Goal: Task Accomplishment & Management: Manage account settings

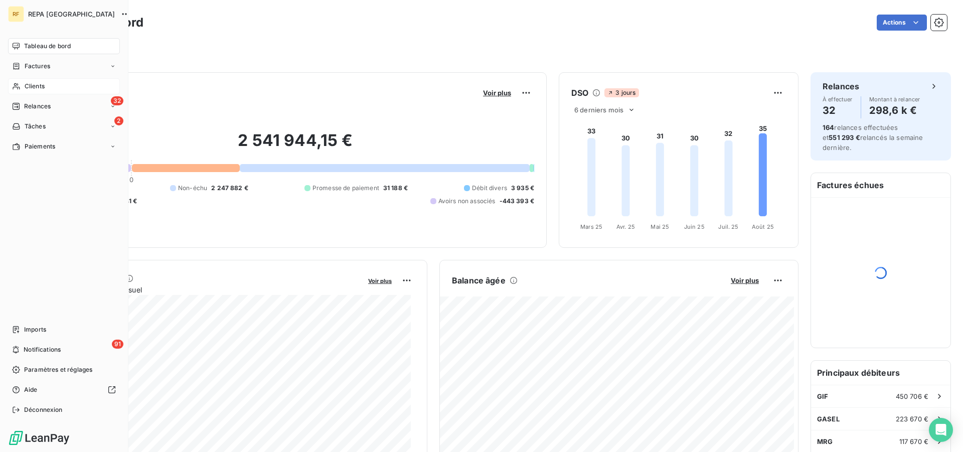
click at [16, 87] on icon at bounding box center [16, 86] width 7 height 7
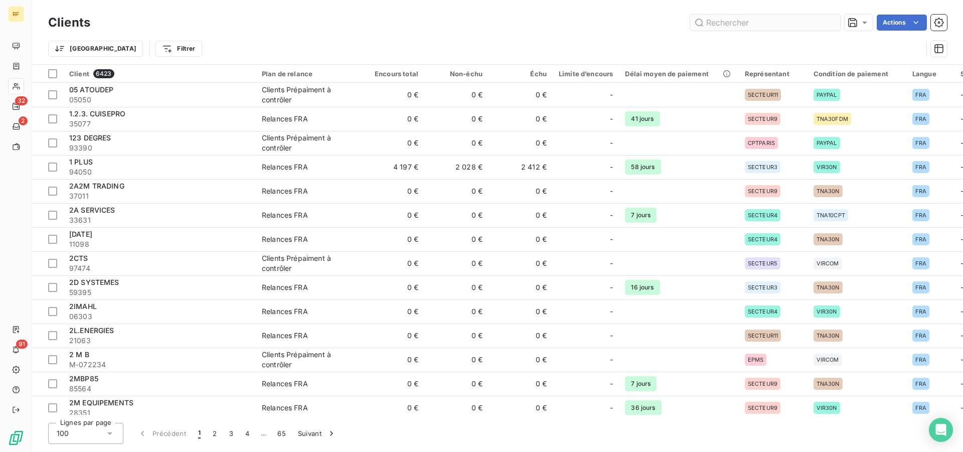
click at [778, 28] on input "text" at bounding box center [765, 23] width 150 height 16
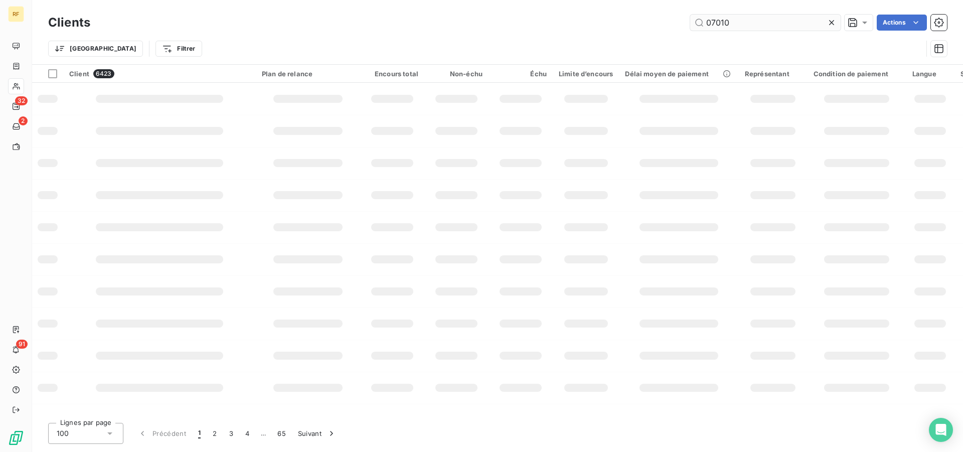
type input "07010"
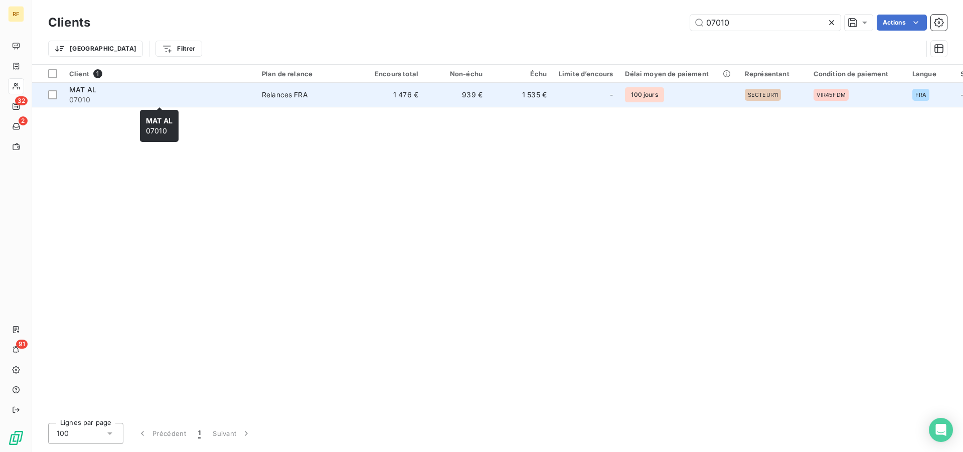
click at [87, 98] on span "07010" at bounding box center [159, 100] width 180 height 10
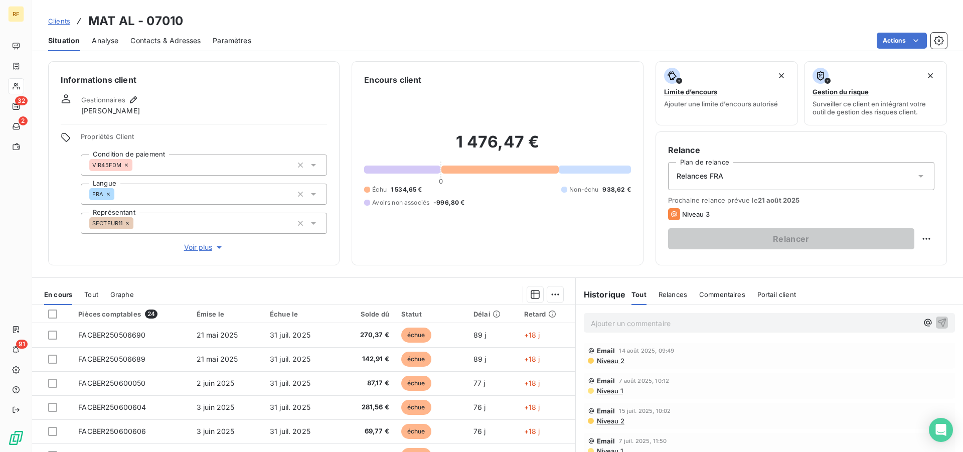
click at [554, 206] on div "Échu 1 534,65 € Non-échu 938,62 € Avoirs non associés -996,80 €" at bounding box center [497, 196] width 266 height 22
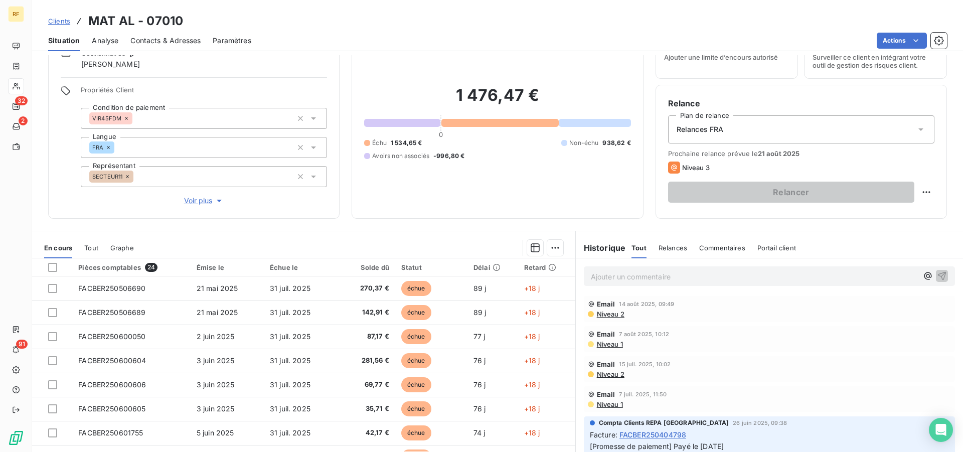
scroll to position [76, 0]
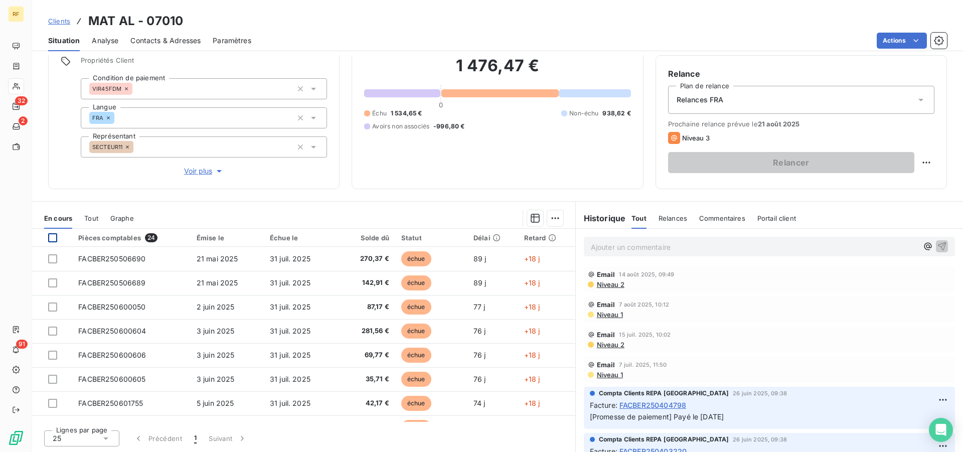
click at [53, 235] on div at bounding box center [52, 237] width 9 height 9
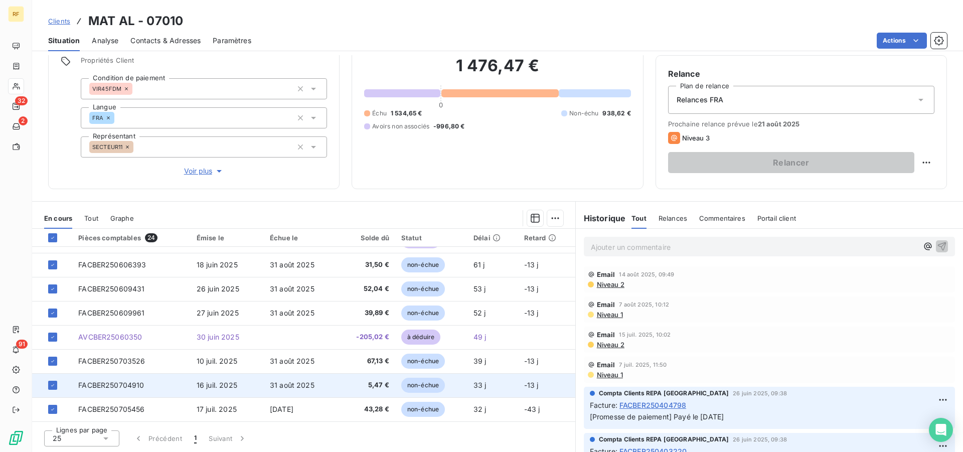
scroll to position [403, 0]
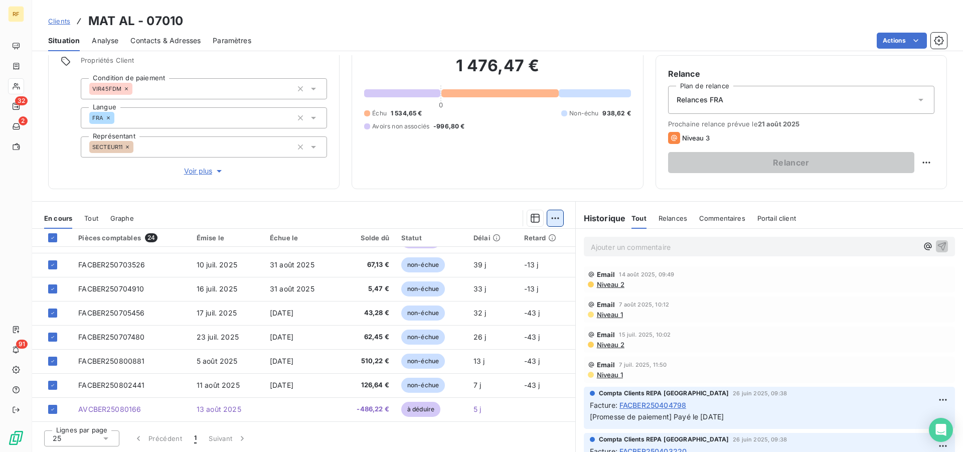
click at [550, 216] on html "RF 32 2 91 Clients MAT AL - 07010 Situation Analyse Contacts & Adresses Paramèt…" at bounding box center [481, 226] width 963 height 452
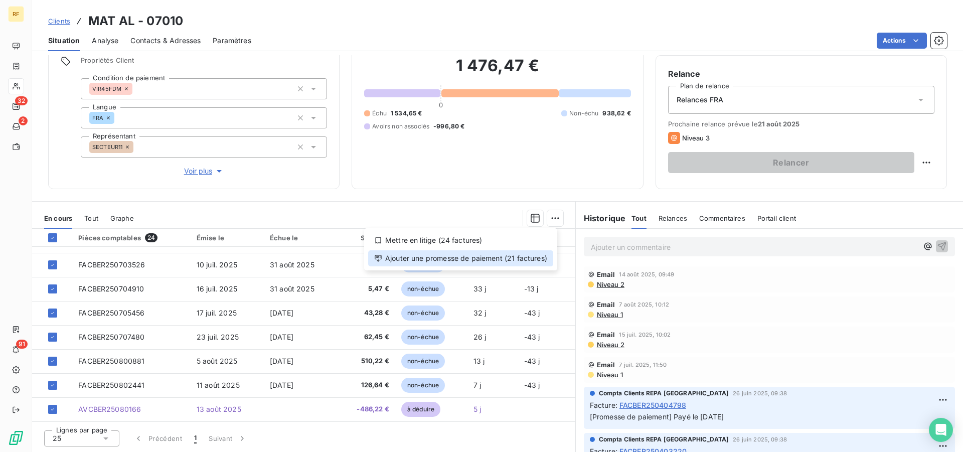
click at [452, 259] on div "Ajouter une promesse de paiement (21 factures)" at bounding box center [460, 258] width 185 height 16
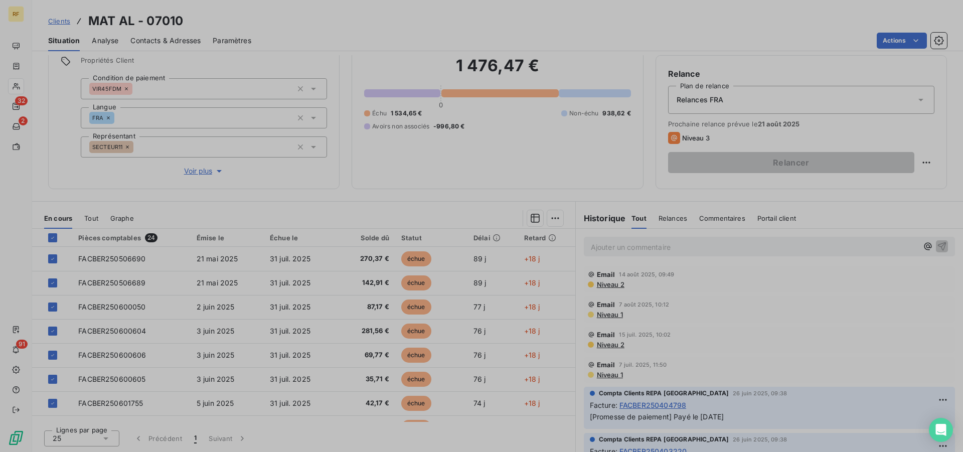
scroll to position [403, 0]
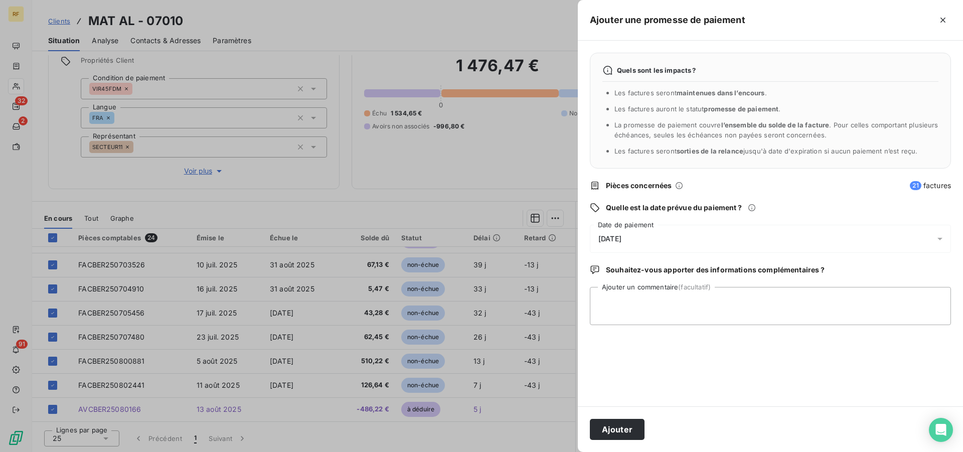
click at [620, 235] on div "[DATE]" at bounding box center [770, 239] width 361 height 28
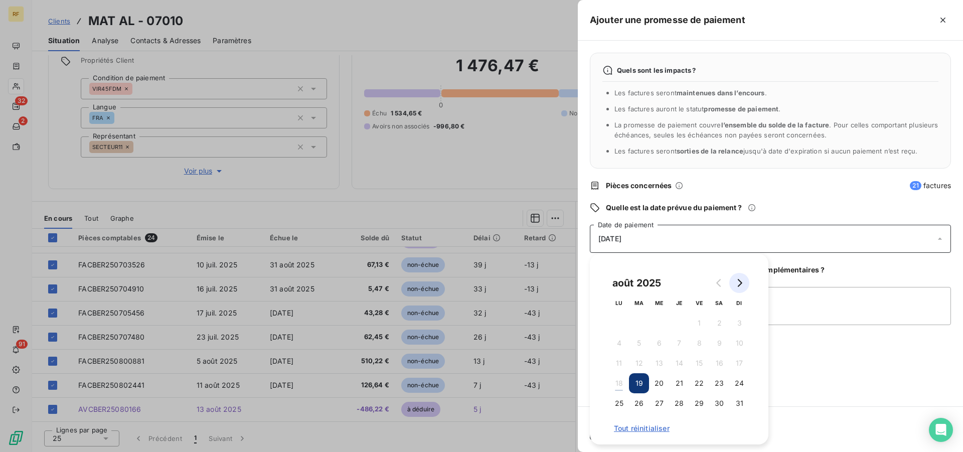
click at [740, 281] on icon "Go to next month" at bounding box center [740, 283] width 5 height 8
click at [633, 404] on button "30" at bounding box center [639, 403] width 20 height 20
click at [790, 319] on textarea "Ajouter un commentaire (facultatif)" at bounding box center [770, 306] width 361 height 38
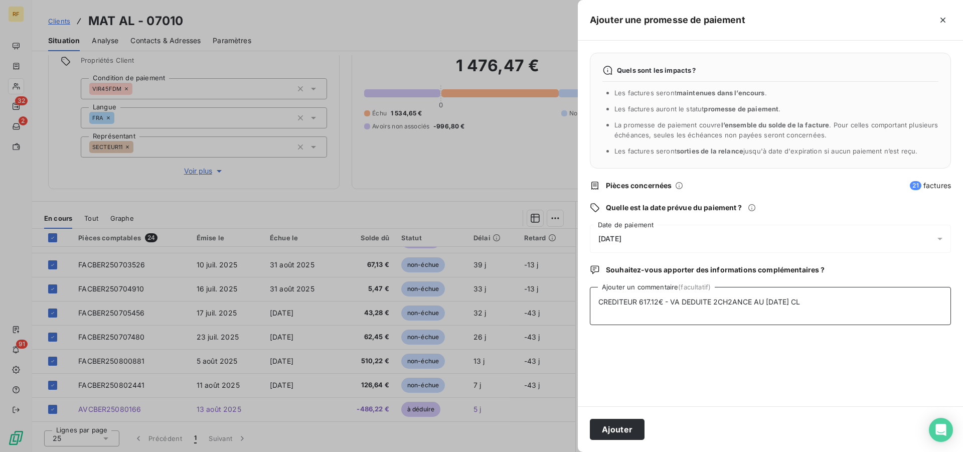
click at [664, 305] on textarea "CREDITEUR 617.12€ - VA DEDUITE 2CH2ANCE AU 30/09/2025 CL" at bounding box center [770, 306] width 361 height 38
click at [739, 300] on textarea "CREDITEUR 617.12€ LETTRAGE gy- VA DEDUITE 2CH2ANCE AU 30/09/2025 CL" at bounding box center [770, 306] width 361 height 38
click at [754, 305] on textarea "CREDITEUR 617.12€ LETTRAGE gy- VA DEDUITE 2CH2ANCE AU 30/09/2025 CL" at bounding box center [770, 306] width 361 height 38
click at [716, 300] on textarea "CREDITEUR 617.12€ LETTRAGE gy- VA DEDUIRE 2CH2ANCE AU 30/09/2025 CL" at bounding box center [770, 306] width 361 height 38
click at [788, 304] on textarea "CREDITEUR 617.12€ LETTRAGE gy- EMAIL VA DEDUIRE 2CH2ANCE AU 30/09/2025 CL" at bounding box center [770, 306] width 361 height 38
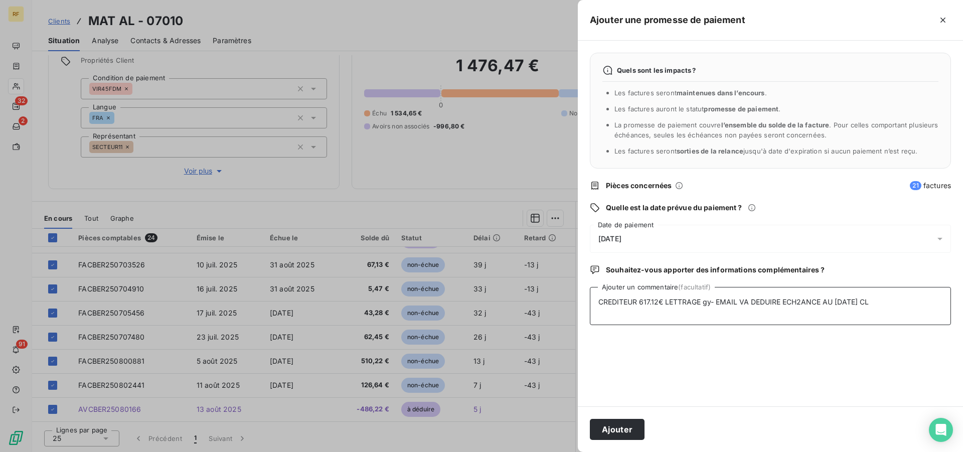
click at [800, 301] on textarea "CREDITEUR 617.12€ LETTRAGE gy- EMAIL VA DEDUIRE ECH2ANCE AU 30/09/2025 CL" at bounding box center [770, 306] width 361 height 38
click at [899, 305] on textarea "CREDITEUR 617.12€ LETTRAGE gy- EMAIL VA DEDUIRE ECHEANCE AU 30/09/2025 CL" at bounding box center [770, 306] width 361 height 38
type textarea "CREDITEUR 617.12€ LETTRAGE gy- EMAIL VA DEDUIRE ECHEANCE AU 30/09/2025 CL"
click at [625, 425] on button "Ajouter" at bounding box center [617, 429] width 55 height 21
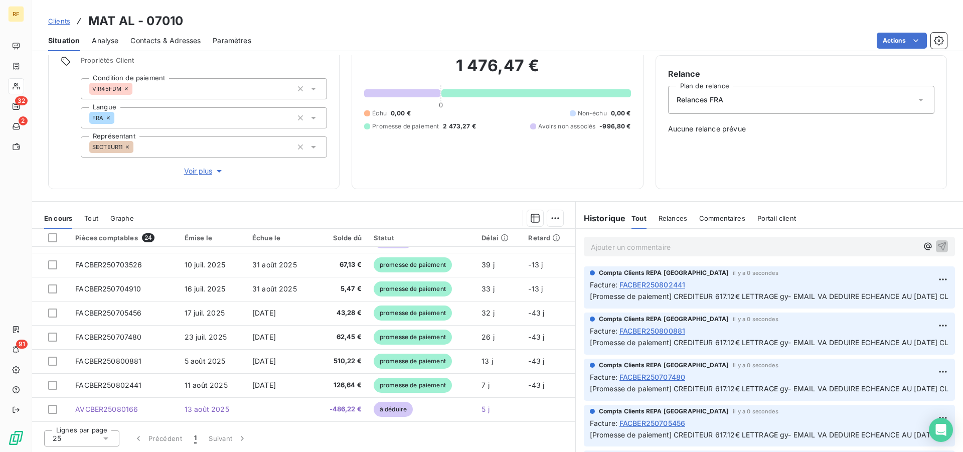
scroll to position [96, 0]
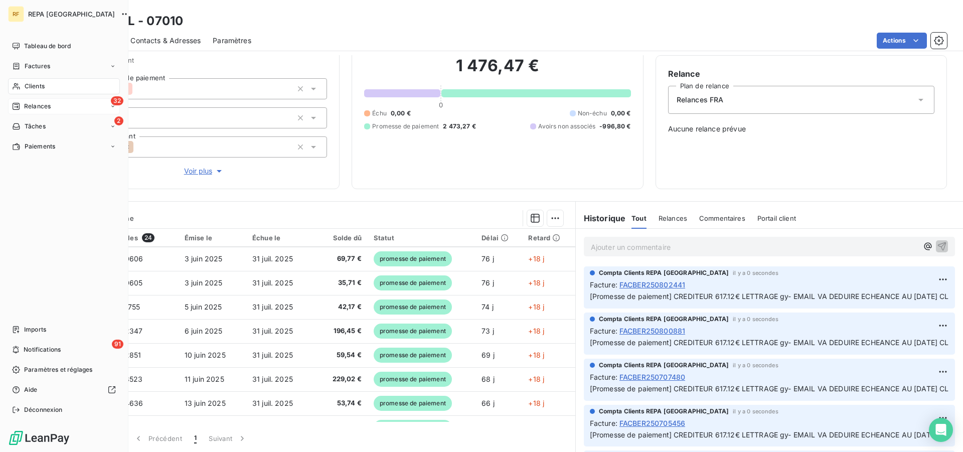
click at [31, 104] on span "Relances" at bounding box center [37, 106] width 27 height 9
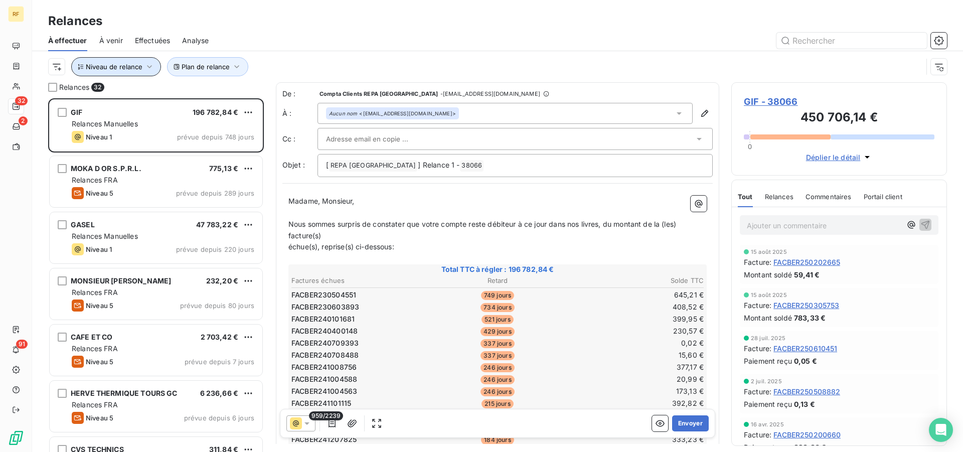
click at [141, 69] on span "Niveau de relance" at bounding box center [114, 67] width 57 height 8
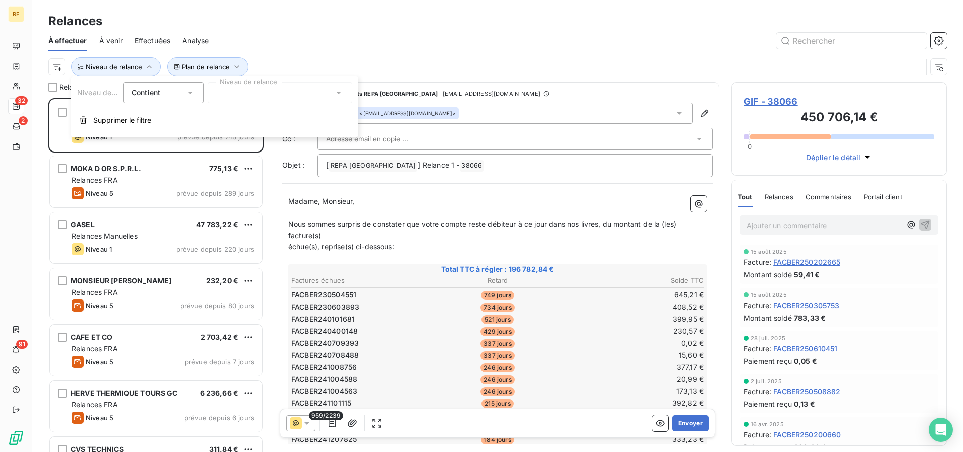
click at [298, 91] on div at bounding box center [280, 92] width 144 height 21
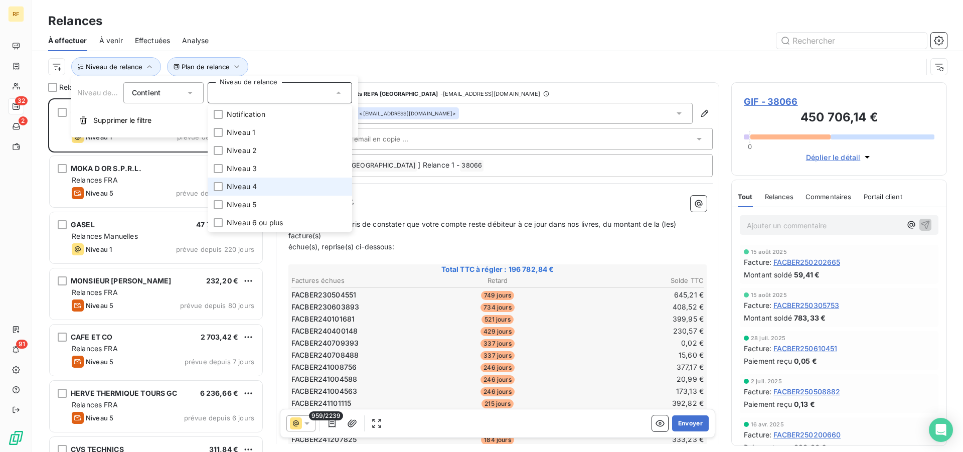
click at [276, 187] on li "Niveau 4" at bounding box center [280, 186] width 144 height 18
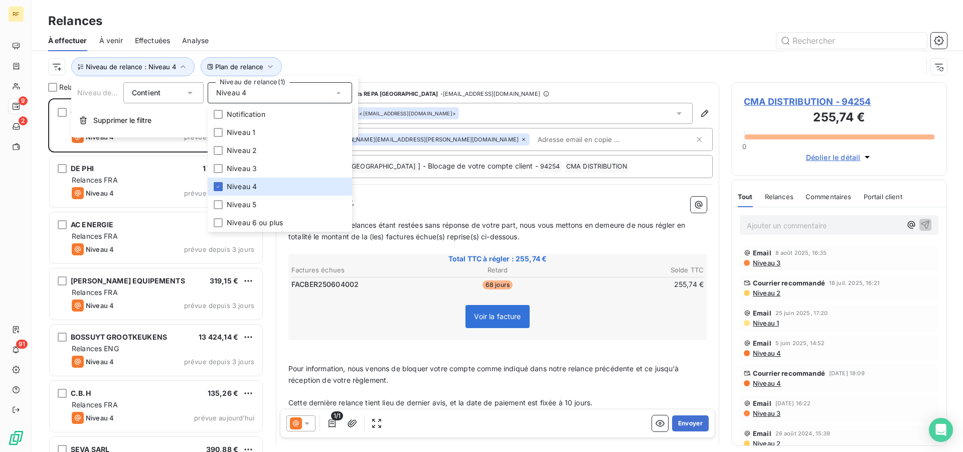
scroll to position [345, 207]
click at [334, 44] on div at bounding box center [584, 41] width 726 height 16
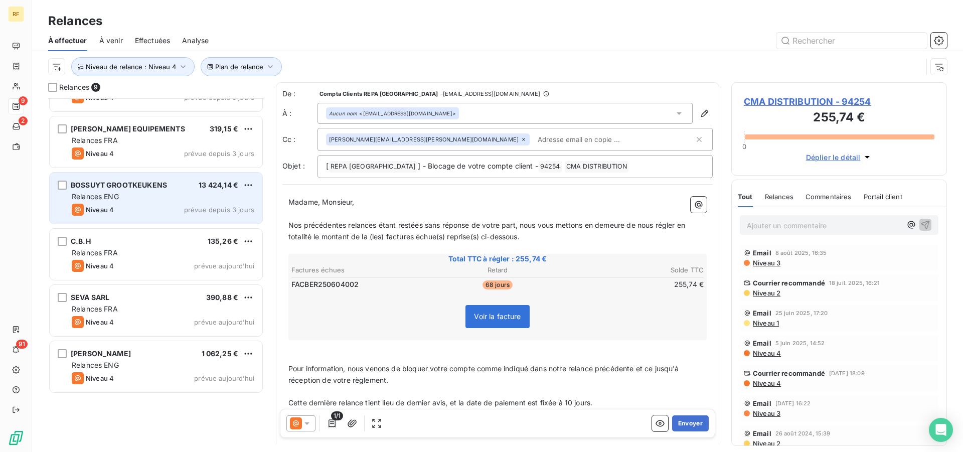
scroll to position [0, 0]
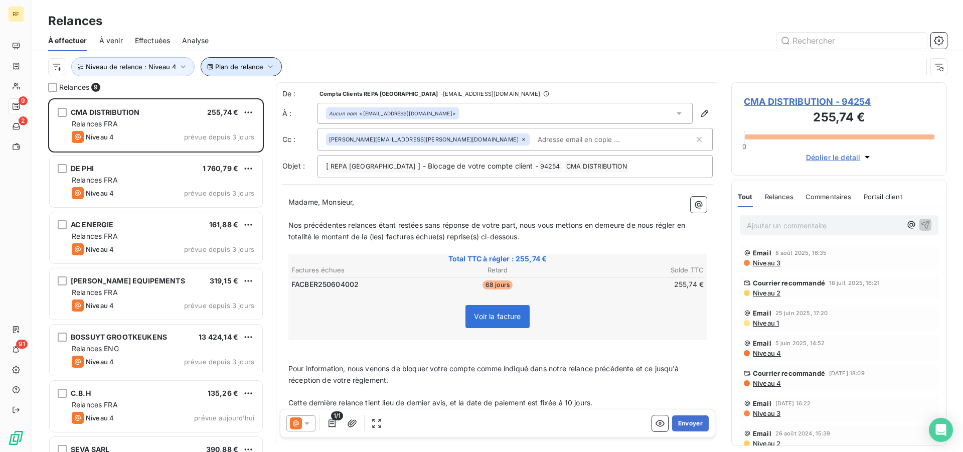
click at [268, 67] on icon "button" at bounding box center [270, 67] width 10 height 10
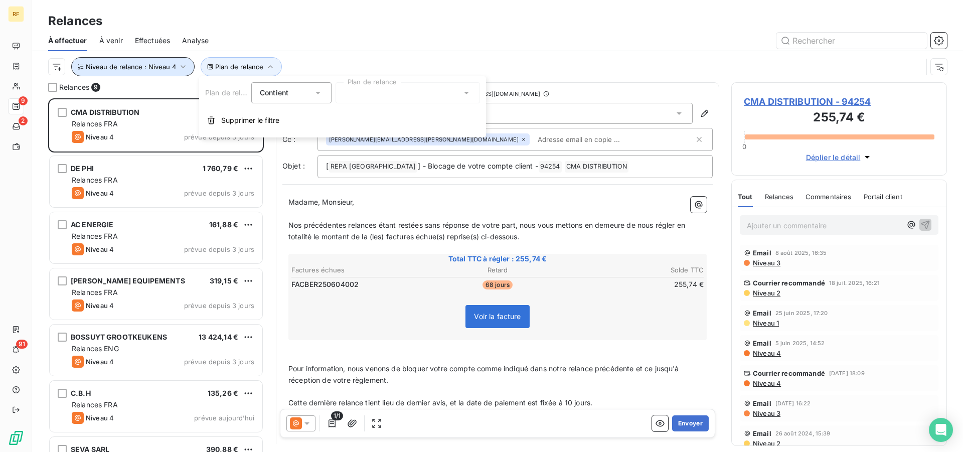
click at [183, 68] on icon "button" at bounding box center [183, 67] width 10 height 10
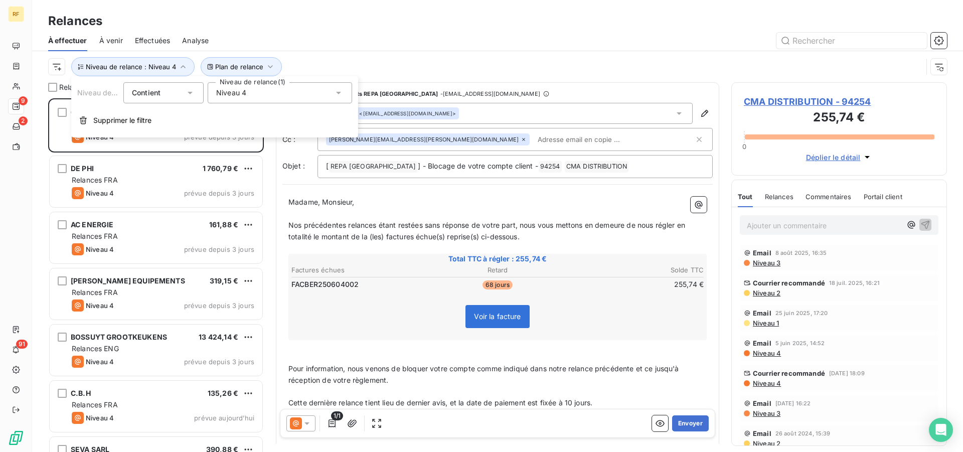
click at [337, 92] on icon at bounding box center [338, 93] width 5 height 3
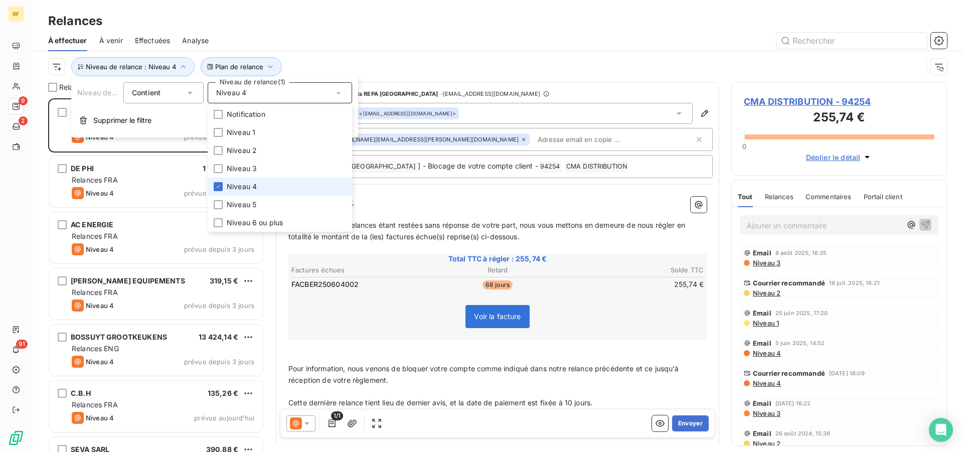
click at [246, 185] on span "Niveau 4" at bounding box center [242, 186] width 30 height 10
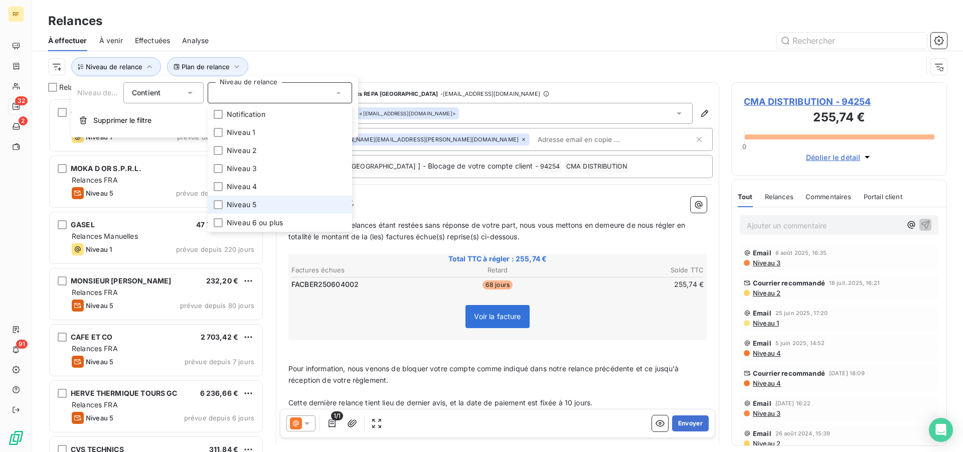
click at [248, 201] on span "Niveau 5" at bounding box center [242, 205] width 30 height 10
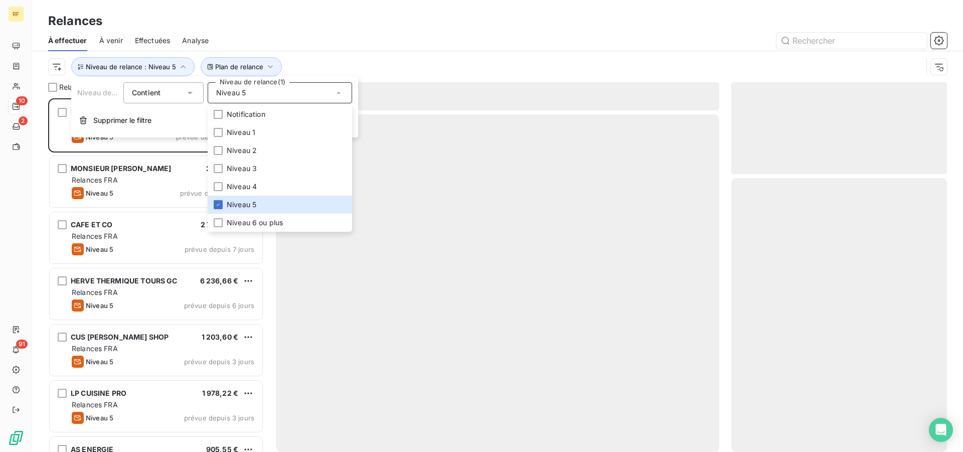
scroll to position [345, 207]
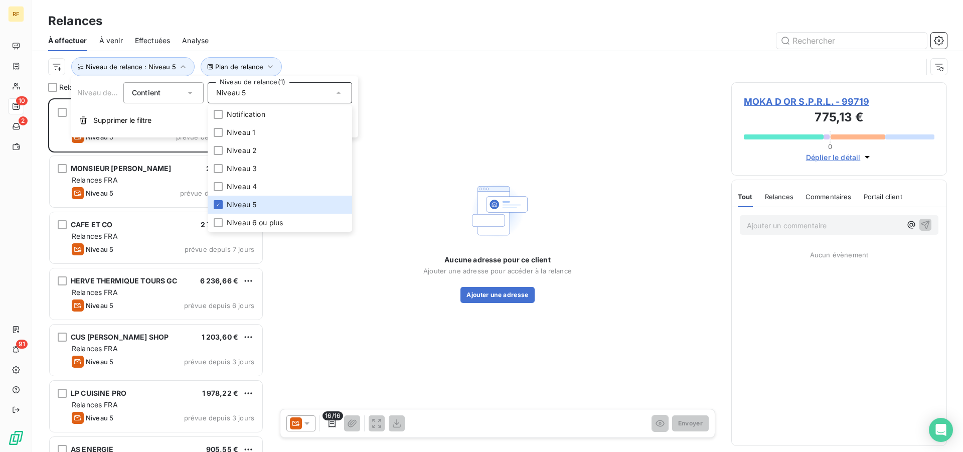
click at [341, 31] on div "À effectuer À venir Effectuées Analyse" at bounding box center [497, 40] width 931 height 21
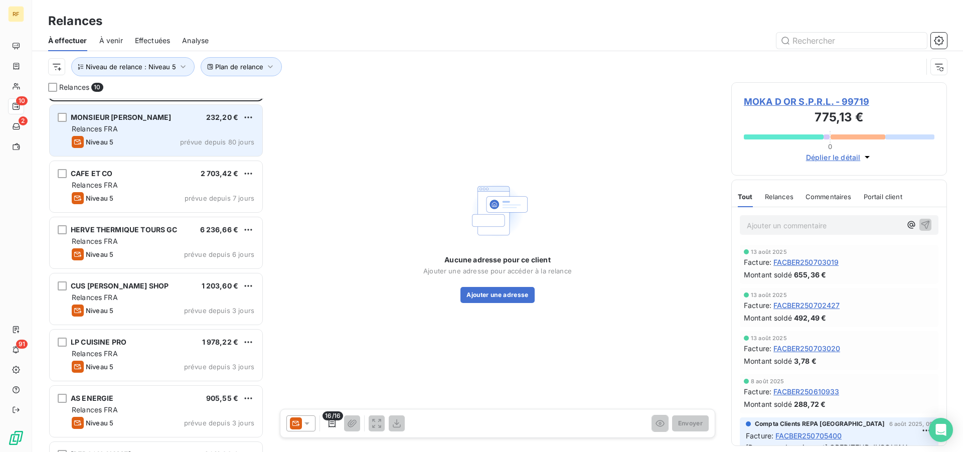
scroll to position [0, 0]
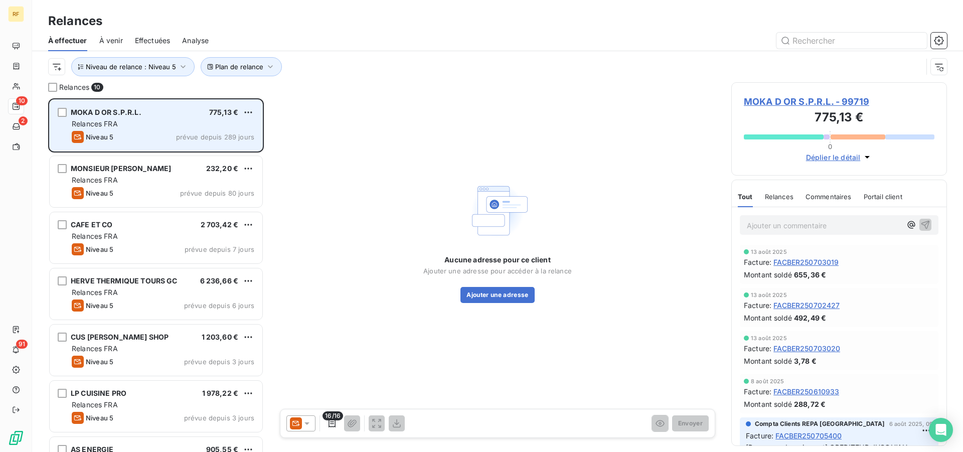
click at [178, 125] on div "Relances FRA" at bounding box center [163, 124] width 182 height 10
click at [155, 134] on div "Niveau 5 prévue depuis 289 jours" at bounding box center [163, 137] width 182 height 12
click at [182, 126] on div "Relances FRA" at bounding box center [163, 124] width 182 height 10
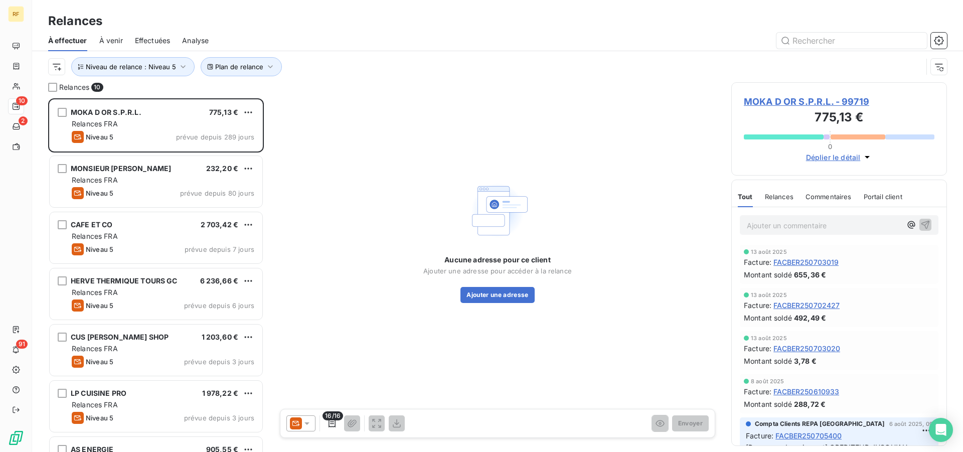
click at [764, 103] on span "MOKA D OR S.P.R.L. - 99719" at bounding box center [839, 102] width 191 height 14
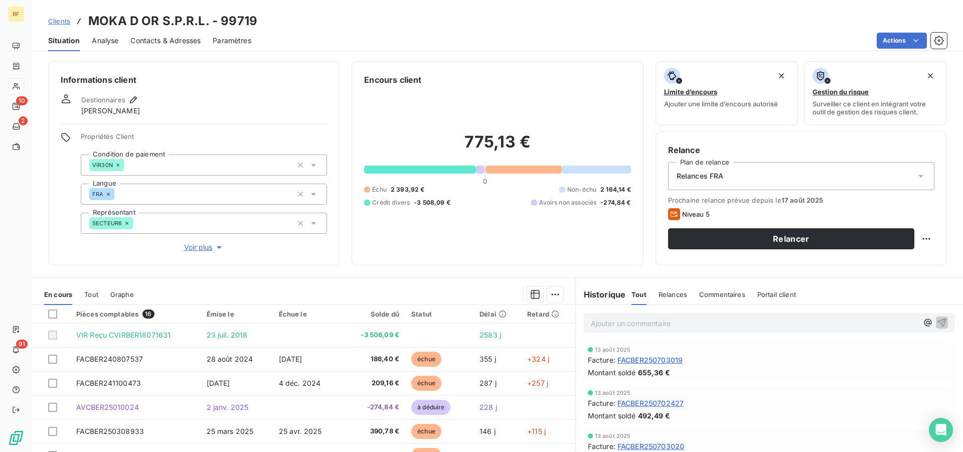
scroll to position [96, 0]
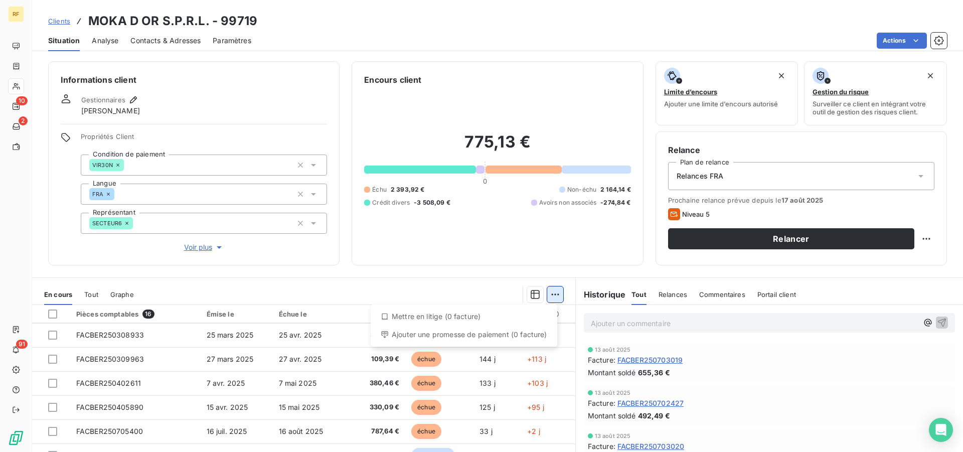
click at [550, 299] on html "RF 10 2 91 Clients MOKA D OR S.P.R.L. - 99719 Situation Analyse Contacts & Adre…" at bounding box center [481, 226] width 963 height 452
click at [54, 313] on div at bounding box center [52, 313] width 9 height 9
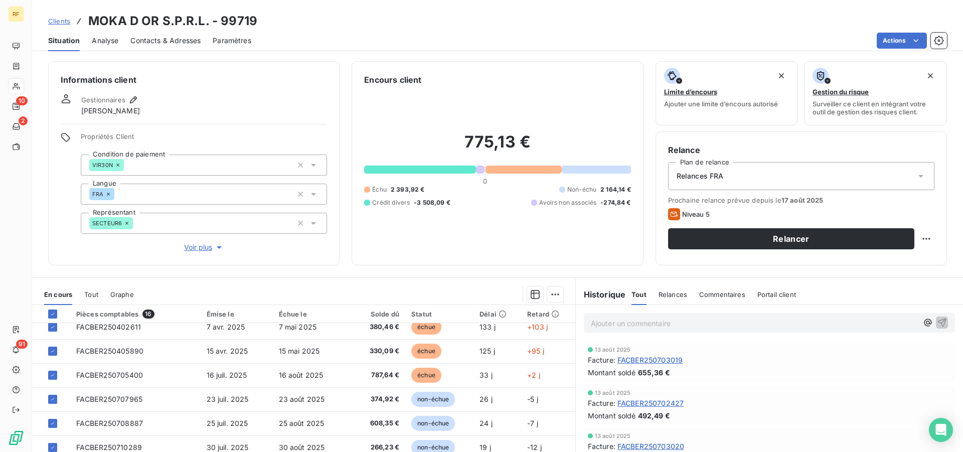
scroll to position [211, 0]
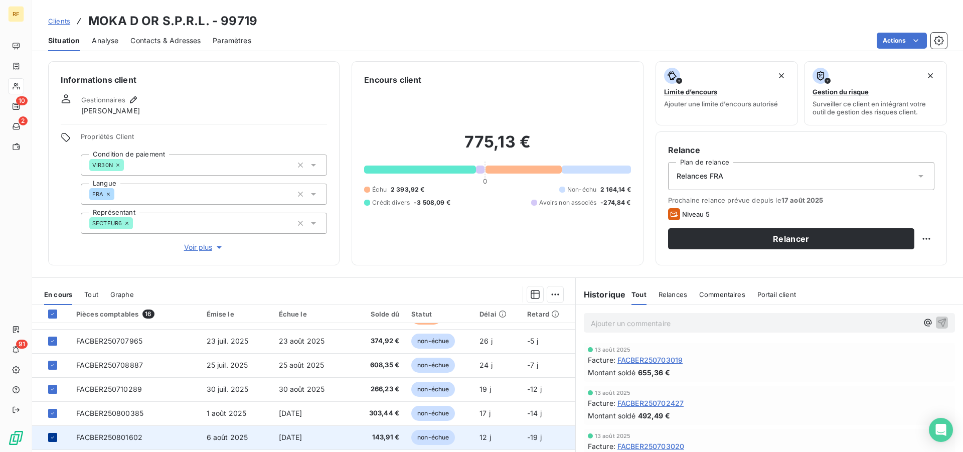
click at [53, 438] on icon at bounding box center [53, 437] width 6 height 6
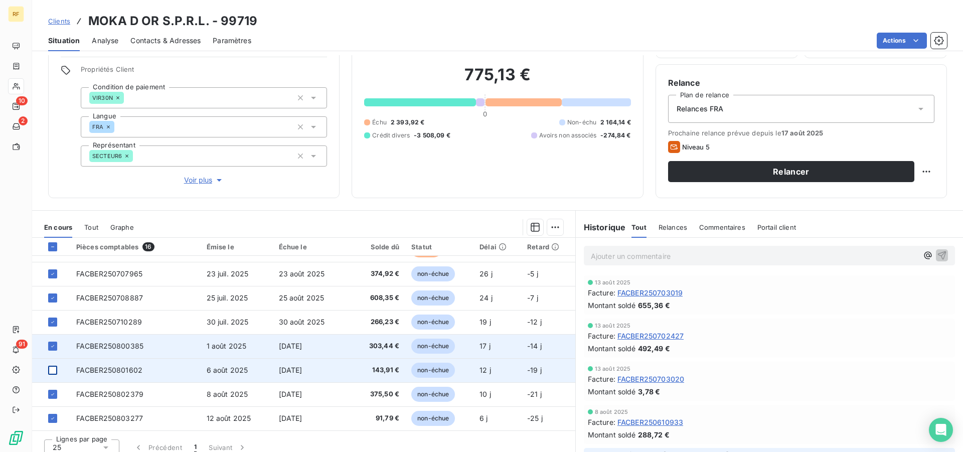
scroll to position [76, 0]
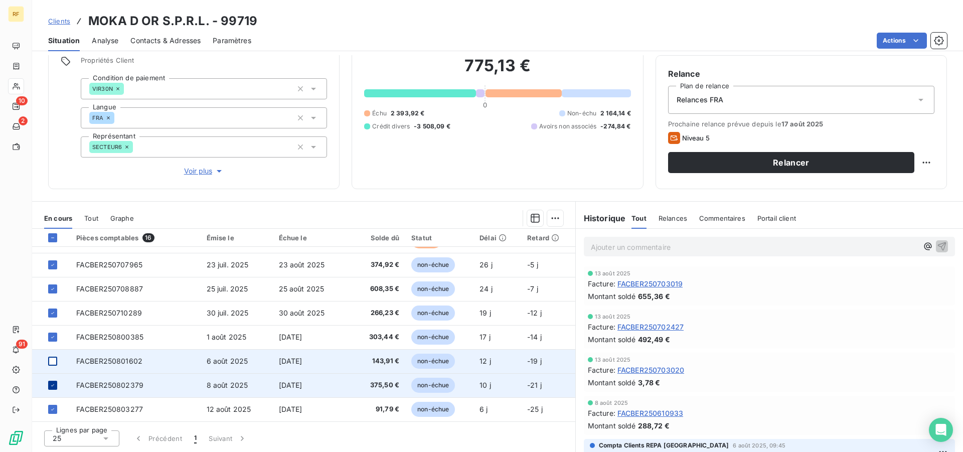
click at [52, 385] on icon at bounding box center [53, 385] width 6 height 6
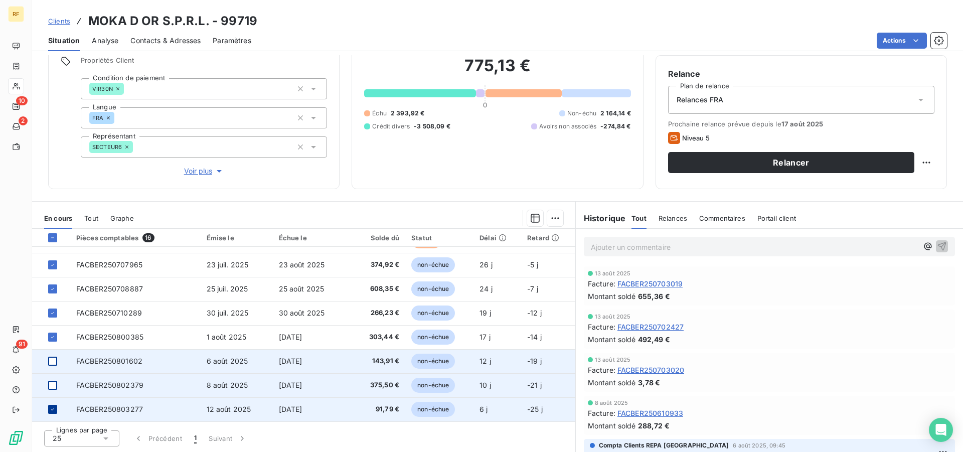
click at [49, 408] on div at bounding box center [52, 409] width 9 height 9
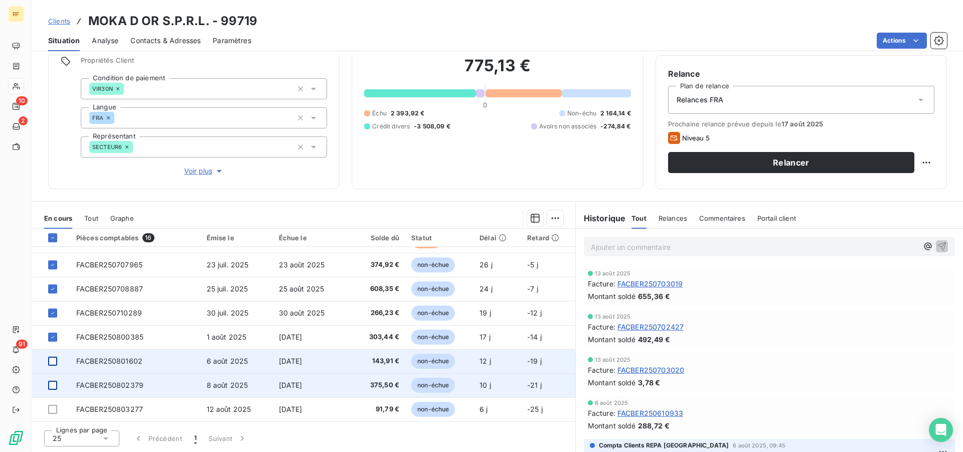
click at [551, 215] on html "RF 10 2 91 Clients MOKA D OR S.P.R.L. - 99719 Situation Analyse Contacts & Adre…" at bounding box center [481, 226] width 963 height 452
click at [511, 263] on div "Ajouter une promesse de paiement (11 factures)" at bounding box center [461, 258] width 183 height 16
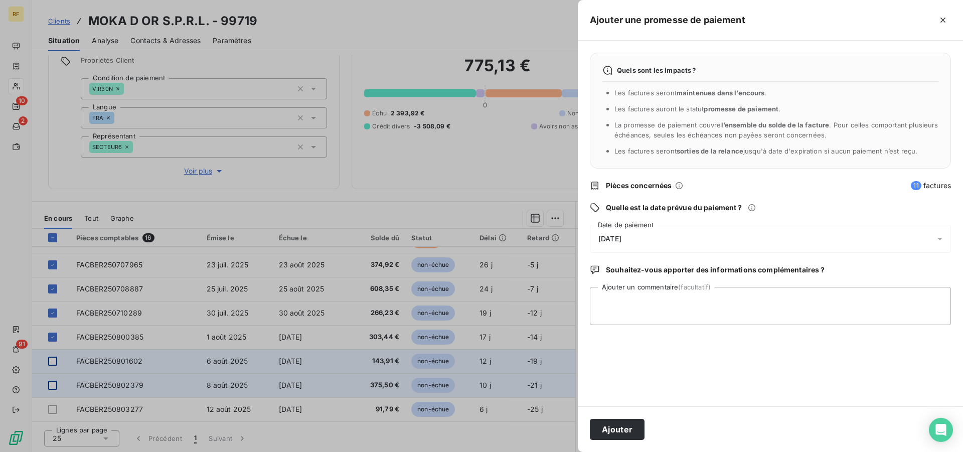
click at [621, 237] on span "[DATE]" at bounding box center [609, 239] width 23 height 8
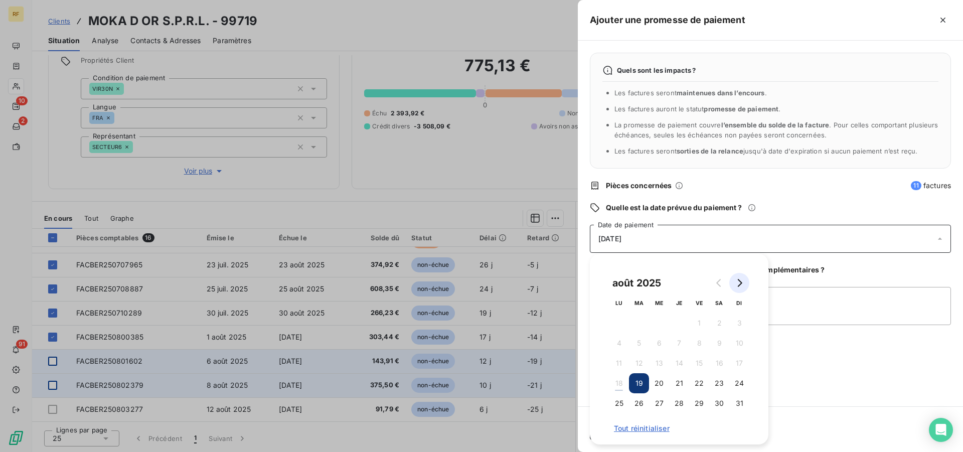
click at [737, 280] on icon "Go to next month" at bounding box center [739, 283] width 8 height 8
click at [619, 321] on button "1" at bounding box center [619, 323] width 20 height 20
click at [877, 306] on textarea "Ajouter un commentaire (facultatif)" at bounding box center [770, 306] width 361 height 38
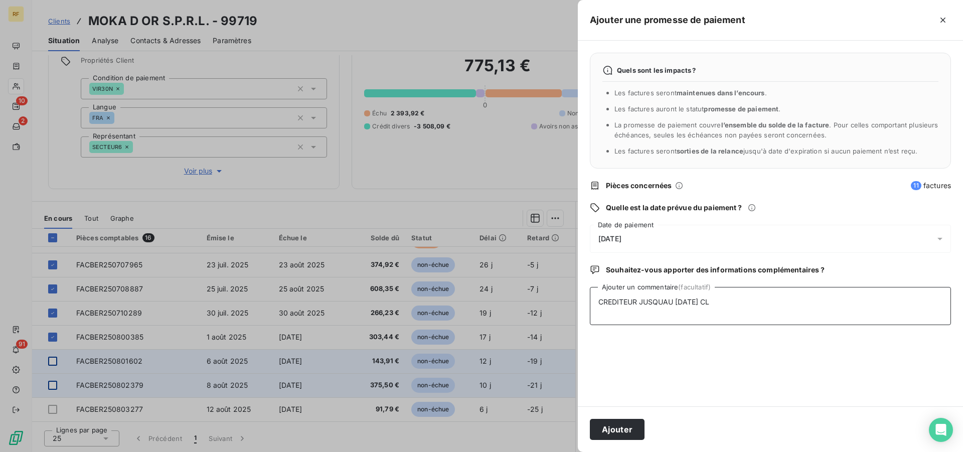
click at [663, 303] on textarea "CREDITEUR JUSQUAU 1/09/25 CL" at bounding box center [770, 306] width 361 height 38
type textarea "CREDITEUR JUSQU 'AU 1/09/25 CL"
click at [628, 432] on button "Ajouter" at bounding box center [617, 429] width 55 height 21
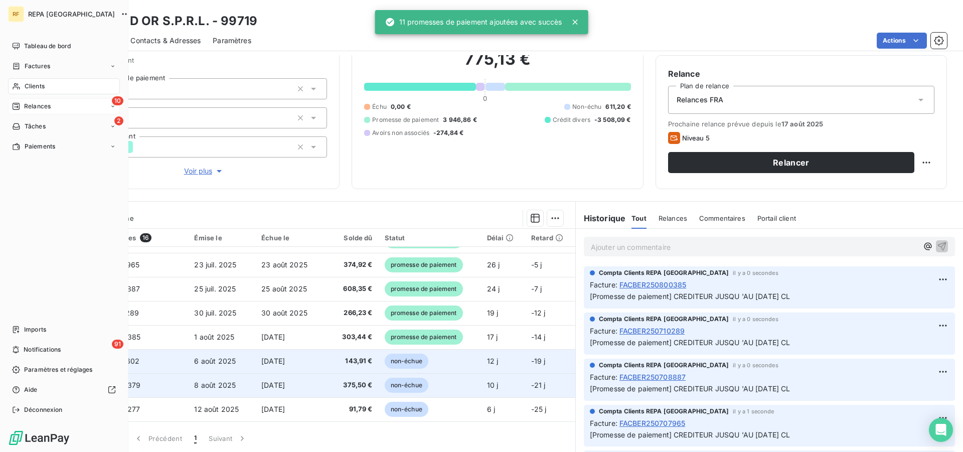
click at [35, 109] on span "Relances" at bounding box center [37, 106] width 27 height 9
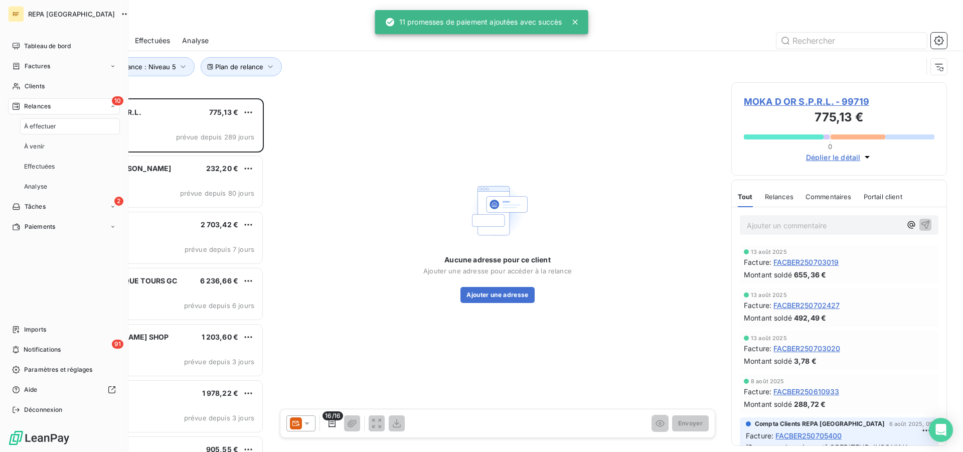
scroll to position [345, 207]
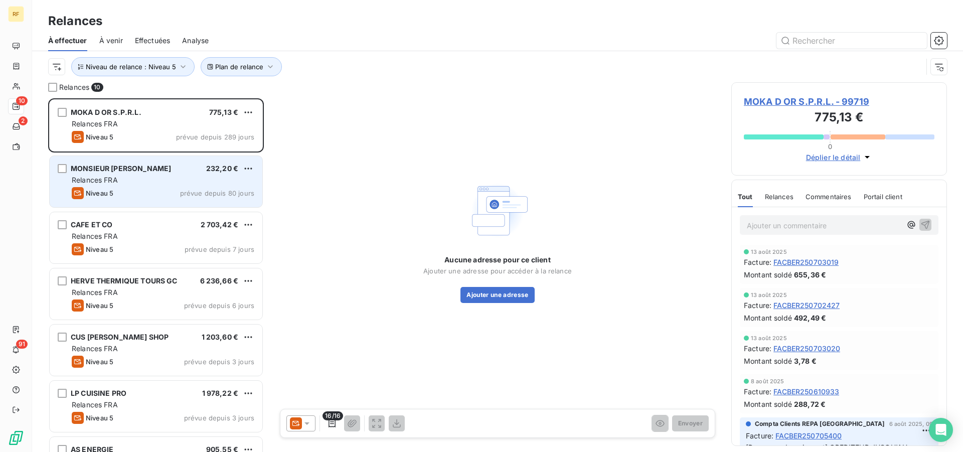
click at [131, 175] on div "Relances FRA" at bounding box center [163, 180] width 182 height 10
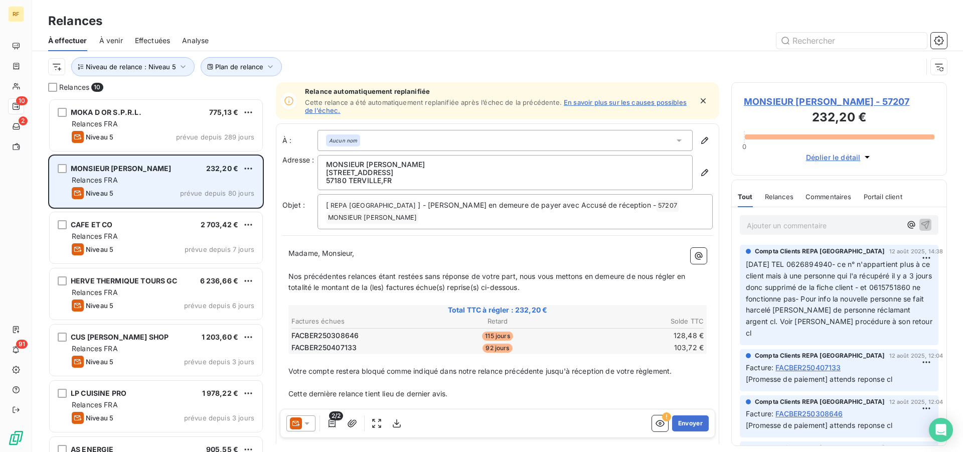
click at [151, 175] on div "Relances FRA" at bounding box center [163, 180] width 182 height 10
click at [123, 188] on div "Niveau 5 prévue depuis 80 jours" at bounding box center [163, 193] width 182 height 12
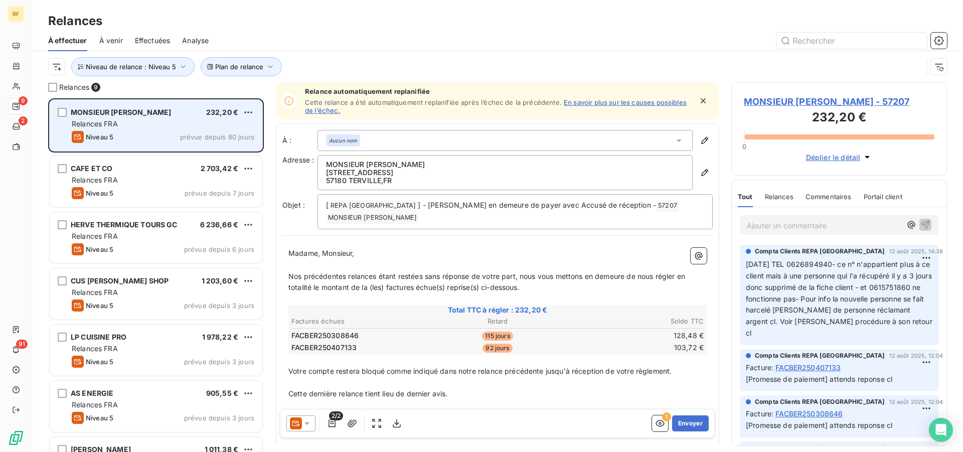
click at [164, 132] on div "Niveau 5 prévue depuis 80 jours" at bounding box center [163, 137] width 182 height 12
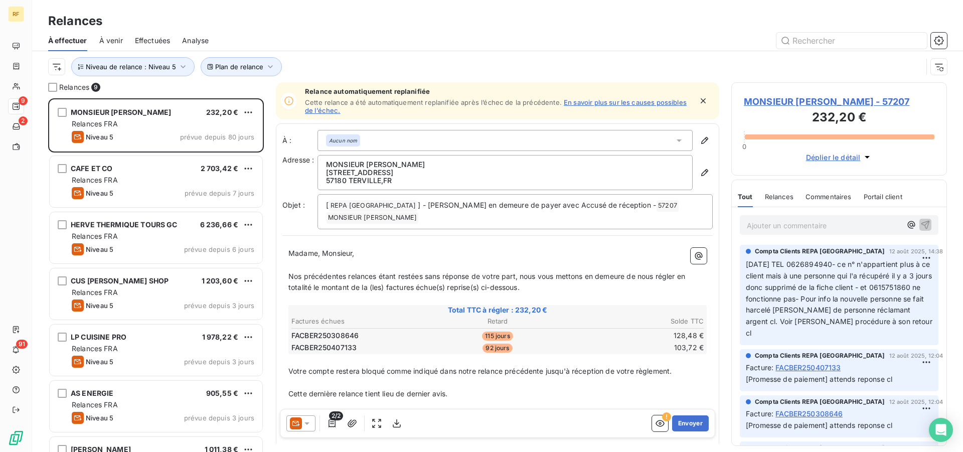
click at [821, 294] on p "12/08/25 TEL 0626894940- ce n° n'appartient plus à ce client mais à une personn…" at bounding box center [839, 299] width 187 height 80
click at [818, 230] on p "Ajouter un commentaire ﻿" at bounding box center [824, 225] width 154 height 13
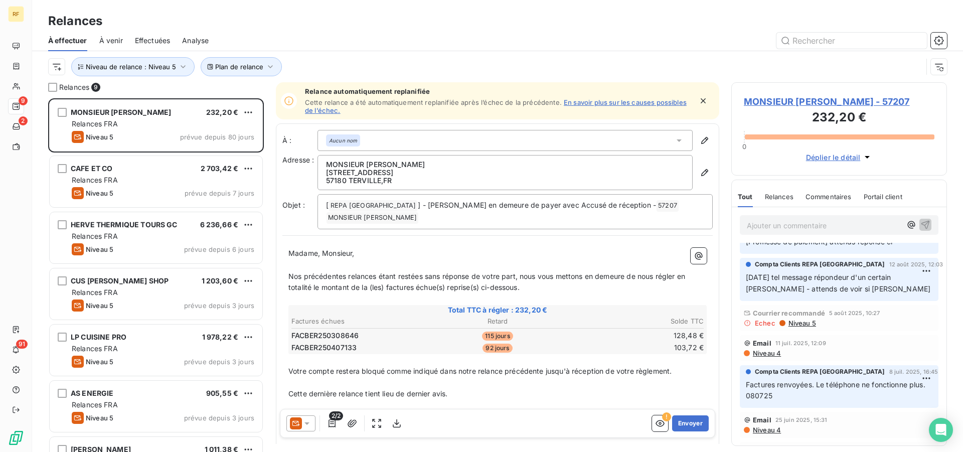
scroll to position [153, 0]
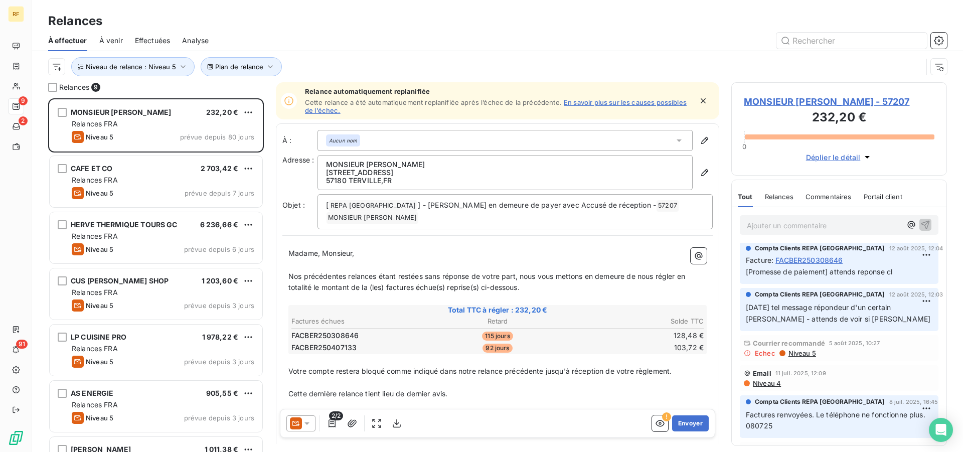
click at [802, 354] on span "Niveau 5" at bounding box center [801, 353] width 29 height 8
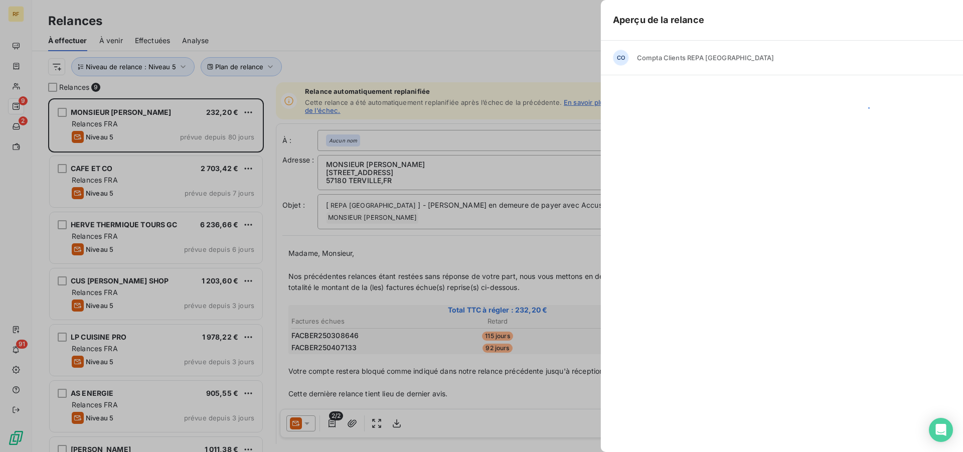
scroll to position [345, 207]
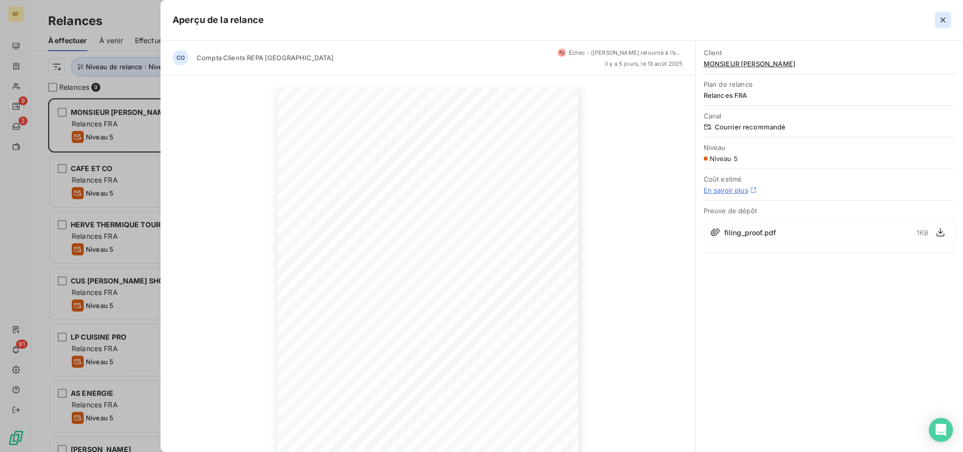
click at [943, 18] on icon "button" at bounding box center [943, 20] width 10 height 10
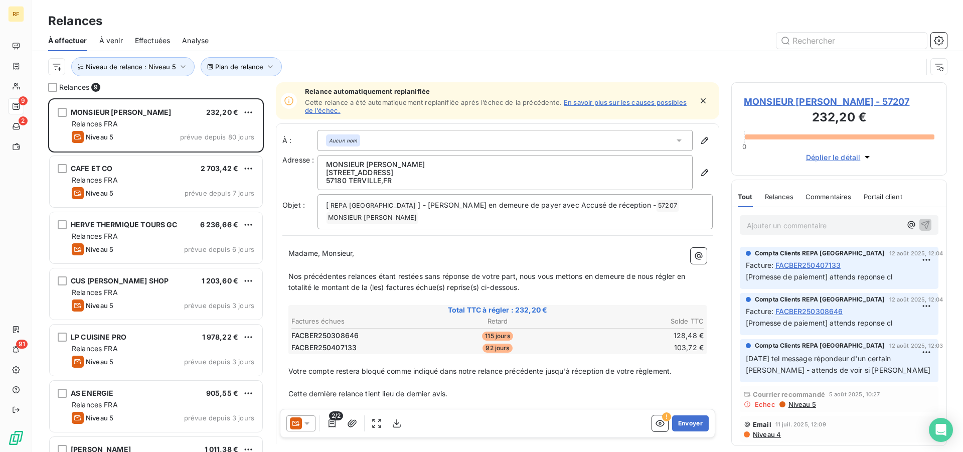
scroll to position [153, 0]
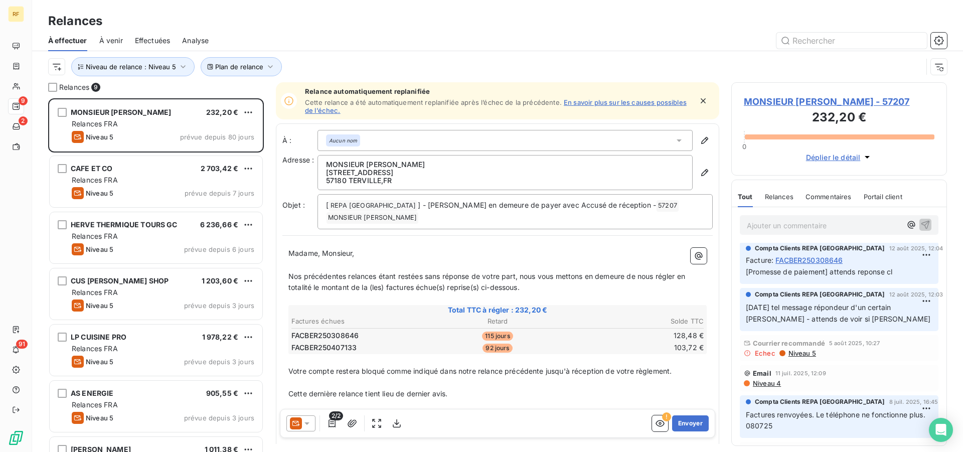
click at [779, 226] on p "Ajouter un commentaire ﻿" at bounding box center [824, 225] width 154 height 13
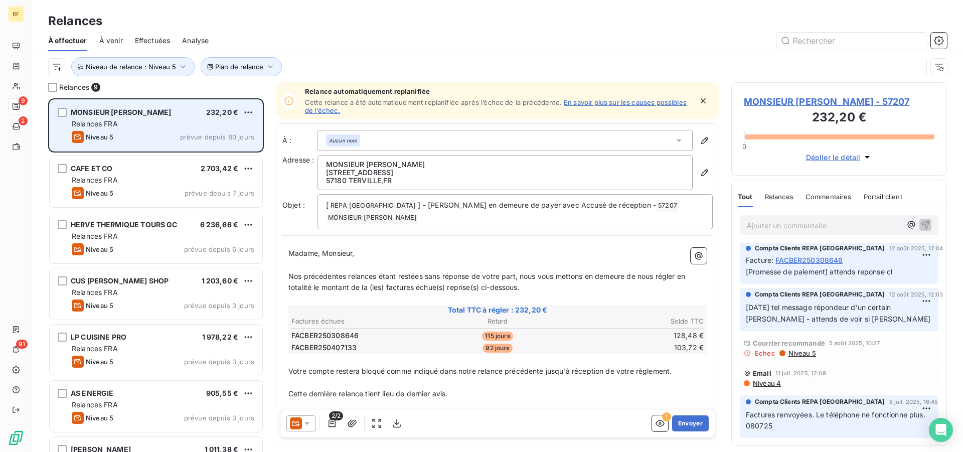
click at [134, 115] on span "MONSIEUR FROUARD JULIEN" at bounding box center [121, 112] width 100 height 9
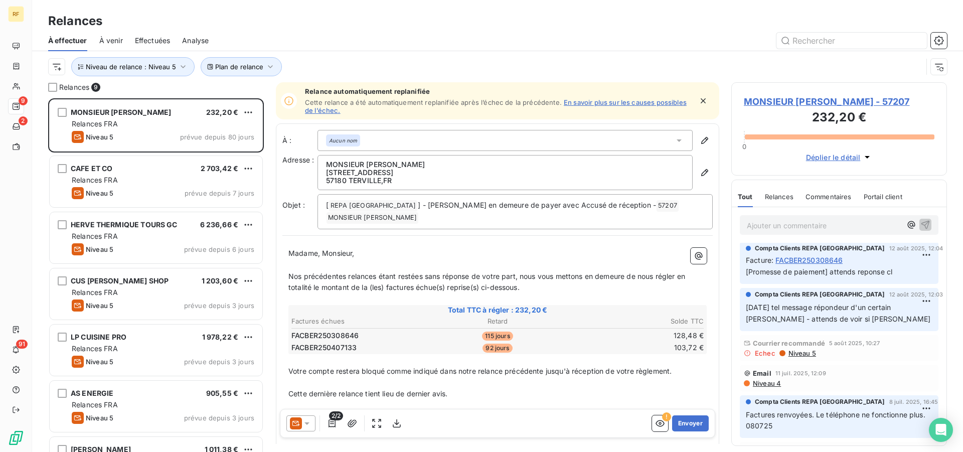
click at [844, 229] on p "Ajouter un commentaire ﻿" at bounding box center [824, 225] width 154 height 13
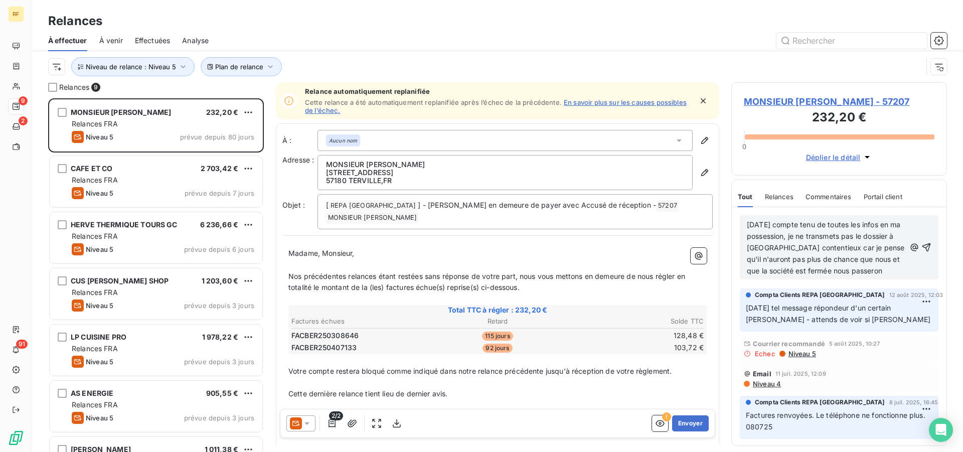
scroll to position [209, 0]
click at [841, 270] on span "18/08/25 compte tenu de toutes les infos en ma possession, je ne transmets pas …" at bounding box center [826, 253] width 159 height 66
click at [778, 281] on span "18/08/25 compte tenu de toutes les infos en ma possession, je ne transmets pas …" at bounding box center [826, 253] width 159 height 66
drag, startPoint x: 780, startPoint y: 284, endPoint x: 744, endPoint y: 280, distance: 36.3
click at [744, 280] on div "18/08/25 compte tenu de toutes les infos en ma possession, je ne transmets pas …" at bounding box center [839, 253] width 199 height 76
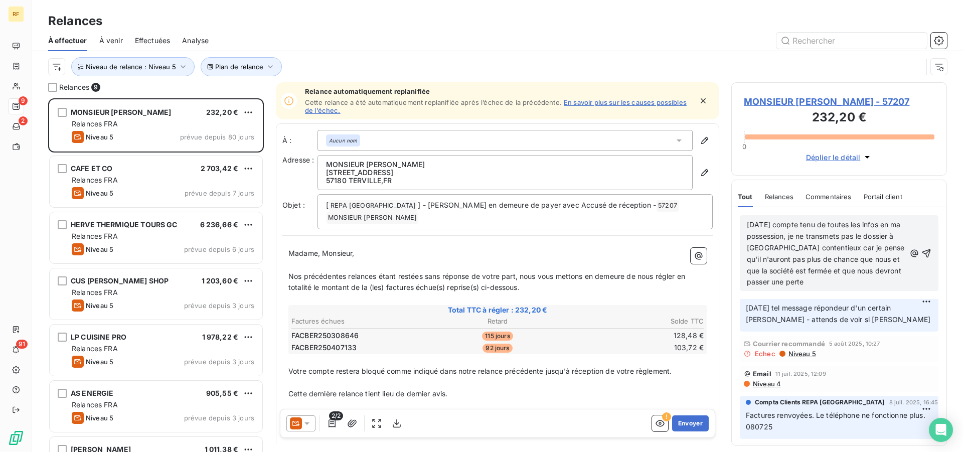
click at [850, 284] on p "18/08/25 compte tenu de toutes les infos en ma possession, je ne transmets pas …" at bounding box center [826, 253] width 158 height 69
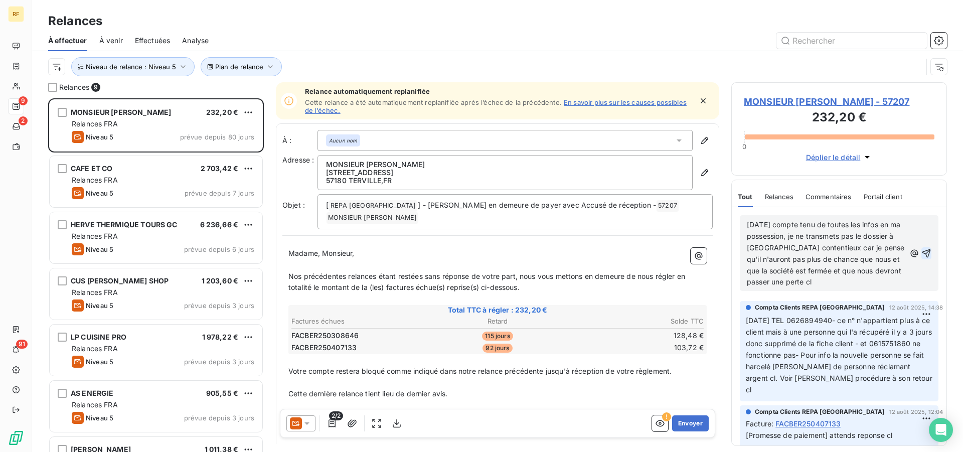
click at [921, 252] on icon "button" at bounding box center [926, 253] width 10 height 10
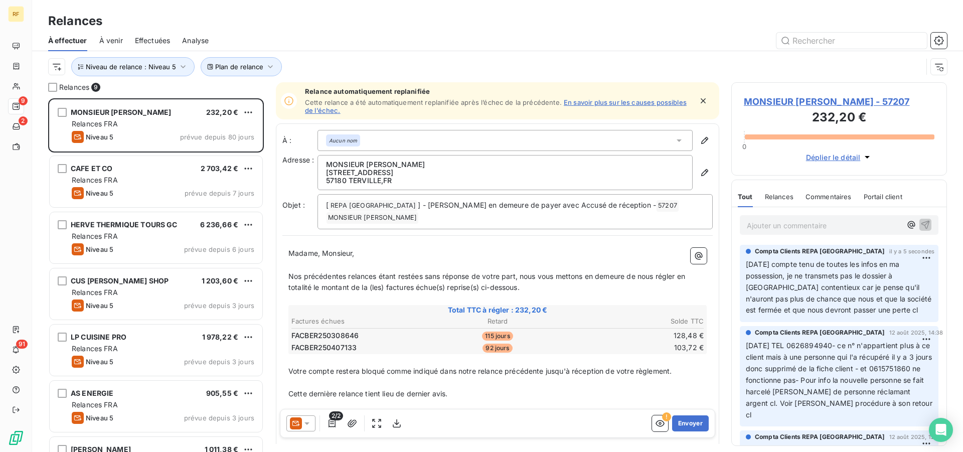
click at [776, 100] on span "MONSIEUR FROUARD JULIEN - 57207" at bounding box center [839, 102] width 191 height 14
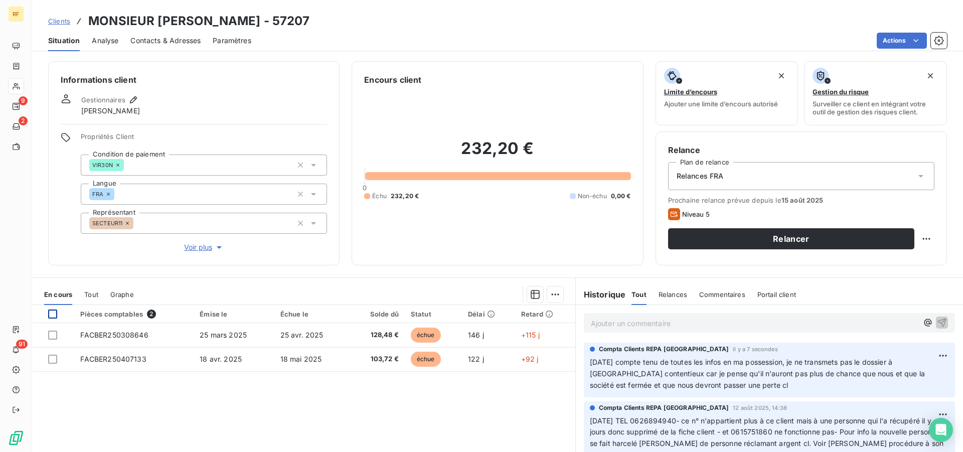
click at [55, 313] on div at bounding box center [52, 313] width 9 height 9
click at [550, 299] on html "RF 9 2 91 Clients MONSIEUR FROUARD JULIEN - 57207 Situation Analyse Contacts & …" at bounding box center [481, 226] width 963 height 452
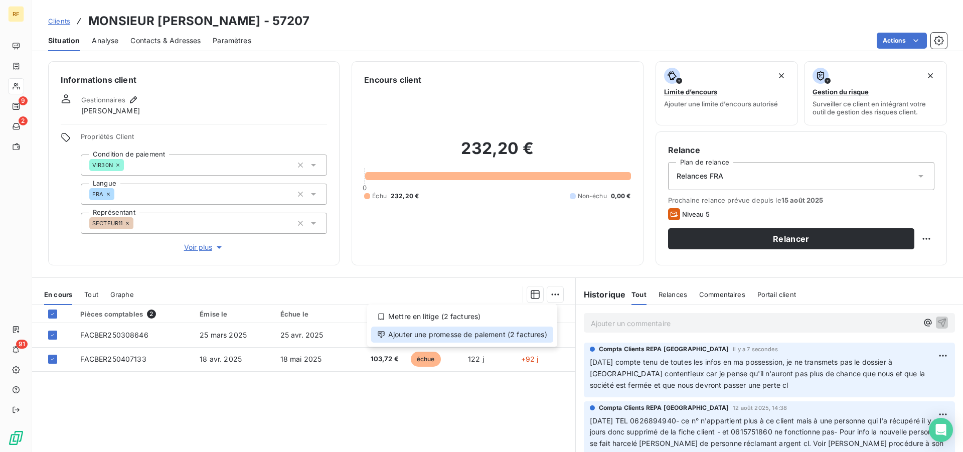
click at [536, 331] on div "Ajouter une promesse de paiement (2 factures)" at bounding box center [462, 334] width 182 height 16
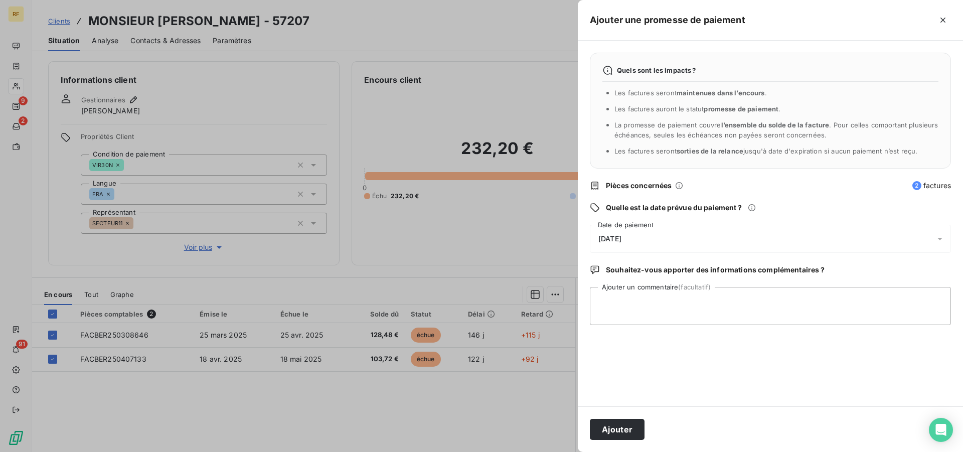
click at [621, 243] on span "[DATE]" at bounding box center [609, 239] width 23 height 8
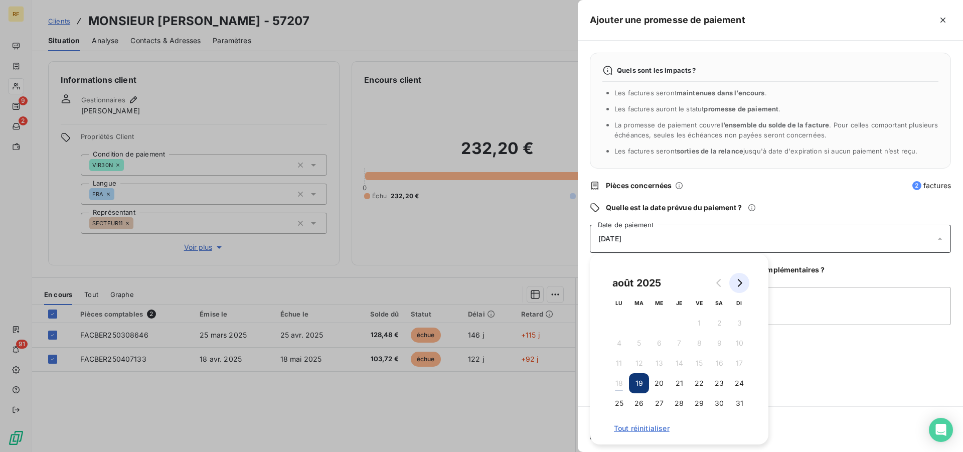
click at [736, 287] on button "Go to next month" at bounding box center [739, 283] width 20 height 20
click at [677, 364] on button "18" at bounding box center [679, 363] width 20 height 20
click at [819, 305] on textarea "Ajouter un commentaire (facultatif)" at bounding box center [770, 306] width 361 height 38
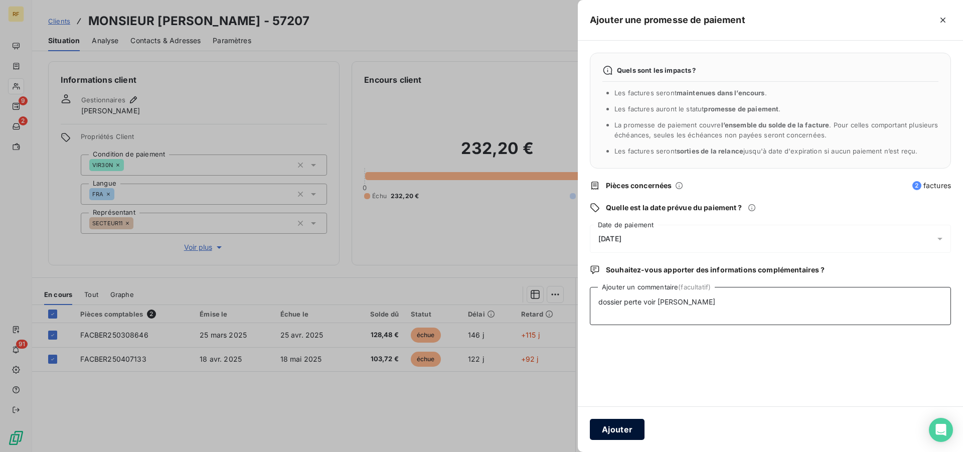
type textarea "dossier perte voir Clément cl"
click at [622, 434] on button "Ajouter" at bounding box center [617, 429] width 55 height 21
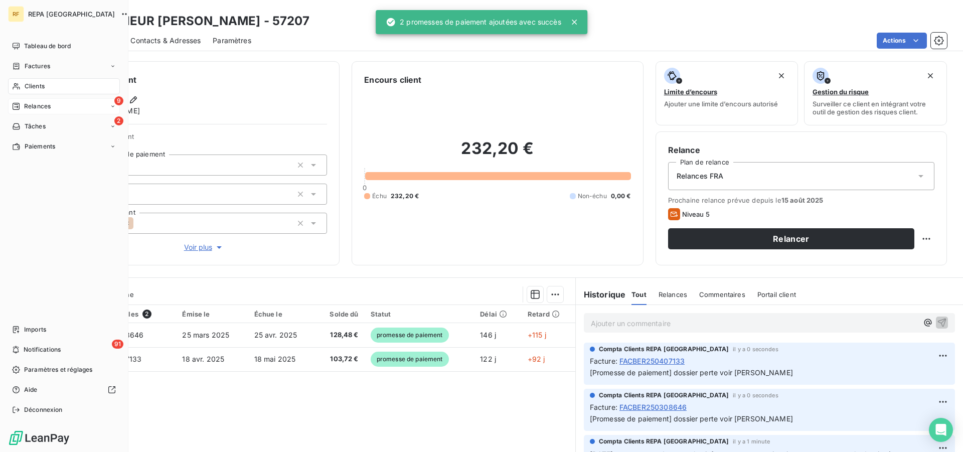
click at [50, 104] on span "Relances" at bounding box center [37, 106] width 27 height 9
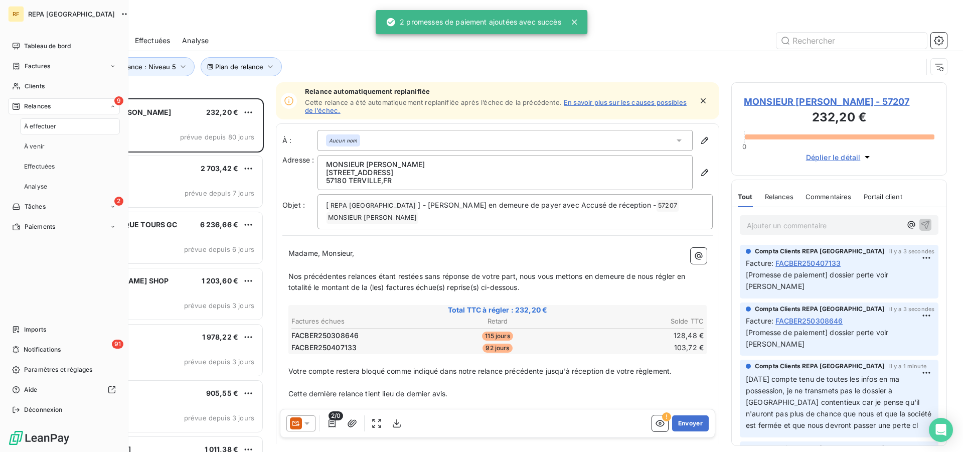
scroll to position [345, 207]
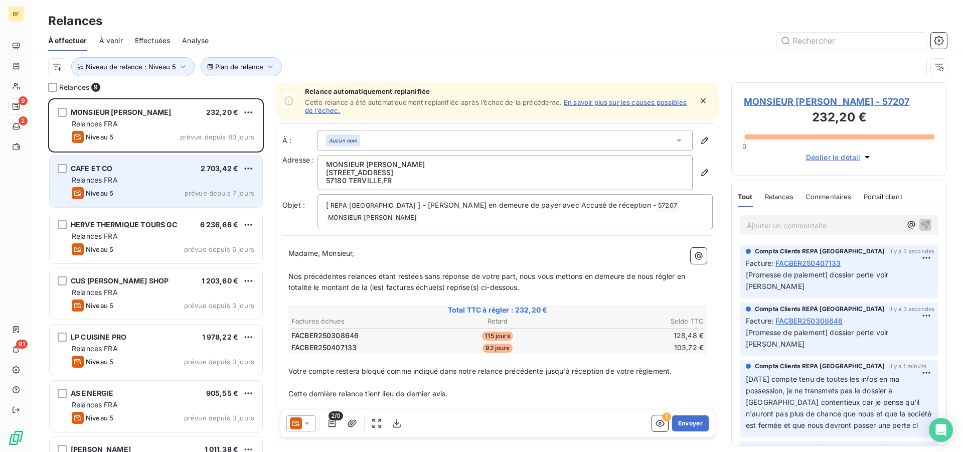
click at [110, 184] on span "Relances FRA" at bounding box center [95, 179] width 46 height 9
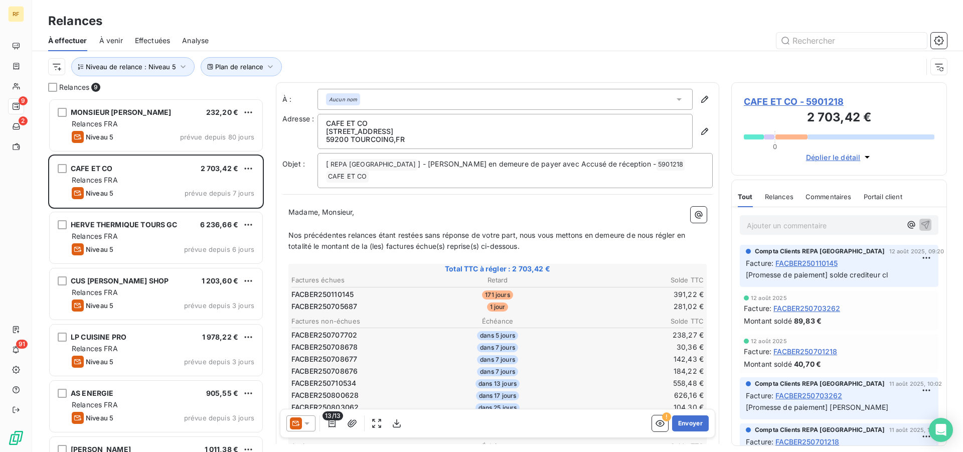
click at [772, 101] on span "CAFE ET CO - 5901218" at bounding box center [839, 102] width 191 height 14
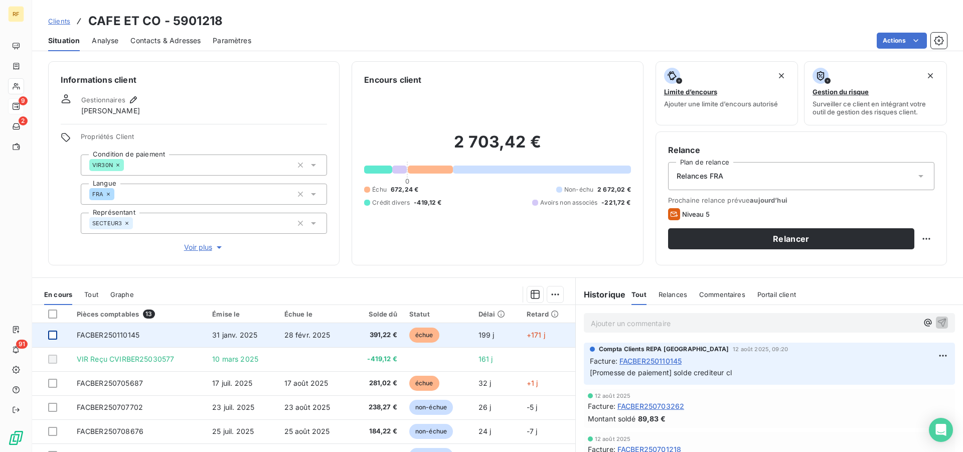
click at [52, 336] on div at bounding box center [52, 334] width 9 height 9
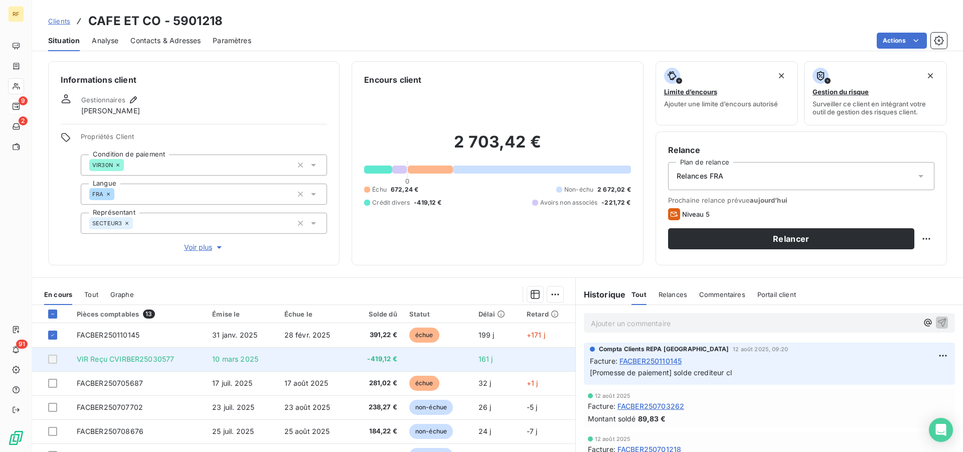
click at [52, 359] on div at bounding box center [52, 358] width 9 height 9
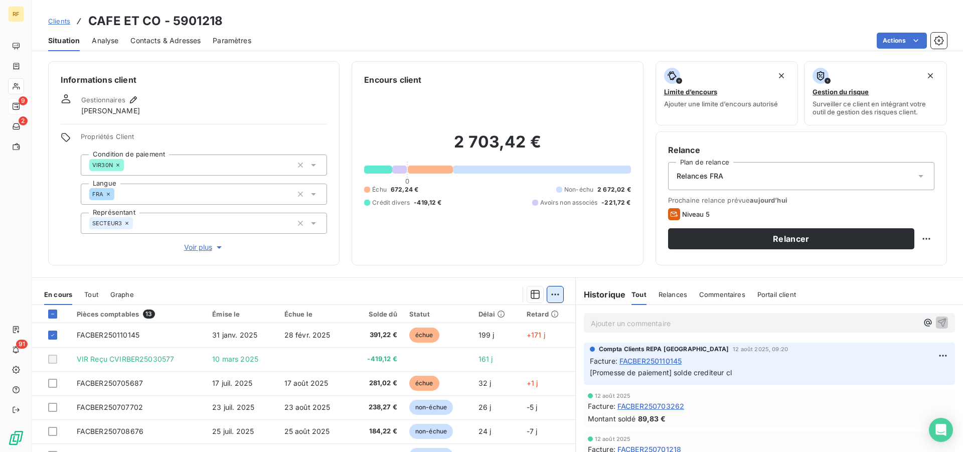
click at [553, 296] on html "RF 9 2 91 Clients CAFE ET CO - 5901218 Situation Analyse Contacts & Adresses Pa…" at bounding box center [481, 226] width 963 height 452
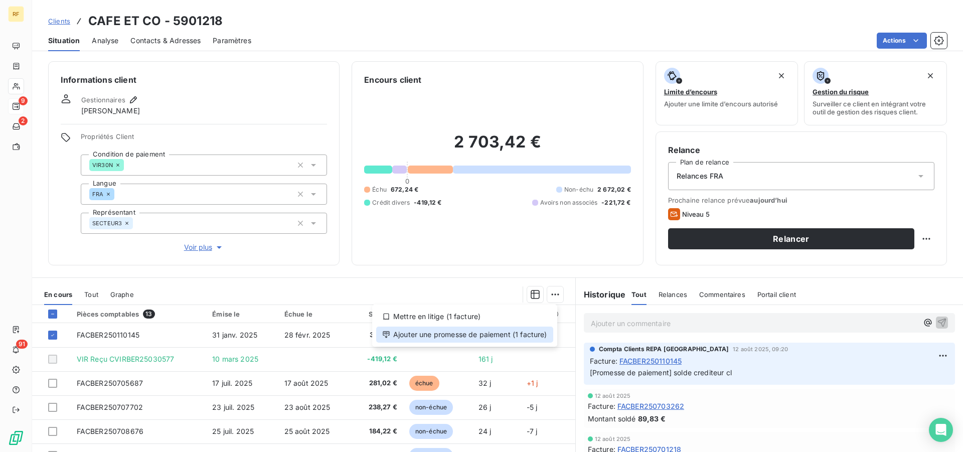
click at [469, 337] on div "Ajouter une promesse de paiement (1 facture)" at bounding box center [464, 334] width 177 height 16
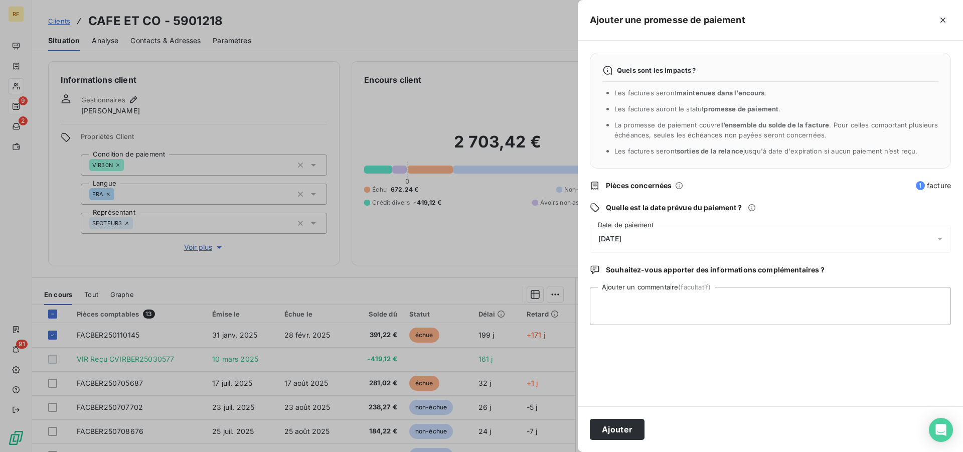
click at [621, 243] on span "[DATE]" at bounding box center [609, 239] width 23 height 8
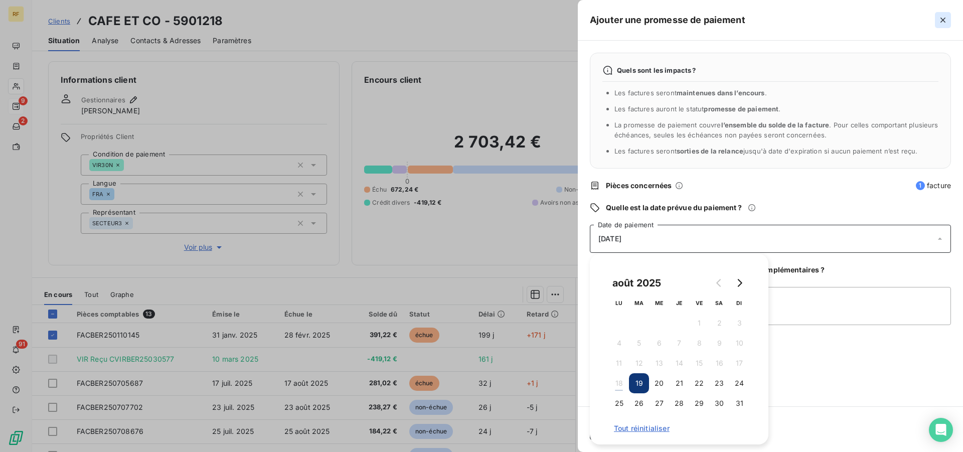
click at [940, 21] on icon "button" at bounding box center [943, 20] width 10 height 10
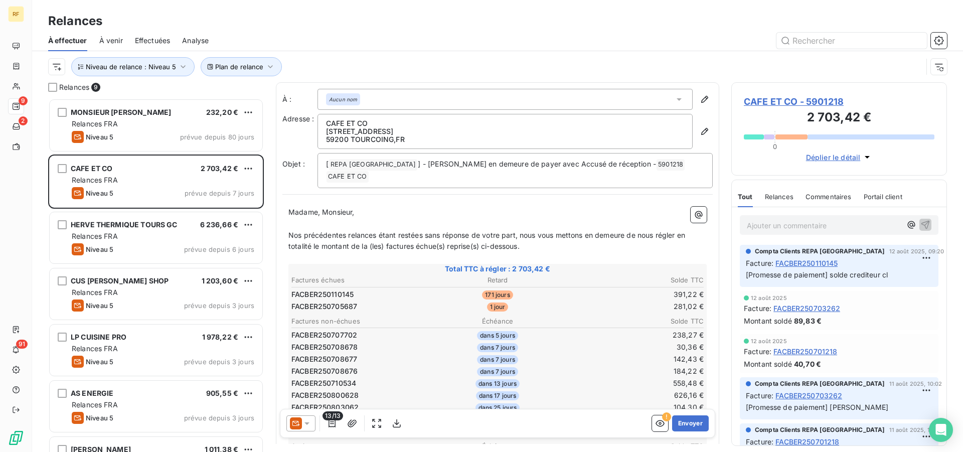
scroll to position [345, 207]
click at [307, 425] on icon at bounding box center [307, 423] width 10 height 10
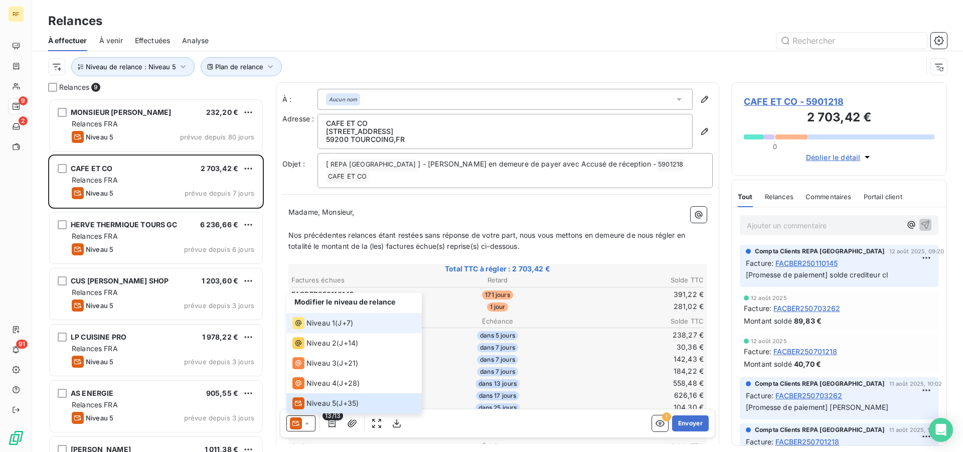
click at [349, 324] on span "J+7 )" at bounding box center [345, 323] width 16 height 10
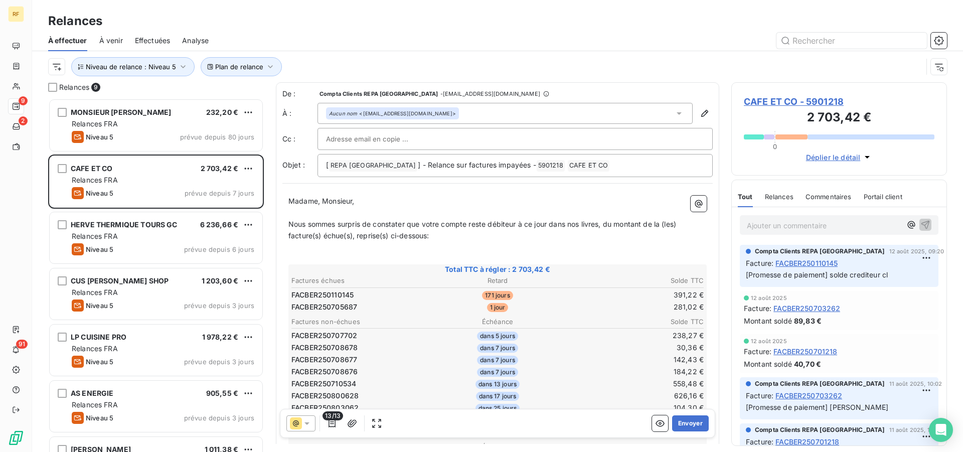
click at [598, 318] on th "Solde TTC" at bounding box center [635, 321] width 137 height 11
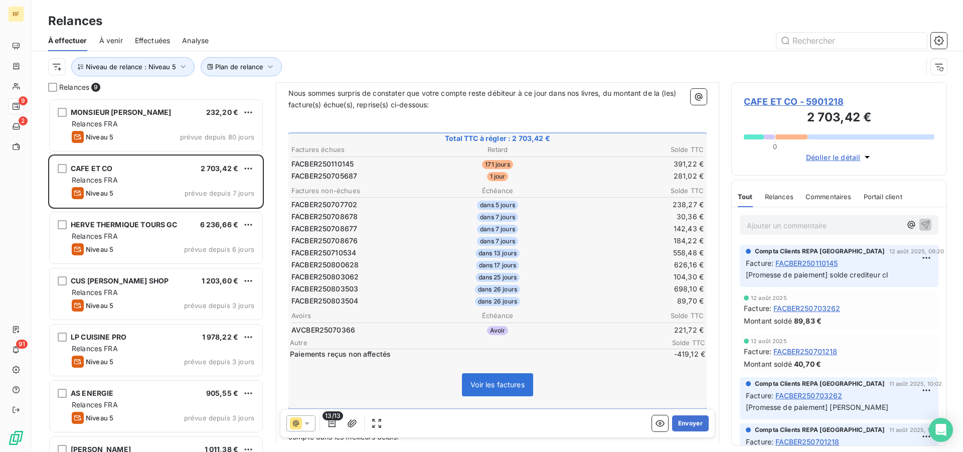
scroll to position [154, 0]
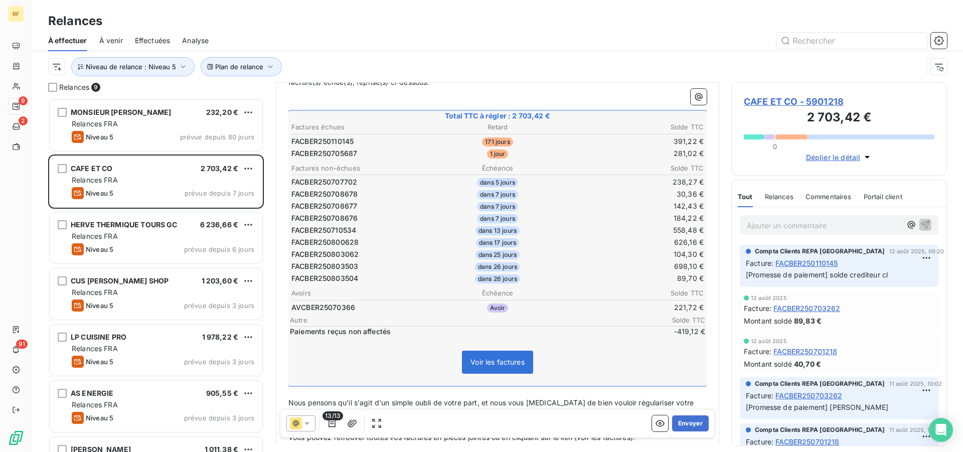
click at [307, 428] on icon at bounding box center [307, 423] width 10 height 10
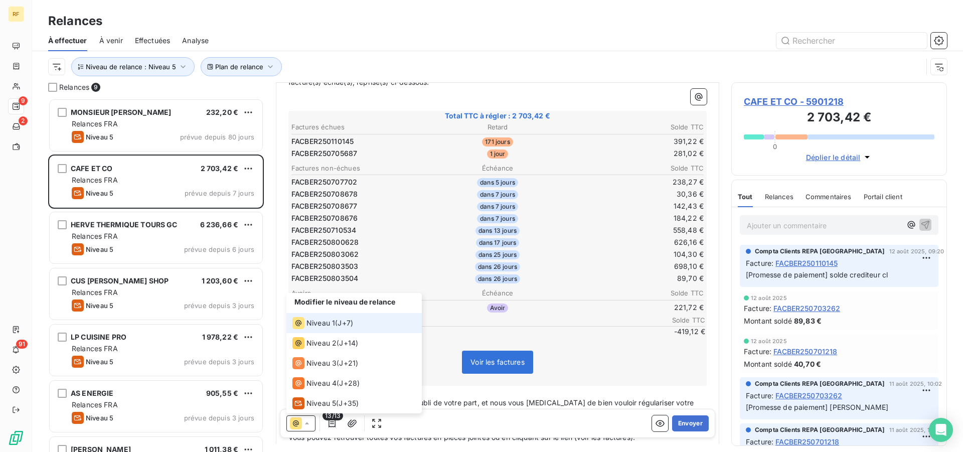
click at [307, 428] on icon at bounding box center [307, 423] width 10 height 10
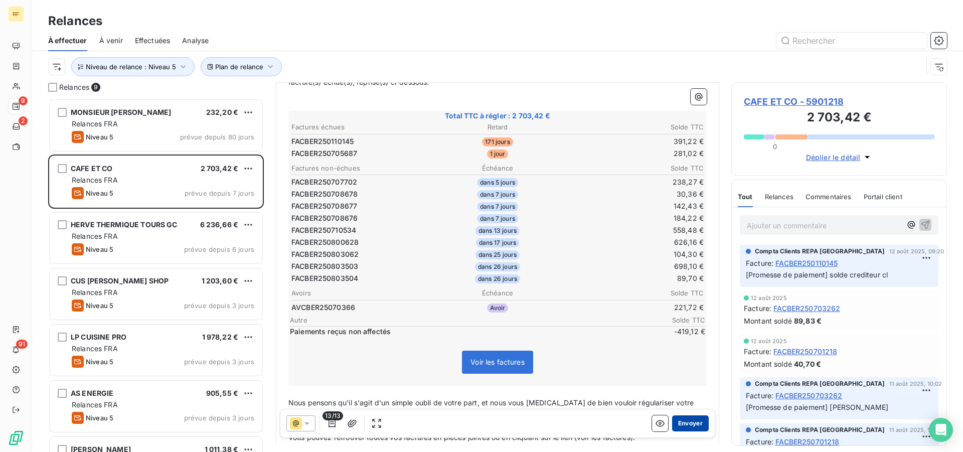
click at [692, 422] on button "Envoyer" at bounding box center [690, 423] width 37 height 16
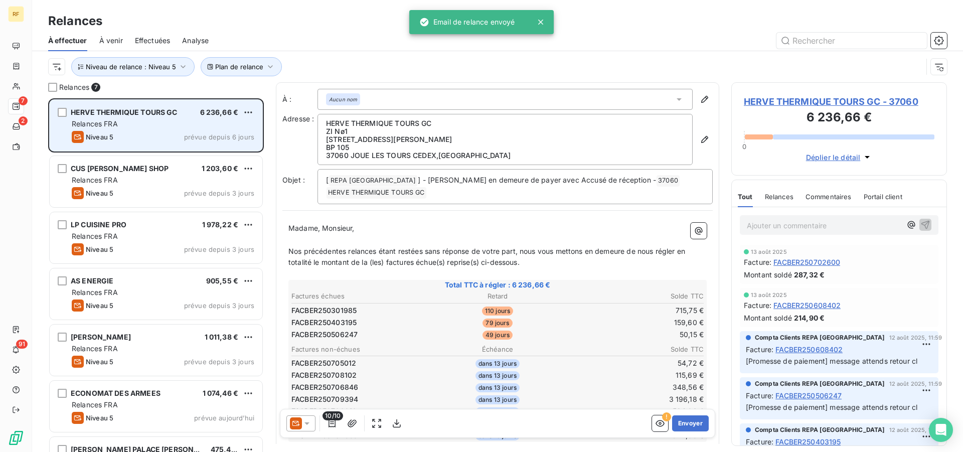
click at [128, 124] on div "Relances FRA" at bounding box center [163, 124] width 182 height 10
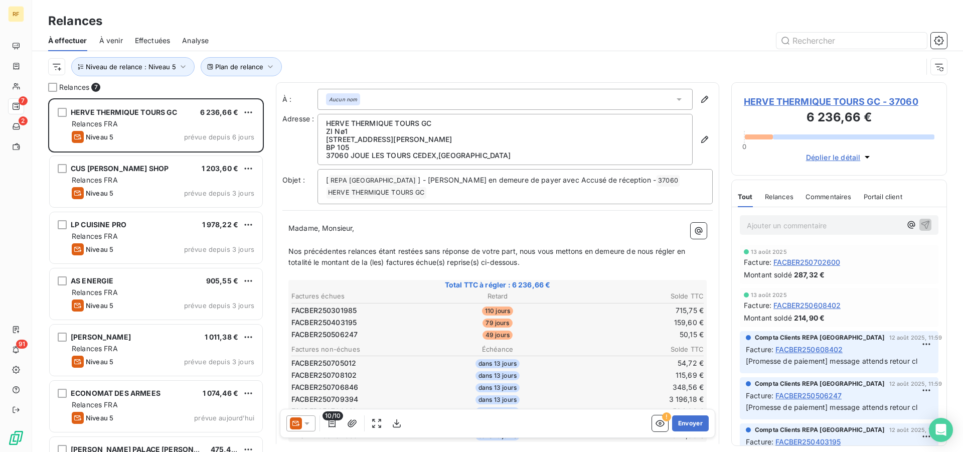
click at [815, 225] on p "Ajouter un commentaire ﻿" at bounding box center [824, 225] width 154 height 13
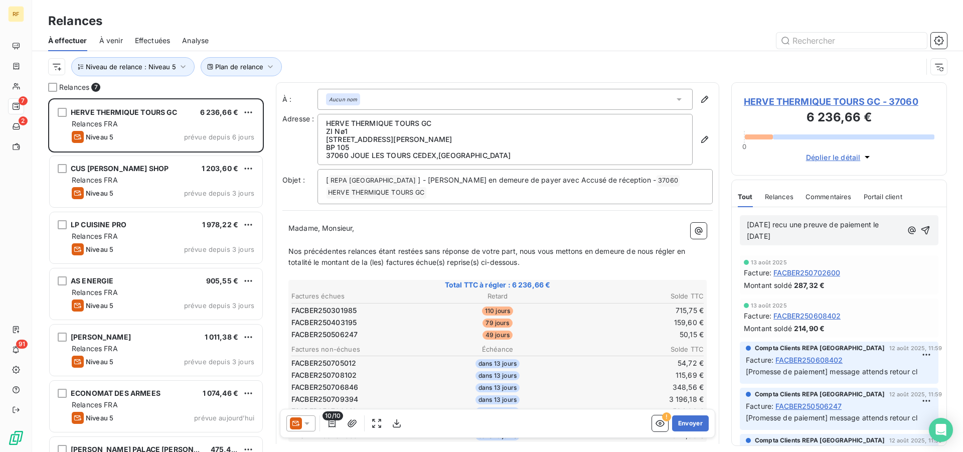
click at [810, 225] on span "18/08/25 recu une preuve de paiement le 14/08/25" at bounding box center [814, 230] width 134 height 20
click at [833, 225] on span "18/08/25 recu une preuve de paiement le 14/08/25" at bounding box center [814, 230] width 134 height 20
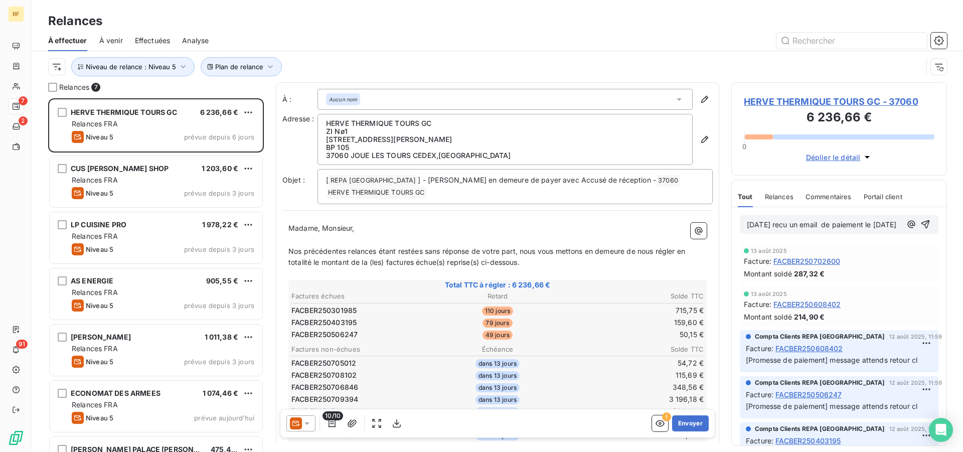
click at [806, 231] on p "18/08/25 recu un email de paiement le 14/08/25" at bounding box center [824, 225] width 154 height 12
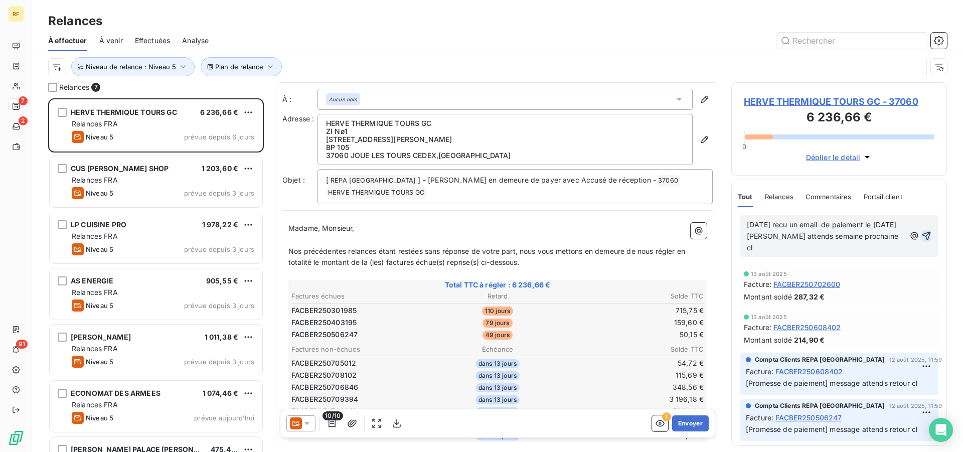
click at [921, 237] on icon "button" at bounding box center [926, 236] width 10 height 10
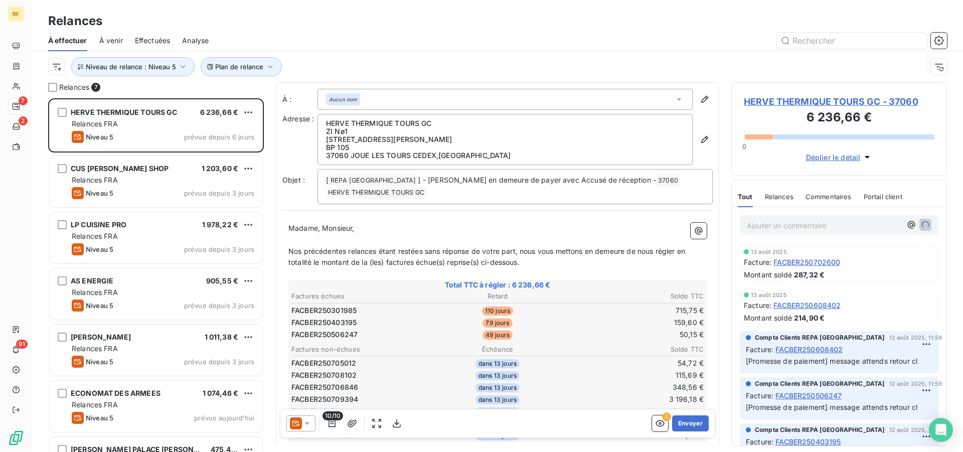
click at [790, 102] on span "HERVE THERMIQUE TOURS GC - 37060" at bounding box center [839, 102] width 191 height 14
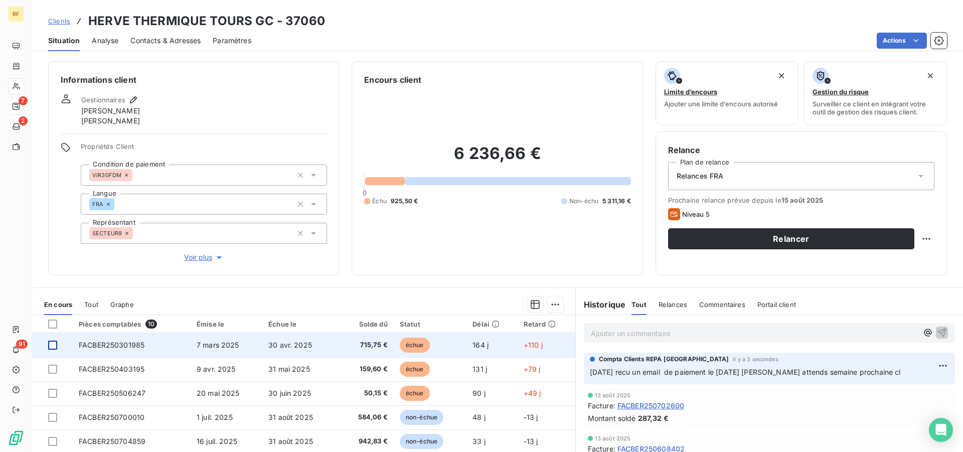
click at [51, 346] on div at bounding box center [52, 344] width 9 height 9
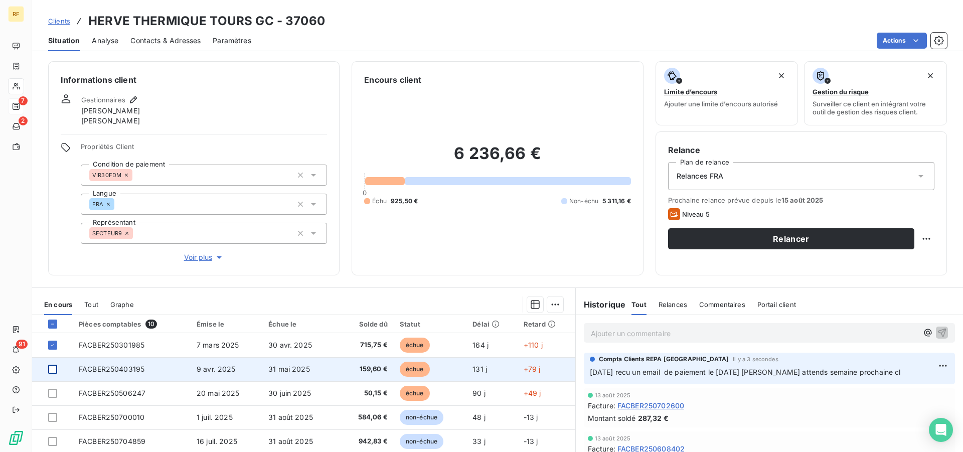
click at [50, 366] on div at bounding box center [52, 368] width 9 height 9
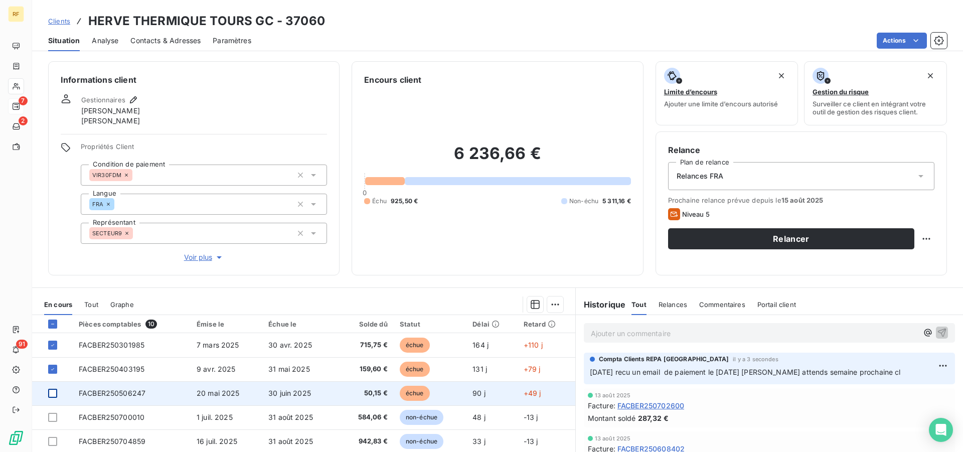
click at [51, 391] on div at bounding box center [52, 393] width 9 height 9
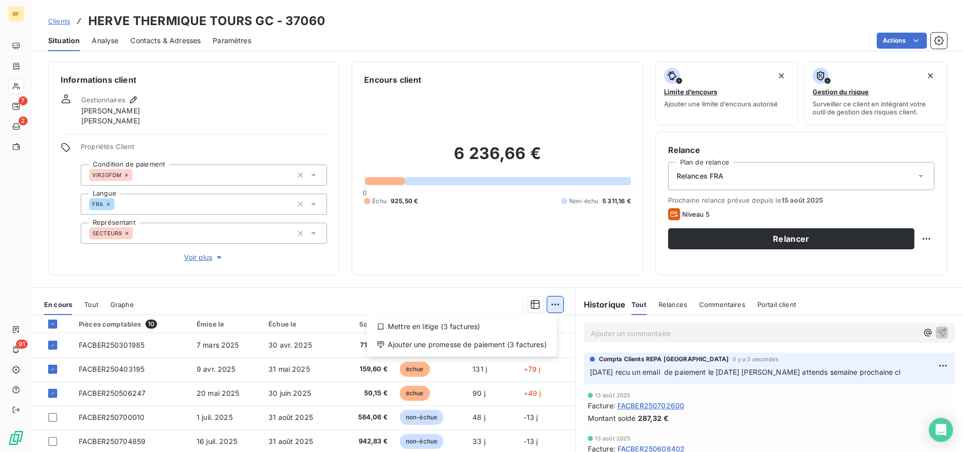
click at [549, 306] on html "RF 7 2 91 Clients HERVE THERMIQUE TOURS GC - 37060 Situation Analyse Contacts &…" at bounding box center [481, 226] width 963 height 452
click at [539, 345] on div "Ajouter une promesse de paiement (3 factures)" at bounding box center [462, 344] width 182 height 16
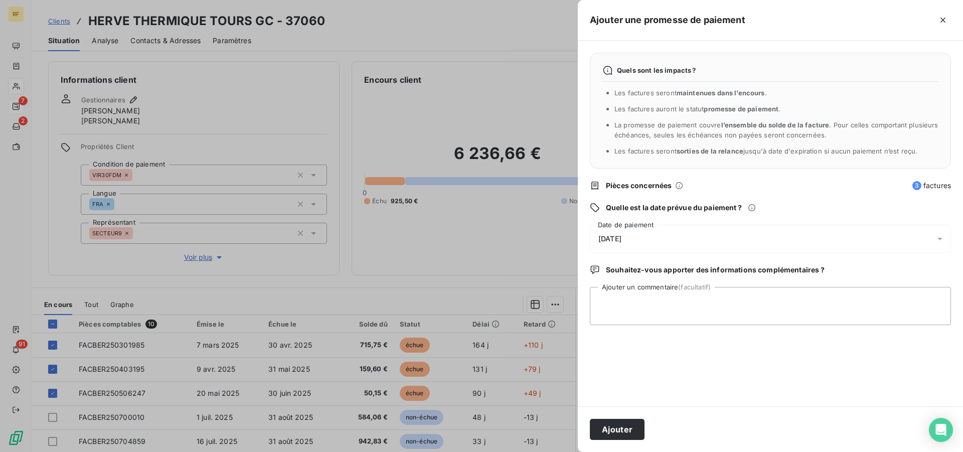
click at [621, 237] on span "[DATE]" at bounding box center [609, 239] width 23 height 8
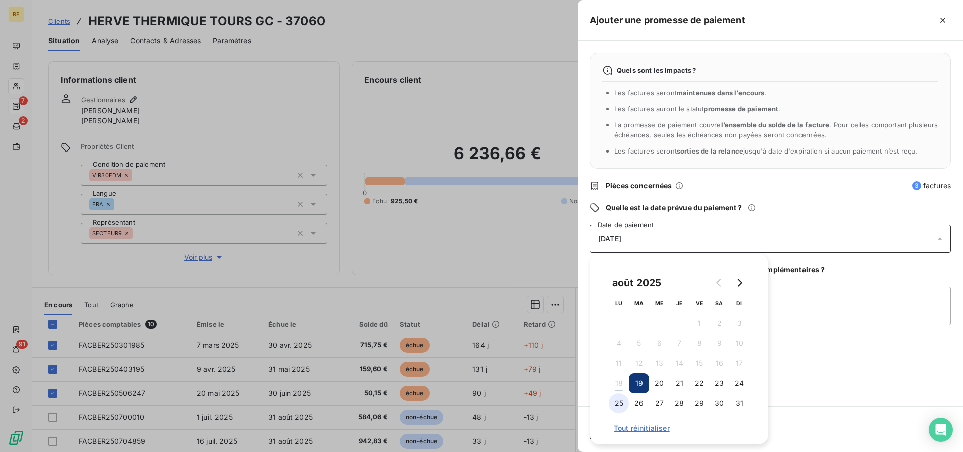
click at [615, 403] on button "25" at bounding box center [619, 403] width 20 height 20
click at [787, 305] on textarea "Ajouter un commentaire (facultatif)" at bounding box center [770, 306] width 361 height 38
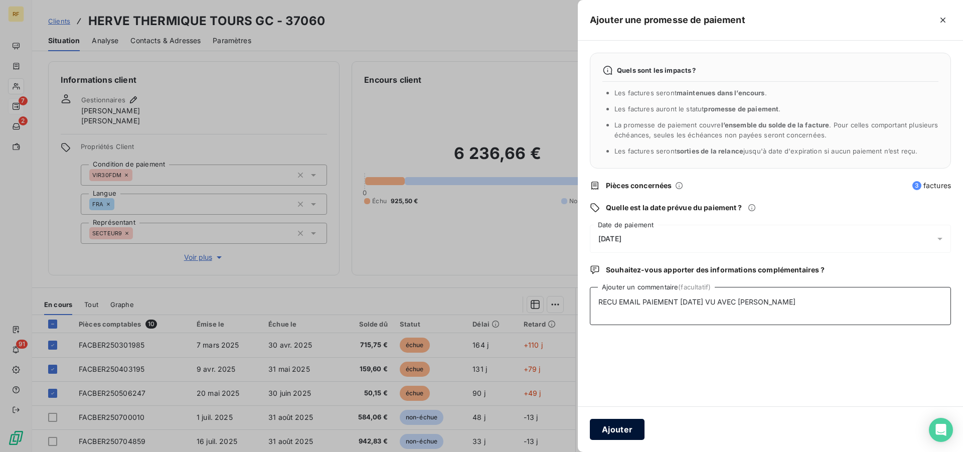
type textarea "RECU EMAIL PAIEMENT 14/08/25 VU AVEC MAX CL"
click at [632, 427] on button "Ajouter" at bounding box center [617, 429] width 55 height 21
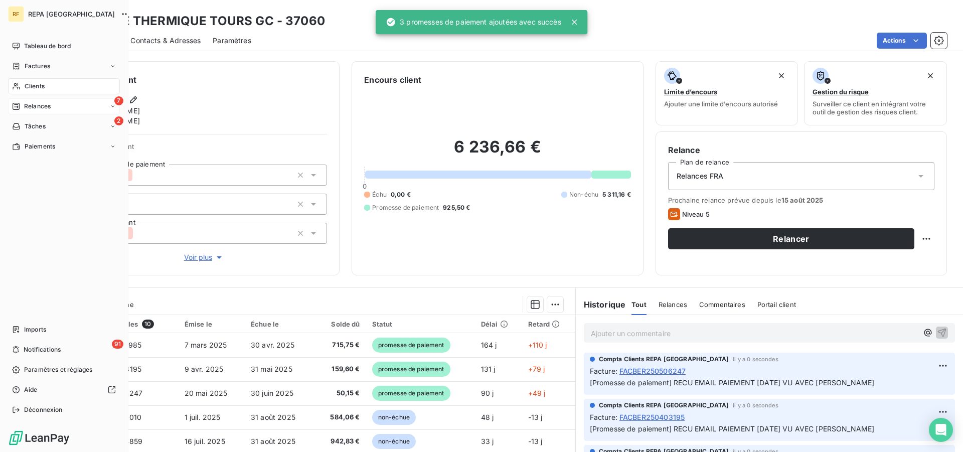
click at [36, 107] on span "Relances" at bounding box center [37, 106] width 27 height 9
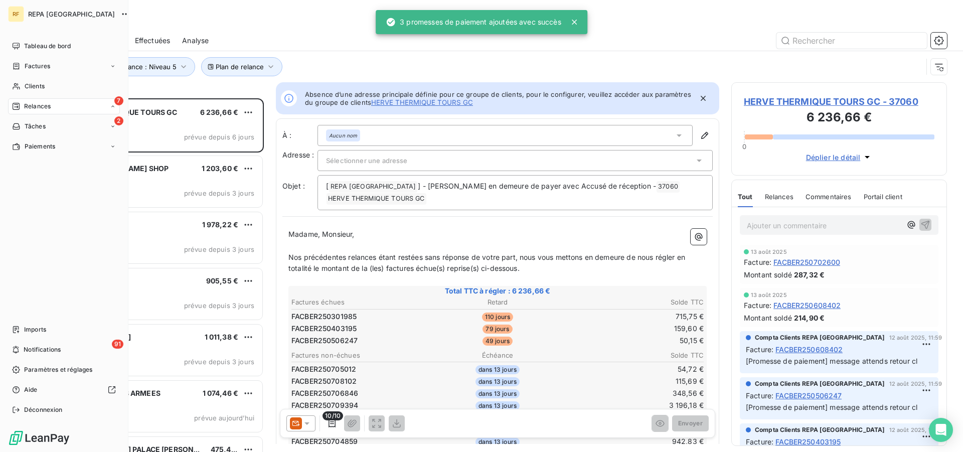
scroll to position [345, 207]
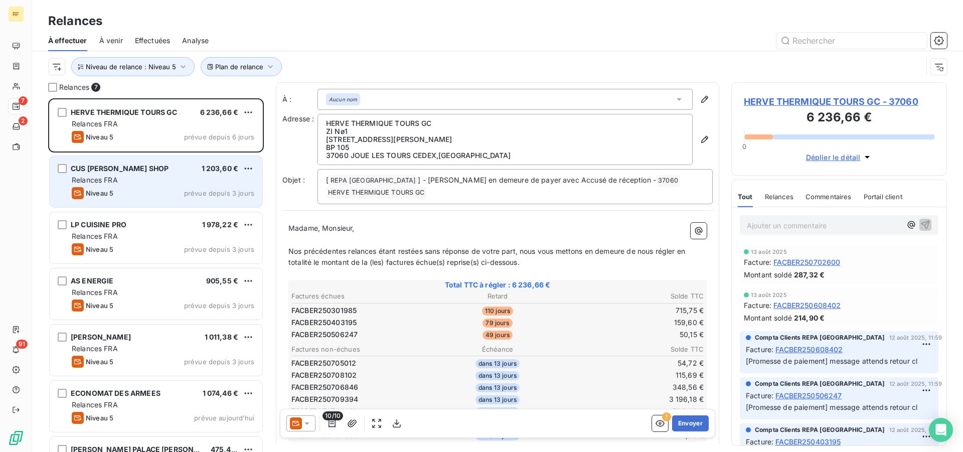
click at [139, 188] on div "Niveau 5 prévue depuis 3 jours" at bounding box center [163, 193] width 182 height 12
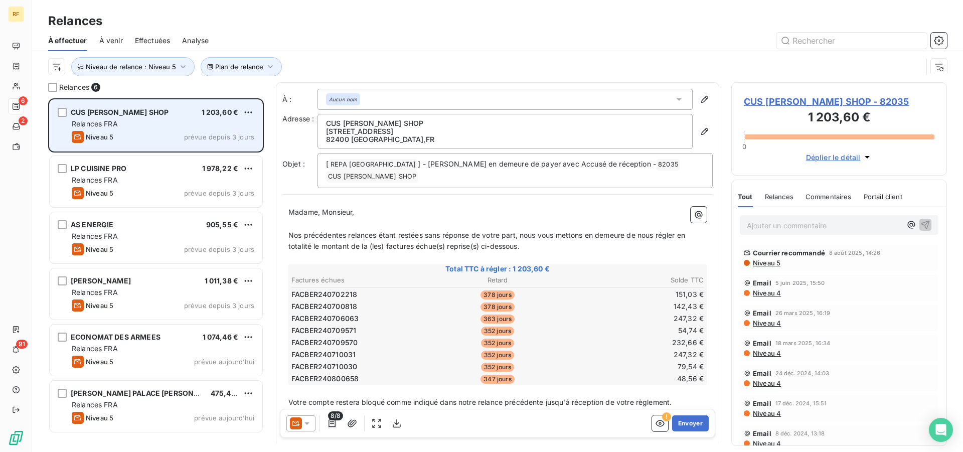
click at [159, 121] on div "Relances FRA" at bounding box center [163, 124] width 182 height 10
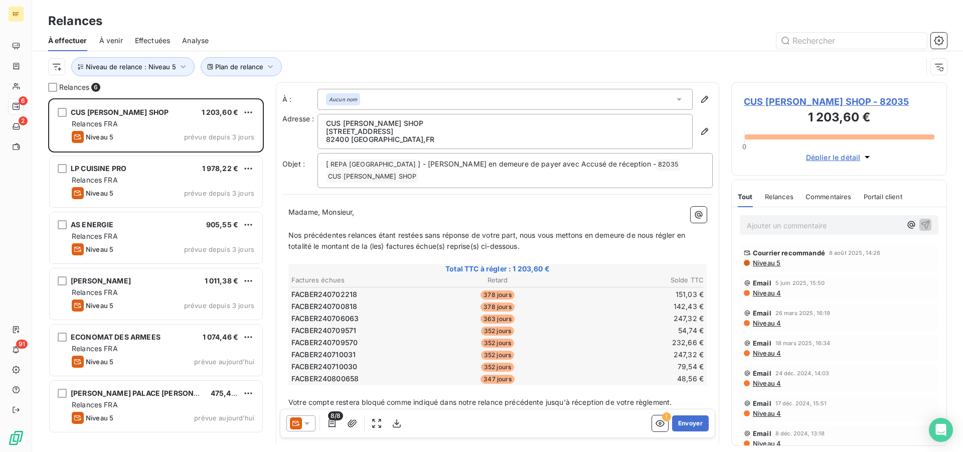
click at [795, 224] on p "Ajouter un commentaire ﻿" at bounding box center [824, 225] width 154 height 13
click at [795, 227] on p "Ajouter un commentaire ﻿" at bounding box center [824, 225] width 154 height 13
drag, startPoint x: 795, startPoint y: 224, endPoint x: 635, endPoint y: 226, distance: 159.9
click at [731, 226] on div "18/08/25 Courrier recommandé 8 août 2025, 14:26 Niveau 5 Email 5 juin 2025, 15:…" at bounding box center [838, 326] width 215 height 238
click at [812, 221] on p "18/08/25" at bounding box center [824, 225] width 154 height 12
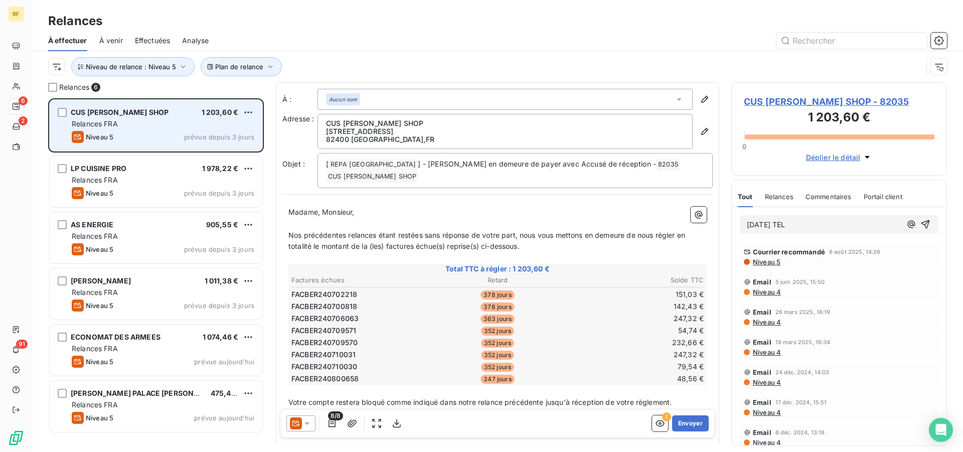
click at [103, 128] on div "Relances FRA" at bounding box center [163, 124] width 182 height 10
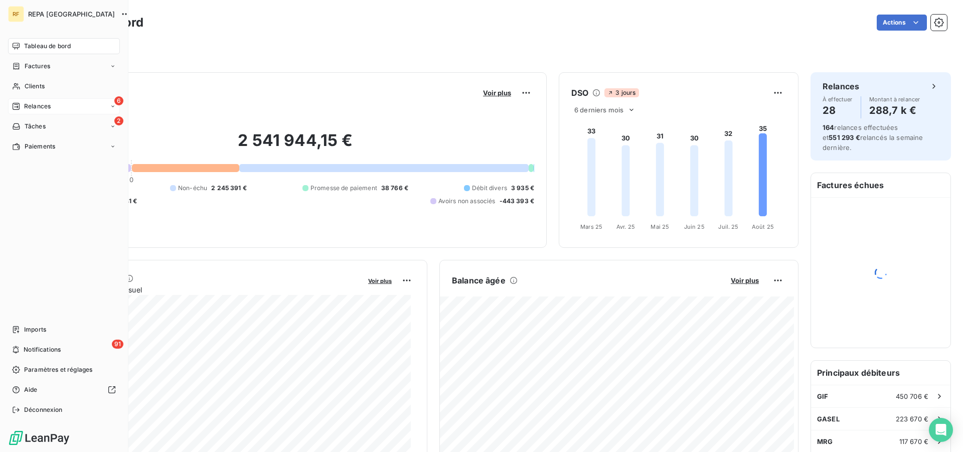
click at [34, 112] on div "6 Relances" at bounding box center [64, 106] width 112 height 16
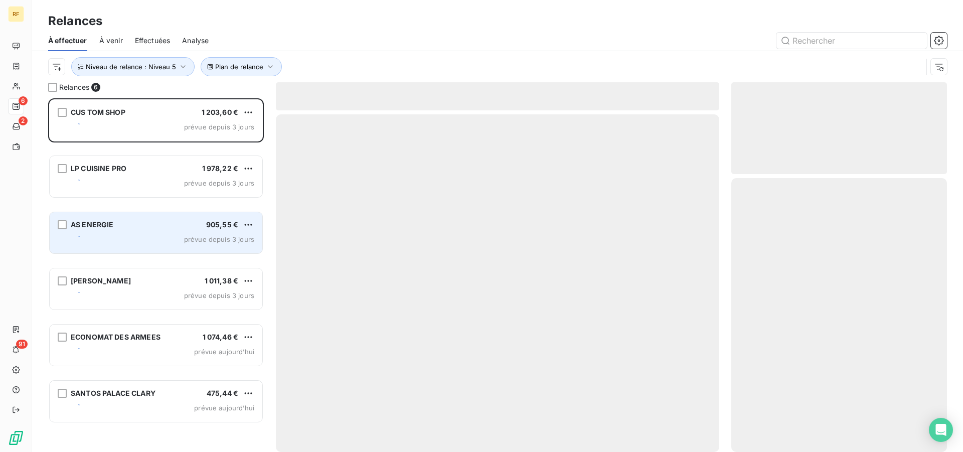
scroll to position [345, 207]
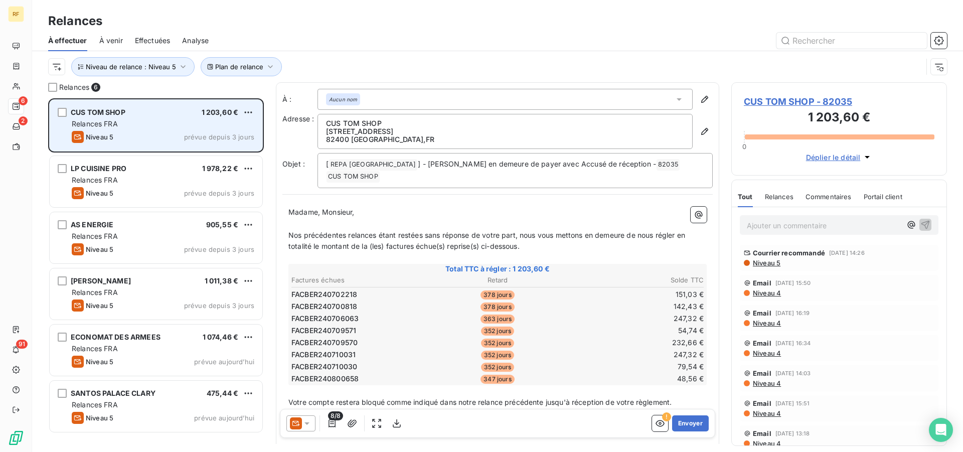
click at [144, 134] on div "Niveau 5 prévue depuis 3 jours" at bounding box center [163, 137] width 182 height 12
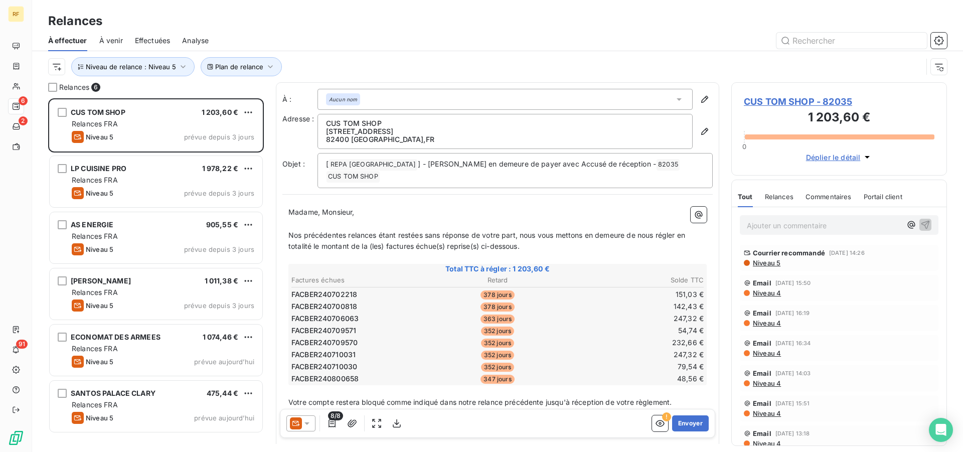
click at [810, 255] on span "Courrier recommandé" at bounding box center [789, 253] width 72 height 8
click at [773, 265] on span "Niveau 5" at bounding box center [766, 263] width 29 height 8
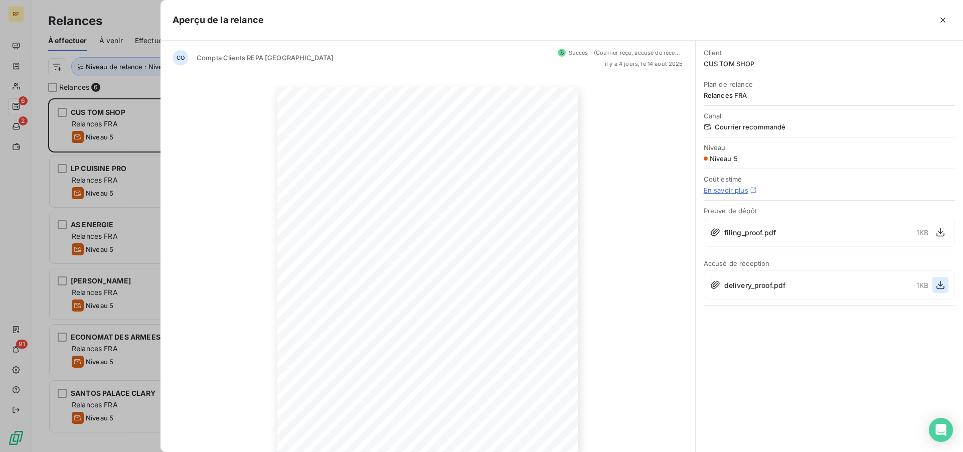
click at [938, 283] on icon "button" at bounding box center [940, 285] width 10 height 10
click at [941, 283] on icon "button" at bounding box center [940, 285] width 10 height 10
click at [947, 22] on icon "button" at bounding box center [943, 20] width 10 height 10
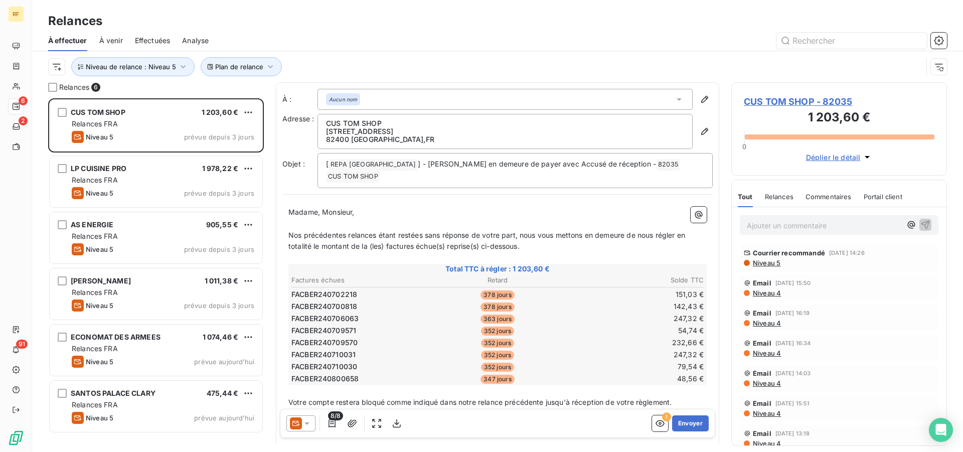
click at [794, 228] on p "Ajouter un commentaire ﻿" at bounding box center [824, 225] width 154 height 13
click at [776, 225] on p "TEL" at bounding box center [824, 225] width 154 height 12
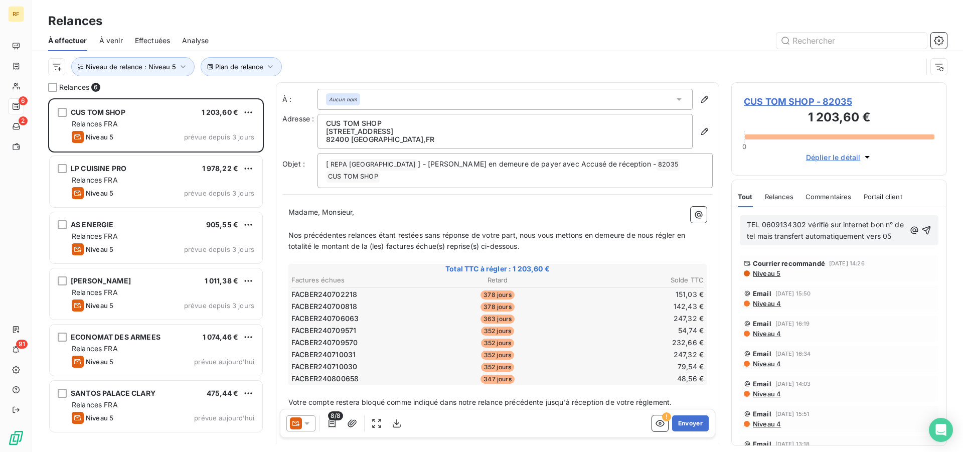
click at [776, 242] on p "TEL 0609134302 vérifié sur internet bon n° de tel mais transfert automatiquemen…" at bounding box center [826, 230] width 158 height 23
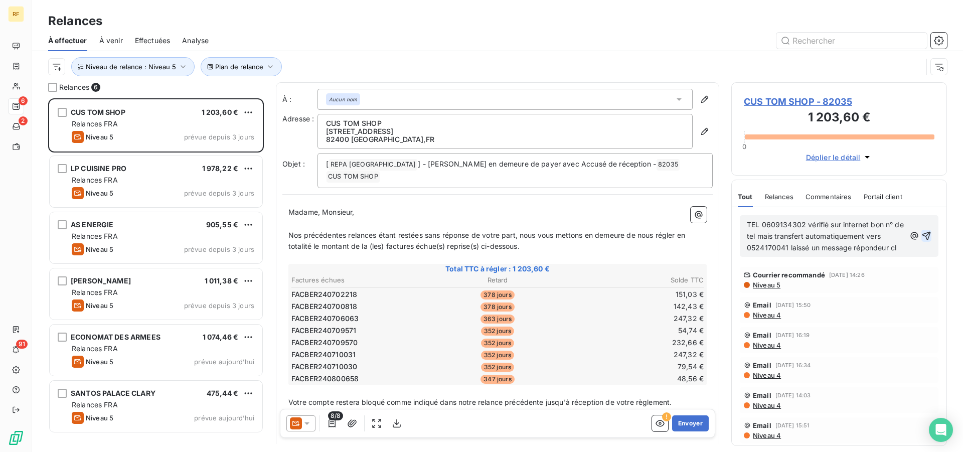
click at [921, 241] on icon "button" at bounding box center [926, 236] width 10 height 10
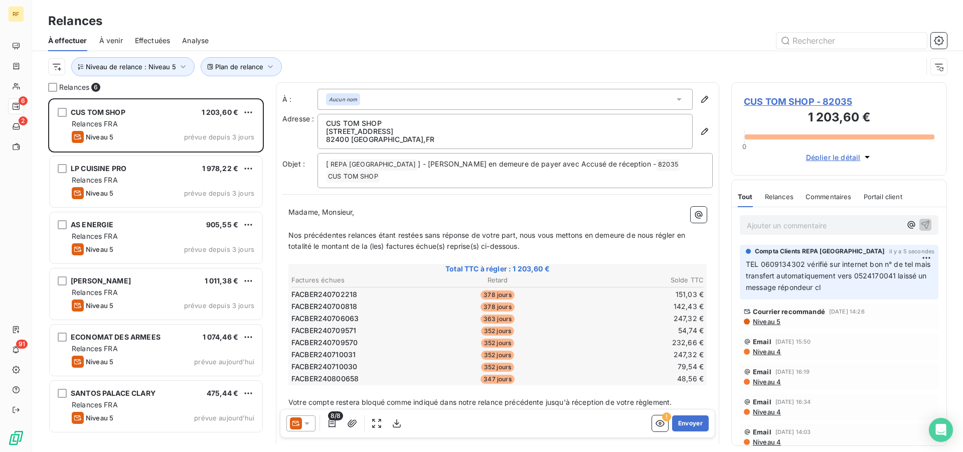
click at [774, 103] on span "CUS TOM SHOP - 82035" at bounding box center [839, 102] width 191 height 14
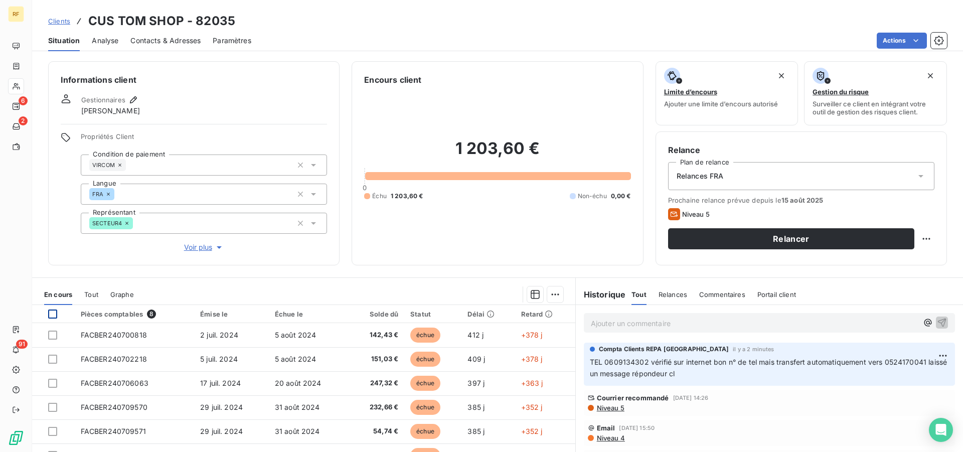
click at [51, 315] on div at bounding box center [52, 313] width 9 height 9
click at [553, 294] on html "RF 6 2 91 Clients CUS TOM SHOP - 82035 Situation Analyse Contacts & Adresses Pa…" at bounding box center [481, 226] width 963 height 452
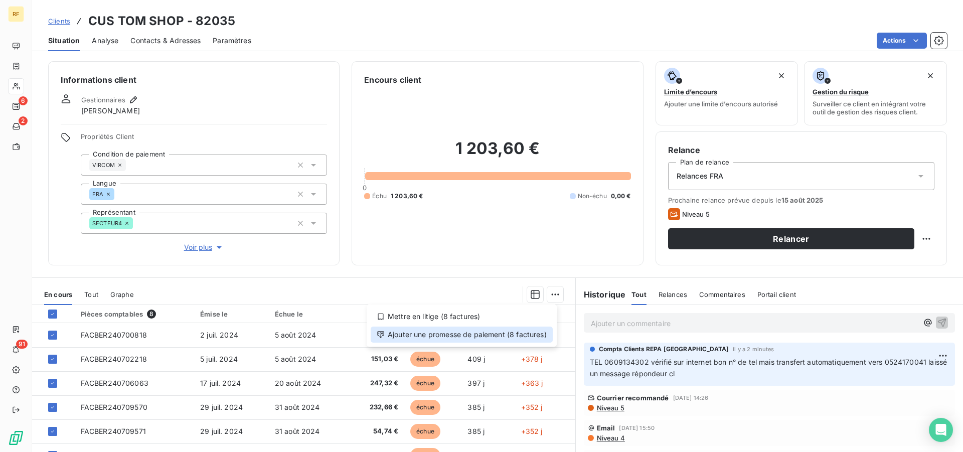
click at [448, 337] on div "Ajouter une promesse de paiement (8 factures)" at bounding box center [462, 334] width 182 height 16
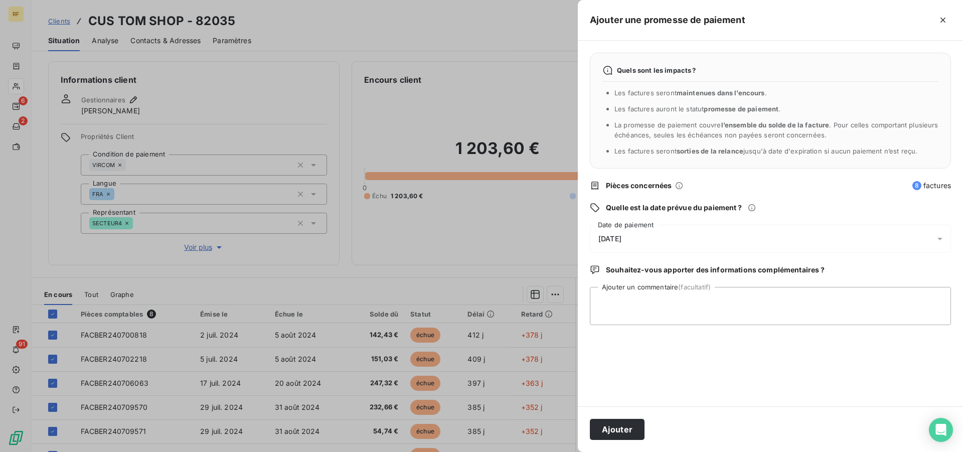
click at [621, 238] on span "[DATE]" at bounding box center [609, 239] width 23 height 8
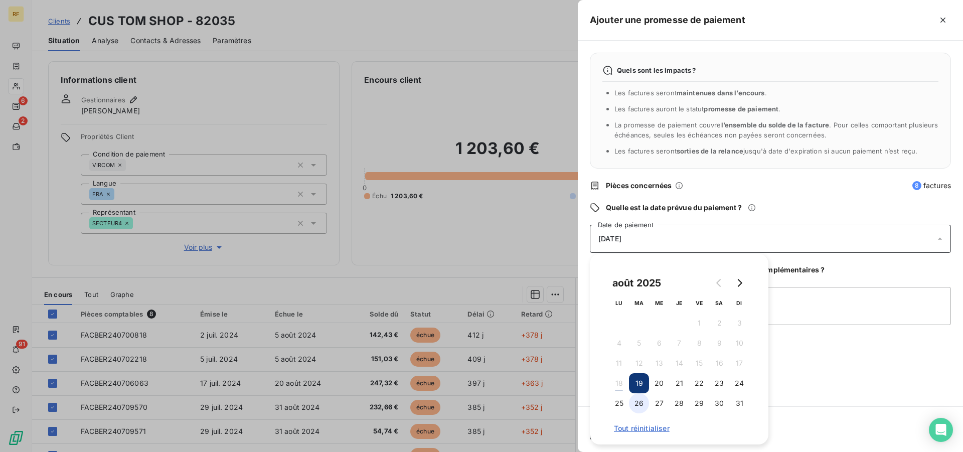
click at [641, 400] on button "26" at bounding box center [639, 403] width 20 height 20
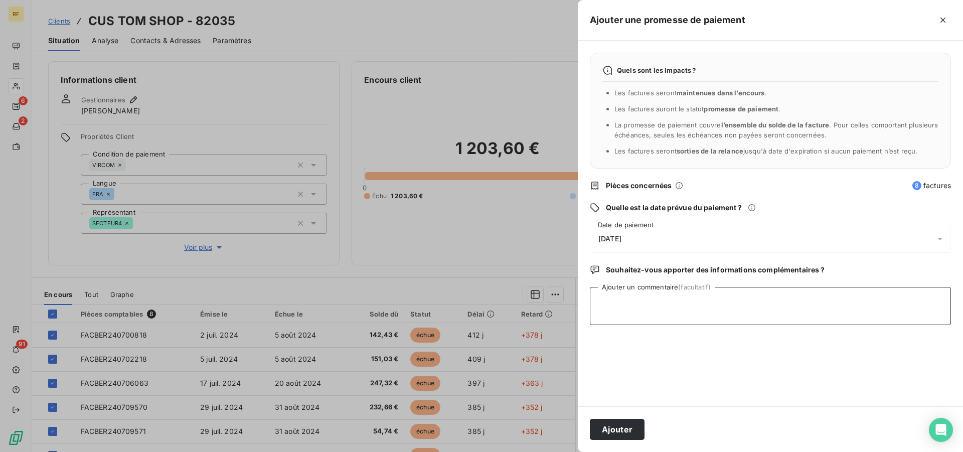
click at [852, 306] on textarea "Ajouter un commentaire (facultatif)" at bounding box center [770, 306] width 361 height 38
type textarea "F"
drag, startPoint x: 630, startPoint y: 302, endPoint x: 643, endPoint y: 321, distance: 23.5
click at [631, 302] on textarea "DOSSIER FRANCE CONTENTIEUX CL" at bounding box center [770, 306] width 361 height 38
type textarea "DOSSIER A TRANSMETTRE FRANCE CONTENTIEUX CL"
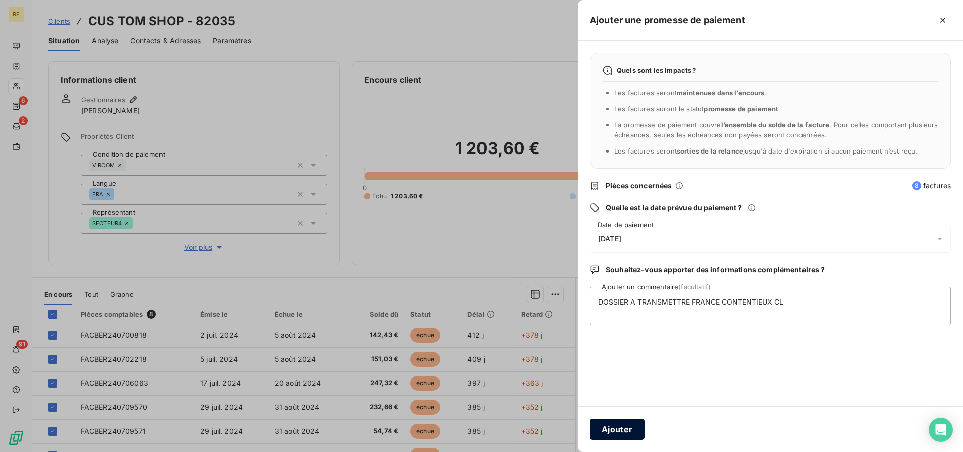
click at [628, 431] on button "Ajouter" at bounding box center [617, 429] width 55 height 21
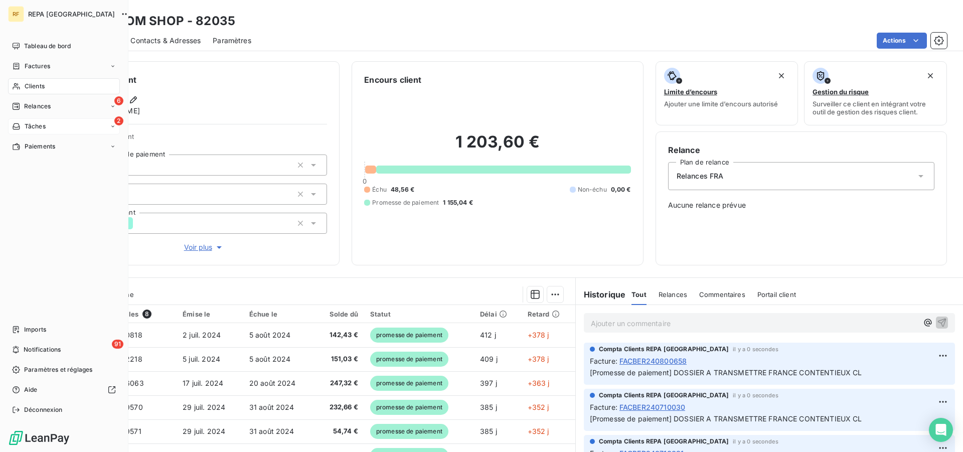
click at [28, 108] on span "Relances" at bounding box center [37, 106] width 27 height 9
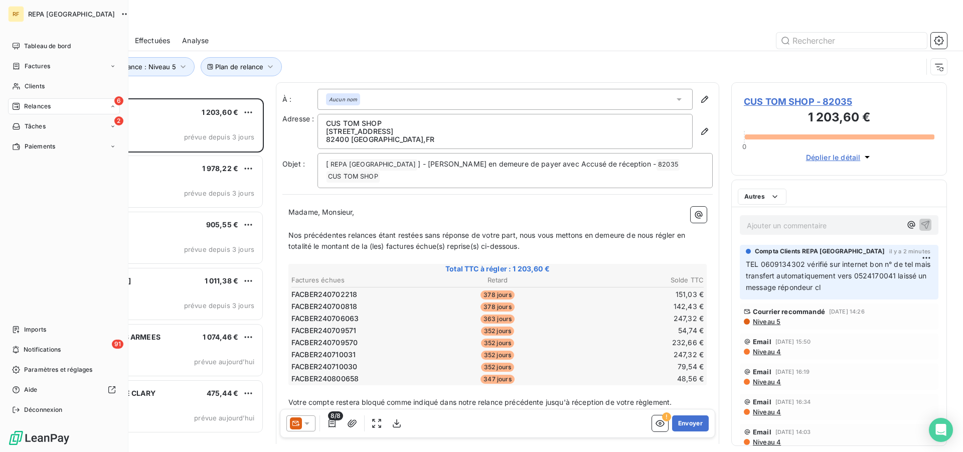
scroll to position [345, 207]
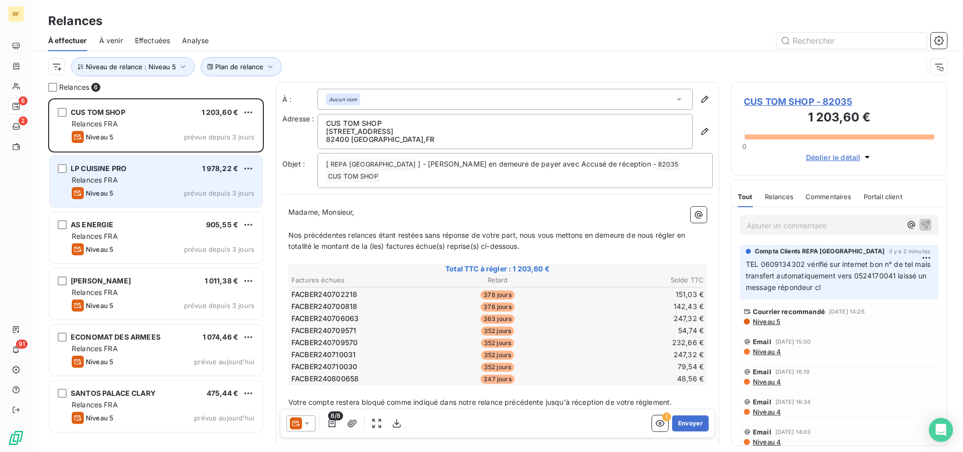
click at [147, 188] on div "Niveau 5 prévue depuis 3 jours" at bounding box center [163, 193] width 182 height 12
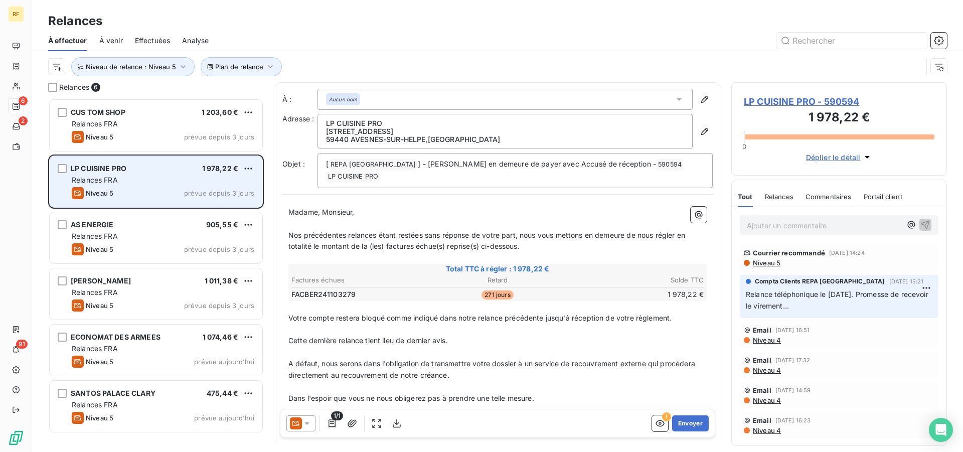
click at [142, 188] on div "Niveau 5 prévue depuis 3 jours" at bounding box center [163, 193] width 182 height 12
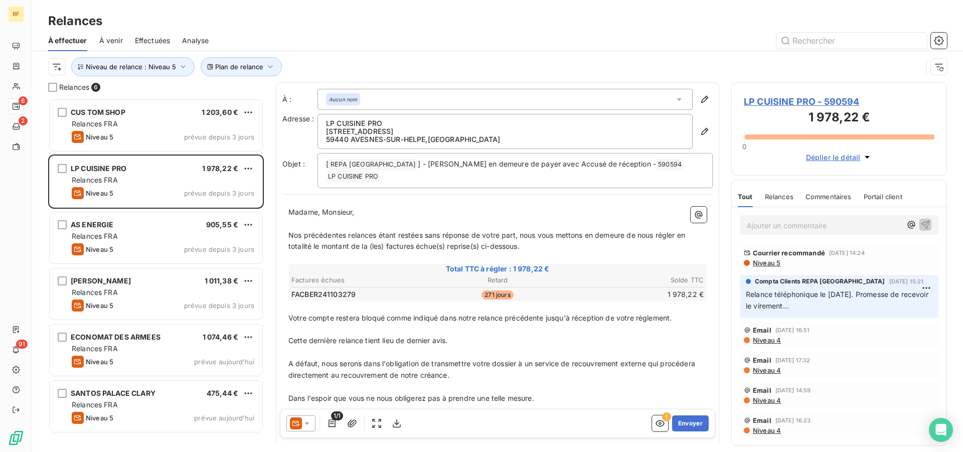
click at [766, 264] on span "Niveau 5" at bounding box center [766, 263] width 29 height 8
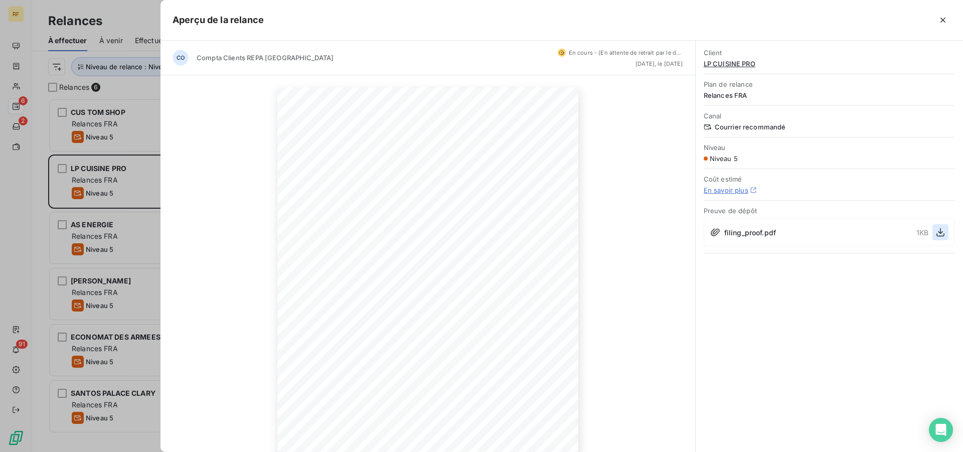
click at [943, 231] on icon "button" at bounding box center [940, 232] width 10 height 10
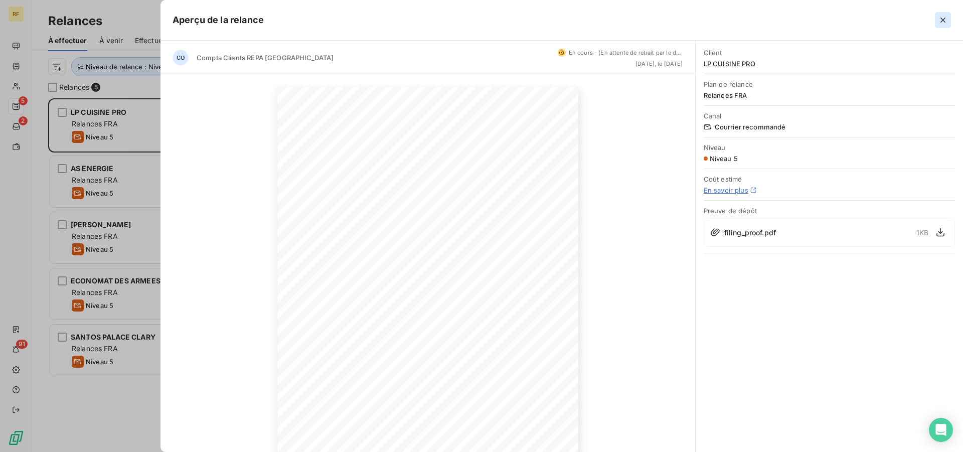
click at [945, 24] on icon "button" at bounding box center [943, 20] width 10 height 10
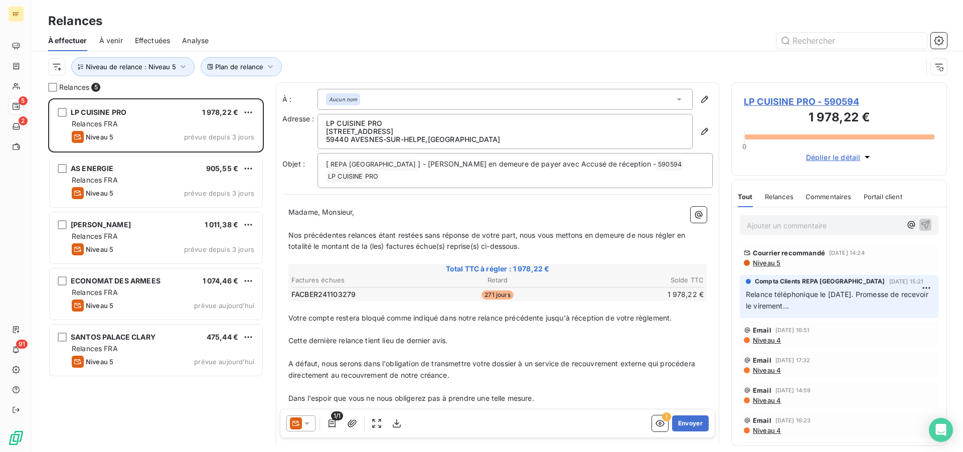
click at [761, 220] on p "Ajouter un commentaire ﻿" at bounding box center [824, 225] width 154 height 13
click at [839, 227] on p "18/08/25 TEL" at bounding box center [824, 225] width 154 height 12
click at [817, 226] on p "18/08/25 TEL" at bounding box center [824, 225] width 154 height 12
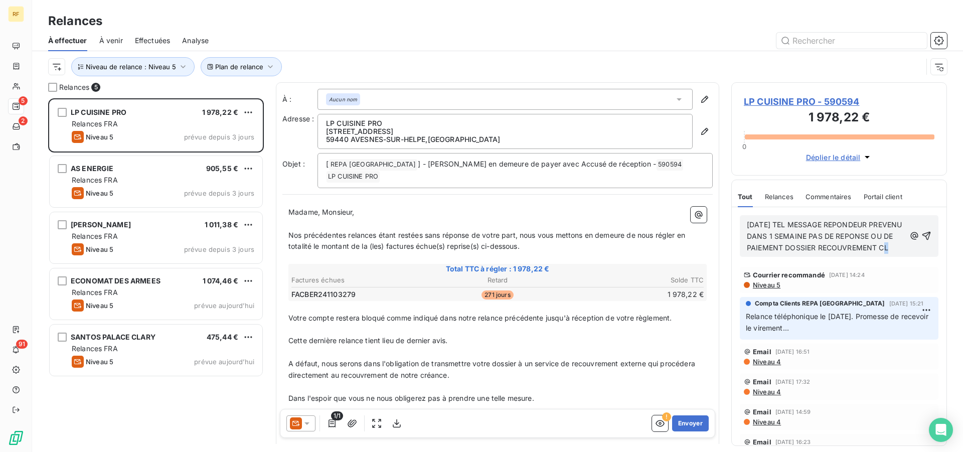
click at [806, 252] on span "18/08/25 TEL MESSAGE REPONDEUR PREVENU DANS 1 SEMAINE PAS DE REPONSE OU DE PAIE…" at bounding box center [825, 236] width 157 height 32
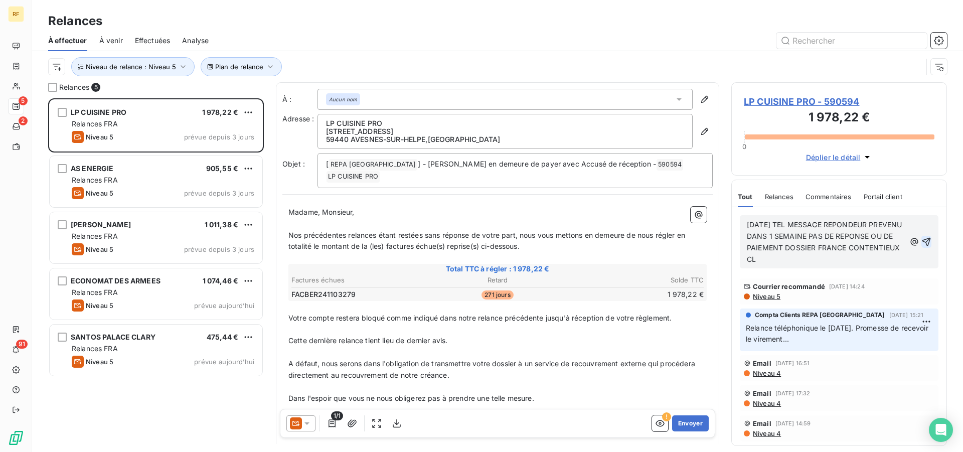
click at [922, 239] on icon "button" at bounding box center [926, 241] width 9 height 9
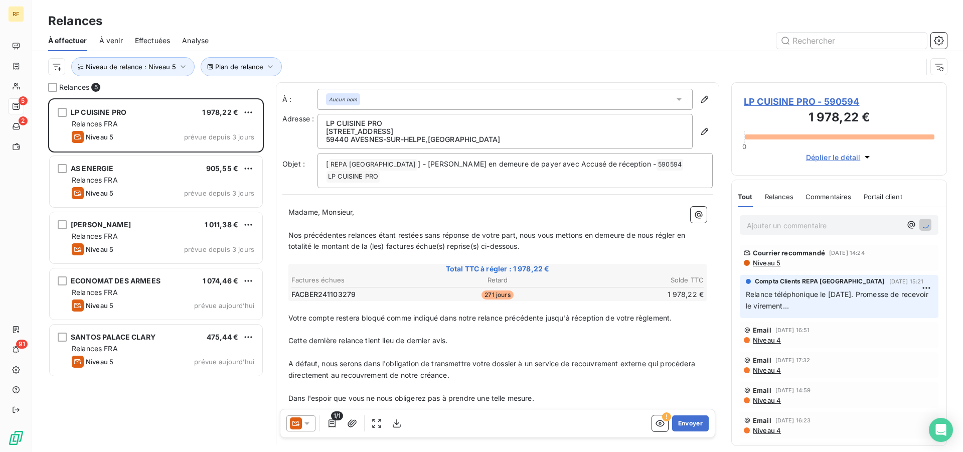
click at [813, 103] on span "LP CUISINE PRO - 590594" at bounding box center [839, 102] width 191 height 14
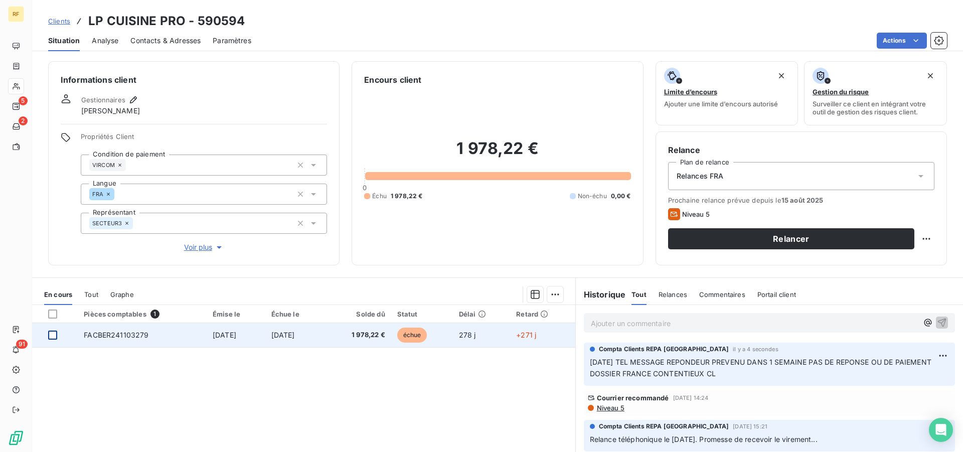
click at [54, 336] on div at bounding box center [52, 334] width 9 height 9
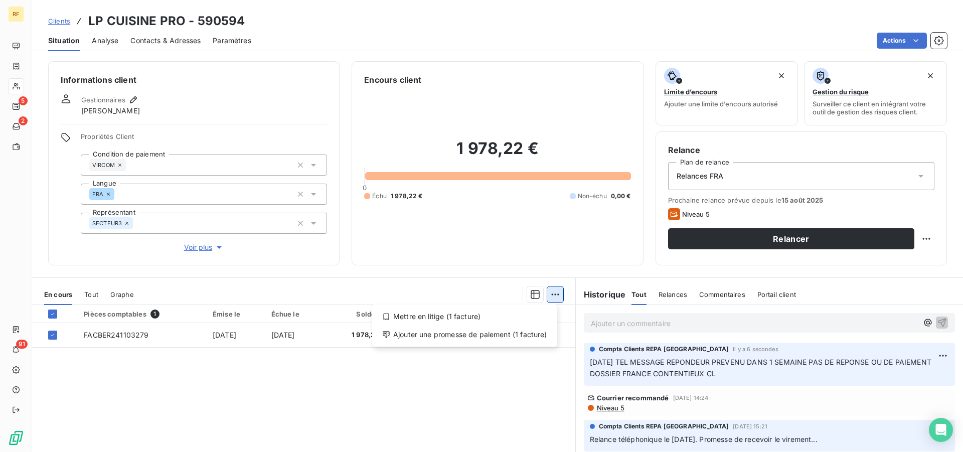
click at [556, 295] on html "RF 5 2 91 Clients LP CUISINE PRO - 590594 Situation Analyse Contacts & Adresses…" at bounding box center [481, 226] width 963 height 452
click at [494, 333] on div "Ajouter une promesse de paiement (1 facture)" at bounding box center [464, 334] width 177 height 16
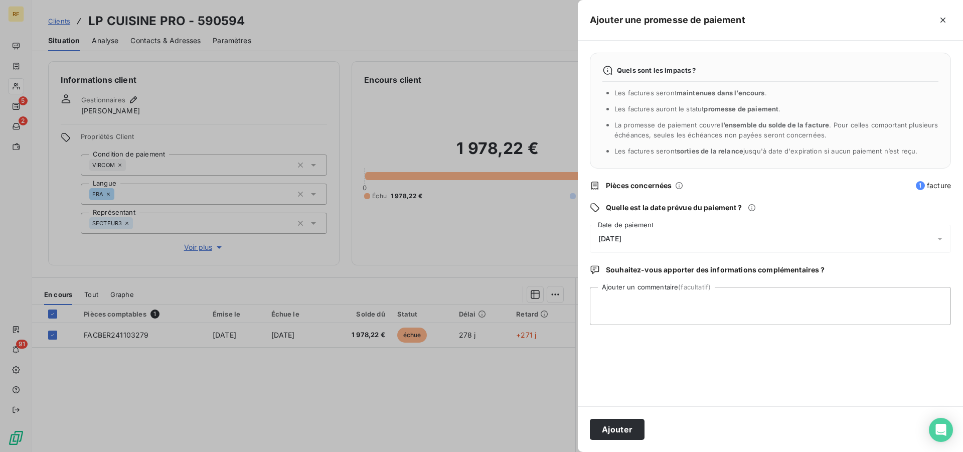
click at [621, 239] on span "[DATE]" at bounding box center [609, 239] width 23 height 8
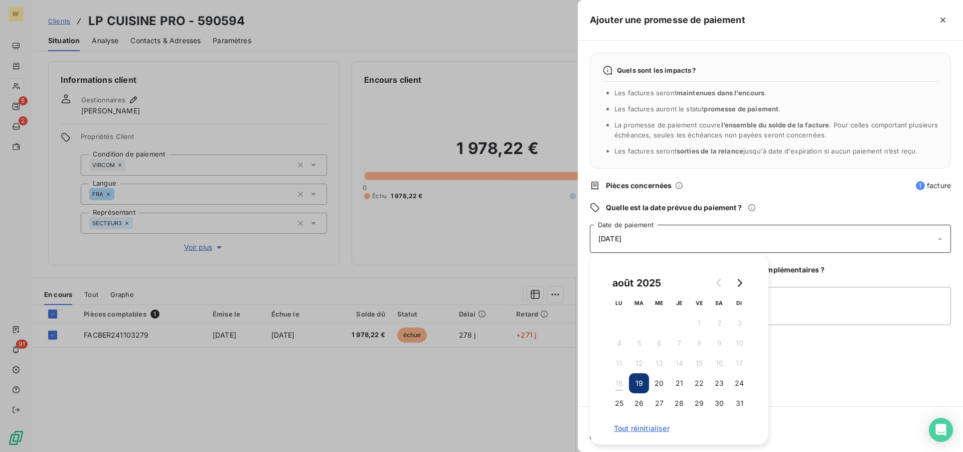
drag, startPoint x: 643, startPoint y: 405, endPoint x: 715, endPoint y: 372, distance: 79.6
click at [643, 405] on button "26" at bounding box center [639, 403] width 20 height 20
click at [820, 307] on textarea "Ajouter un commentaire (facultatif)" at bounding box center [770, 306] width 361 height 38
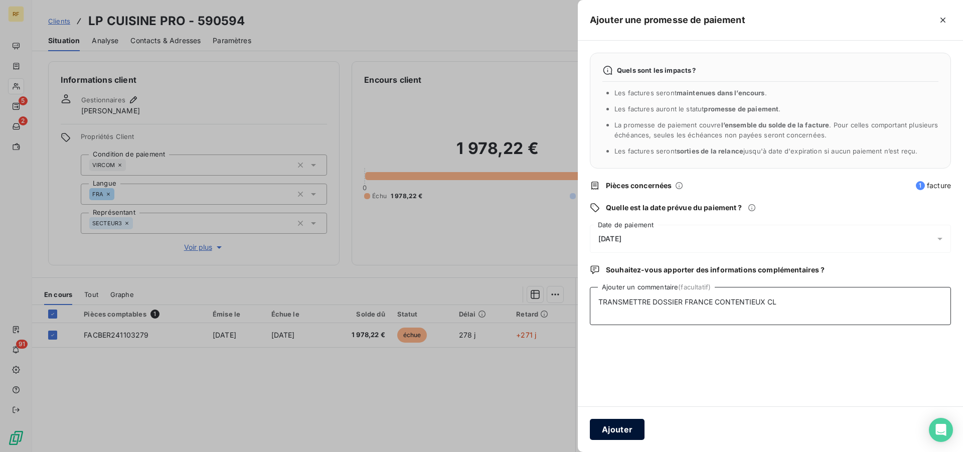
type textarea "TRANSMETTRE DOSSIER FRANCE CONTENTIEUX CL"
click at [605, 429] on button "Ajouter" at bounding box center [617, 429] width 55 height 21
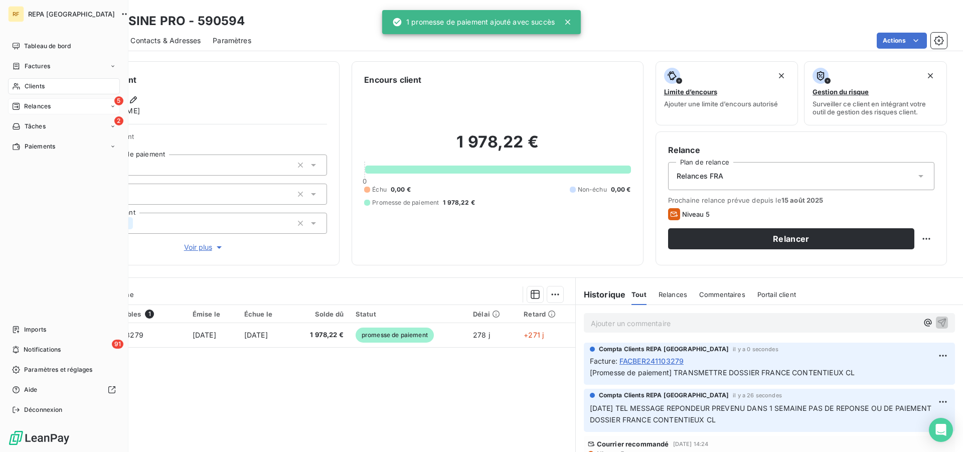
click at [33, 110] on span "Relances" at bounding box center [37, 106] width 27 height 9
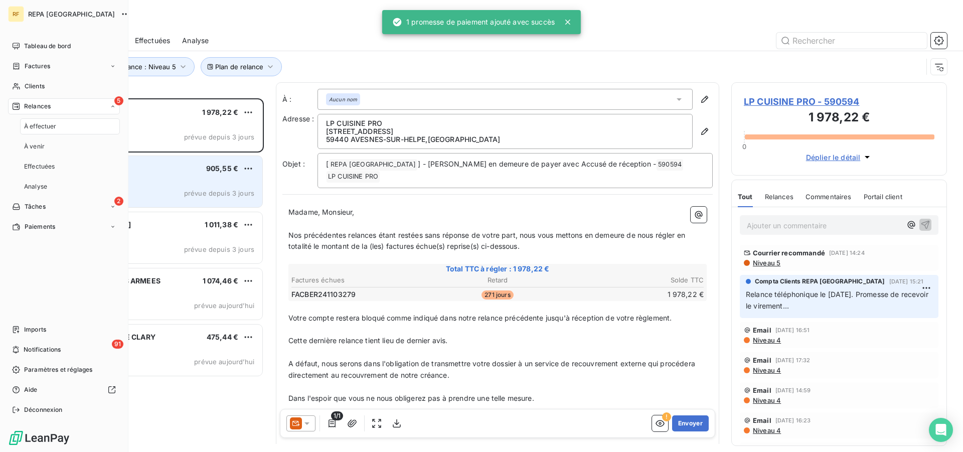
scroll to position [345, 207]
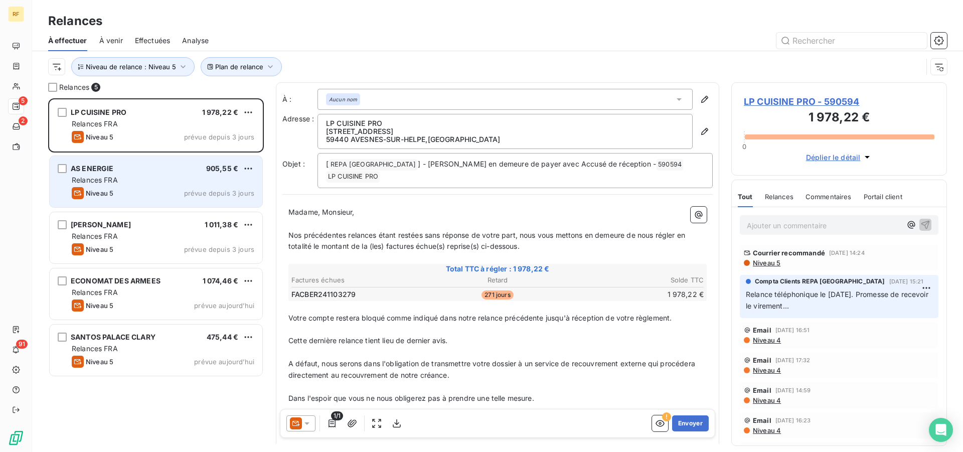
click at [134, 167] on div "AS ENERGIE 905,55 €" at bounding box center [163, 168] width 182 height 9
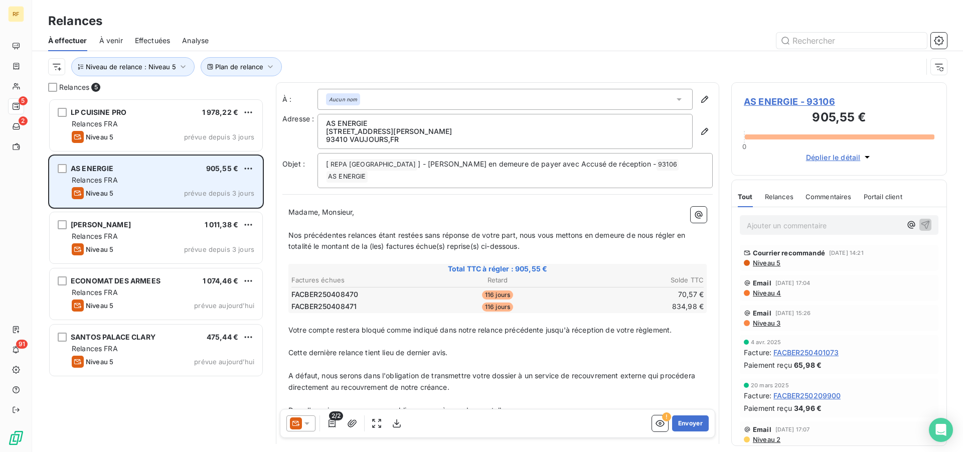
click at [134, 167] on div "AS ENERGIE 905,55 €" at bounding box center [163, 168] width 182 height 9
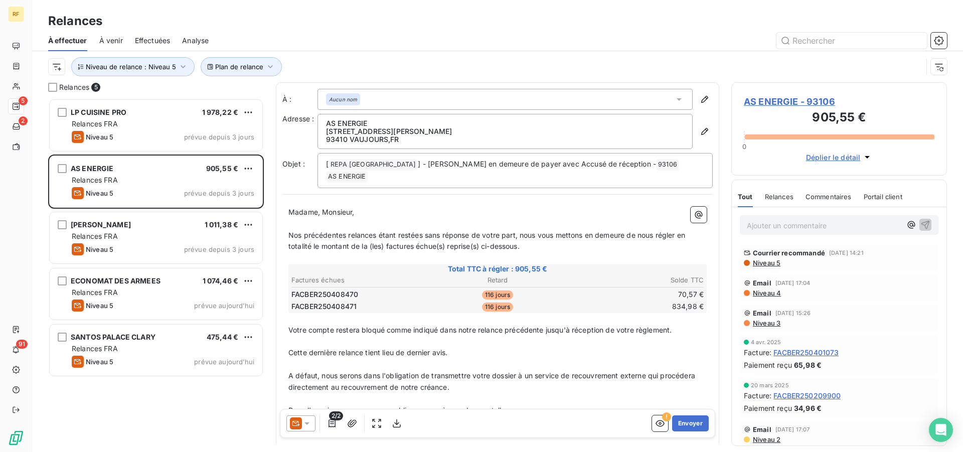
click at [776, 265] on span "Niveau 5" at bounding box center [766, 263] width 29 height 8
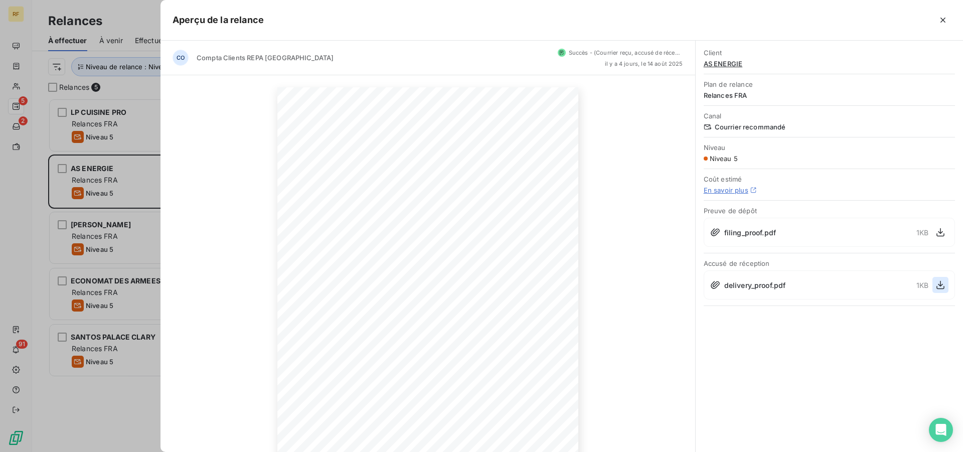
click at [936, 285] on icon "button" at bounding box center [940, 285] width 10 height 10
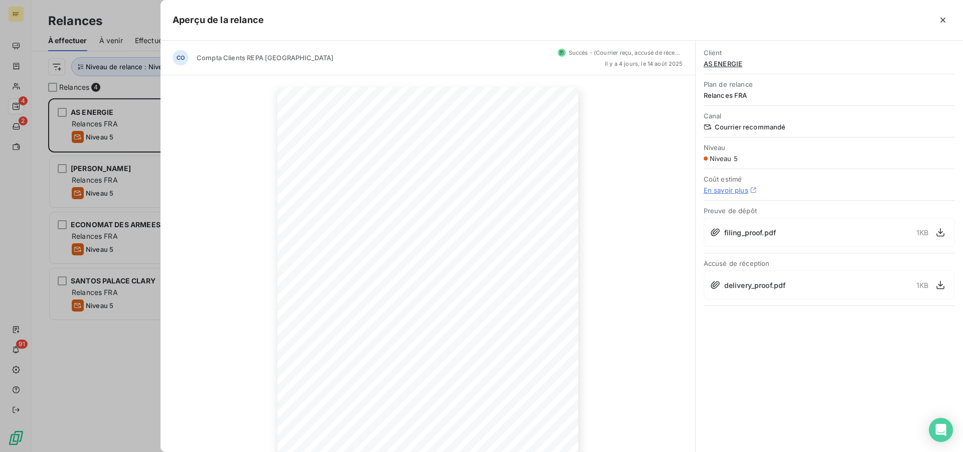
drag, startPoint x: 944, startPoint y: 21, endPoint x: 934, endPoint y: 37, distance: 18.5
click at [944, 20] on icon "button" at bounding box center [943, 20] width 10 height 10
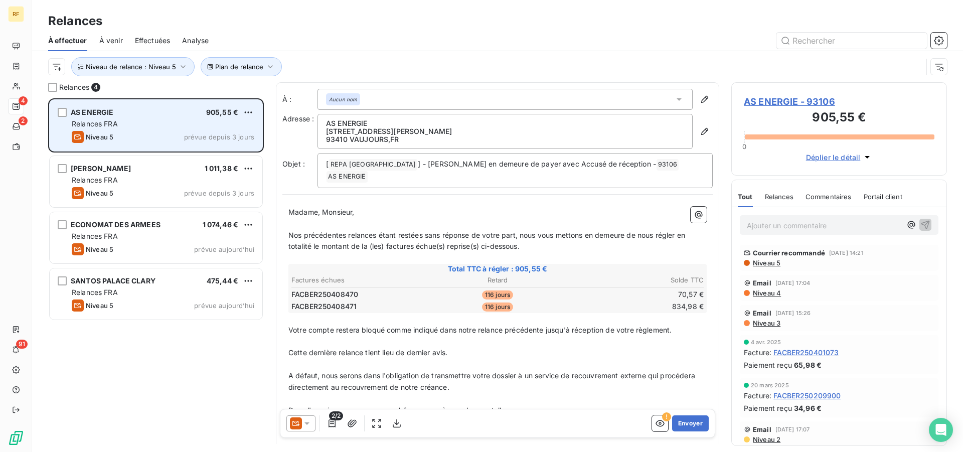
click at [158, 128] on div "Relances FRA" at bounding box center [163, 124] width 182 height 10
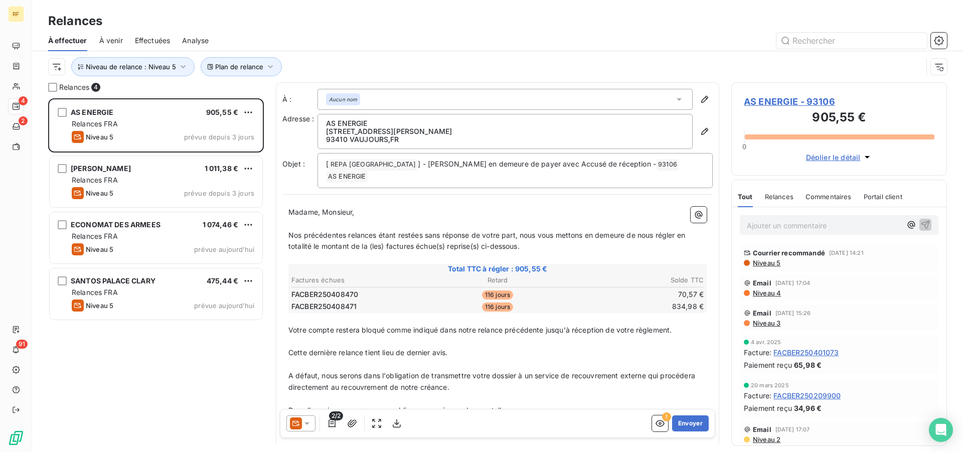
click at [774, 219] on p "Ajouter un commentaire ﻿" at bounding box center [824, 225] width 154 height 13
click at [806, 227] on p "TEL 18/08/25" at bounding box center [824, 225] width 154 height 12
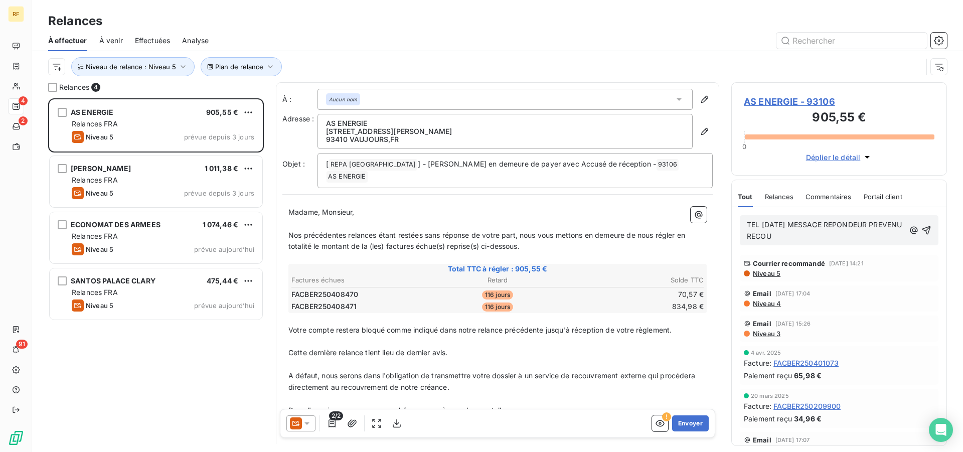
click at [812, 238] on p "TEL 18/08/25 MESSAGE REPONDEUR PREVENU RECOU" at bounding box center [825, 230] width 157 height 23
click at [922, 233] on icon "button" at bounding box center [926, 230] width 9 height 9
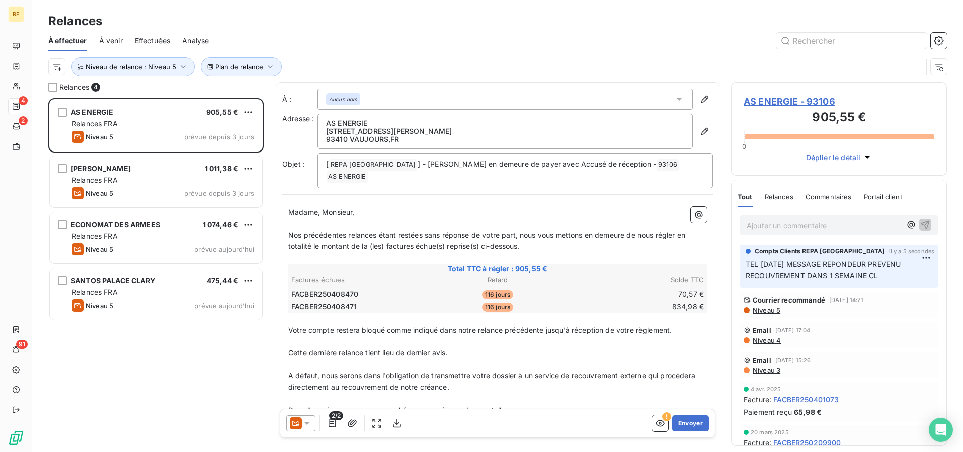
click at [755, 101] on span "AS ENERGIE - 93106" at bounding box center [839, 102] width 191 height 14
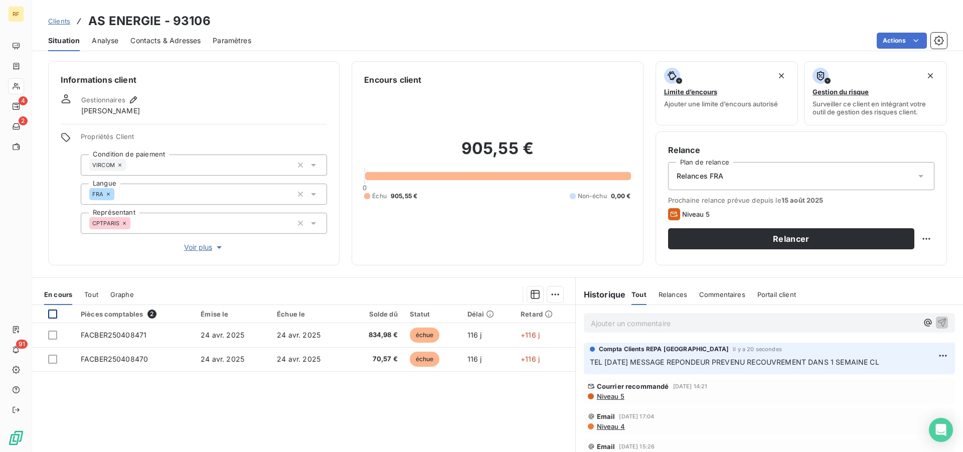
click at [51, 315] on div at bounding box center [52, 313] width 9 height 9
click at [550, 297] on html "RF 4 2 91 Clients AS ENERGIE - 93106 Situation Analyse Contacts & Adresses Para…" at bounding box center [481, 226] width 963 height 452
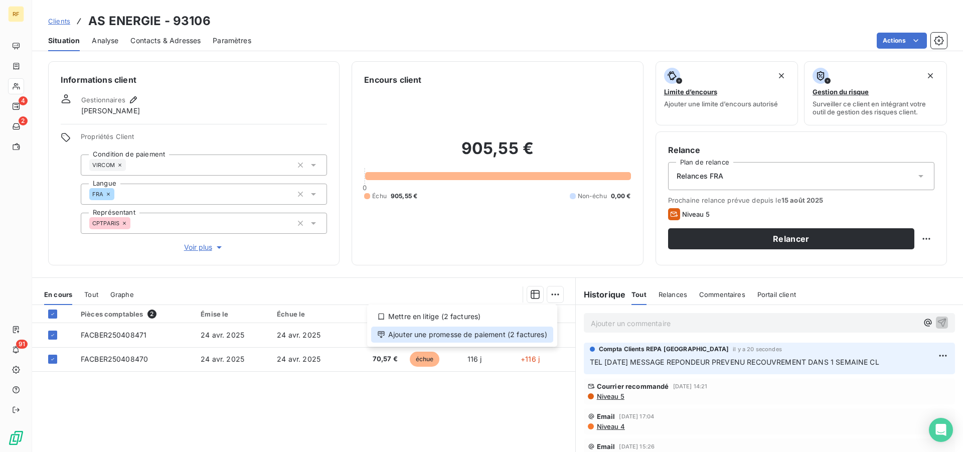
click at [508, 335] on div "Ajouter une promesse de paiement (2 factures)" at bounding box center [462, 334] width 182 height 16
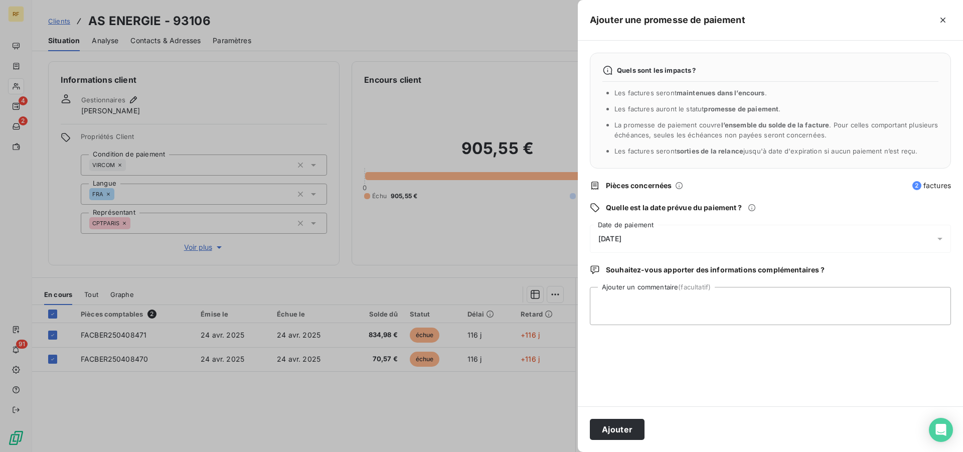
click at [640, 236] on div "[DATE]" at bounding box center [770, 239] width 361 height 28
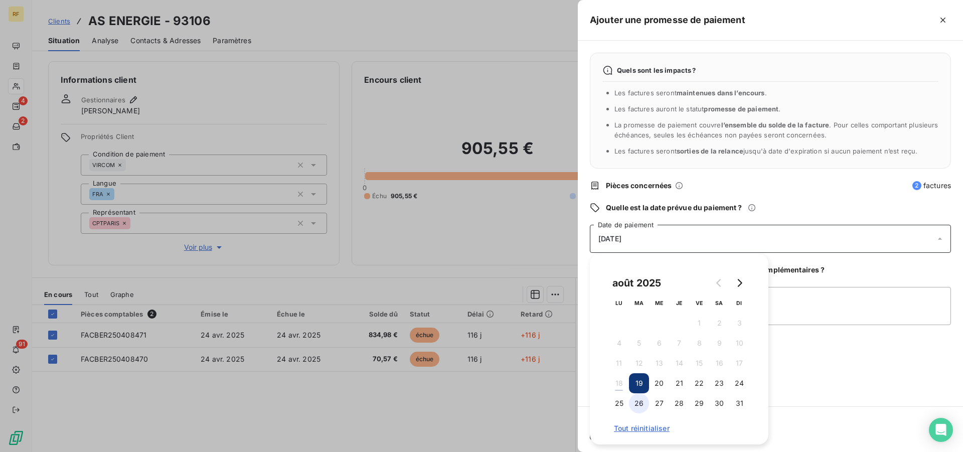
click at [634, 402] on button "26" at bounding box center [639, 403] width 20 height 20
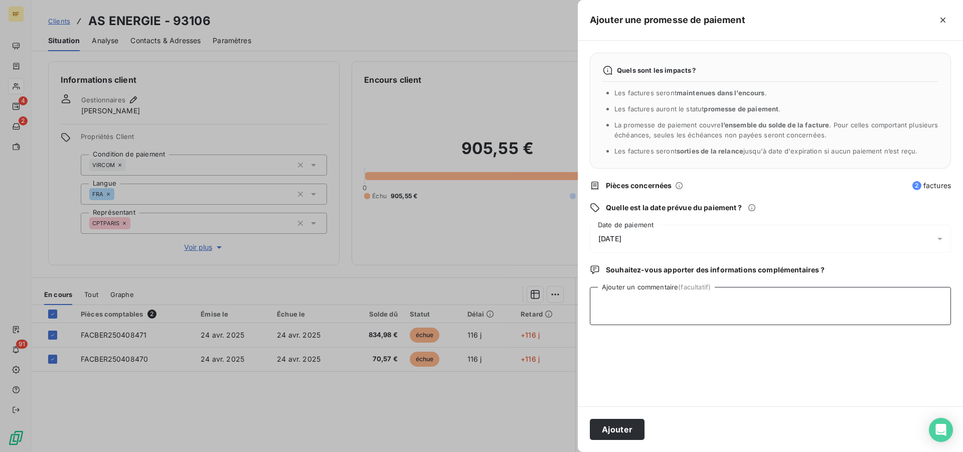
click at [787, 303] on textarea "Ajouter un commentaire (facultatif)" at bounding box center [770, 306] width 361 height 38
type textarea "TRANSMETTRE FRANCE CONTENTIEUX CL"
click at [641, 419] on div "Ajouter" at bounding box center [770, 429] width 385 height 46
click at [636, 429] on button "Ajouter" at bounding box center [617, 429] width 55 height 21
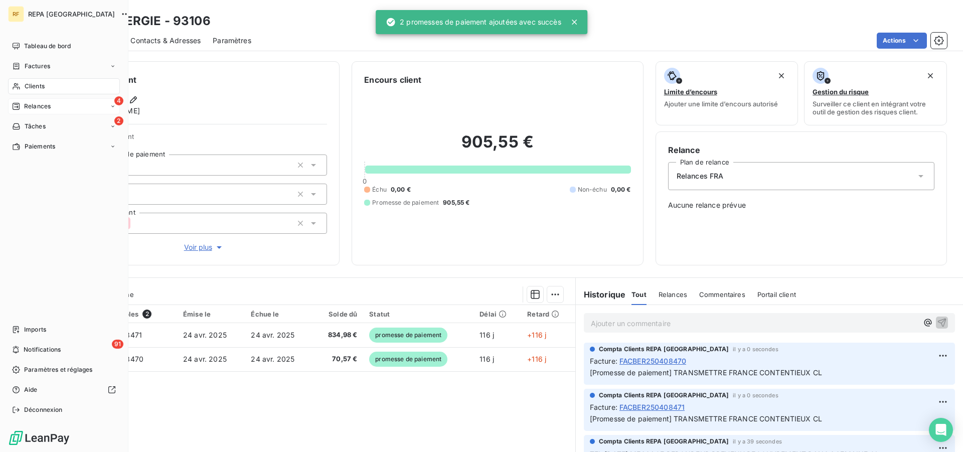
click at [19, 106] on icon at bounding box center [16, 106] width 7 height 7
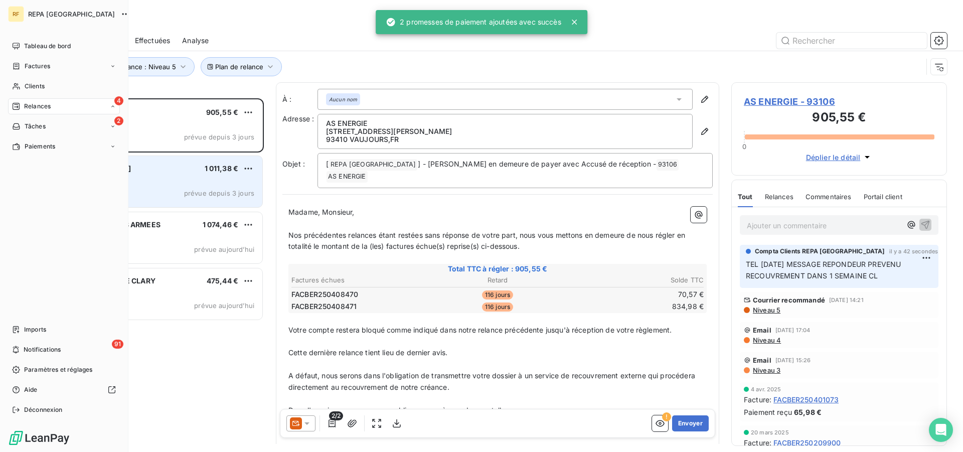
scroll to position [345, 207]
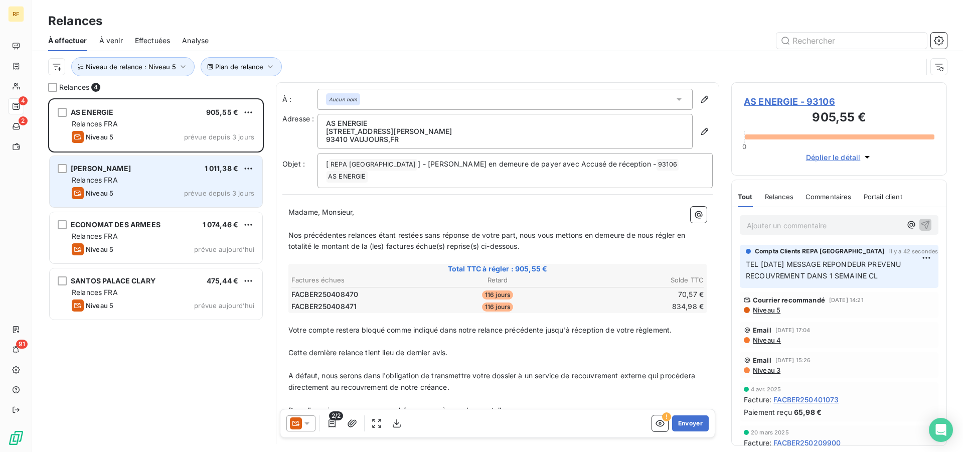
click at [122, 178] on div "Relances FRA" at bounding box center [163, 180] width 182 height 10
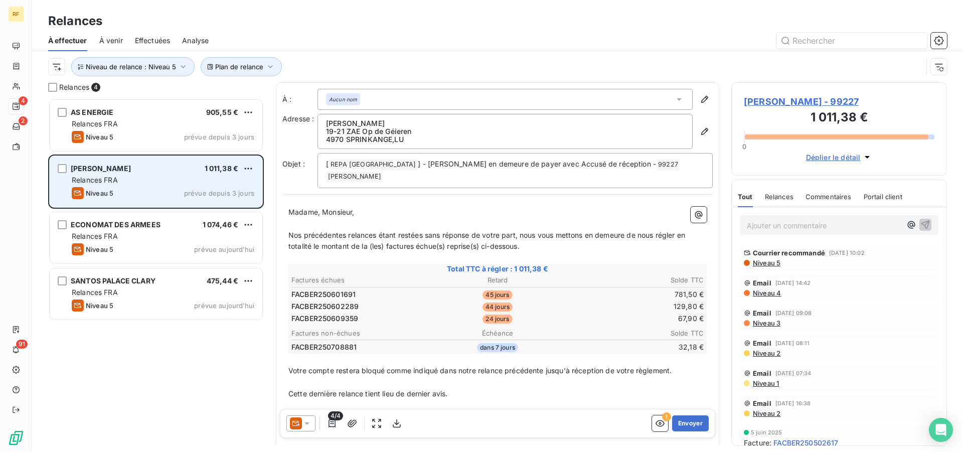
click at [144, 195] on div "Niveau 5 prévue depuis 3 jours" at bounding box center [163, 193] width 182 height 12
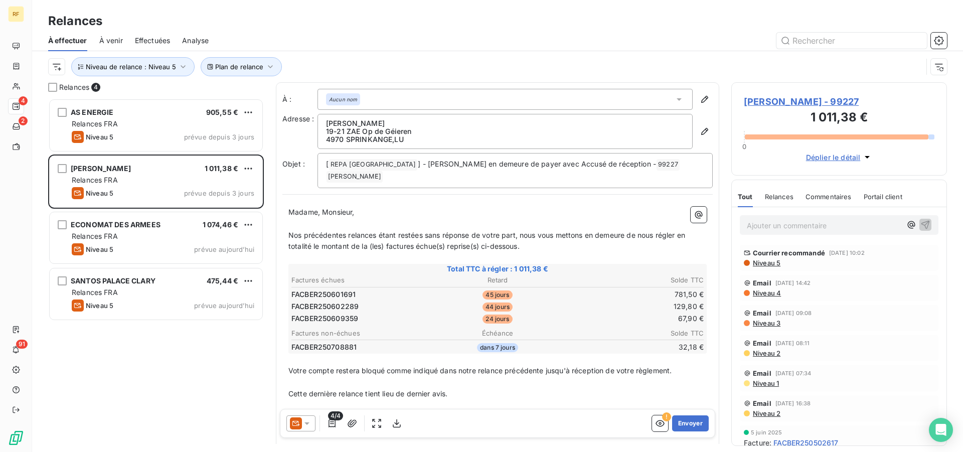
click at [768, 263] on span "Niveau 5" at bounding box center [766, 263] width 29 height 8
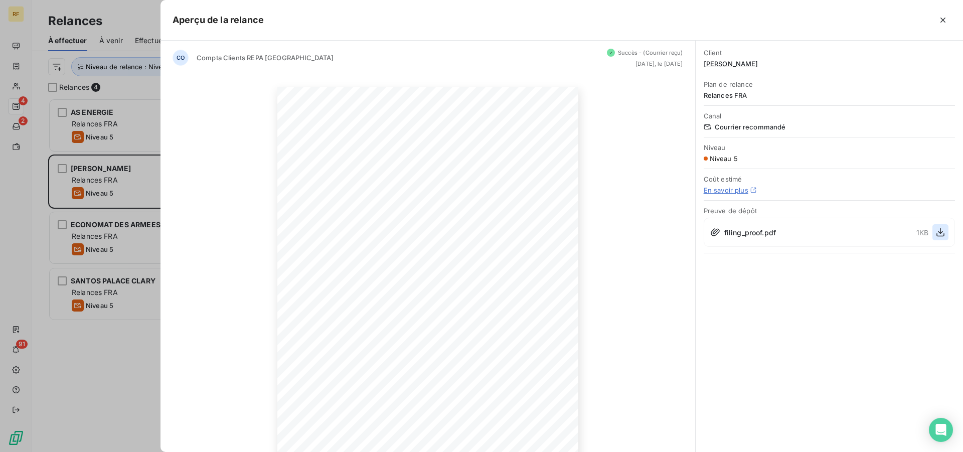
click at [943, 234] on icon "button" at bounding box center [940, 232] width 10 height 10
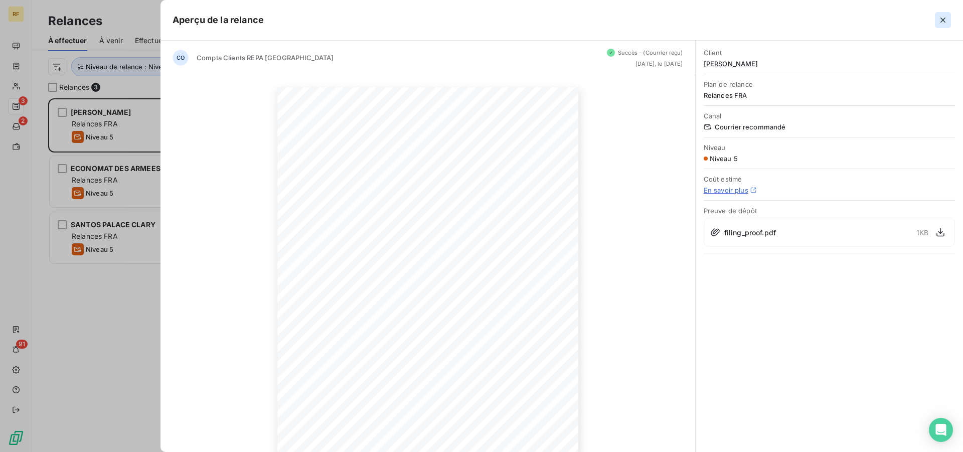
click at [941, 20] on icon "button" at bounding box center [943, 20] width 10 height 10
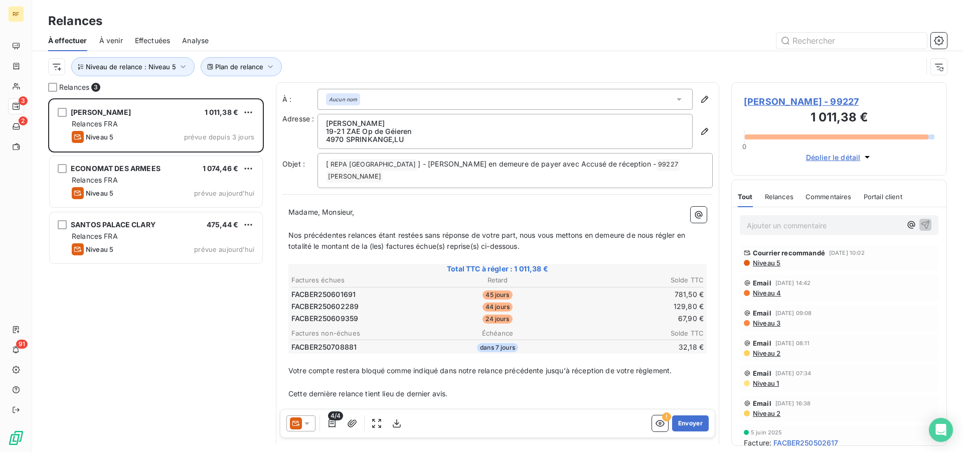
click at [771, 228] on p "Ajouter un commentaire ﻿" at bounding box center [824, 225] width 154 height 13
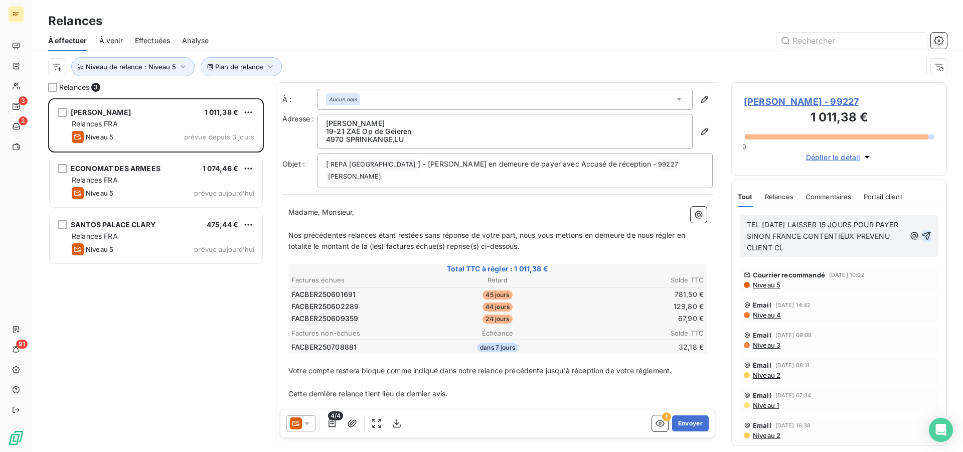
click at [921, 238] on icon "button" at bounding box center [926, 236] width 10 height 10
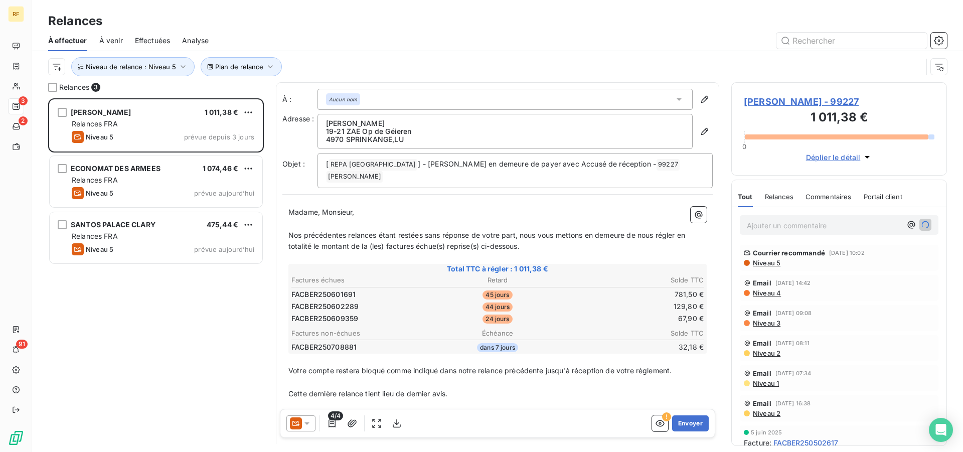
click at [791, 97] on span "JOSY JUCKEM - 99227" at bounding box center [839, 102] width 191 height 14
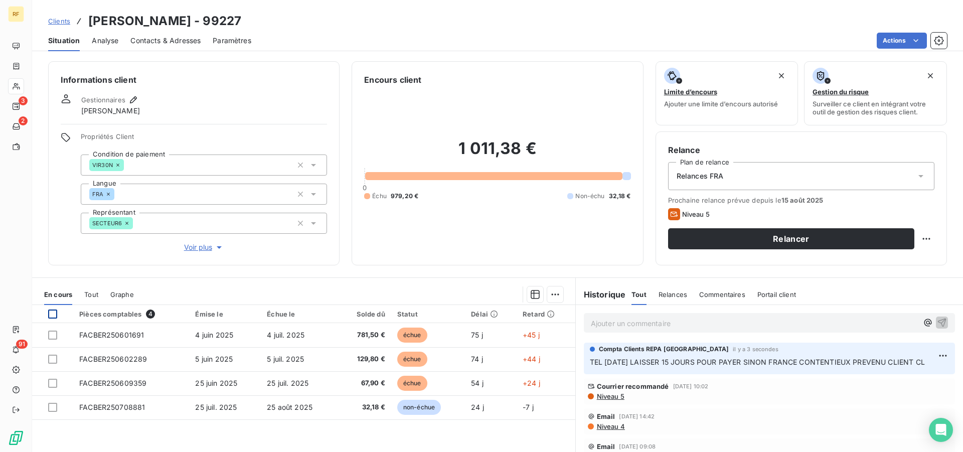
click at [51, 310] on div at bounding box center [52, 313] width 9 height 9
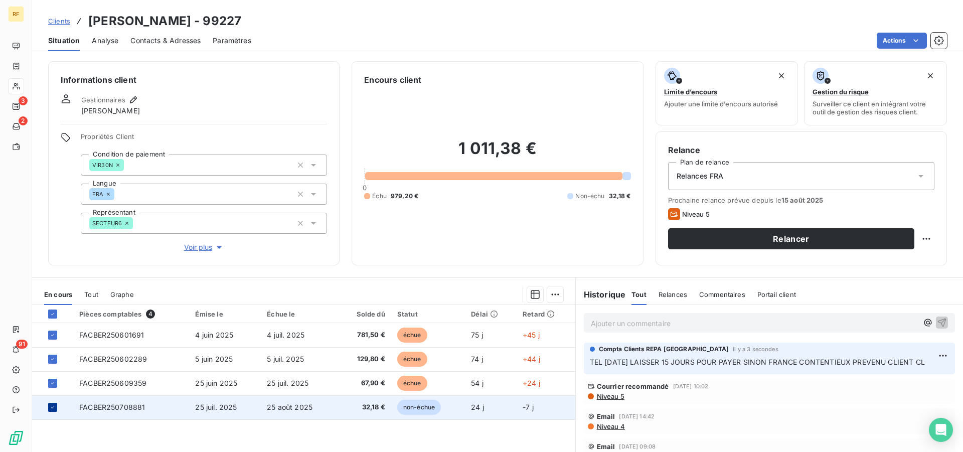
click at [50, 407] on icon at bounding box center [53, 407] width 6 height 6
click at [553, 295] on html "RF 3 2 91 Clients JOSY JUCKEM - 99227 Situation Analyse Contacts & Adresses Par…" at bounding box center [481, 226] width 963 height 452
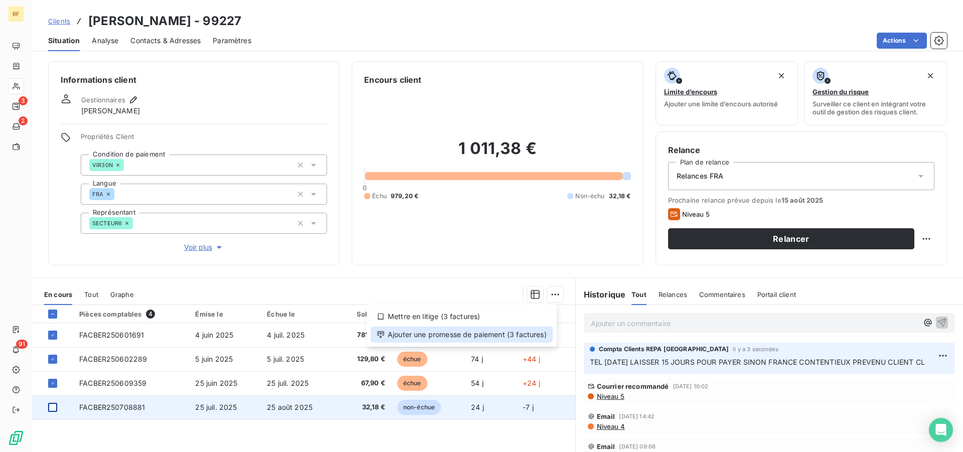
click at [493, 336] on div "Ajouter une promesse de paiement (3 factures)" at bounding box center [462, 334] width 182 height 16
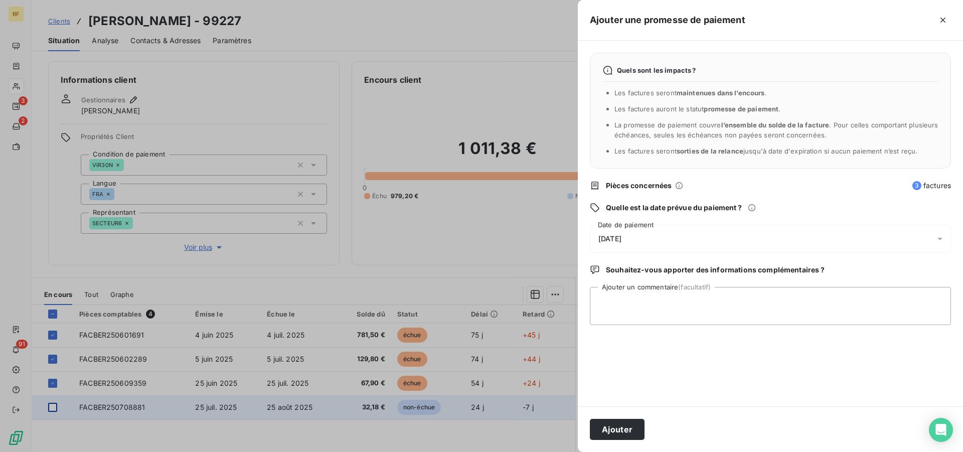
click at [621, 243] on span "[DATE]" at bounding box center [609, 239] width 23 height 8
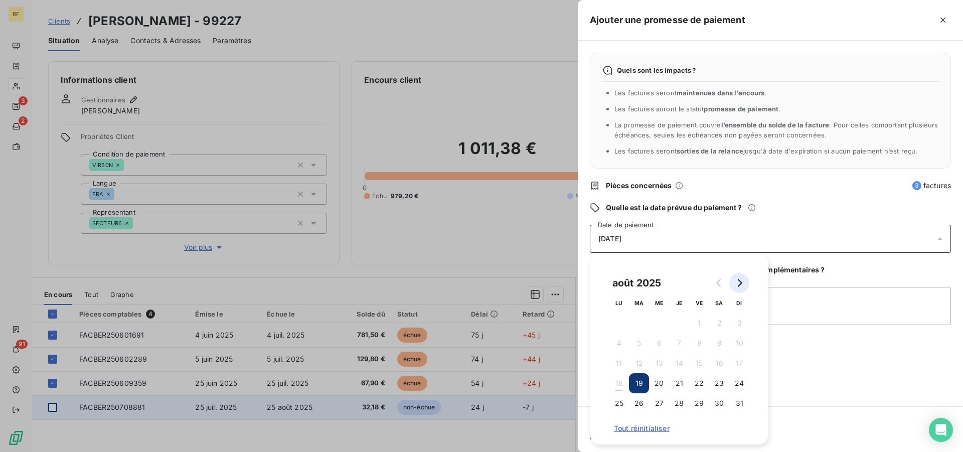
click at [739, 283] on icon "Go to next month" at bounding box center [739, 283] width 8 height 8
click at [635, 322] on button "2" at bounding box center [639, 323] width 20 height 20
click at [806, 305] on textarea "Ajouter un commentaire (facultatif)" at bounding box center [770, 306] width 361 height 38
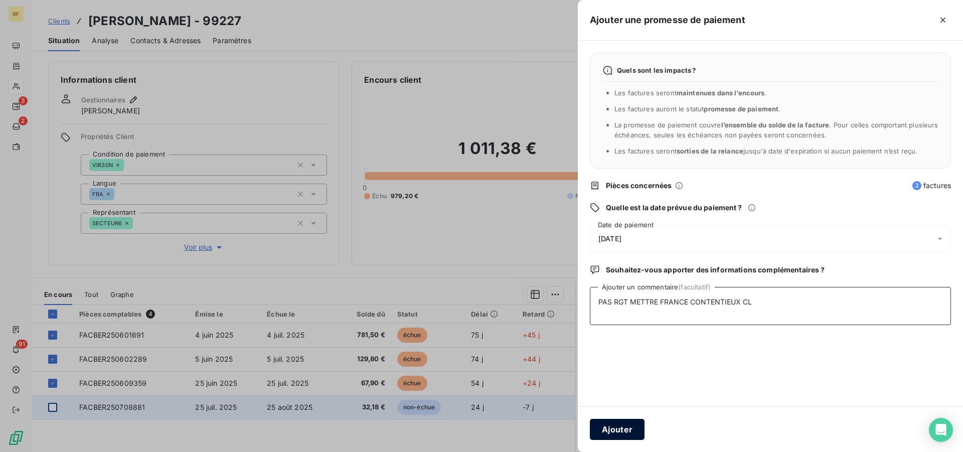
type textarea "PAS RGT METTRE FRANCE CONTENTIEUX CL"
click at [624, 428] on button "Ajouter" at bounding box center [617, 429] width 55 height 21
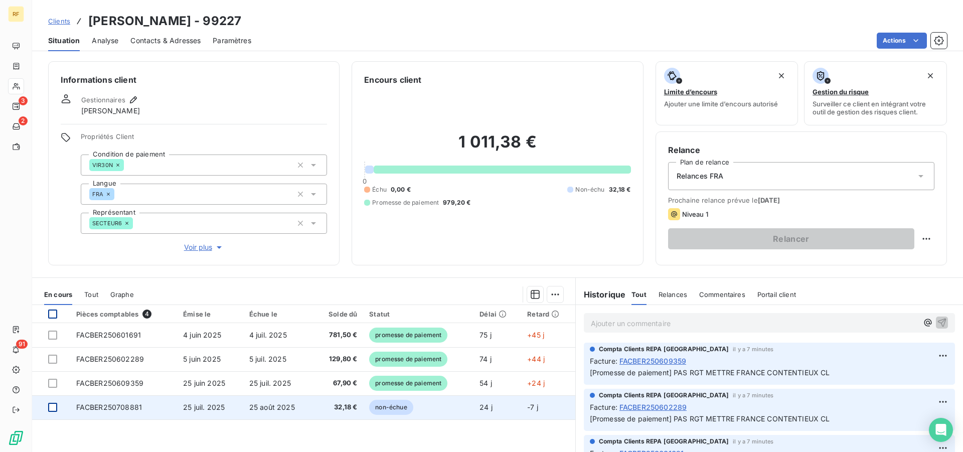
click at [54, 313] on div at bounding box center [52, 313] width 9 height 9
click at [54, 315] on icon at bounding box center [53, 314] width 6 height 6
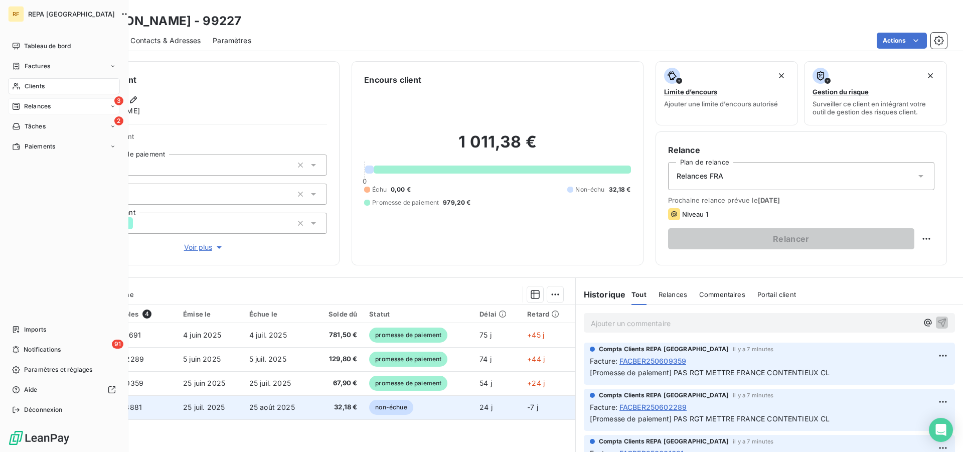
click at [34, 110] on span "Relances" at bounding box center [37, 106] width 27 height 9
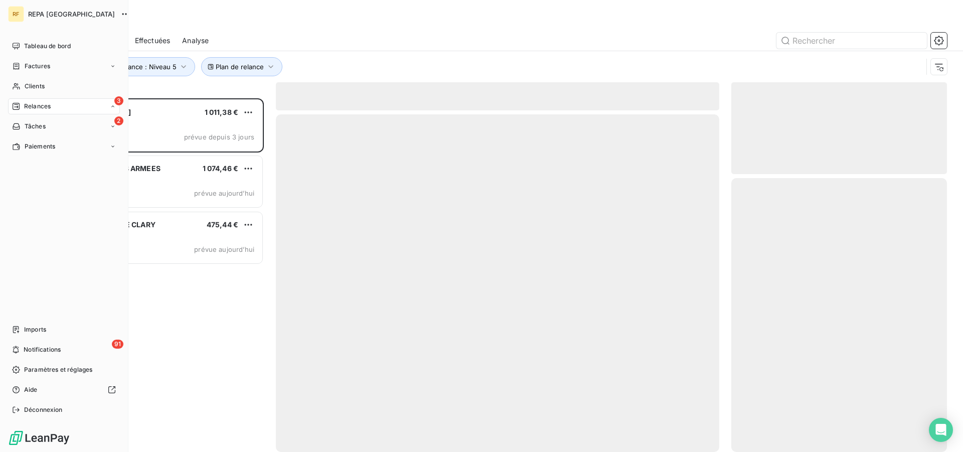
scroll to position [345, 207]
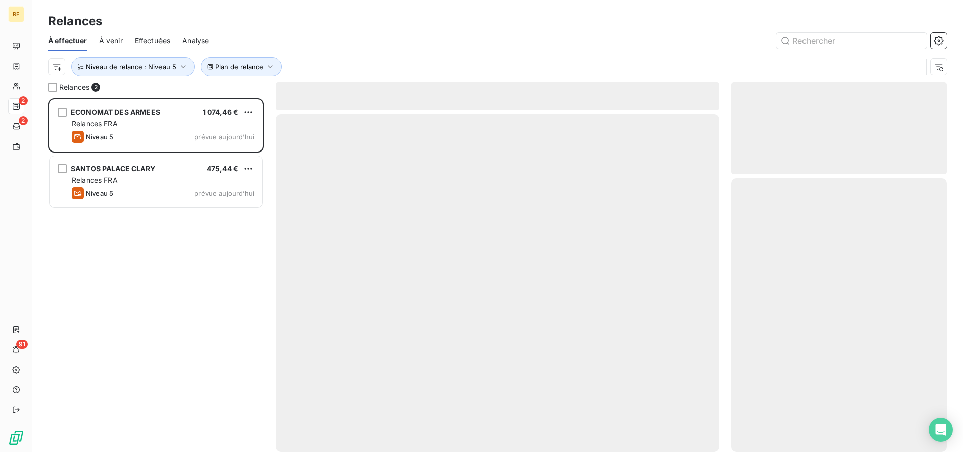
scroll to position [345, 207]
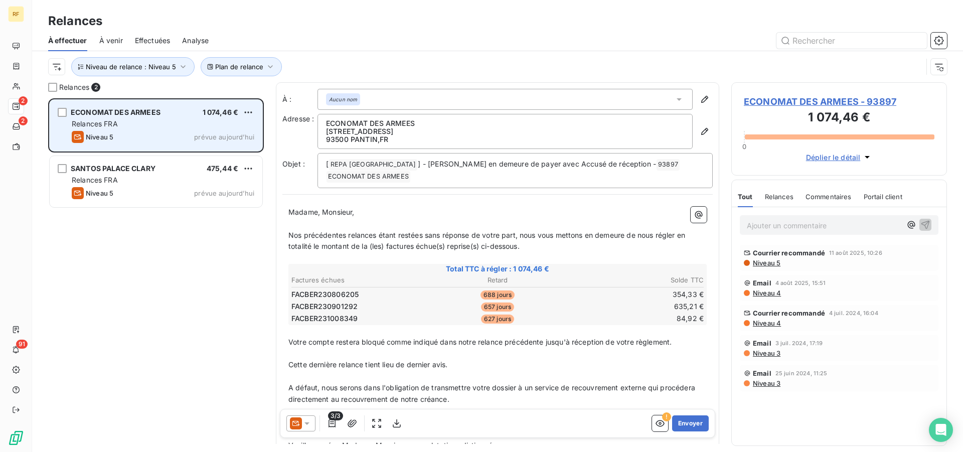
click at [92, 118] on div "ECONOMAT DES ARMEES 1 074,46 € Relances FRA Niveau 5 prévue aujourd’hui" at bounding box center [156, 125] width 213 height 51
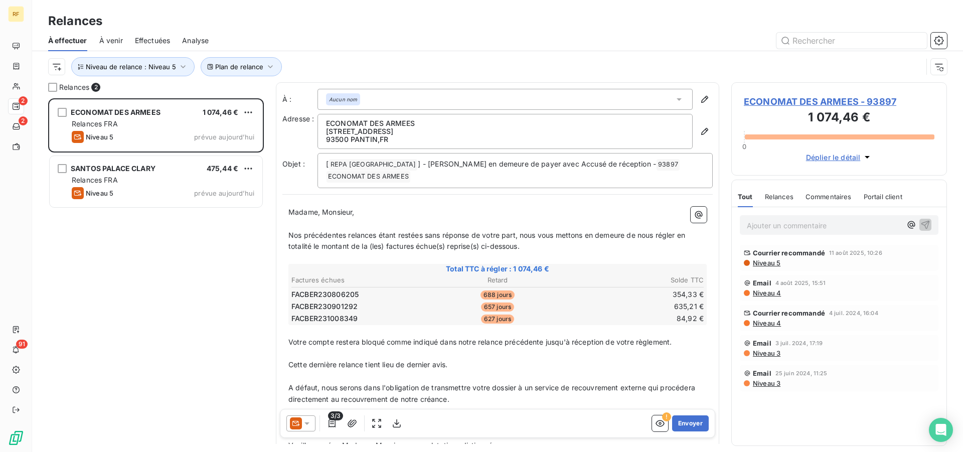
click at [770, 262] on span "Niveau 5" at bounding box center [766, 263] width 29 height 8
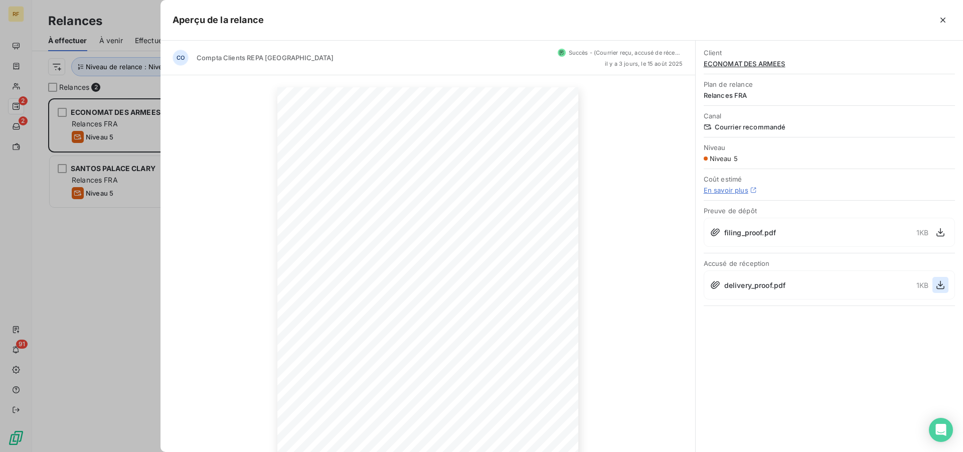
click at [944, 281] on icon "button" at bounding box center [940, 285] width 10 height 10
click at [945, 22] on icon "button" at bounding box center [942, 20] width 5 height 5
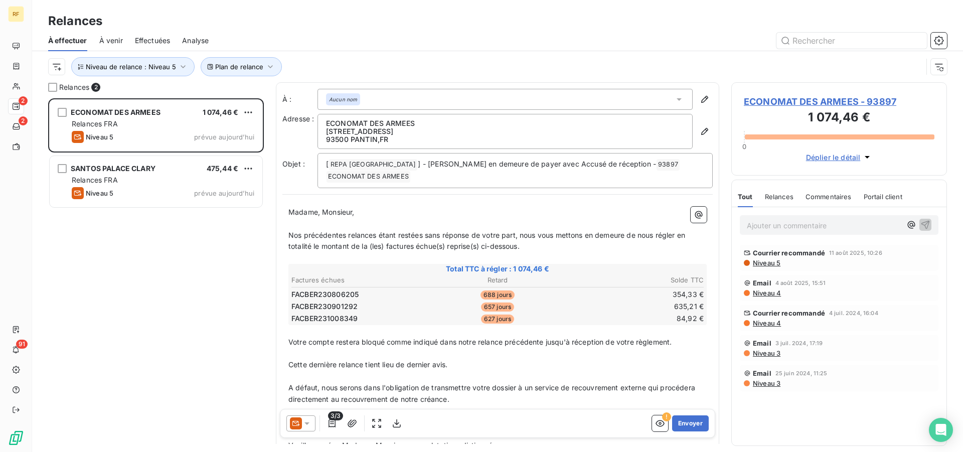
click at [824, 233] on div "Ajouter un commentaire ﻿" at bounding box center [839, 225] width 199 height 20
click at [822, 228] on p "Ajouter un commentaire ﻿" at bounding box center [824, 225] width 154 height 13
click at [873, 228] on p "tel [DATE] client armée-" at bounding box center [824, 225] width 154 height 12
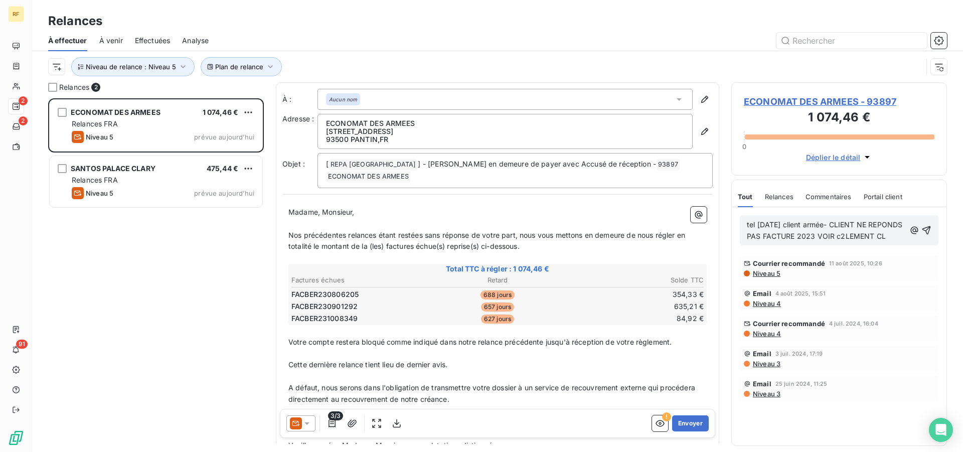
click at [756, 240] on span "tel [DATE] client armée- CLIENT NE REPONDS PAS FACTURE 2023 VOIR c2LEMENT CL" at bounding box center [825, 230] width 157 height 20
click at [758, 240] on span "tel [DATE] client armée- CLIENT NE REPONDS PAS FACTURE 2023 VOIR c2LEMENT CL" at bounding box center [825, 230] width 157 height 20
click at [922, 233] on icon "button" at bounding box center [926, 230] width 10 height 10
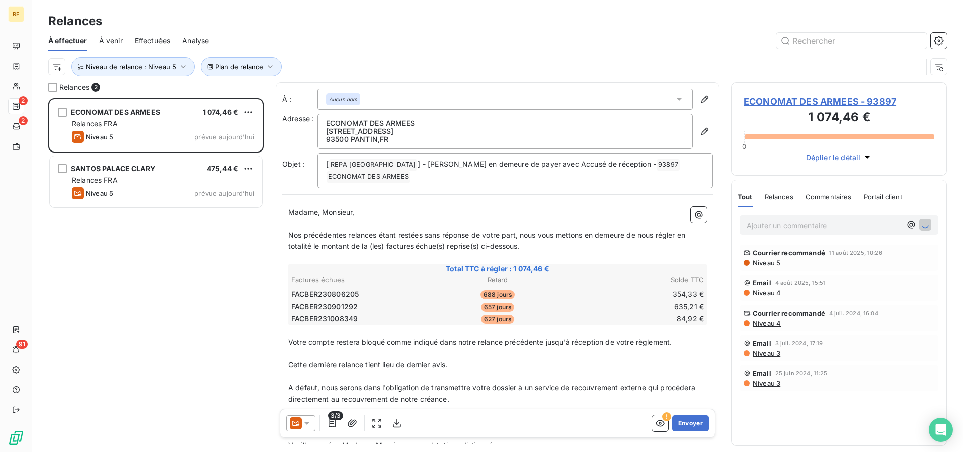
click at [801, 103] on span "ECONOMAT DES ARMEES - 93897" at bounding box center [839, 102] width 191 height 14
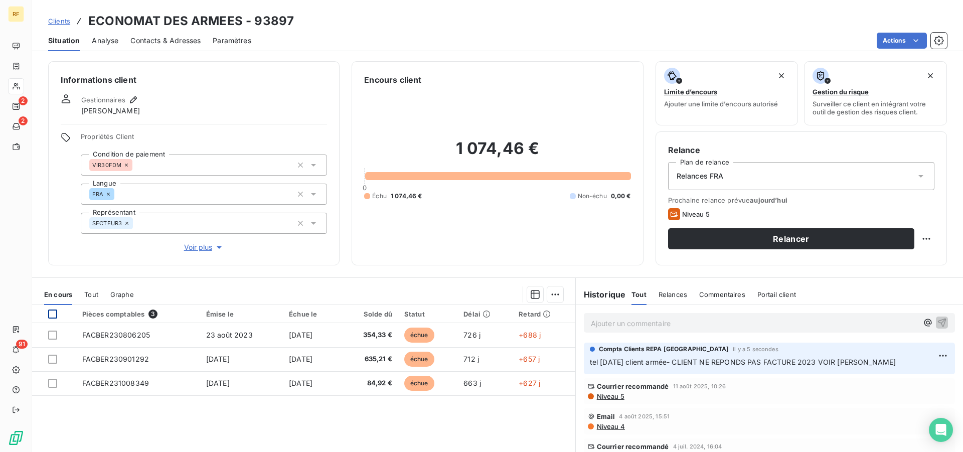
click at [53, 314] on div at bounding box center [52, 313] width 9 height 9
click at [547, 296] on html "RF 2 2 91 Clients ECONOMAT DES ARMEES - 93897 Situation Analyse Contacts & Adre…" at bounding box center [481, 226] width 963 height 452
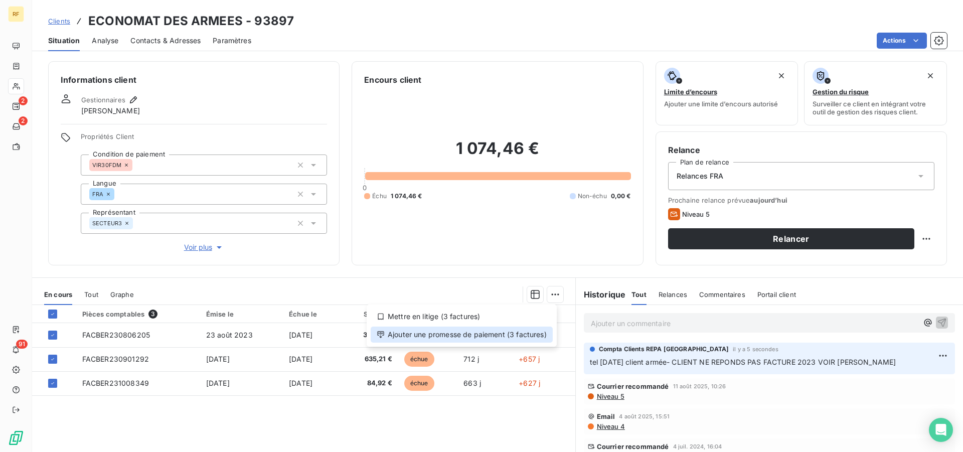
click at [493, 335] on div "Ajouter une promesse de paiement (3 factures)" at bounding box center [462, 334] width 182 height 16
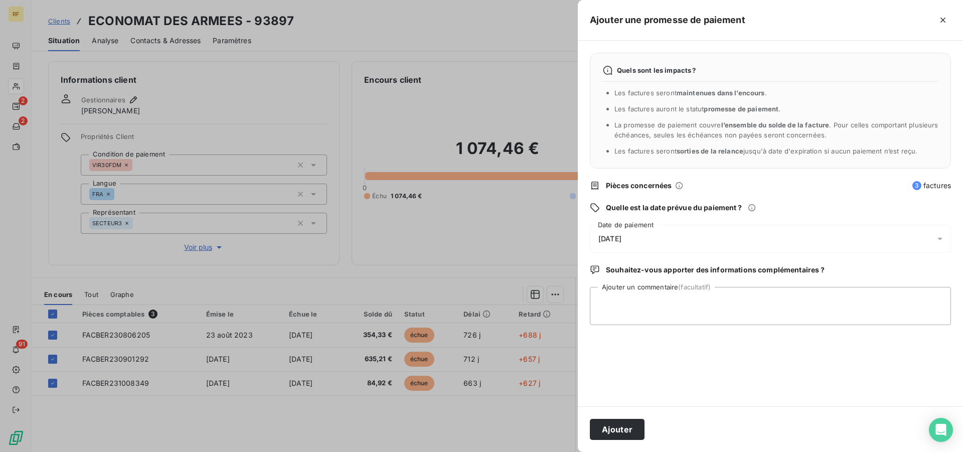
click at [621, 238] on span "[DATE]" at bounding box center [609, 239] width 23 height 8
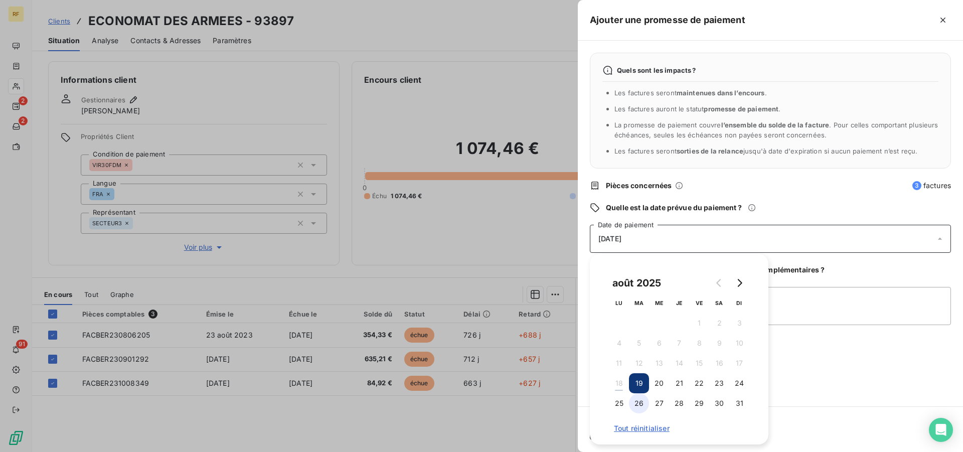
click at [640, 407] on button "26" at bounding box center [639, 403] width 20 height 20
drag, startPoint x: 876, startPoint y: 301, endPoint x: 866, endPoint y: 308, distance: 12.1
click at [872, 304] on textarea "Ajouter un commentaire (facultatif)" at bounding box center [770, 306] width 361 height 38
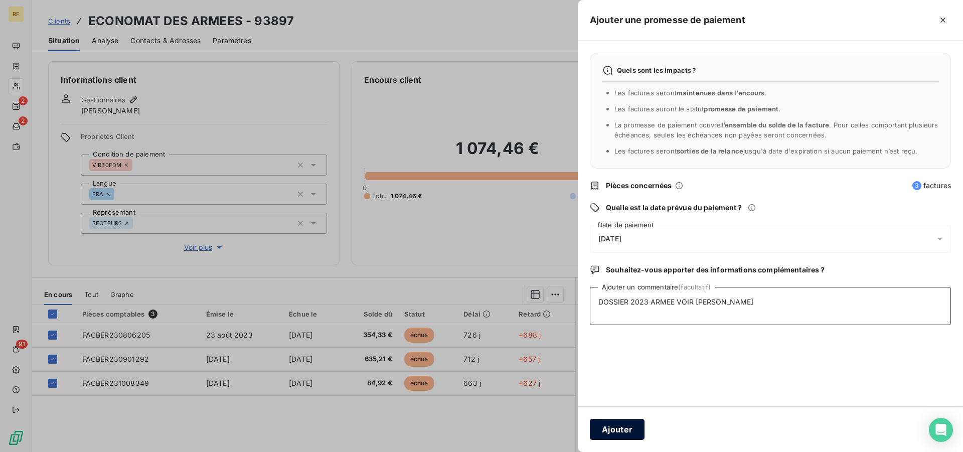
type textarea "DOSSIER 2023 ARMEE VOIR [PERSON_NAME]"
click at [615, 422] on button "Ajouter" at bounding box center [617, 429] width 55 height 21
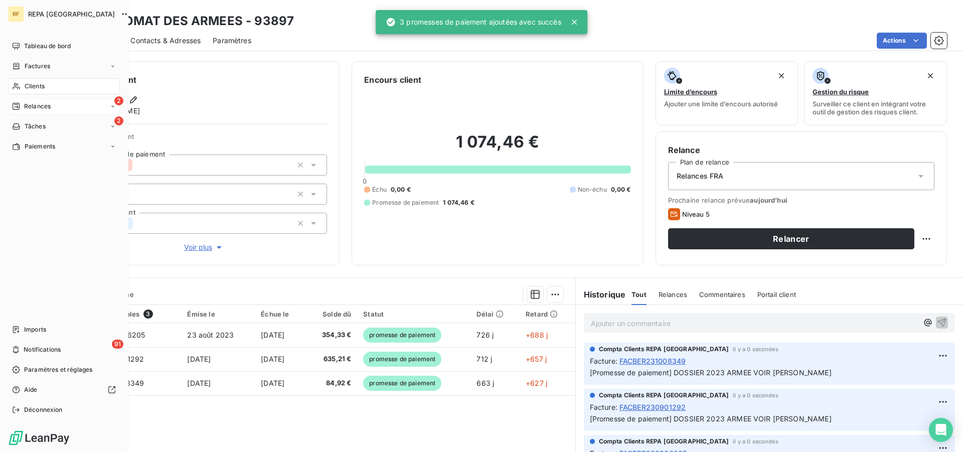
click at [15, 104] on icon at bounding box center [16, 106] width 7 height 7
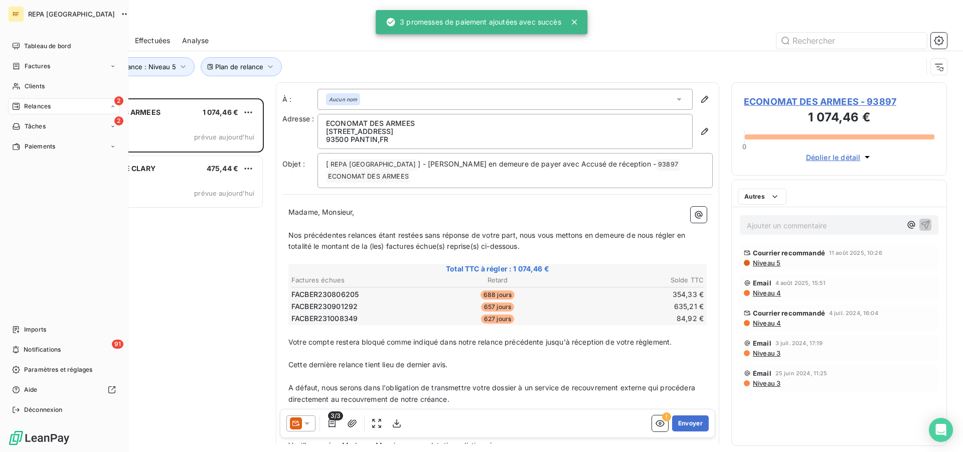
scroll to position [345, 207]
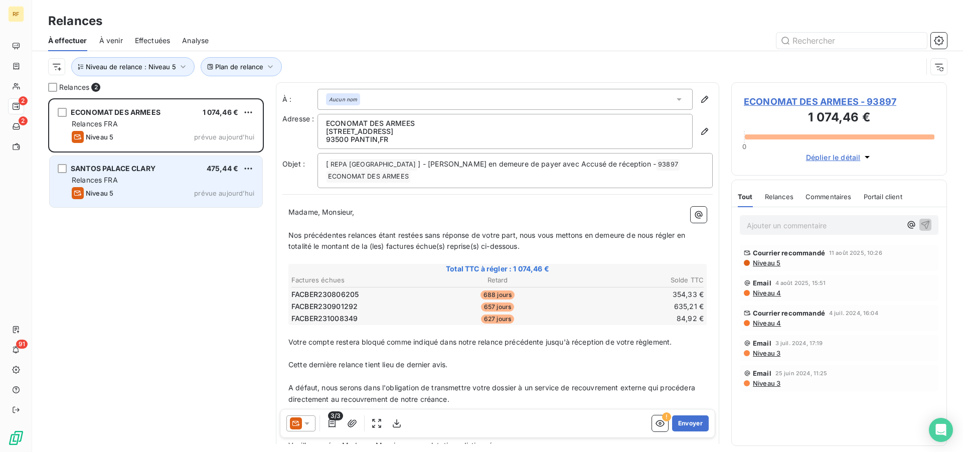
click at [173, 172] on div "[PERSON_NAME] PALACE [PERSON_NAME] 475,44 €" at bounding box center [163, 168] width 182 height 9
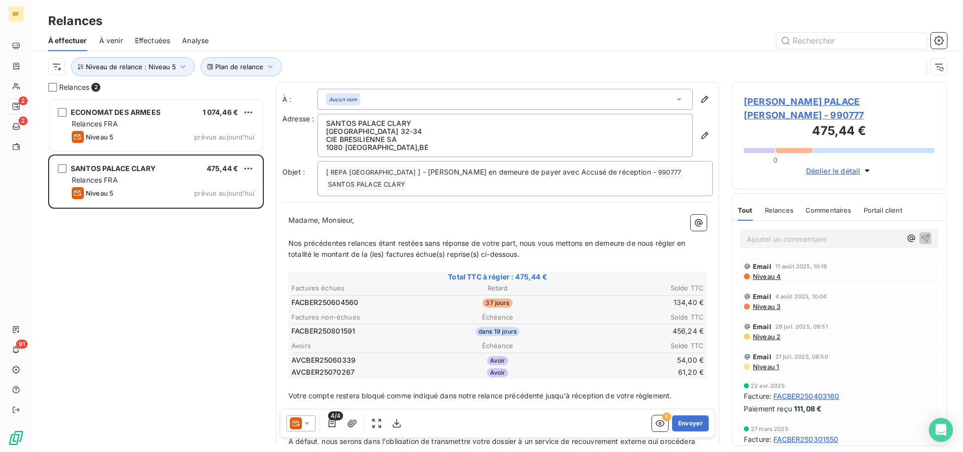
click at [812, 233] on p "Ajouter un commentaire ﻿" at bounding box center [824, 239] width 154 height 13
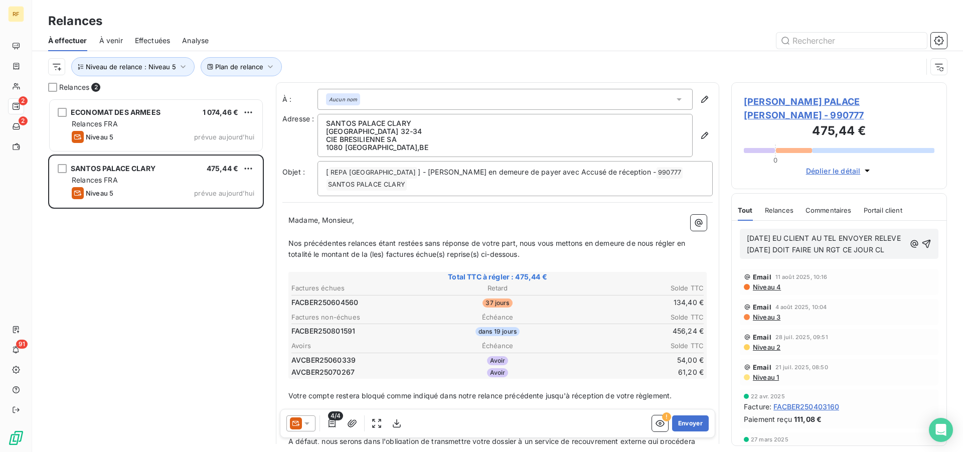
click at [925, 235] on div "[DATE] EU CLIENT AU TEL ENVOYER RELEVE [DATE] DOIT FAIRE UN RGT CE JOUR CL" at bounding box center [839, 244] width 199 height 30
click at [922, 240] on icon "button" at bounding box center [926, 244] width 9 height 9
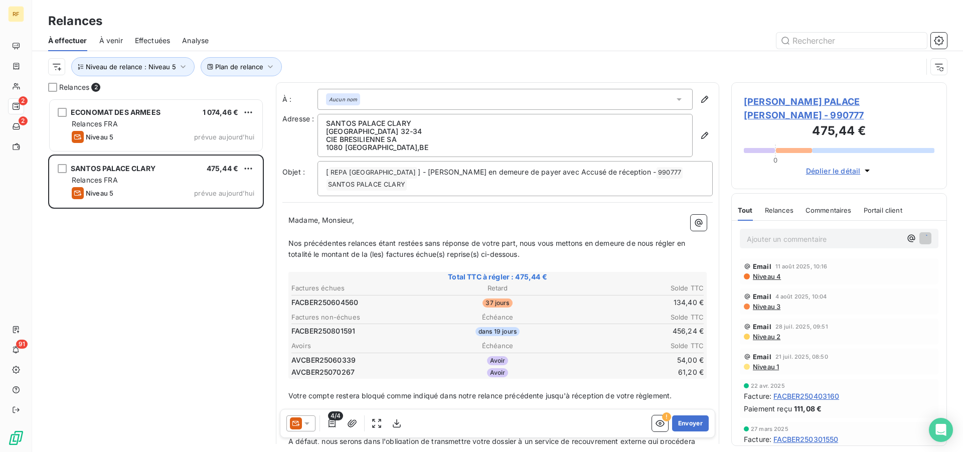
click at [773, 104] on span "[PERSON_NAME] PALACE [PERSON_NAME] - 990777" at bounding box center [839, 108] width 191 height 27
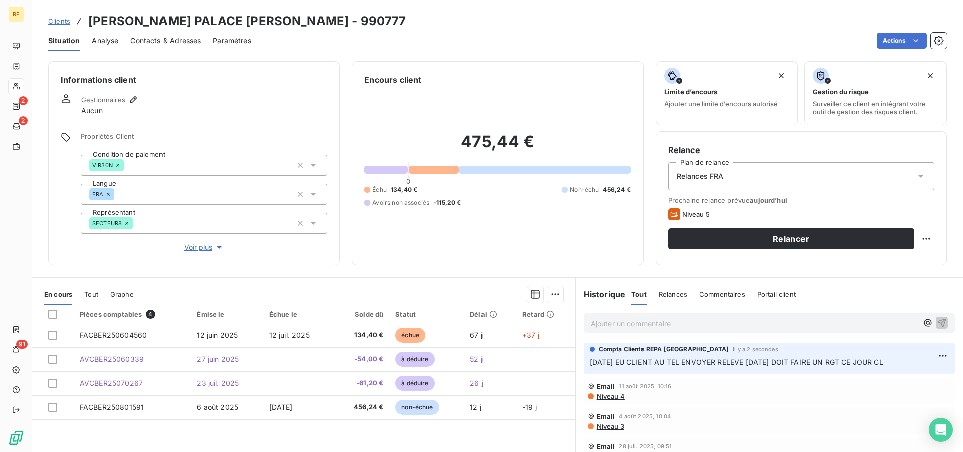
click at [544, 297] on html "RF 2 2 91 Clients [PERSON_NAME] PALACE [PERSON_NAME] - 990777 Situation Analyse…" at bounding box center [481, 226] width 963 height 452
click at [497, 335] on div "Ajouter une promesse de paiement (0 facture)" at bounding box center [464, 334] width 178 height 16
click at [50, 312] on div at bounding box center [52, 313] width 9 height 9
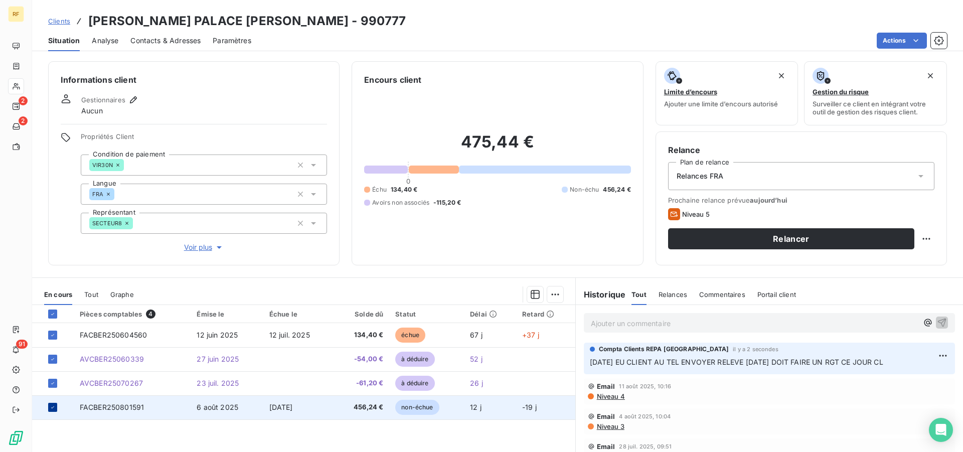
click at [52, 408] on icon at bounding box center [52, 407] width 3 height 2
click at [549, 294] on html "RF 2 2 91 Clients [PERSON_NAME] PALACE [PERSON_NAME] - 990777 Situation Analyse…" at bounding box center [481, 226] width 963 height 452
click at [53, 359] on html "RF 2 2 91 Clients [PERSON_NAME] PALACE [PERSON_NAME] - 990777 Situation Analyse…" at bounding box center [481, 226] width 963 height 452
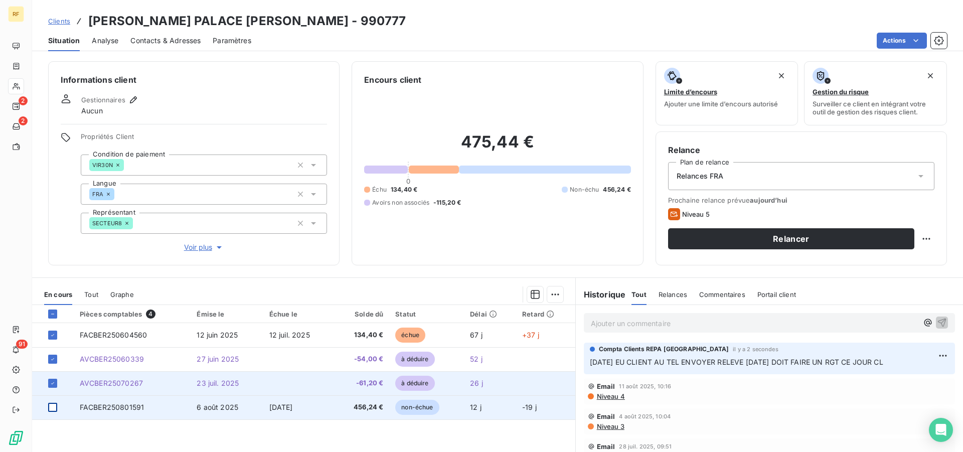
click at [54, 377] on td at bounding box center [53, 383] width 42 height 24
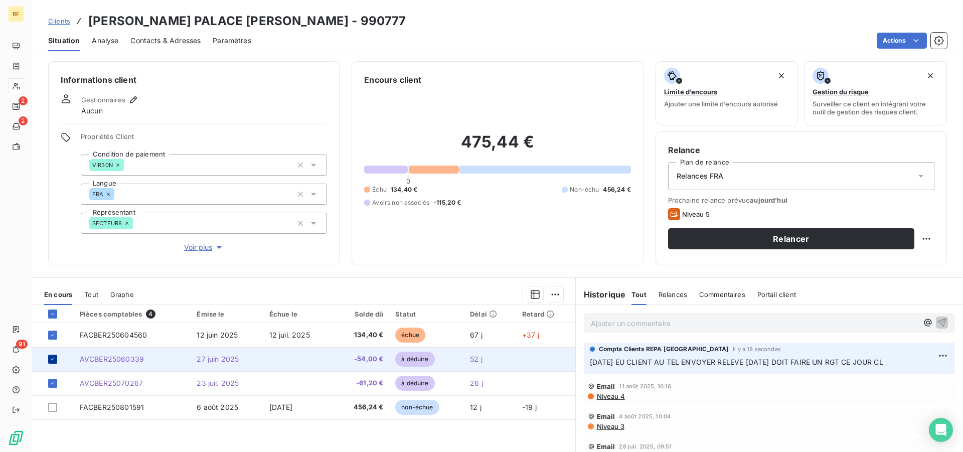
click at [51, 358] on icon at bounding box center [53, 359] width 6 height 6
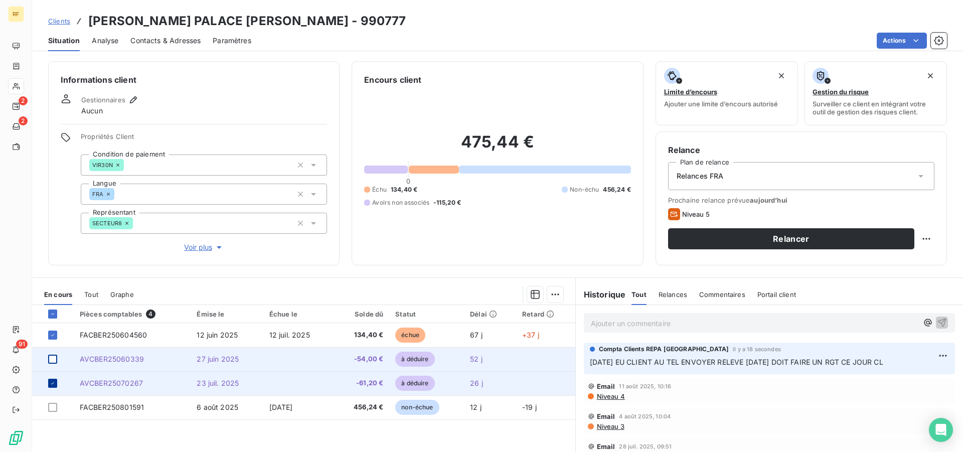
click at [53, 383] on icon at bounding box center [53, 383] width 6 height 6
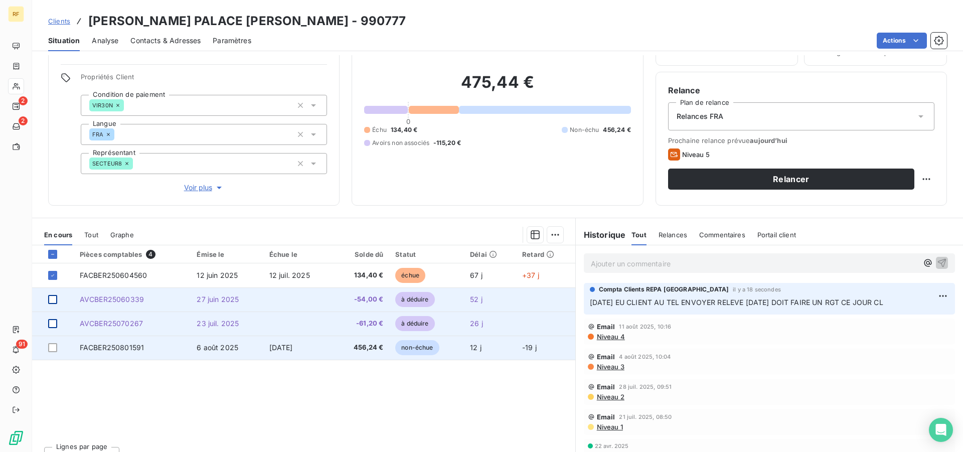
scroll to position [76, 0]
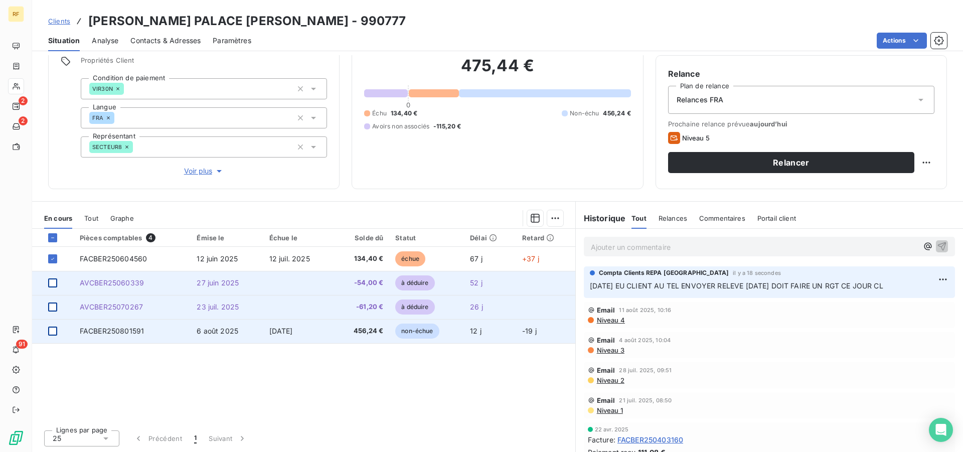
click at [53, 333] on div at bounding box center [52, 330] width 9 height 9
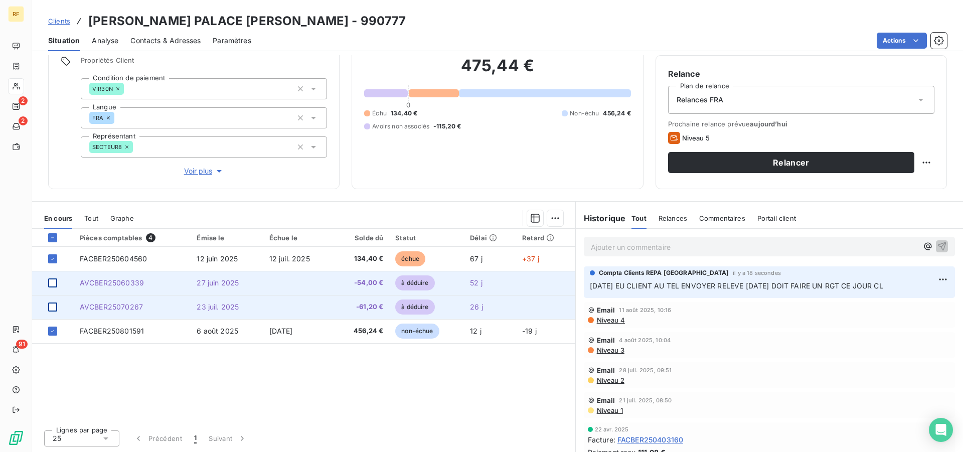
click at [52, 305] on div at bounding box center [52, 306] width 9 height 9
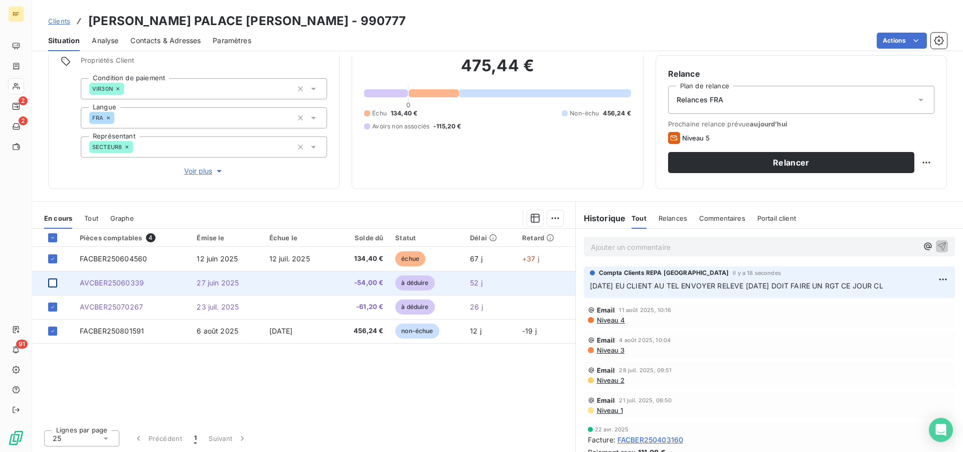
click at [52, 283] on div at bounding box center [52, 282] width 9 height 9
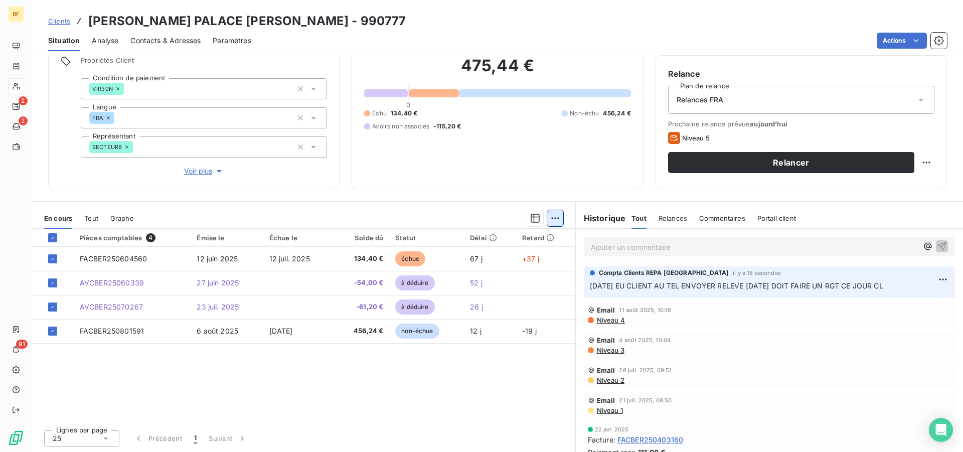
click at [555, 219] on html "RF 2 2 91 Clients SANTOS PALACE CLARY - 990777 Situation Analyse Contacts & Adr…" at bounding box center [481, 226] width 963 height 452
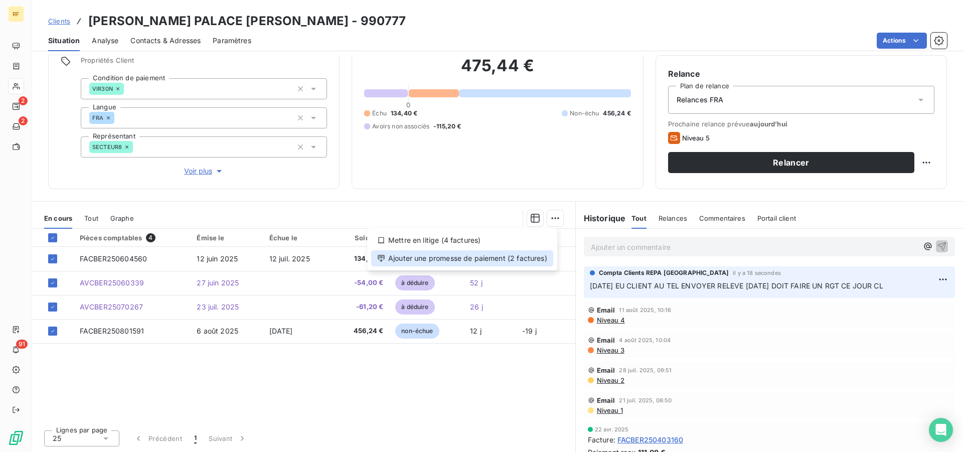
click at [499, 260] on div "Ajouter une promesse de paiement (2 factures)" at bounding box center [462, 258] width 182 height 16
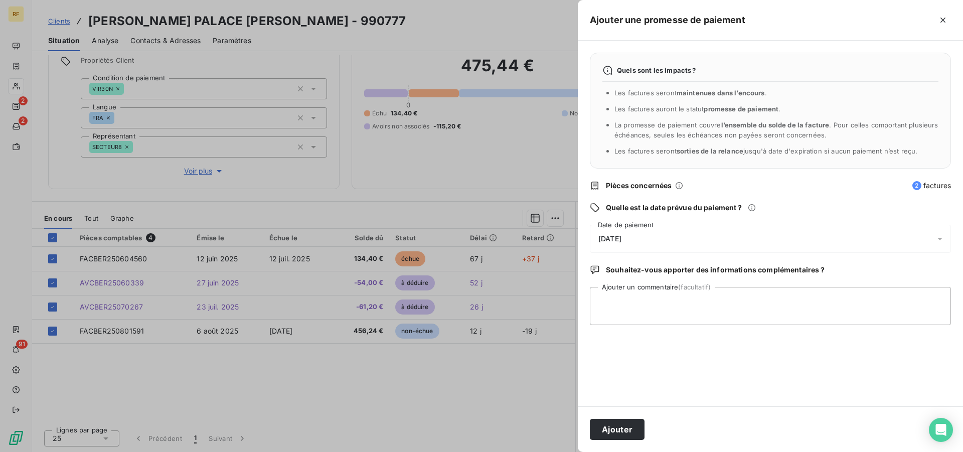
click at [615, 236] on span "[DATE]" at bounding box center [609, 239] width 23 height 8
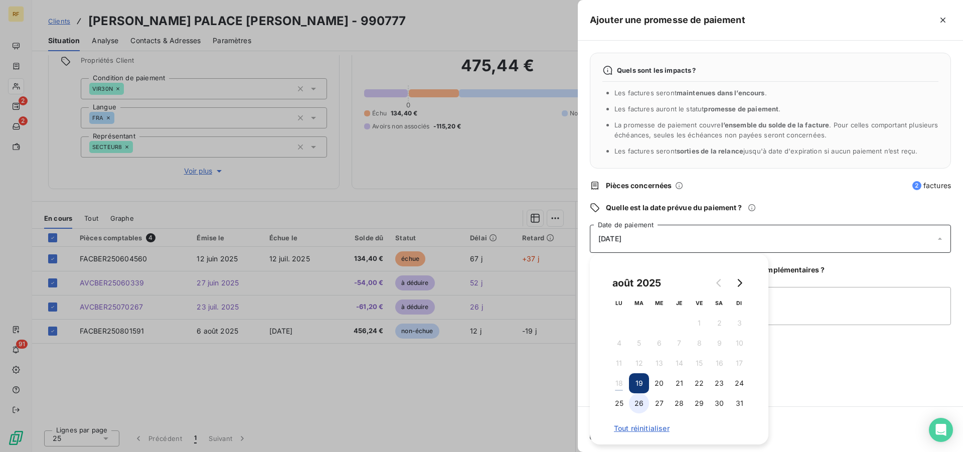
click at [638, 404] on button "26" at bounding box center [639, 403] width 20 height 20
click at [806, 315] on textarea "Ajouter un commentaire (facultatif)" at bounding box center [770, 306] width 361 height 38
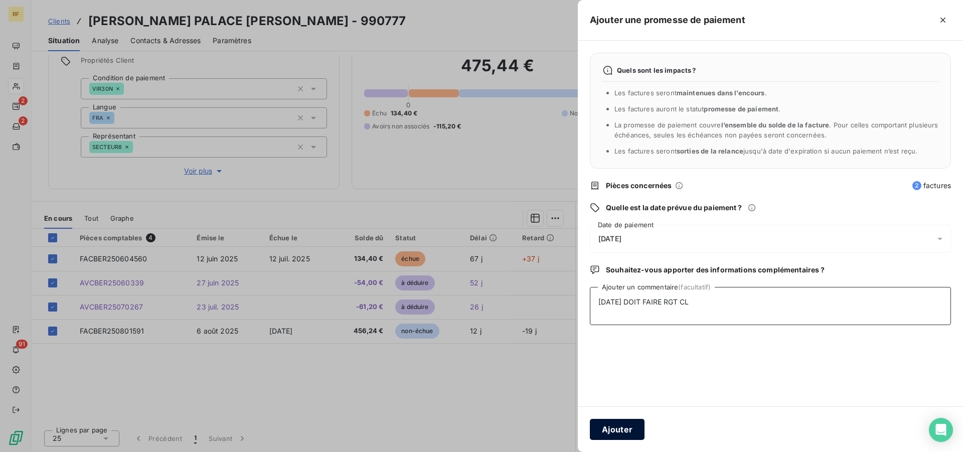
type textarea "18/08/25 DOIT FAIRE RGT CL"
click at [611, 420] on button "Ajouter" at bounding box center [617, 429] width 55 height 21
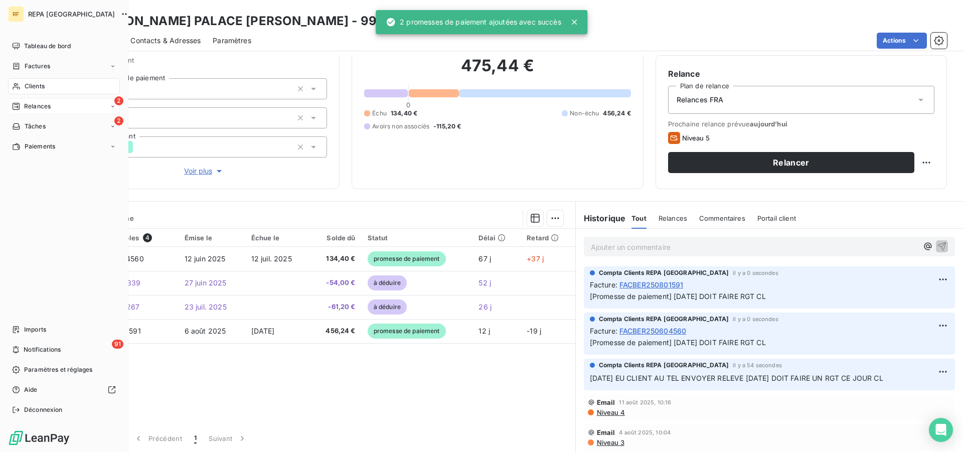
click at [26, 105] on span "Relances" at bounding box center [37, 106] width 27 height 9
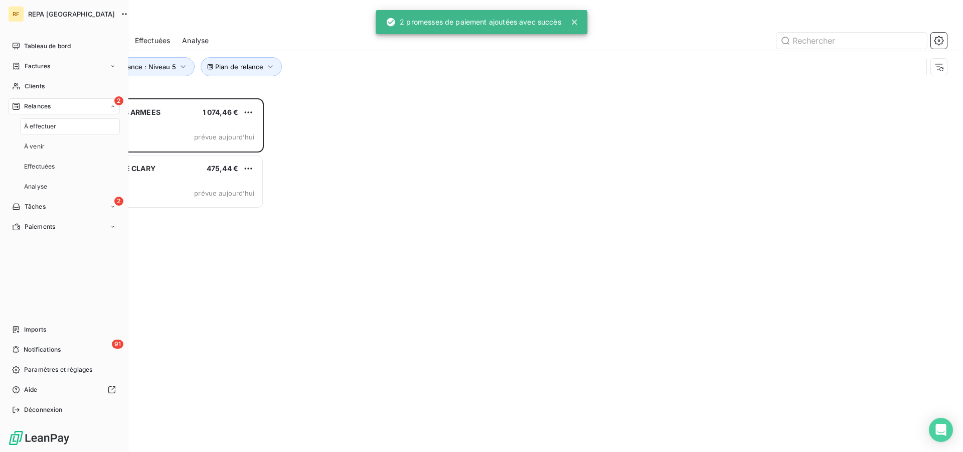
scroll to position [345, 207]
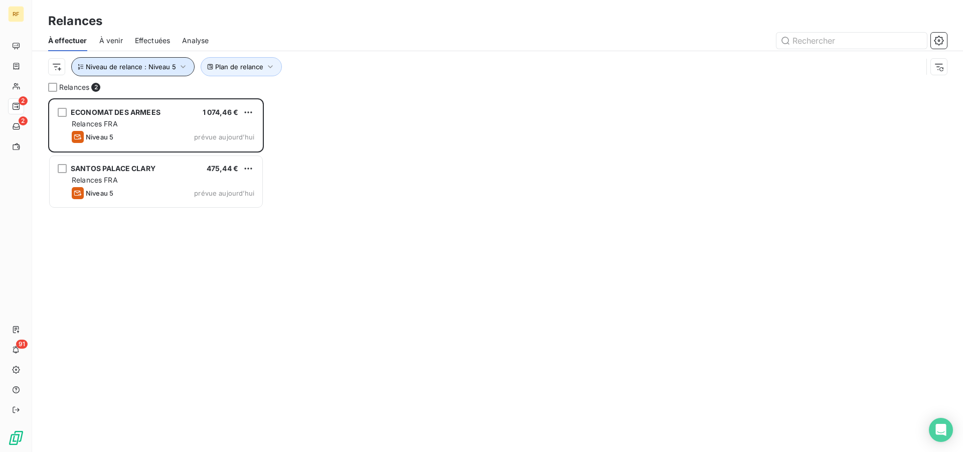
click at [175, 69] on button "Niveau de relance : Niveau 5" at bounding box center [132, 66] width 123 height 19
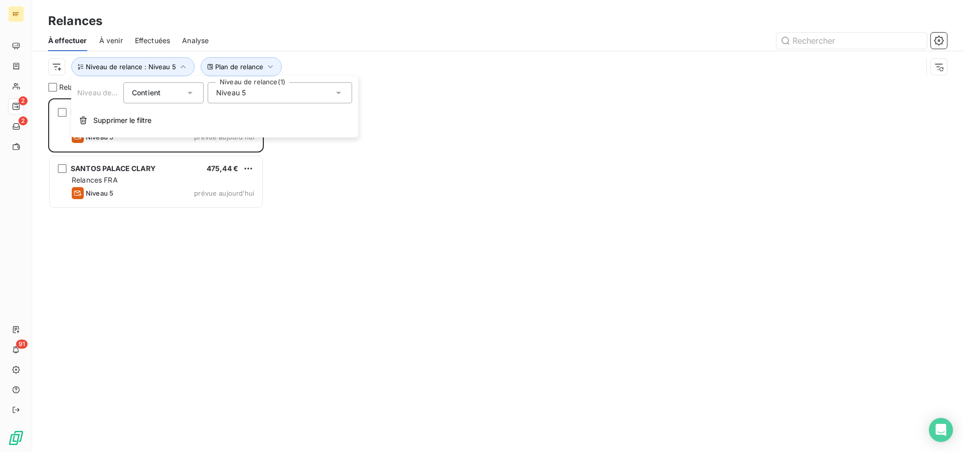
click at [253, 93] on div "Niveau 5" at bounding box center [280, 92] width 144 height 21
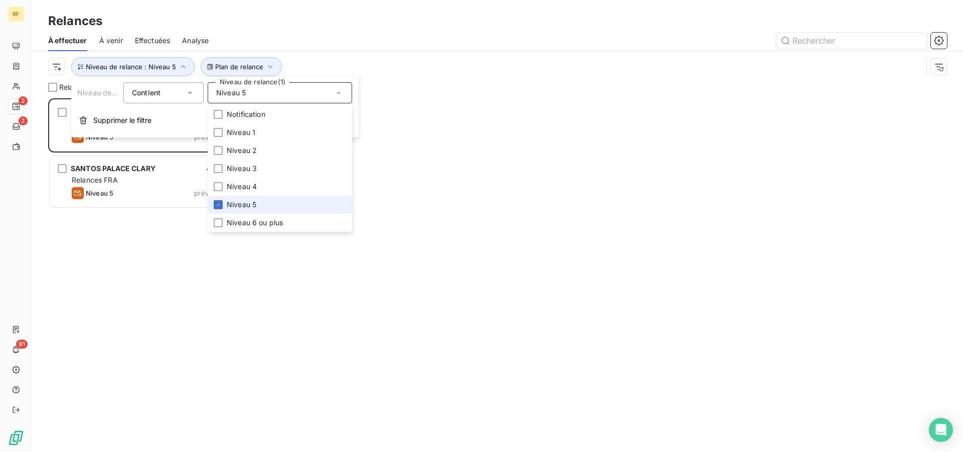
click at [235, 207] on span "Niveau 5" at bounding box center [242, 205] width 30 height 10
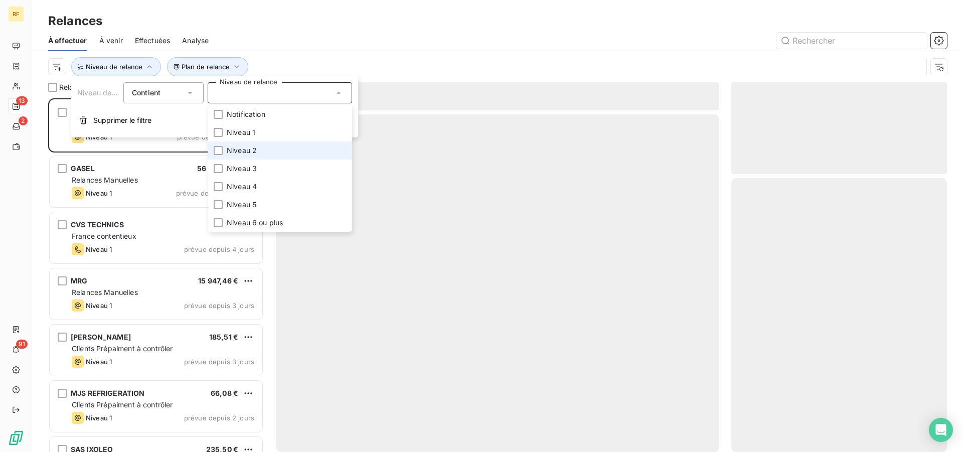
scroll to position [345, 207]
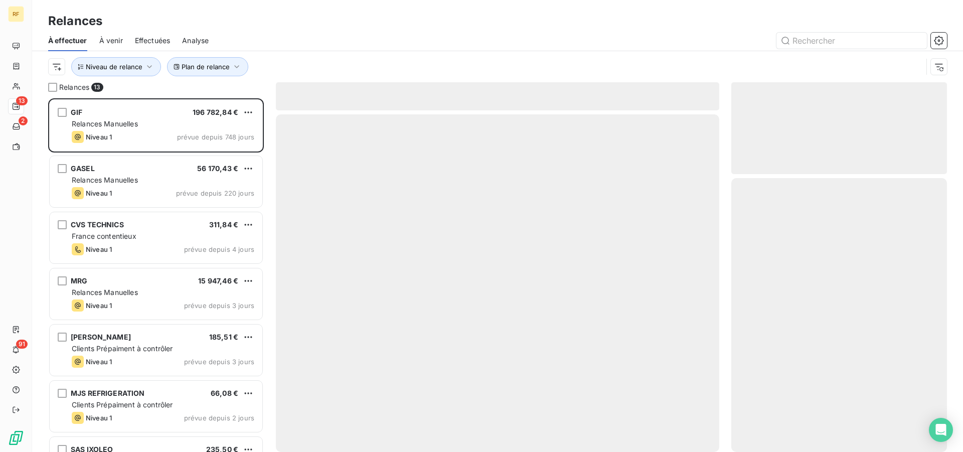
click at [351, 41] on div at bounding box center [584, 41] width 726 height 16
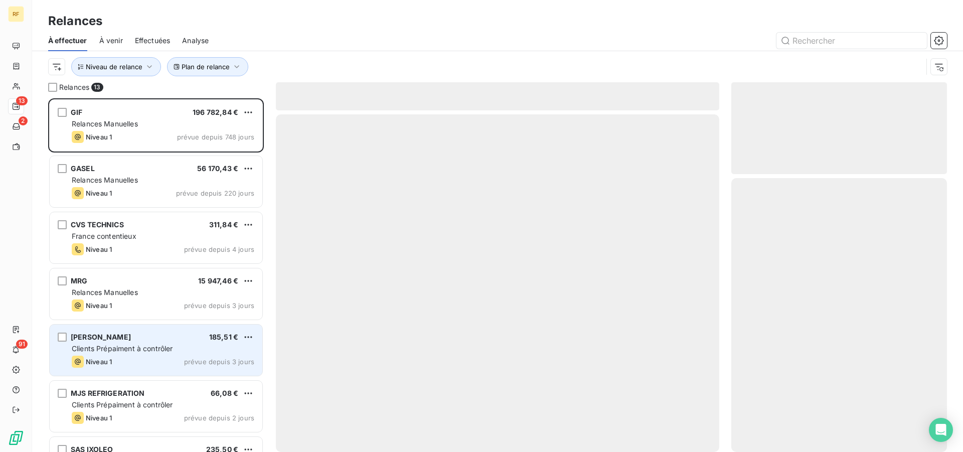
click at [149, 342] on div "SOFIA CHR 185,51 € Clients Prépaiment à contrôler Niveau 1 prévue depuis 3 jours" at bounding box center [156, 349] width 213 height 51
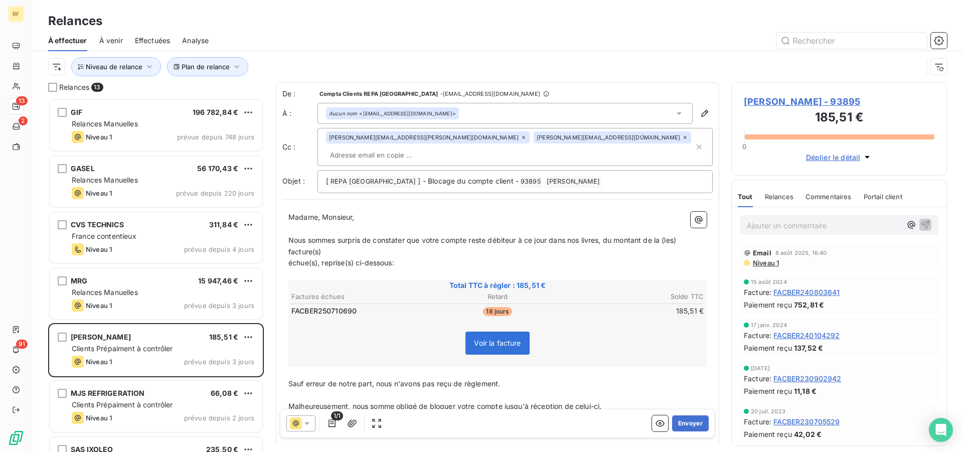
click at [312, 425] on div at bounding box center [300, 423] width 29 height 16
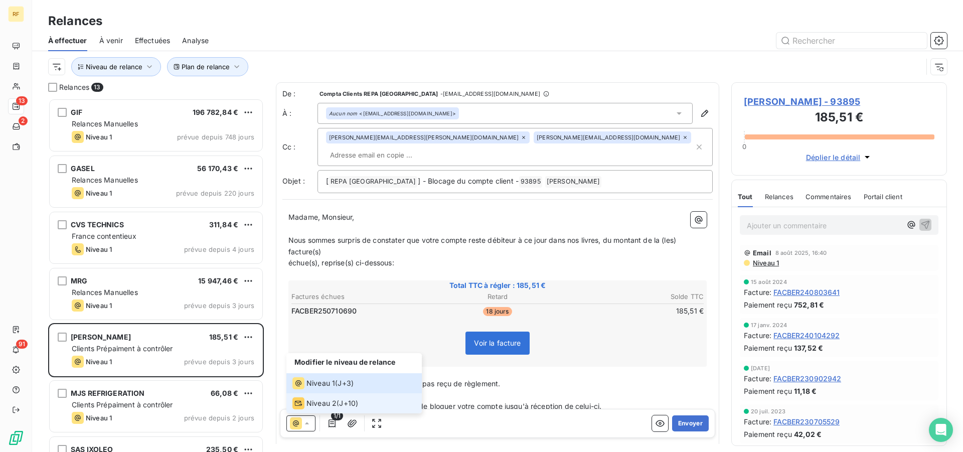
click at [317, 404] on span "Niveau 2" at bounding box center [321, 403] width 30 height 10
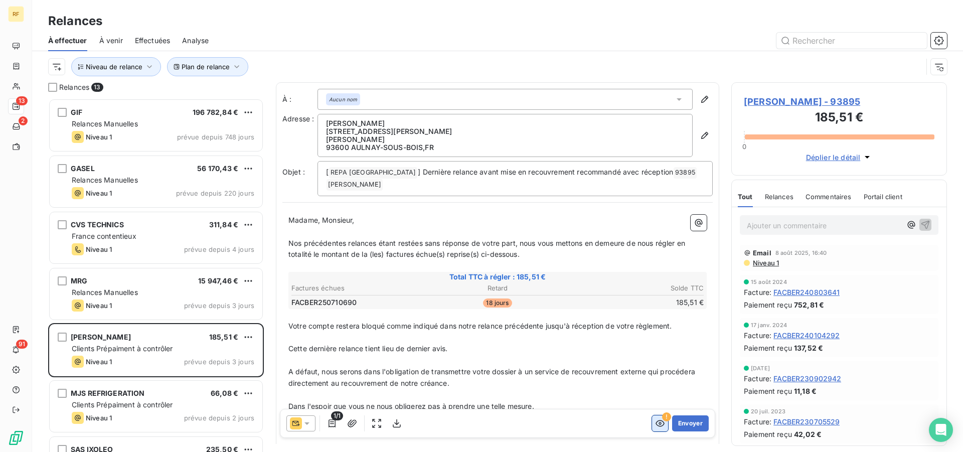
click at [655, 424] on icon "button" at bounding box center [660, 423] width 10 height 10
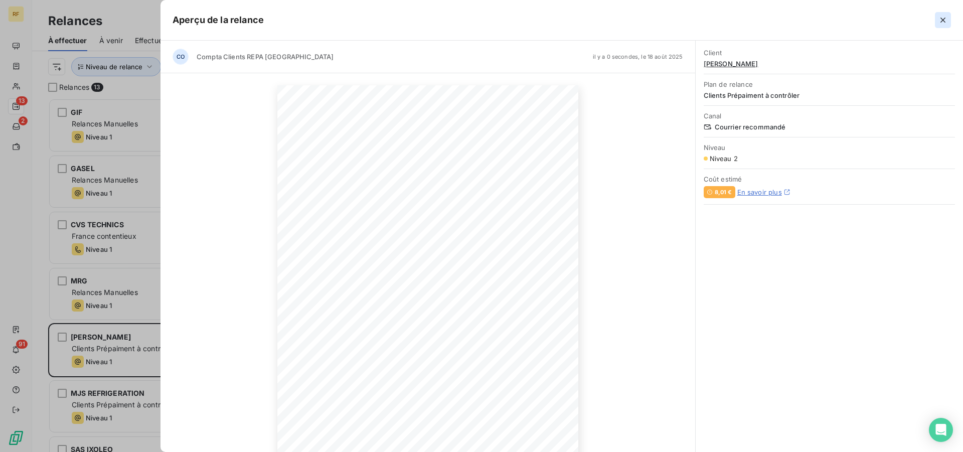
click at [943, 19] on icon "button" at bounding box center [942, 20] width 5 height 5
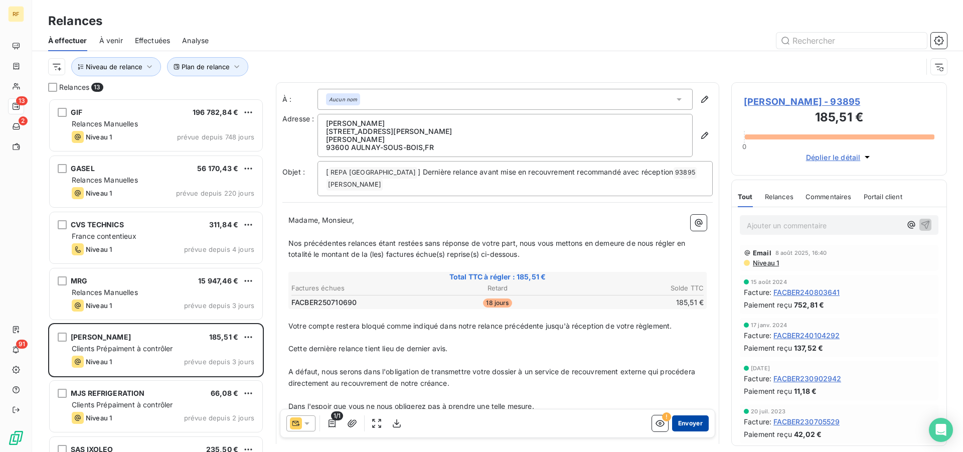
click at [682, 424] on button "Envoyer" at bounding box center [690, 423] width 37 height 16
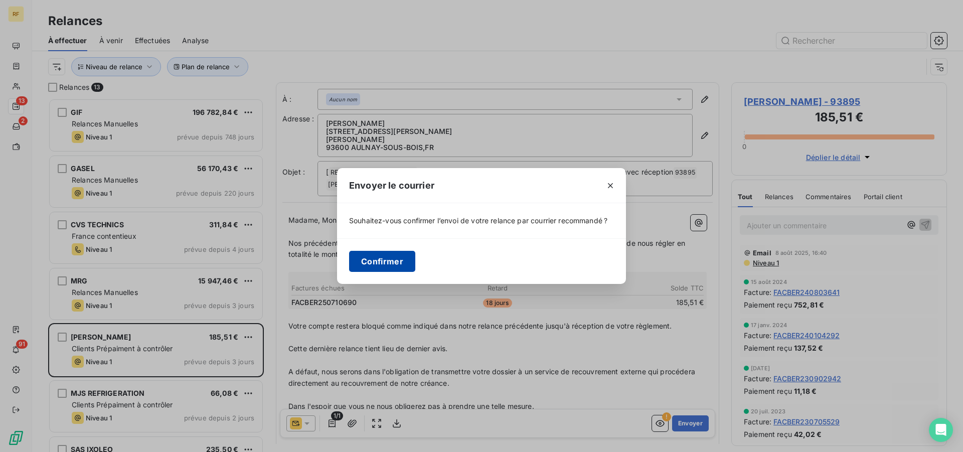
click at [387, 264] on button "Confirmer" at bounding box center [382, 261] width 66 height 21
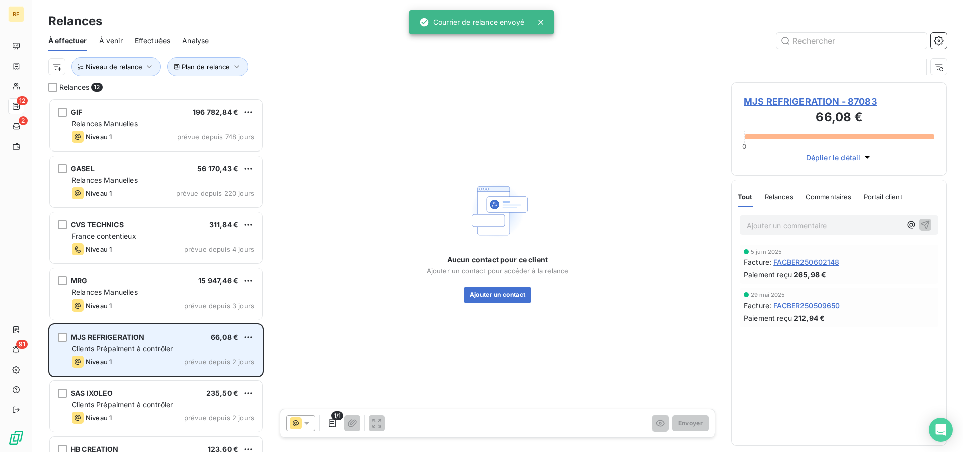
click at [168, 359] on div "Niveau 1 prévue depuis 2 jours" at bounding box center [163, 361] width 182 height 12
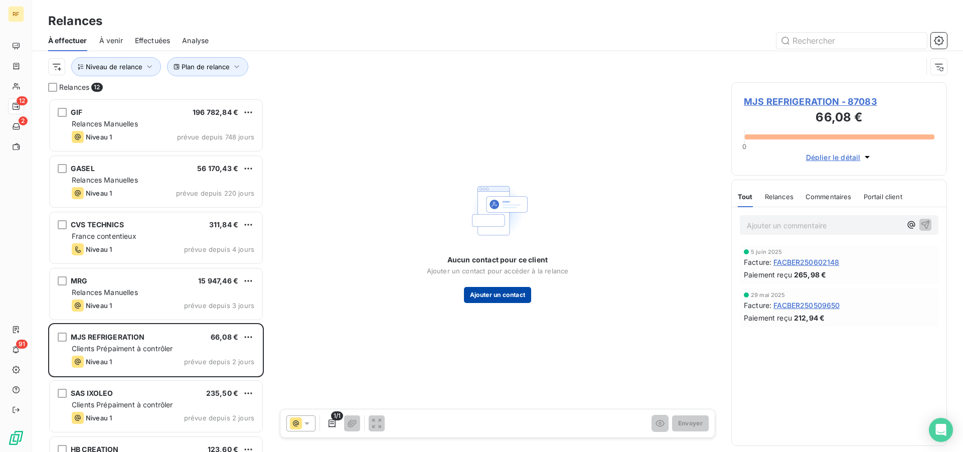
click at [516, 291] on button "Ajouter un contact" at bounding box center [498, 295] width 68 height 16
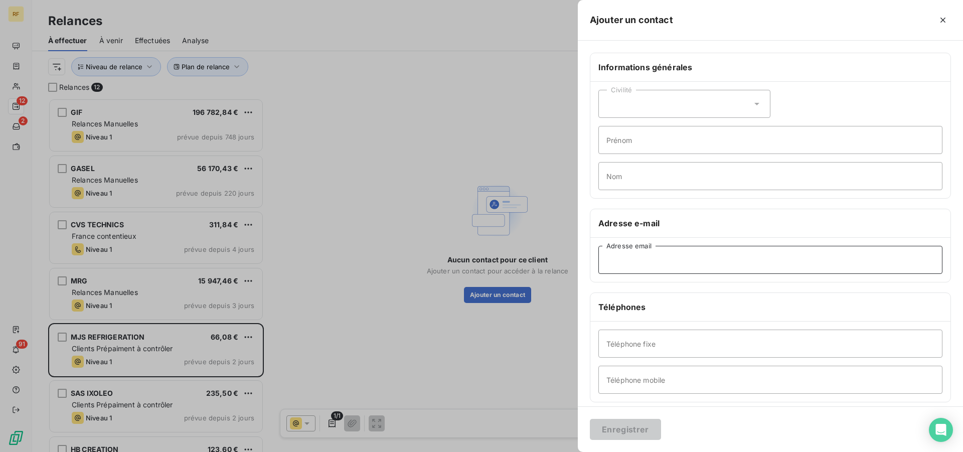
click at [635, 263] on input "Adresse email" at bounding box center [770, 260] width 344 height 28
paste input "contact@mjsrefrigeration.fr"
type input "contact@mjsrefrigeration.fr"
click at [644, 430] on button "Enregistrer" at bounding box center [625, 429] width 71 height 21
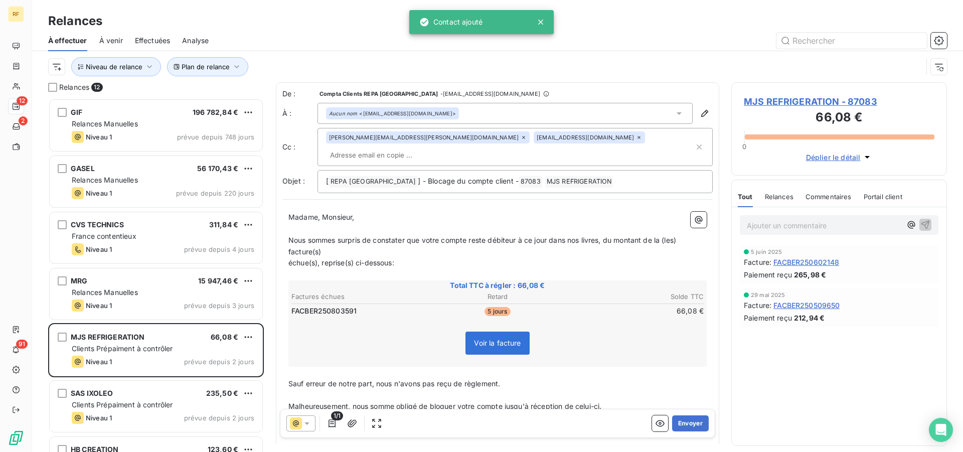
click at [793, 101] on span "MJS REFRIGERATION - 87083" at bounding box center [839, 102] width 191 height 14
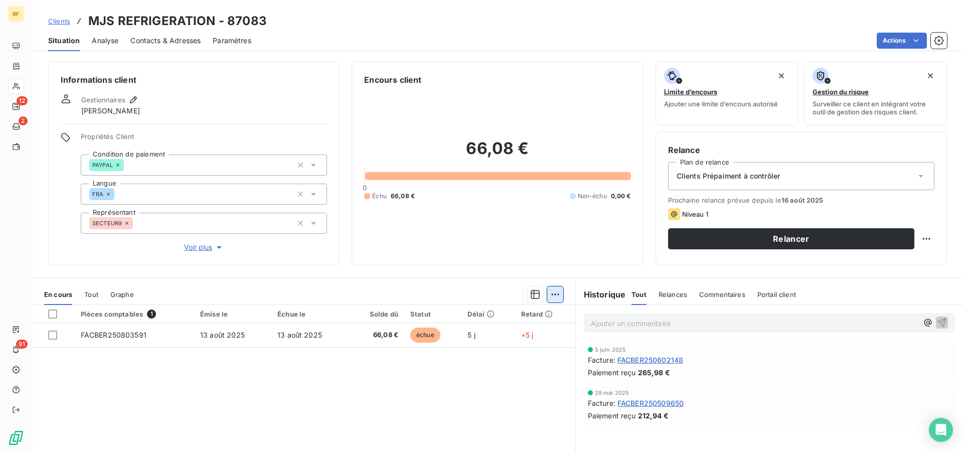
click at [556, 295] on html "RF 12 2 91 Clients MJS REFRIGERATION - 87083 Situation Analyse Contacts & Adres…" at bounding box center [481, 226] width 963 height 452
click at [53, 336] on html "RF 12 2 91 Clients MJS REFRIGERATION - 87083 Situation Analyse Contacts & Adres…" at bounding box center [481, 226] width 963 height 452
click at [54, 313] on div at bounding box center [52, 313] width 9 height 9
click at [551, 291] on html "RF 12 2 91 Clients MJS REFRIGERATION - 87083 Situation Analyse Contacts & Adres…" at bounding box center [481, 226] width 963 height 452
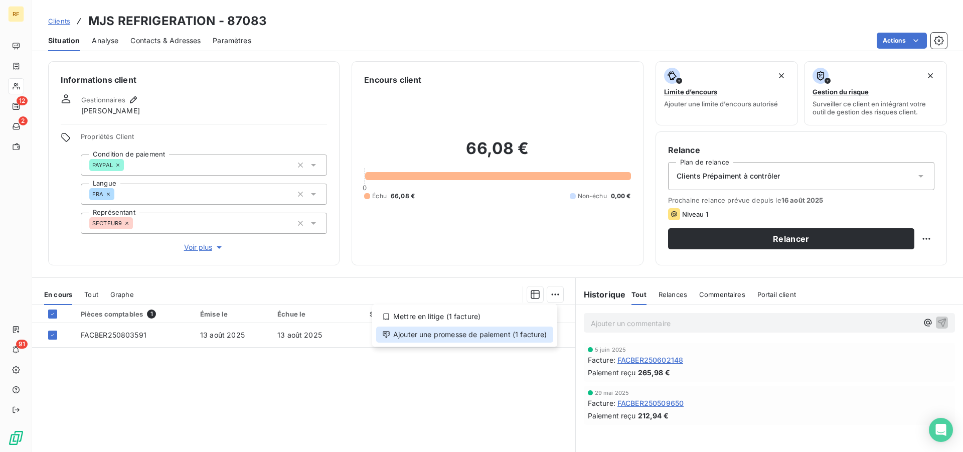
click at [534, 336] on div "Ajouter une promesse de paiement (1 facture)" at bounding box center [464, 334] width 177 height 16
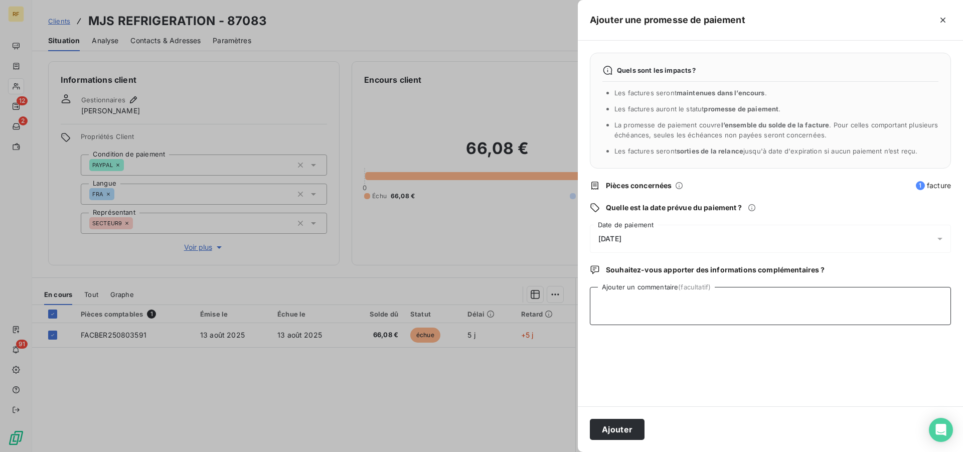
click at [691, 308] on textarea "Ajouter un commentaire (facultatif)" at bounding box center [770, 306] width 361 height 38
type textarea "PAYER CL"
click at [603, 424] on button "Ajouter" at bounding box center [617, 429] width 55 height 21
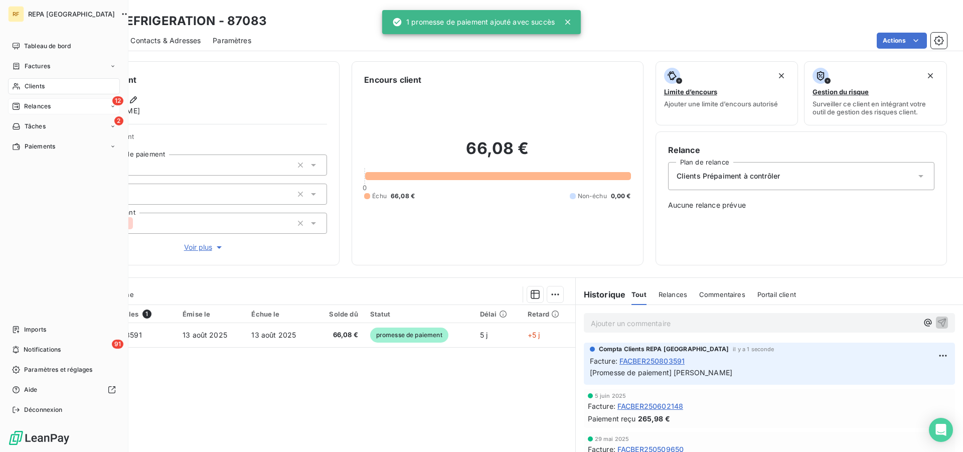
click at [37, 107] on span "Relances" at bounding box center [37, 106] width 27 height 9
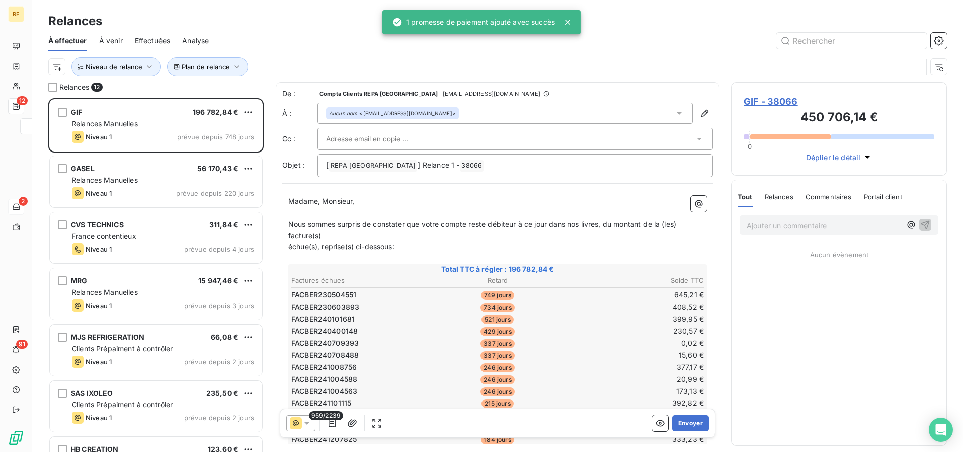
scroll to position [345, 207]
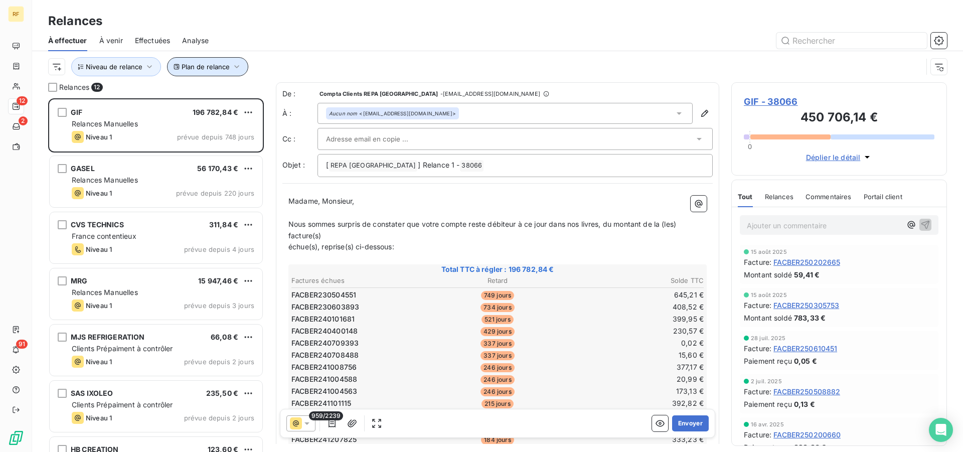
click at [210, 65] on span "Plan de relance" at bounding box center [205, 67] width 48 height 8
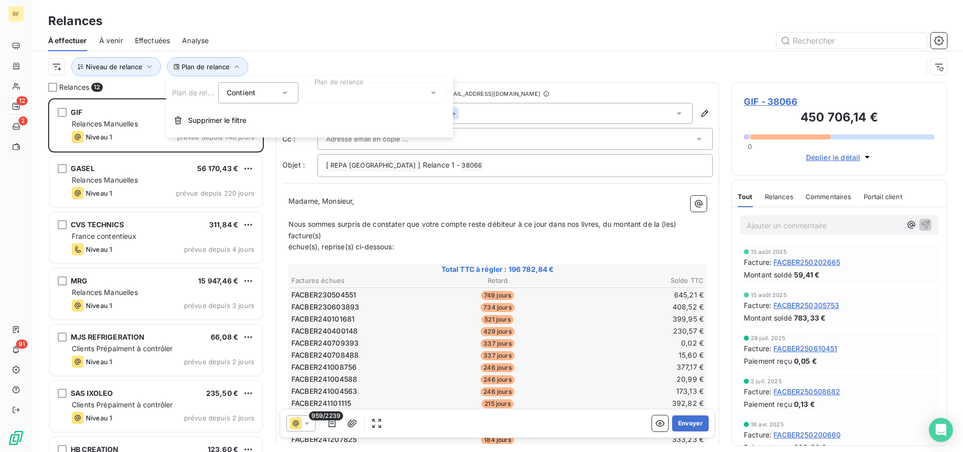
click at [358, 91] on div at bounding box center [374, 92] width 144 height 21
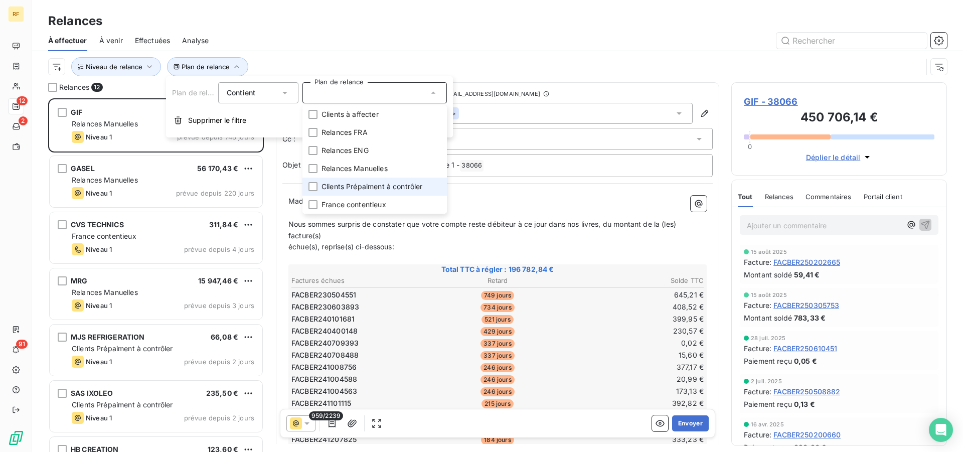
click at [386, 190] on span "Clients Prépaiment à contrôler" at bounding box center [371, 186] width 101 height 10
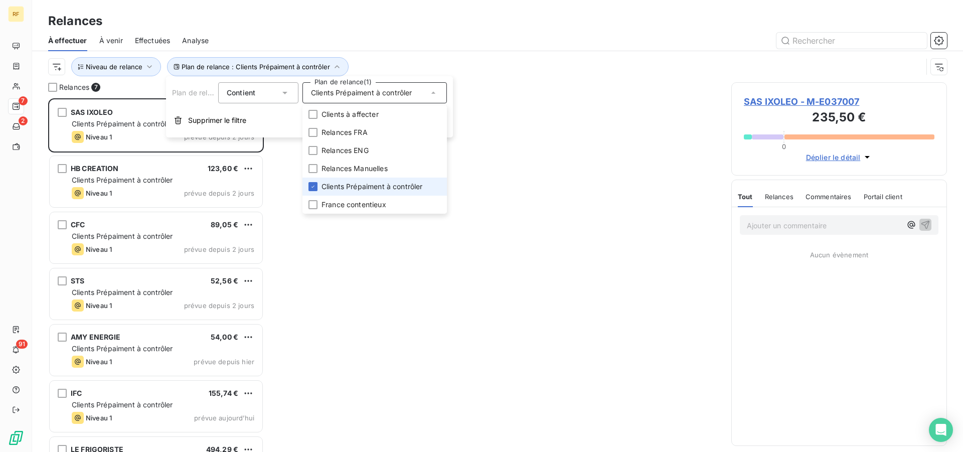
scroll to position [345, 207]
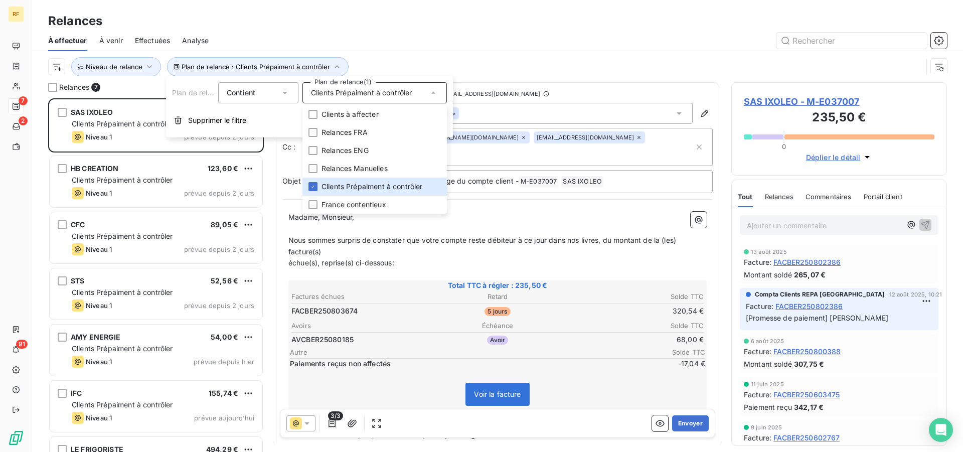
click at [422, 30] on div "À effectuer À venir Effectuées Analyse" at bounding box center [497, 40] width 931 height 21
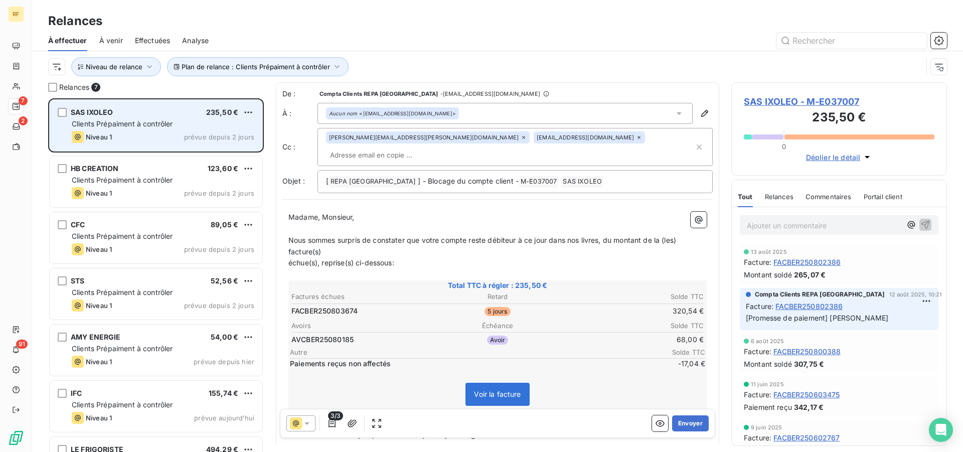
click at [142, 124] on span "Clients Prépaiment à contrôler" at bounding box center [122, 123] width 101 height 9
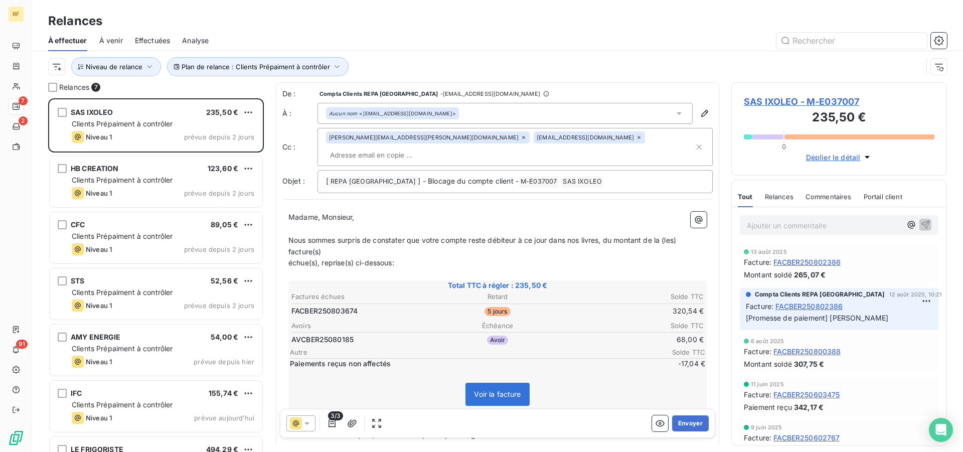
click at [812, 105] on span "SAS IXOLEO - M-E037007" at bounding box center [839, 102] width 191 height 14
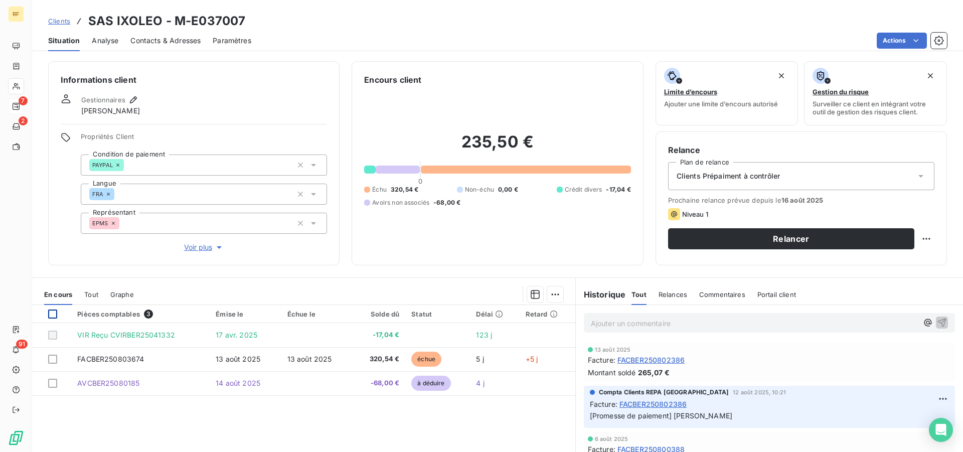
click at [52, 314] on div at bounding box center [52, 313] width 9 height 9
click at [550, 298] on html "RF 7 2 91 Clients SAS IXOLEO - M-E037007 Situation Analyse Contacts & Adresses …" at bounding box center [481, 226] width 963 height 452
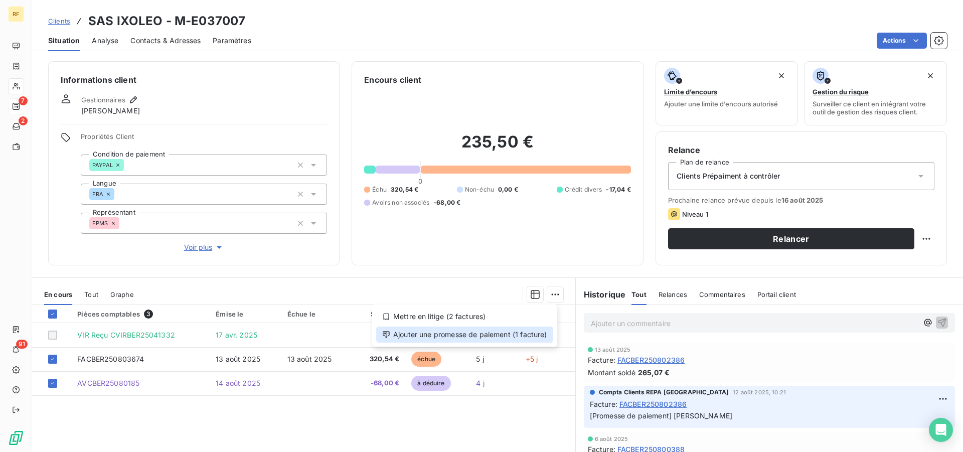
click at [500, 337] on div "Ajouter une promesse de paiement (1 facture)" at bounding box center [464, 334] width 177 height 16
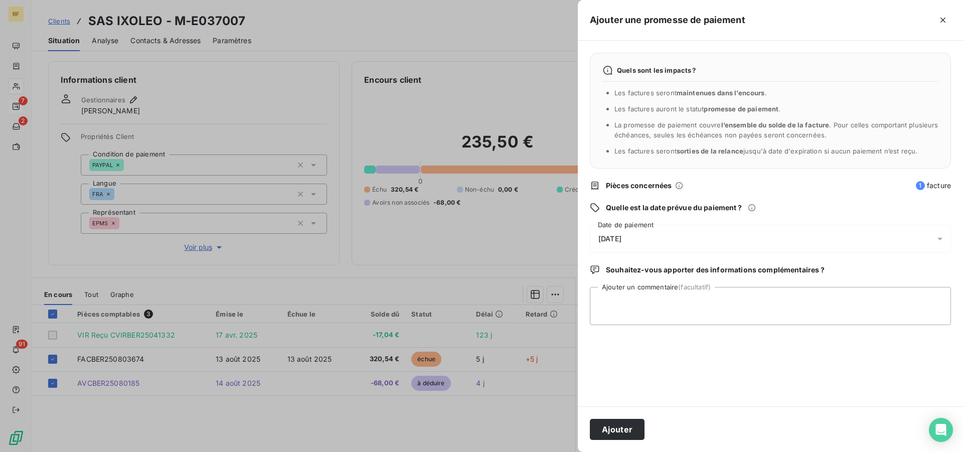
click at [621, 241] on span "[DATE]" at bounding box center [609, 239] width 23 height 8
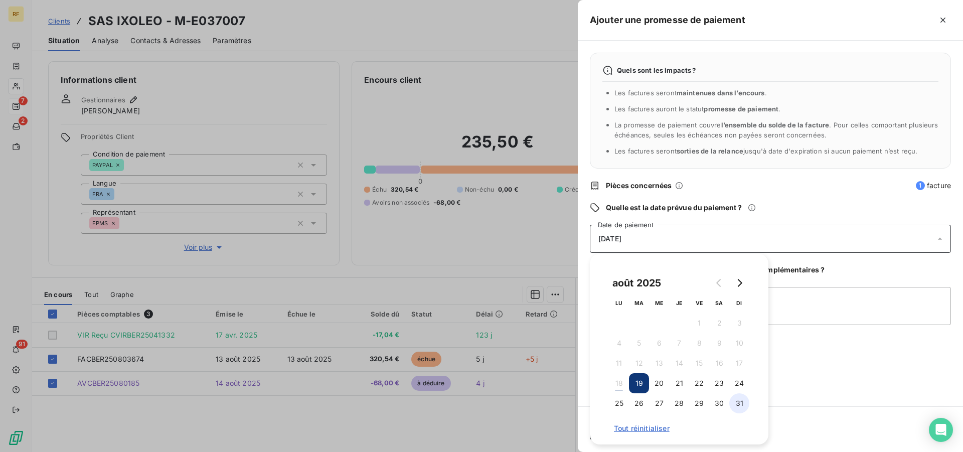
click at [745, 404] on button "31" at bounding box center [739, 403] width 20 height 20
click at [740, 286] on icon "Go to next month" at bounding box center [739, 283] width 8 height 8
click at [634, 322] on button "2" at bounding box center [639, 323] width 20 height 20
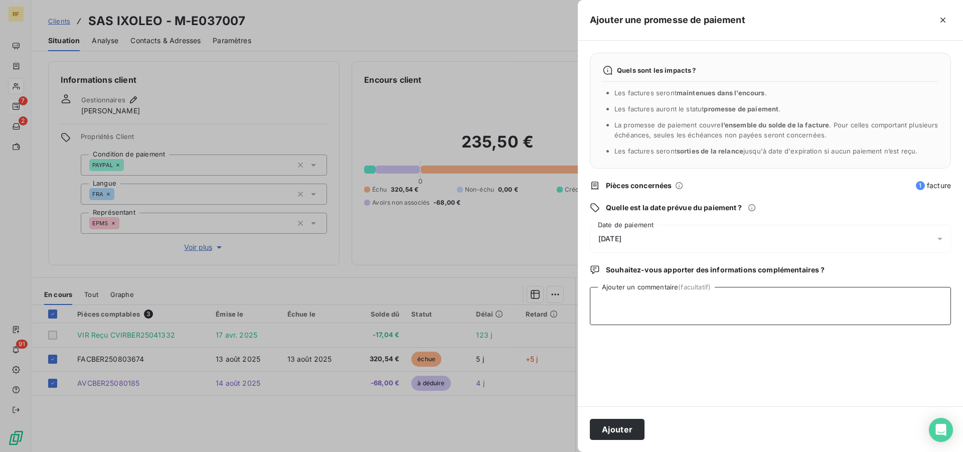
click at [778, 304] on textarea "Ajouter un commentaire (facultatif)" at bounding box center [770, 306] width 361 height 38
type textarea "CLIENT CREDITEUR RELIQUAT CL"
click at [619, 432] on button "Ajouter" at bounding box center [617, 429] width 55 height 21
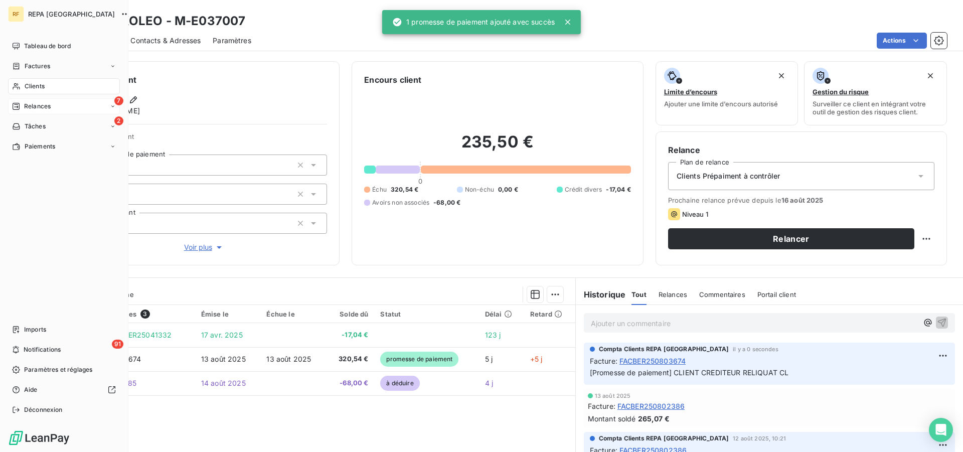
click at [43, 107] on span "Relances" at bounding box center [37, 106] width 27 height 9
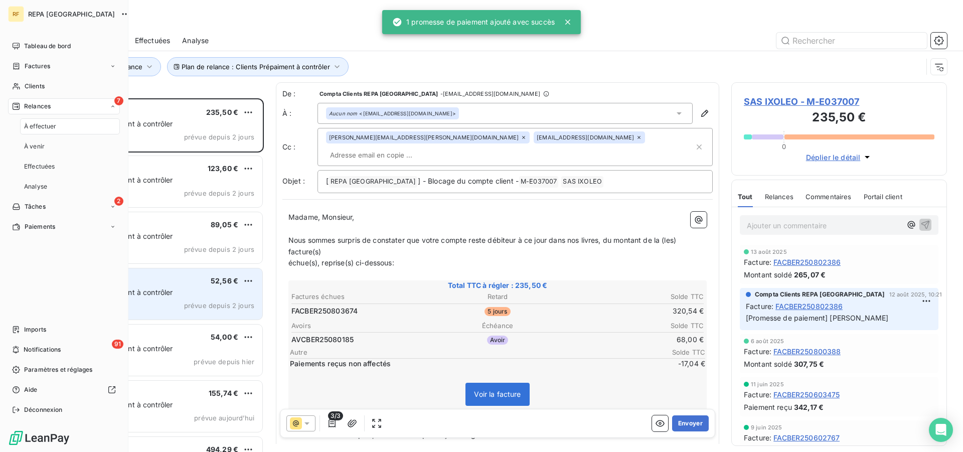
scroll to position [345, 207]
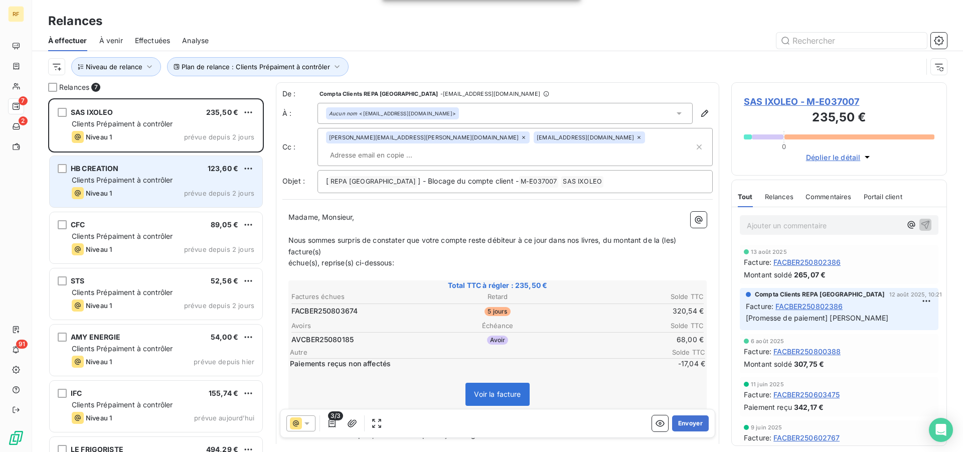
click at [170, 192] on div "Niveau 1 prévue depuis 2 jours" at bounding box center [163, 193] width 182 height 12
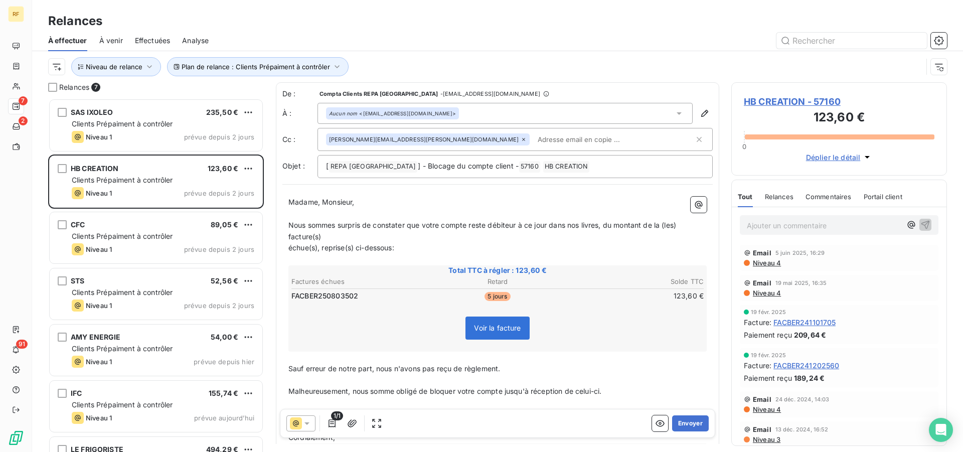
click at [823, 98] on span "HB CREATION - 57160" at bounding box center [839, 102] width 191 height 14
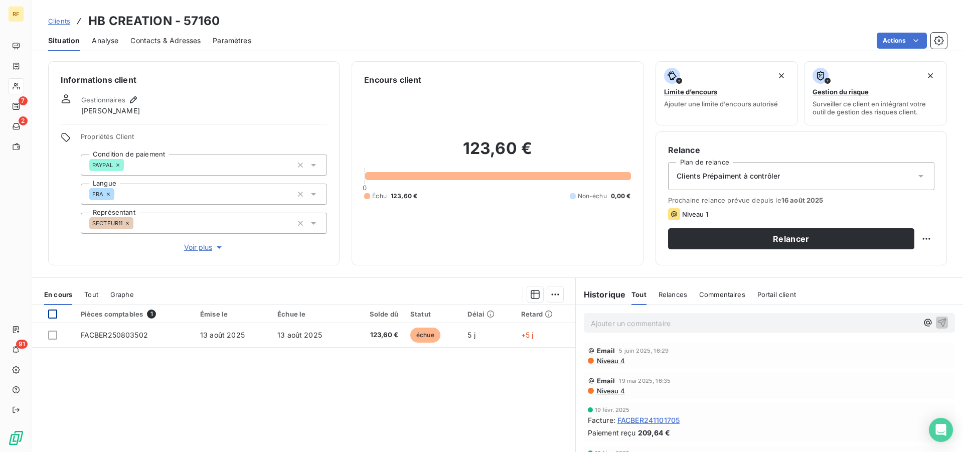
click at [52, 314] on div at bounding box center [52, 313] width 9 height 9
click at [545, 291] on html "RF 7 2 91 Clients HB CREATION - 57160 Situation Analyse Contacts & Adresses Par…" at bounding box center [481, 226] width 963 height 452
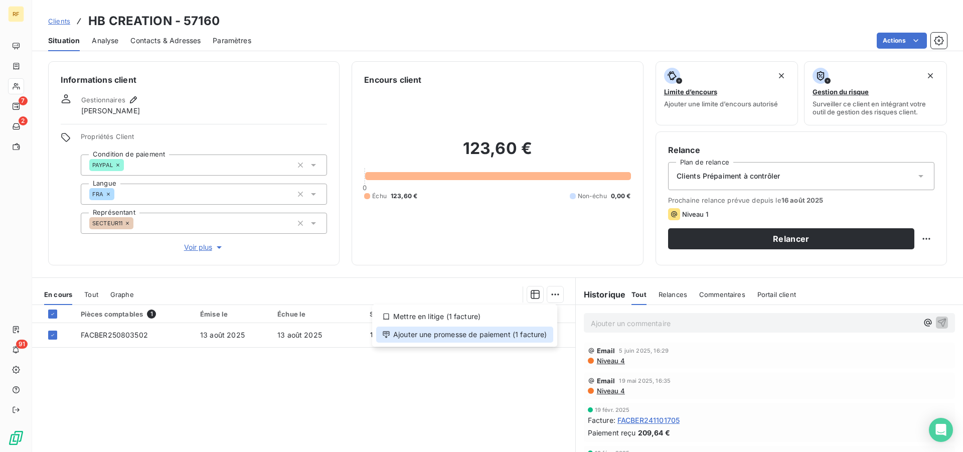
click at [524, 336] on div "Ajouter une promesse de paiement (1 facture)" at bounding box center [464, 334] width 177 height 16
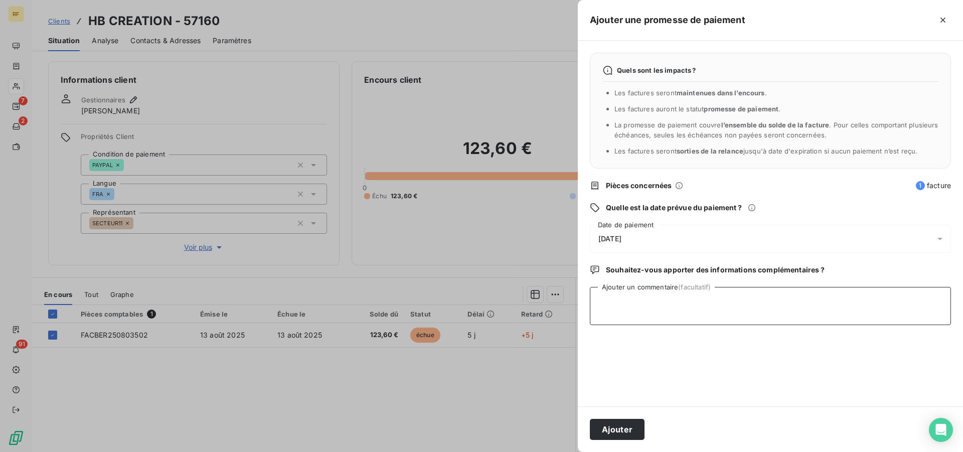
click at [648, 312] on textarea "Ajouter un commentaire (facultatif)" at bounding box center [770, 306] width 361 height 38
type textarea "PAYER CL"
click at [601, 426] on button "Ajouter" at bounding box center [617, 429] width 55 height 21
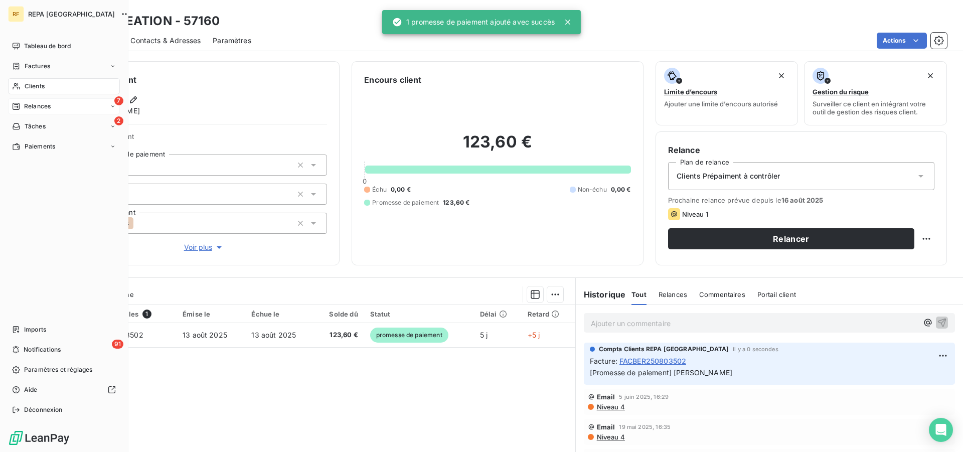
click at [17, 104] on icon at bounding box center [16, 106] width 8 height 8
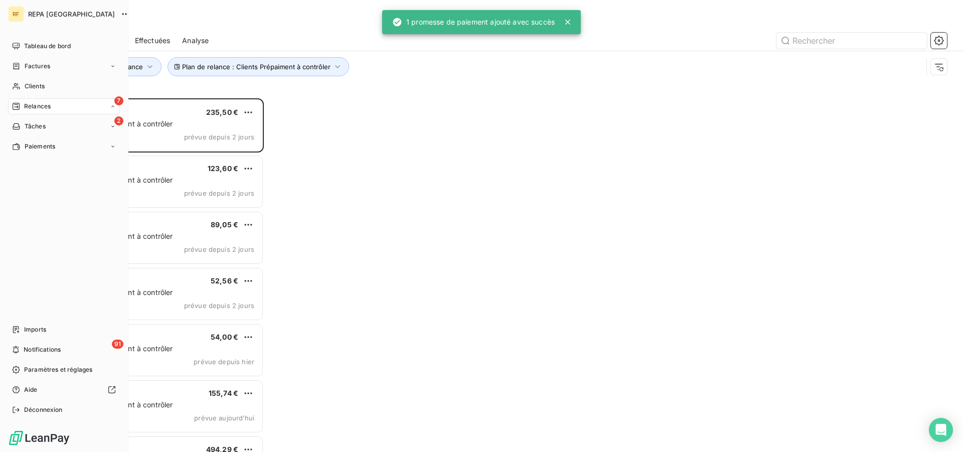
scroll to position [345, 207]
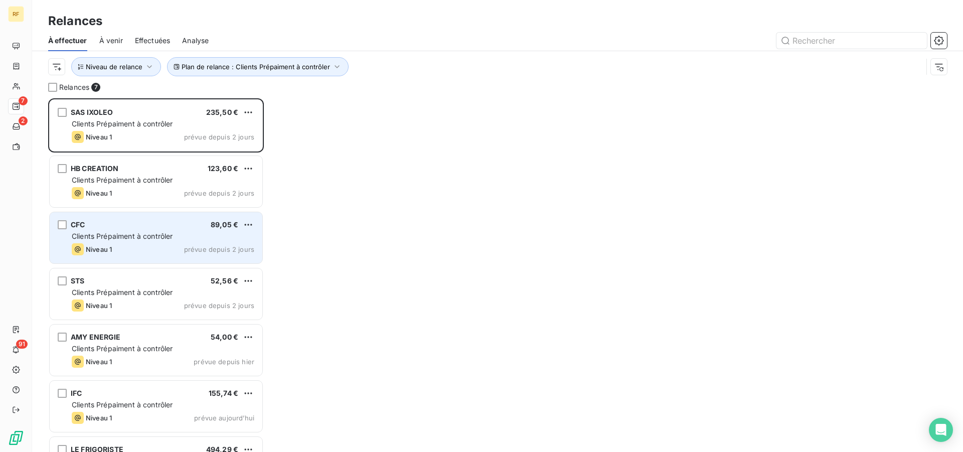
click at [138, 246] on div "Niveau 1 prévue depuis 2 jours" at bounding box center [163, 249] width 182 height 12
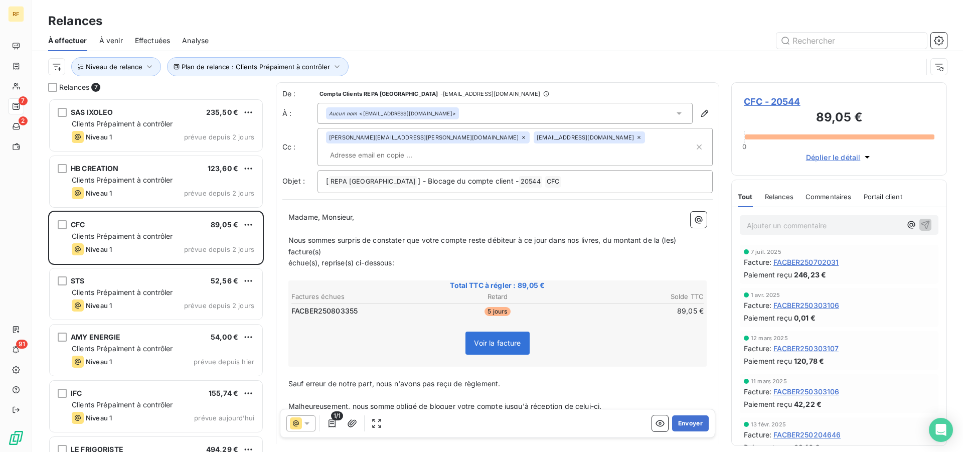
click at [783, 102] on span "CFC - 20544" at bounding box center [839, 102] width 191 height 14
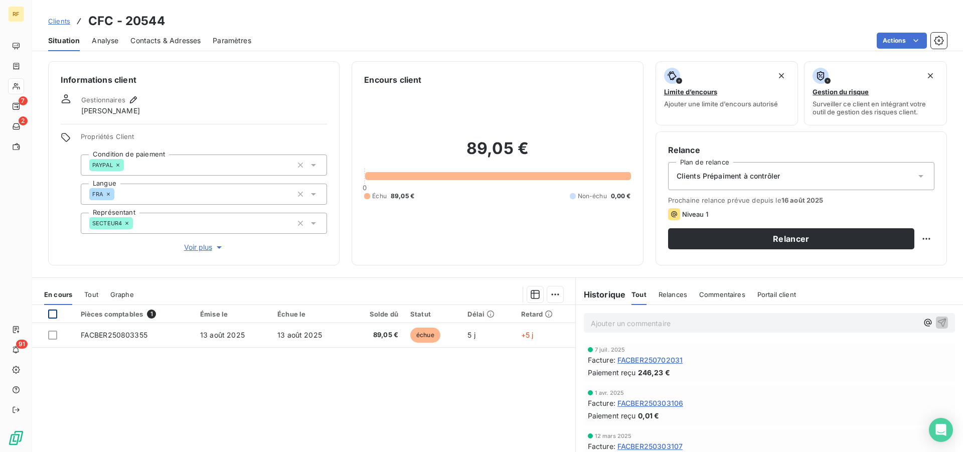
click at [51, 314] on div at bounding box center [52, 313] width 9 height 9
click at [547, 295] on html "RF 7 2 91 Clients CFC - 20544 Situation Analyse Contacts & Adresses Paramètres …" at bounding box center [481, 226] width 963 height 452
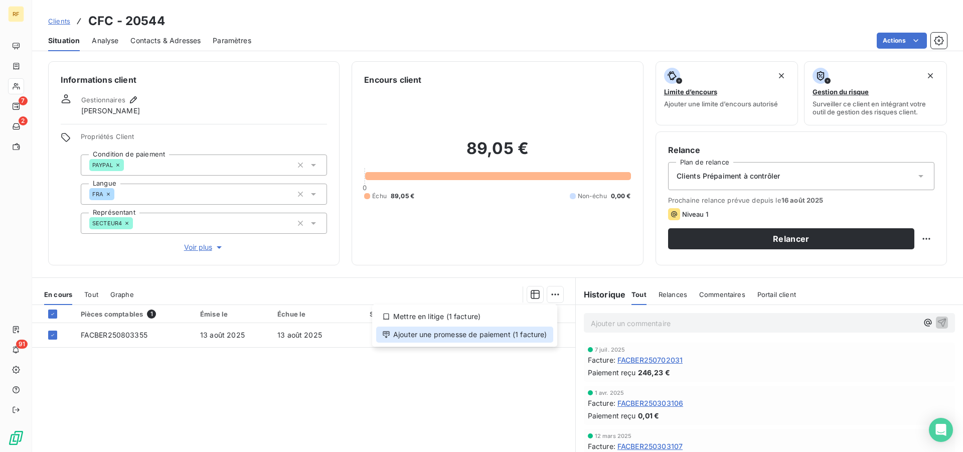
click at [515, 338] on div "Ajouter une promesse de paiement (1 facture)" at bounding box center [464, 334] width 177 height 16
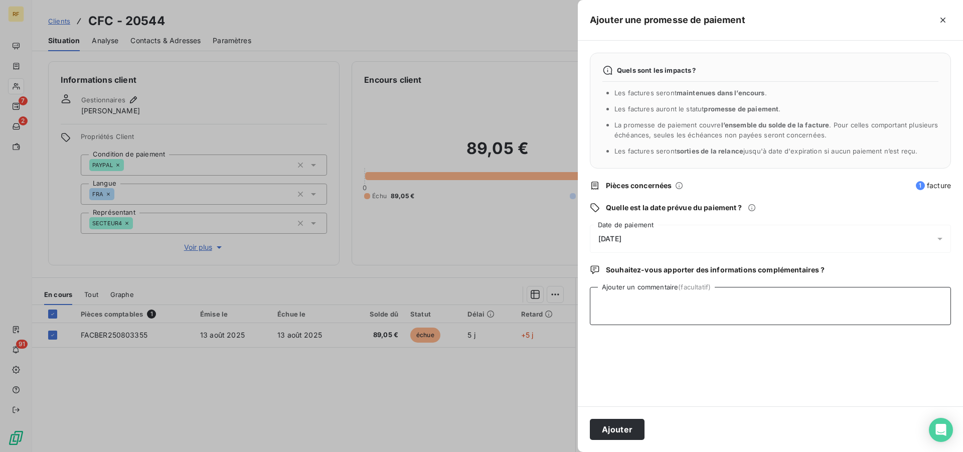
click at [665, 323] on textarea "Ajouter un commentaire (facultatif)" at bounding box center [770, 306] width 361 height 38
type textarea "PAYER CL"
click at [631, 426] on button "Ajouter" at bounding box center [617, 429] width 55 height 21
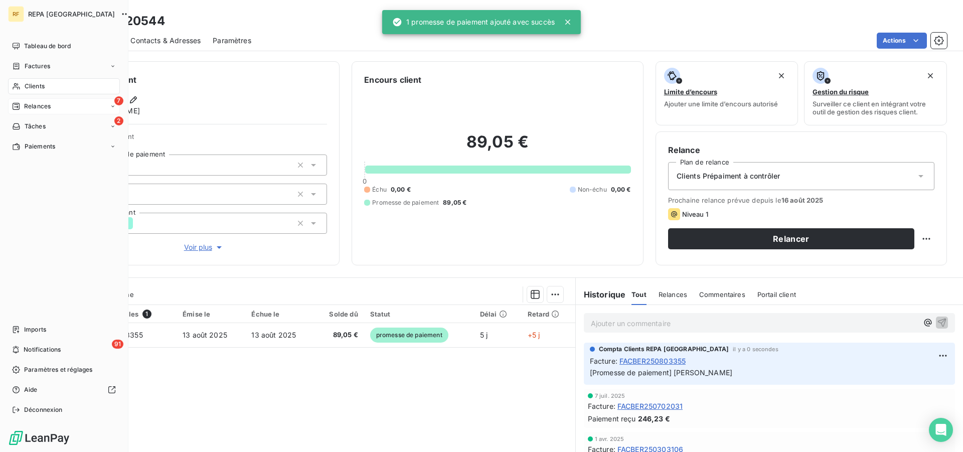
click at [32, 107] on span "Relances" at bounding box center [37, 106] width 27 height 9
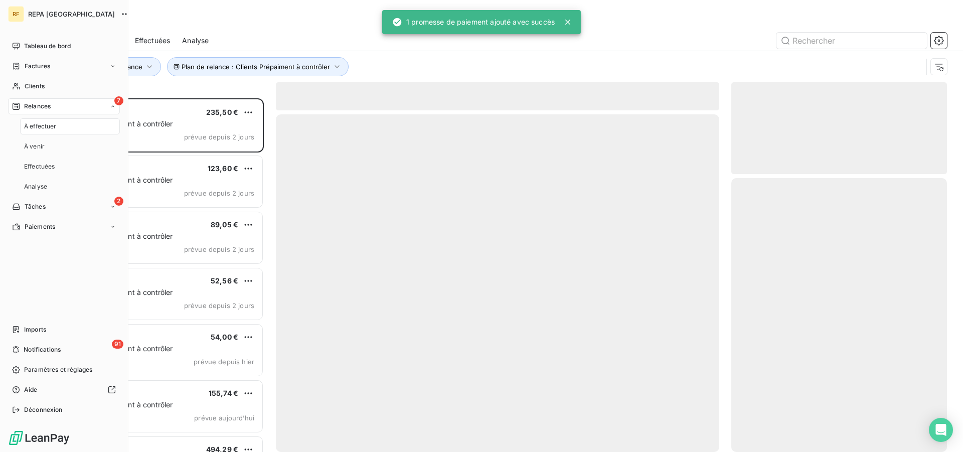
scroll to position [345, 207]
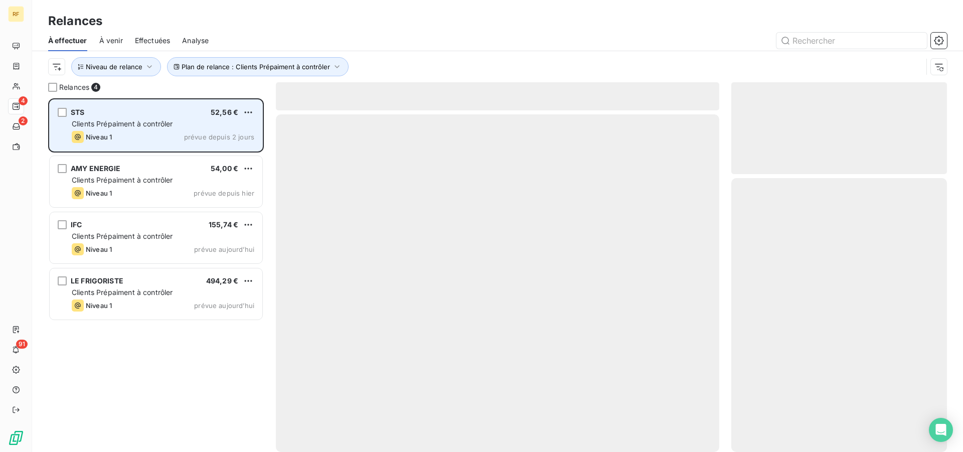
scroll to position [345, 207]
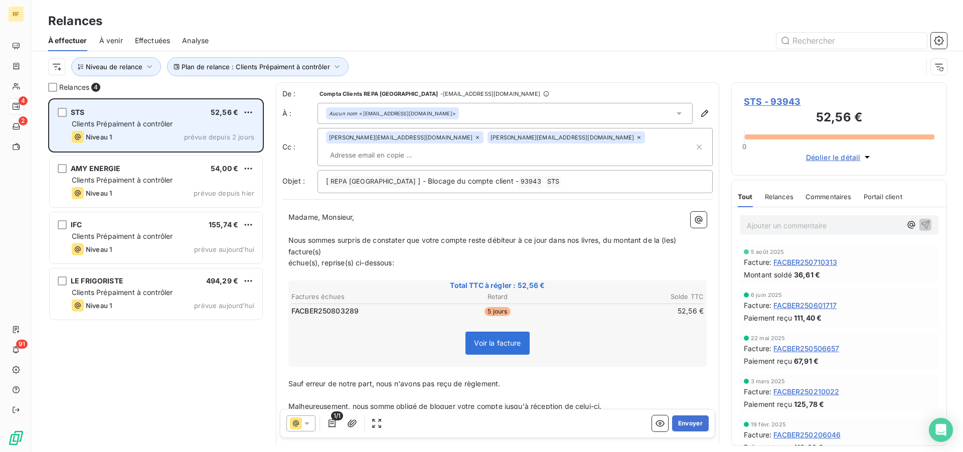
click at [143, 132] on div "Niveau 1 prévue depuis 2 jours" at bounding box center [163, 137] width 182 height 12
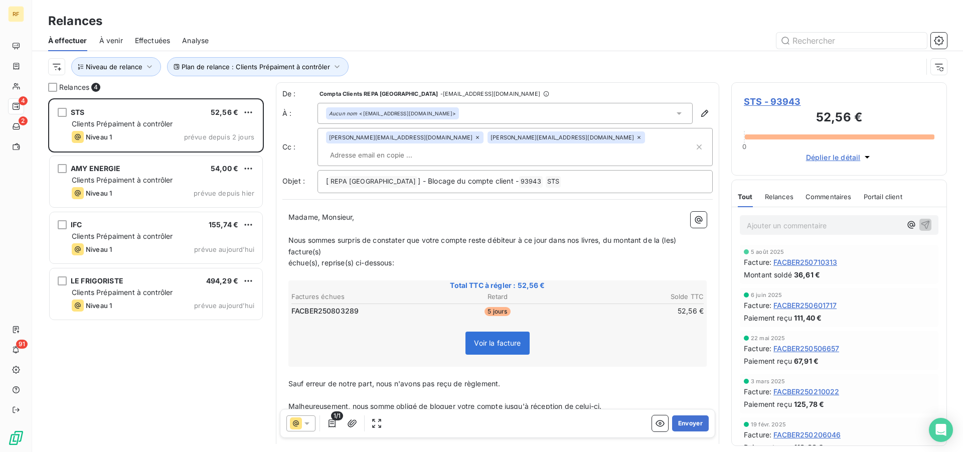
click at [762, 98] on span "STS - 93943" at bounding box center [839, 102] width 191 height 14
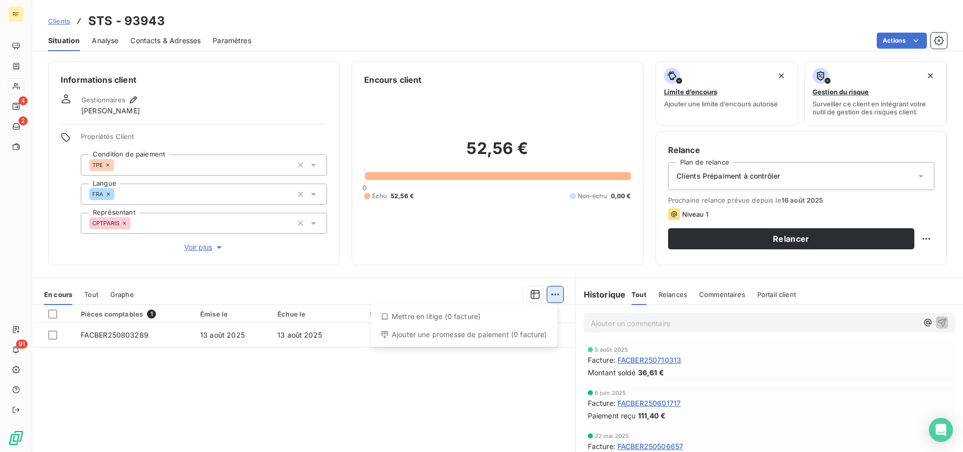
click at [549, 295] on html "RF 4 2 91 Clients STS - 93943 Situation Analyse Contacts & Adresses Paramètres …" at bounding box center [481, 226] width 963 height 452
click at [52, 315] on html "RF 4 2 91 Clients STS - 93943 Situation Analyse Contacts & Adresses Paramètres …" at bounding box center [481, 226] width 963 height 452
click at [52, 314] on div at bounding box center [52, 313] width 9 height 9
click at [547, 295] on html "RF 4 2 91 Clients STS - 93943 Situation Analyse Contacts & Adresses Paramètres …" at bounding box center [481, 226] width 963 height 452
click at [522, 338] on div "Ajouter une promesse de paiement (1 facture)" at bounding box center [464, 334] width 177 height 16
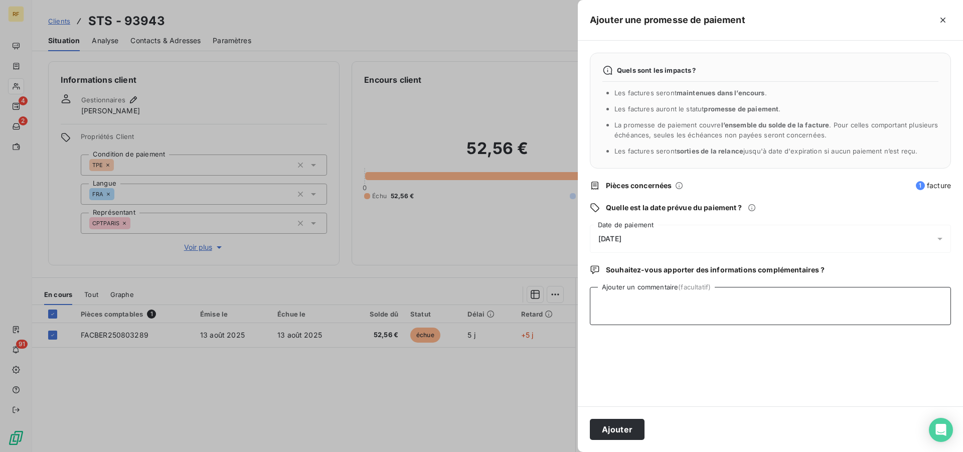
click at [646, 316] on textarea "Ajouter un commentaire (facultatif)" at bounding box center [770, 306] width 361 height 38
type textarea "[PERSON_NAME]"
click at [619, 424] on button "Ajouter" at bounding box center [617, 429] width 55 height 21
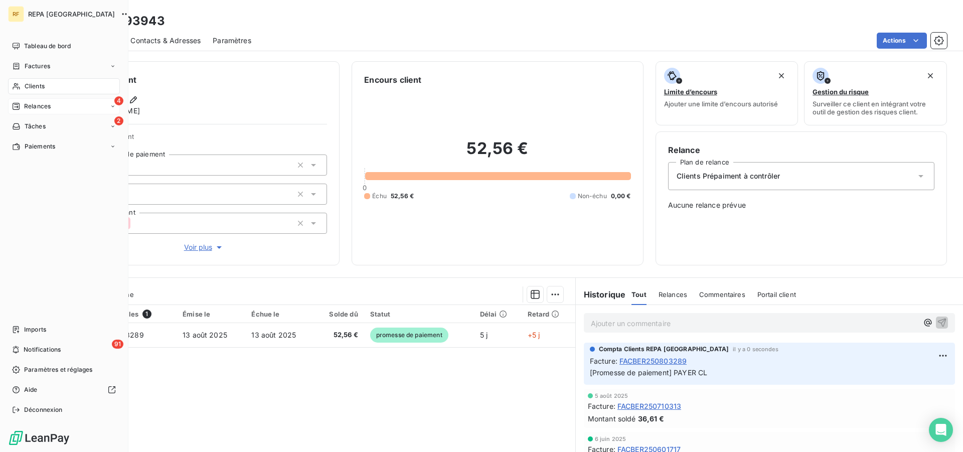
click at [34, 103] on span "Relances" at bounding box center [37, 106] width 27 height 9
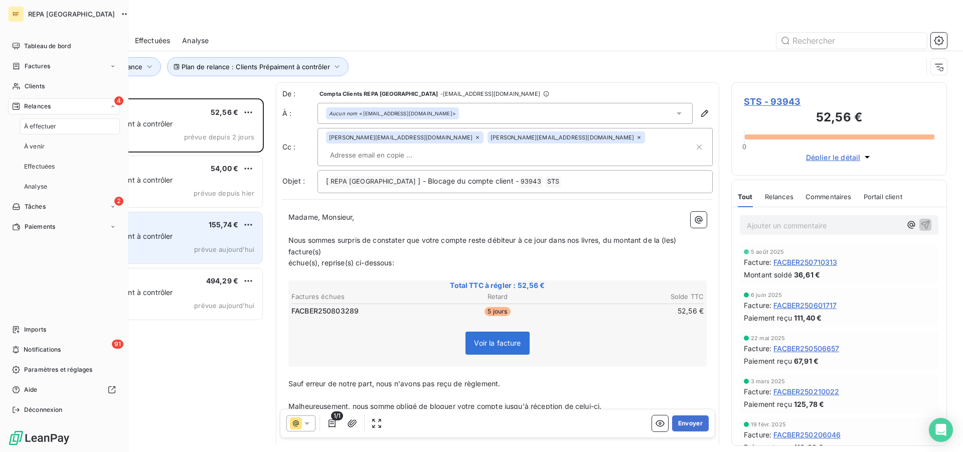
scroll to position [345, 207]
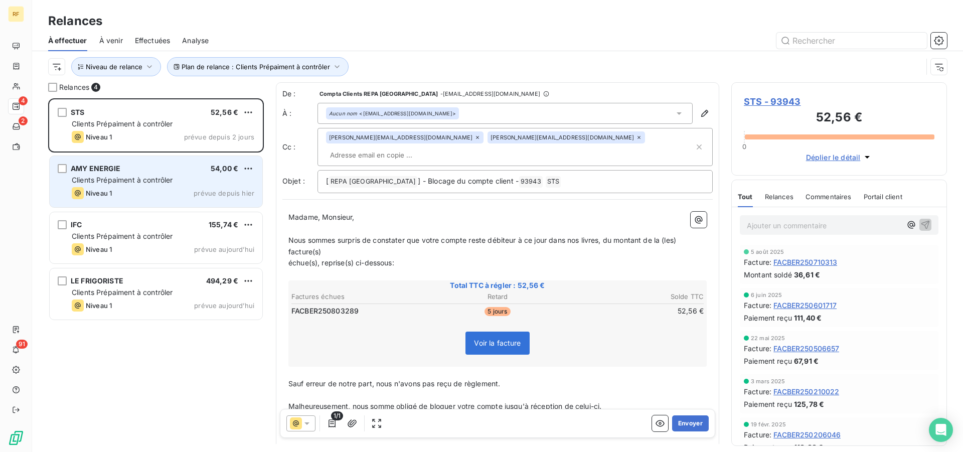
click at [191, 188] on div "Niveau 1 prévue depuis hier" at bounding box center [163, 193] width 182 height 12
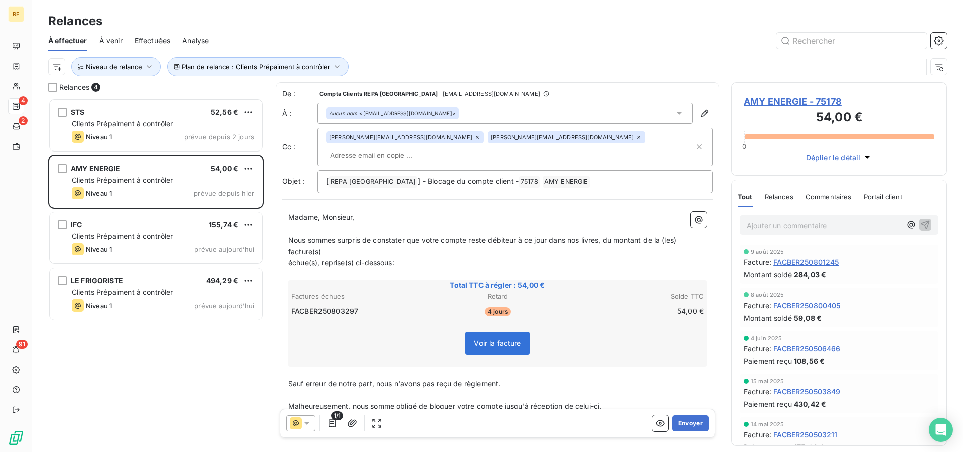
click at [794, 100] on span "AMY ENERGIE - 75178" at bounding box center [839, 102] width 191 height 14
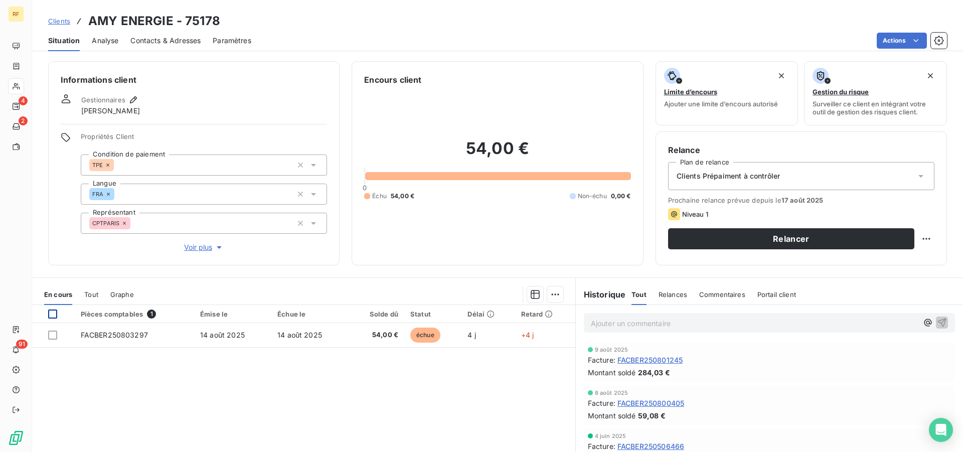
click at [50, 314] on div at bounding box center [52, 313] width 9 height 9
click at [551, 292] on html "RF 4 2 91 Clients AMY ENERGIE - 75178 Situation Analyse Contacts & Adresses Par…" at bounding box center [481, 226] width 963 height 452
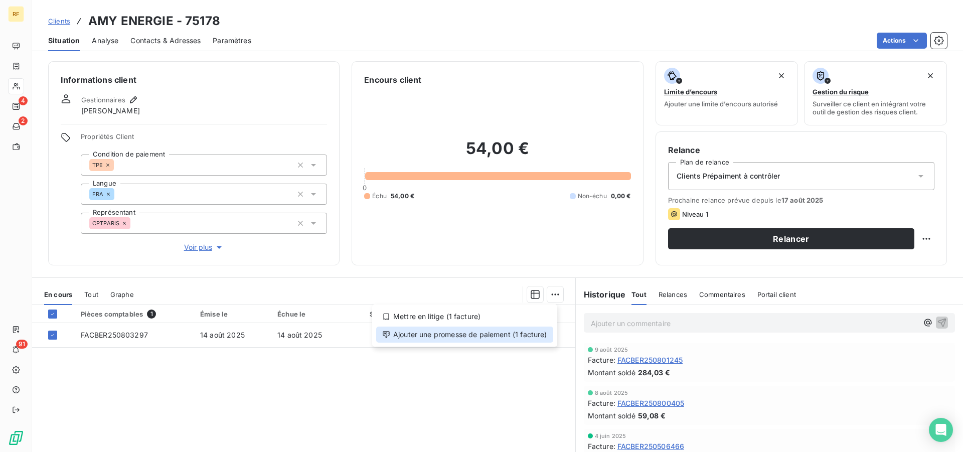
click at [533, 336] on div "Ajouter une promesse de paiement (1 facture)" at bounding box center [464, 334] width 177 height 16
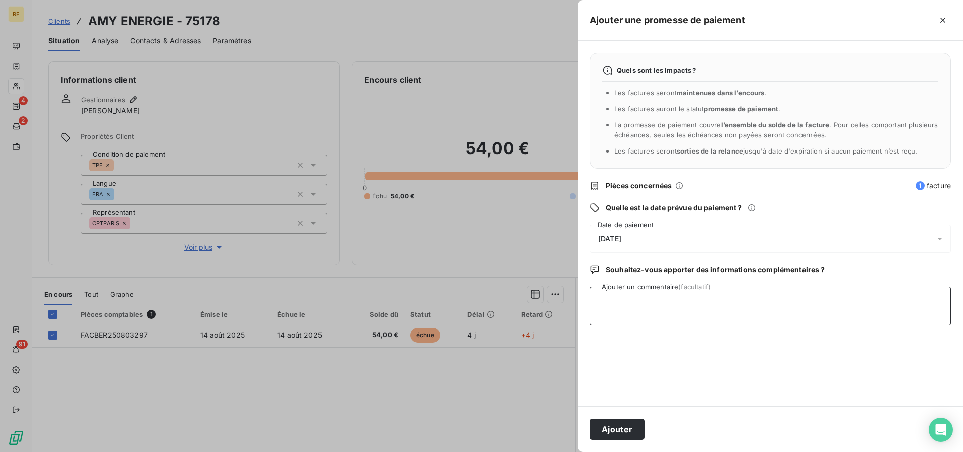
click at [675, 309] on textarea "Ajouter un commentaire (facultatif)" at bounding box center [770, 306] width 361 height 38
type textarea "[PERSON_NAME]"
click at [627, 425] on button "Ajouter" at bounding box center [617, 429] width 55 height 21
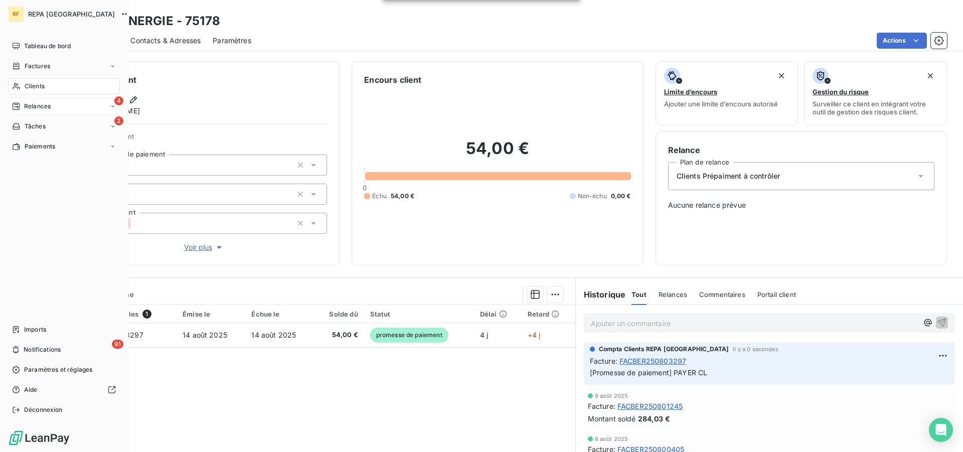
click at [38, 106] on span "Relances" at bounding box center [37, 106] width 27 height 9
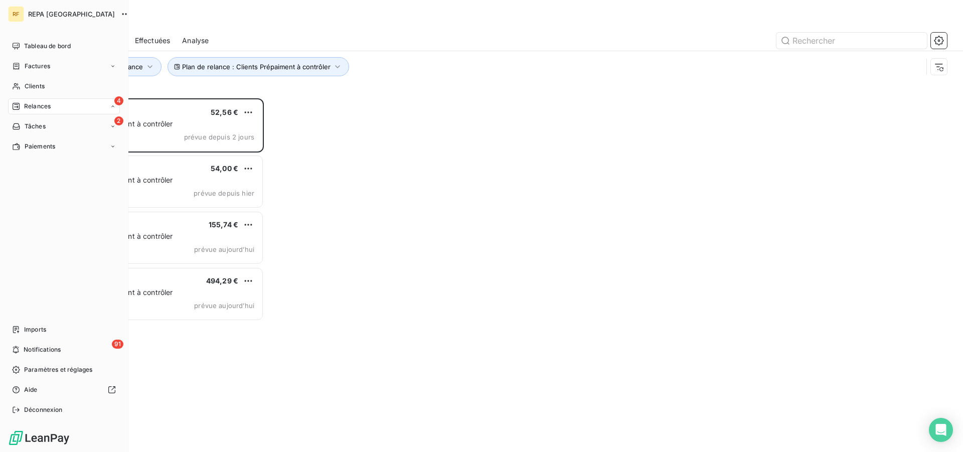
scroll to position [345, 207]
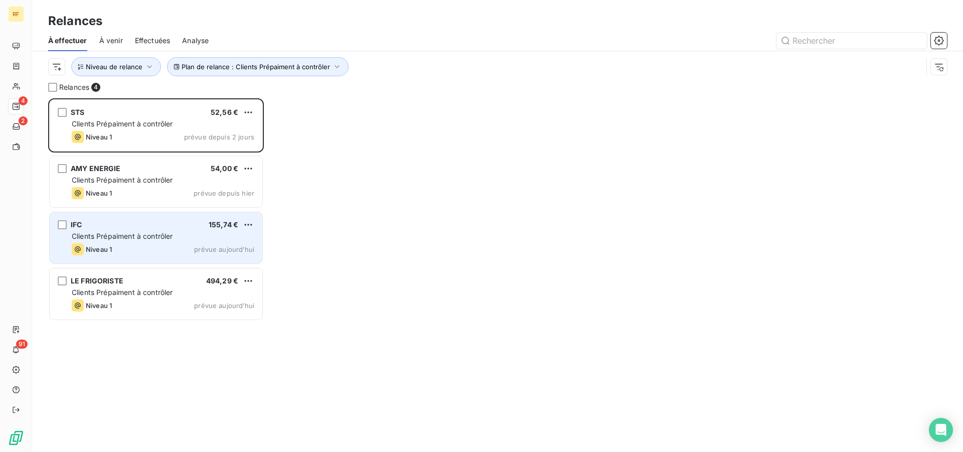
click at [138, 233] on div "Clients Prépaiment à contrôler" at bounding box center [163, 236] width 182 height 10
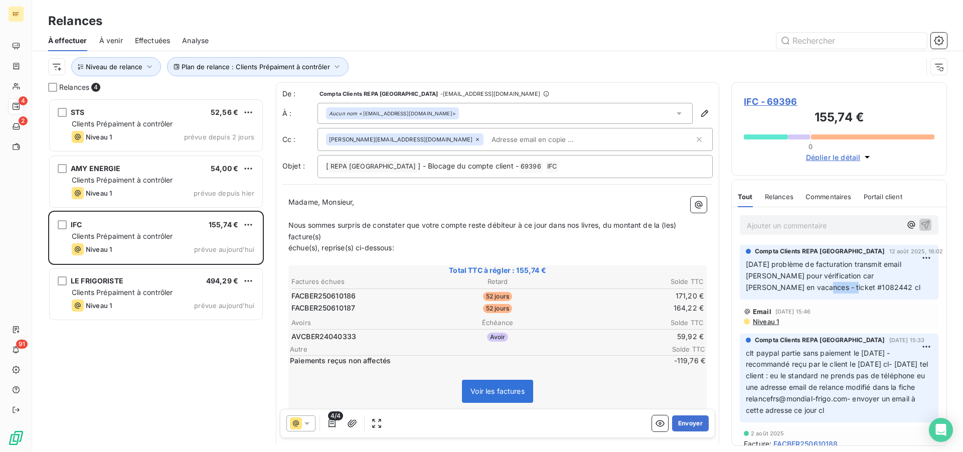
drag, startPoint x: 801, startPoint y: 289, endPoint x: 768, endPoint y: 288, distance: 33.1
click at [768, 288] on span "12/08/25 problème de facturation transmit email max pour vérification car Mélan…" at bounding box center [833, 276] width 174 height 32
copy span "#1082442"
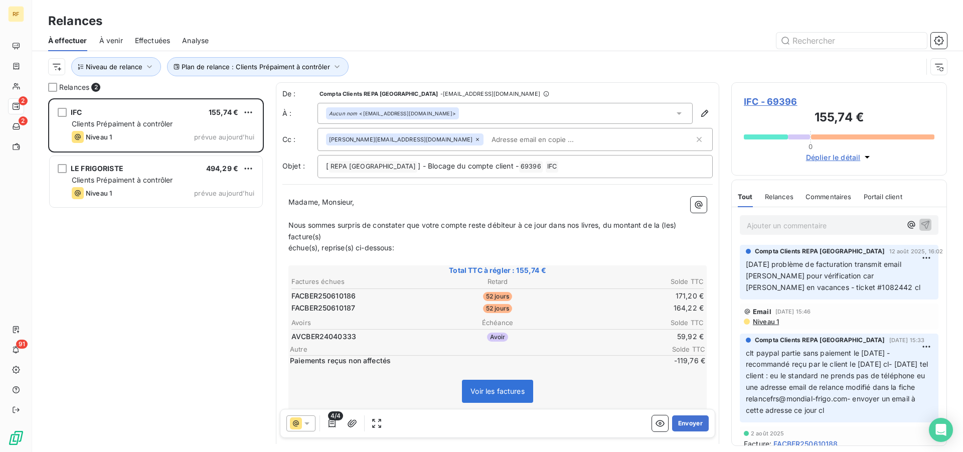
click at [822, 219] on div "Ajouter un commentaire ﻿" at bounding box center [824, 225] width 154 height 14
click at [841, 223] on p "Ajouter un commentaire ﻿" at bounding box center [824, 225] width 154 height 13
click at [921, 222] on icon "button" at bounding box center [925, 224] width 9 height 9
click at [764, 101] on span "IFC - 69396" at bounding box center [839, 102] width 191 height 14
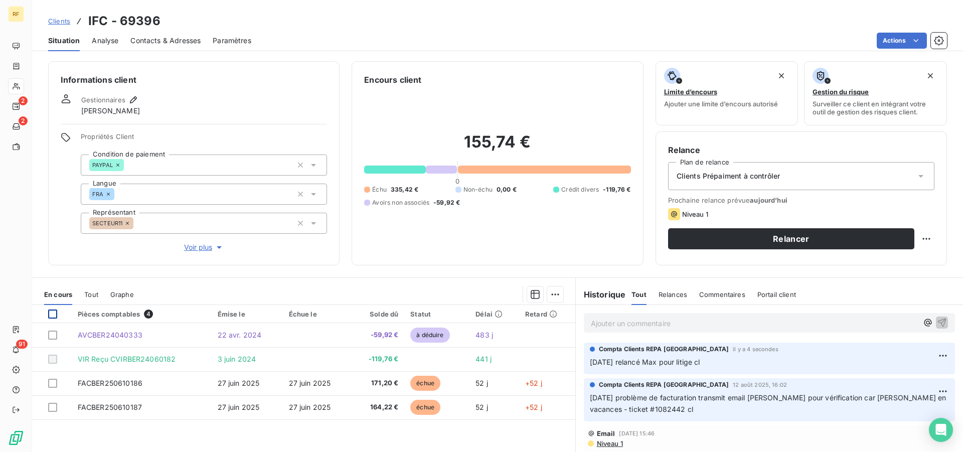
click at [52, 309] on div at bounding box center [52, 313] width 9 height 9
click at [550, 296] on html "RF 2 2 91 Clients IFC - 69396 Situation Analyse Contacts & Adresses Paramètres …" at bounding box center [481, 226] width 963 height 452
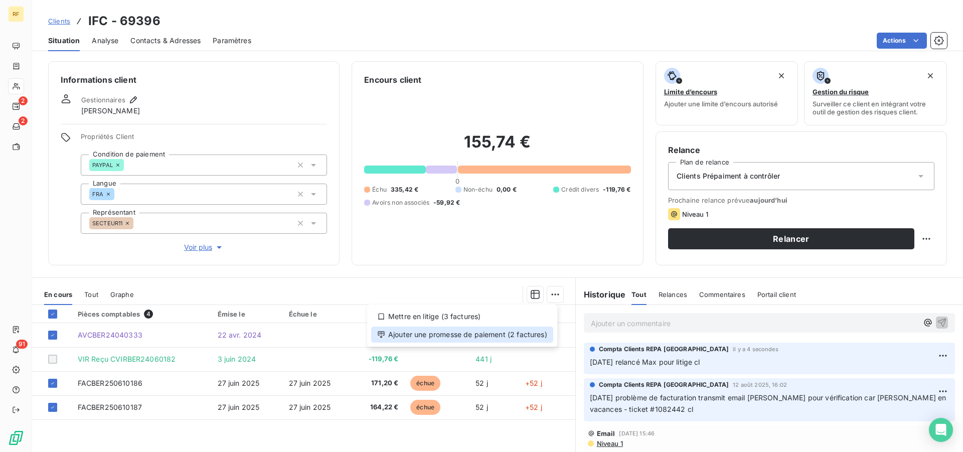
click at [476, 338] on div "Ajouter une promesse de paiement (2 factures)" at bounding box center [462, 334] width 182 height 16
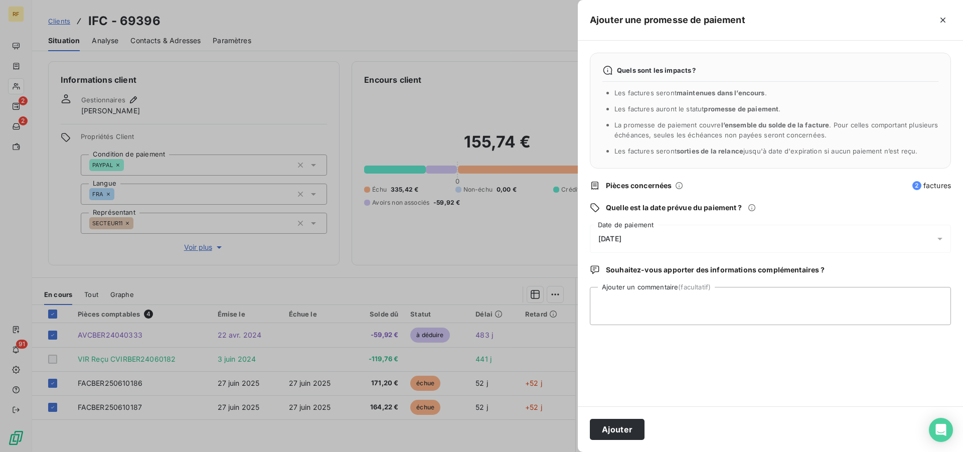
click at [621, 243] on span "[DATE]" at bounding box center [609, 239] width 23 height 8
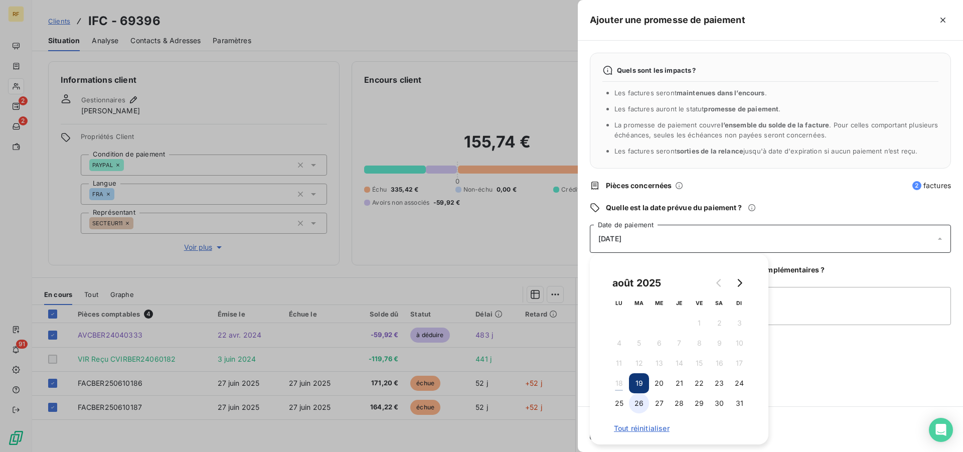
click at [636, 405] on button "26" at bounding box center [639, 403] width 20 height 20
click at [856, 292] on textarea "Ajouter un commentaire (facultatif)" at bounding box center [770, 306] width 361 height 38
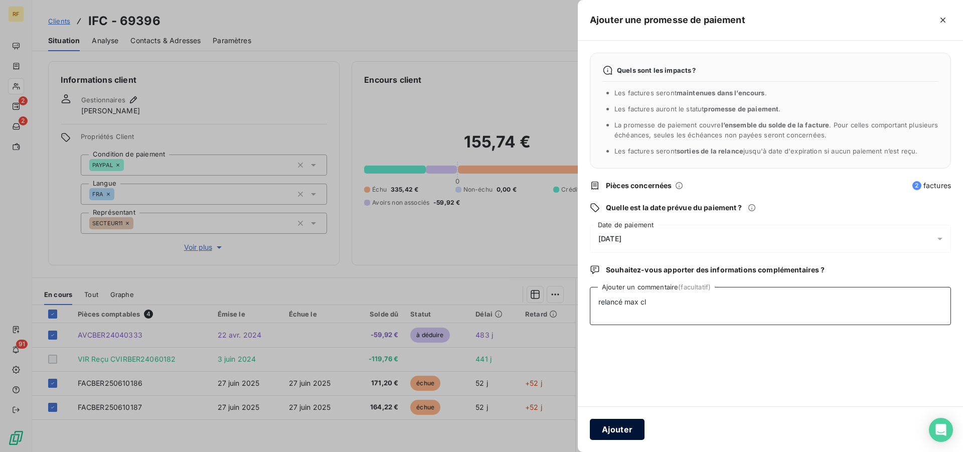
type textarea "relancé max cl"
click at [629, 420] on button "Ajouter" at bounding box center [617, 429] width 55 height 21
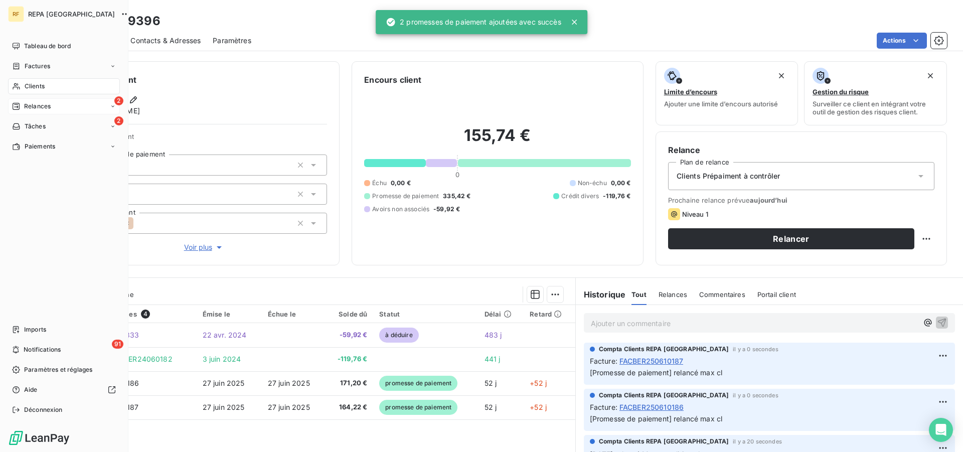
click at [30, 110] on span "Relances" at bounding box center [37, 106] width 27 height 9
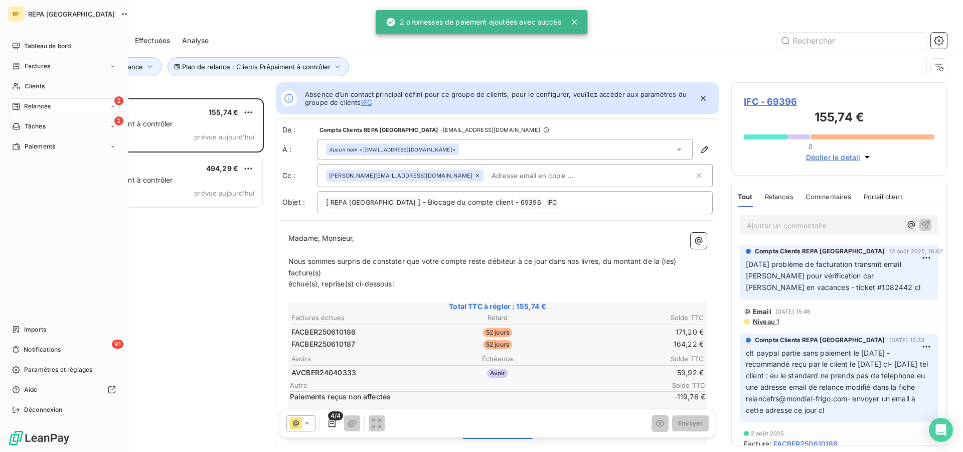
scroll to position [345, 207]
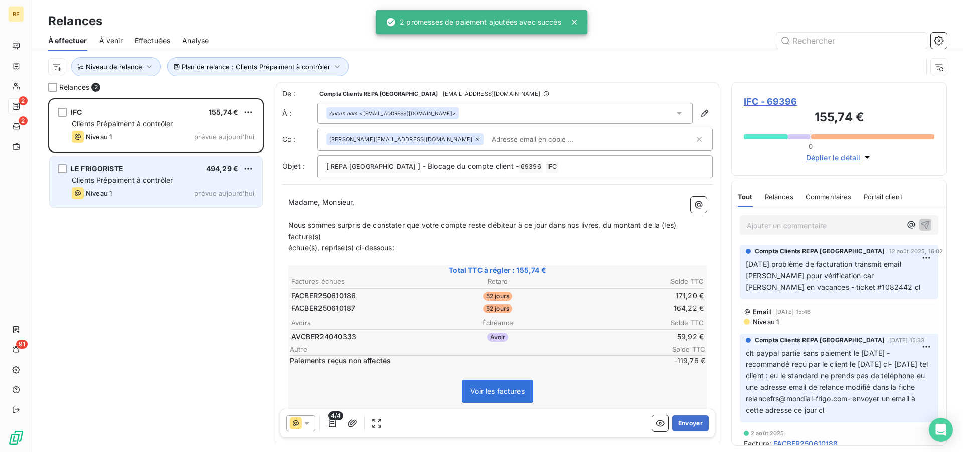
click at [173, 184] on span "Clients Prépaiment à contrôler" at bounding box center [122, 179] width 101 height 9
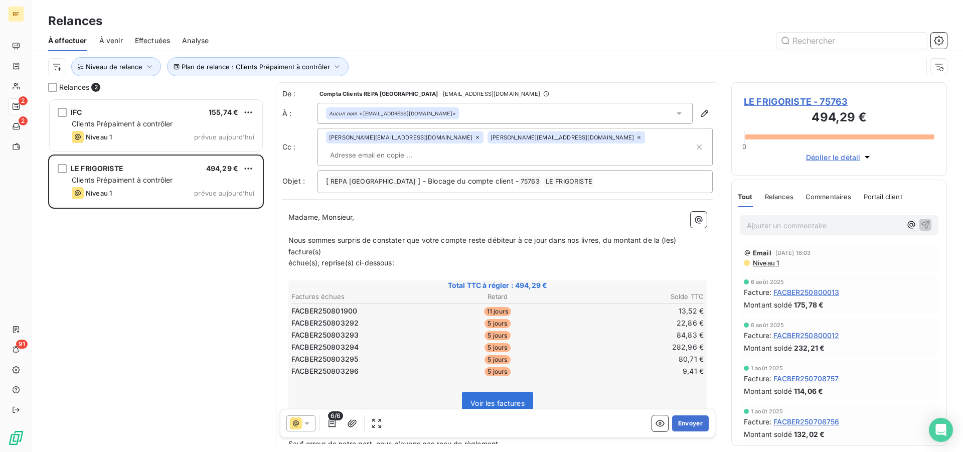
click at [781, 97] on span "LE FRIGORISTE - 75763" at bounding box center [839, 102] width 191 height 14
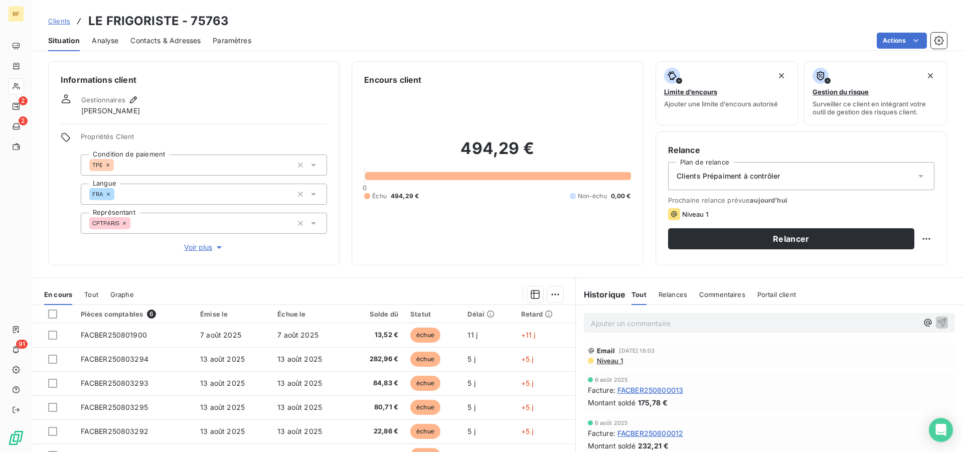
click at [48, 312] on th at bounding box center [53, 314] width 43 height 18
click at [50, 313] on div at bounding box center [52, 313] width 9 height 9
click at [553, 294] on html "RF 2 2 91 Clients LE FRIGORISTE - 75763 Situation Analyse Contacts & Adresses P…" at bounding box center [481, 226] width 963 height 452
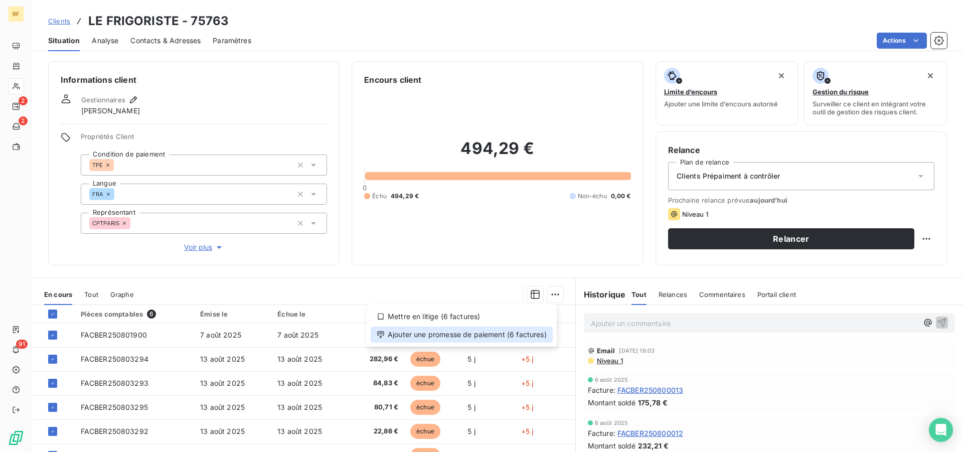
click at [504, 339] on div "Ajouter une promesse de paiement (6 factures)" at bounding box center [462, 334] width 182 height 16
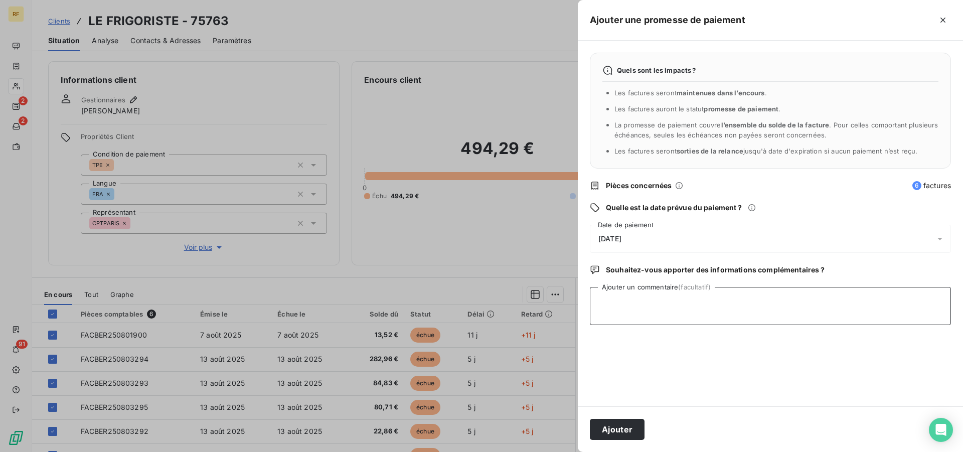
click at [638, 307] on textarea "Ajouter un commentaire (facultatif)" at bounding box center [770, 306] width 361 height 38
type textarea "payer cl"
click at [622, 435] on button "Ajouter" at bounding box center [617, 429] width 55 height 21
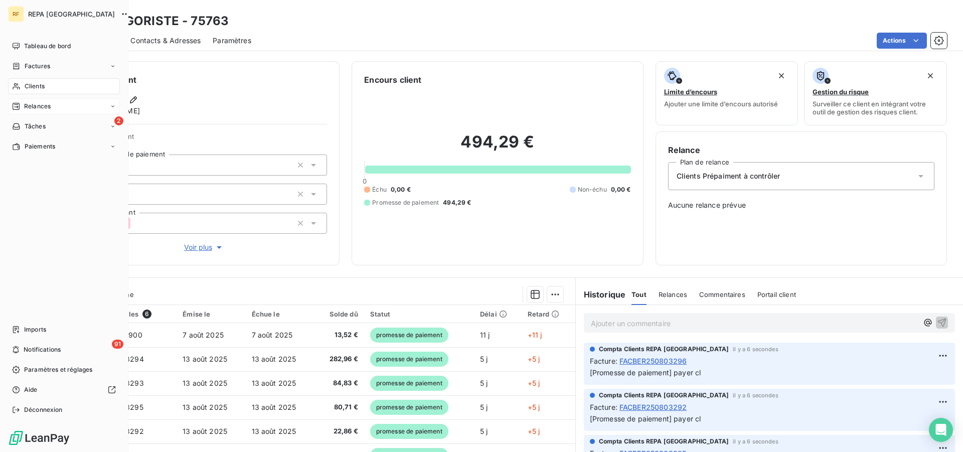
click at [32, 104] on span "Relances" at bounding box center [37, 106] width 27 height 9
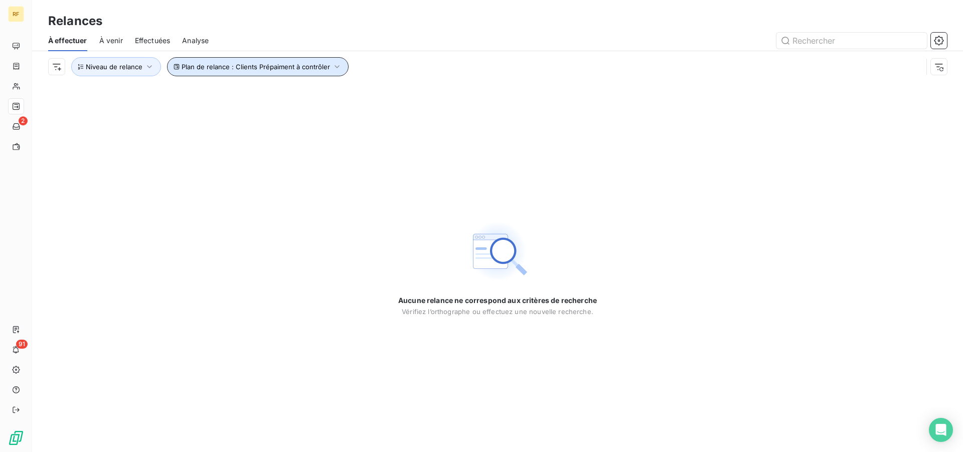
click at [244, 65] on span "Plan de relance : Clients Prépaiment à contrôler" at bounding box center [255, 67] width 148 height 8
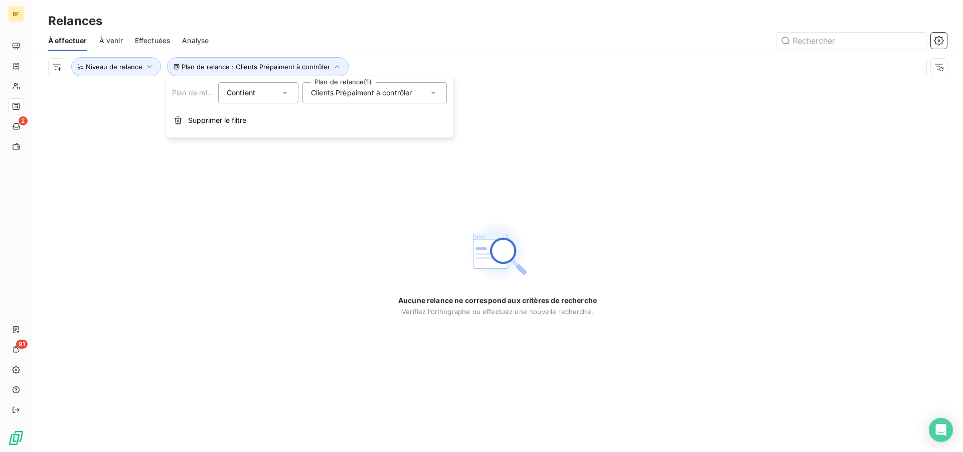
click at [379, 95] on span "Clients Prépaiment à contrôler" at bounding box center [361, 93] width 101 height 10
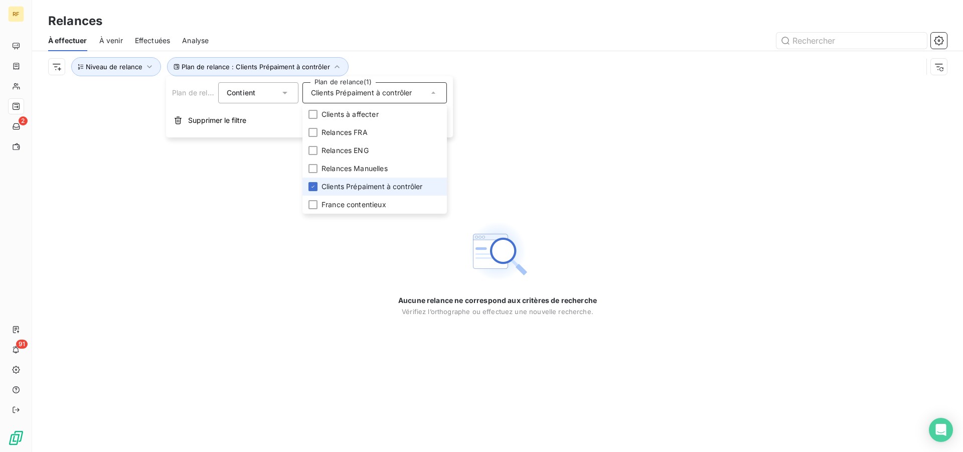
click at [340, 190] on span "Clients Prépaiment à contrôler" at bounding box center [371, 186] width 101 height 10
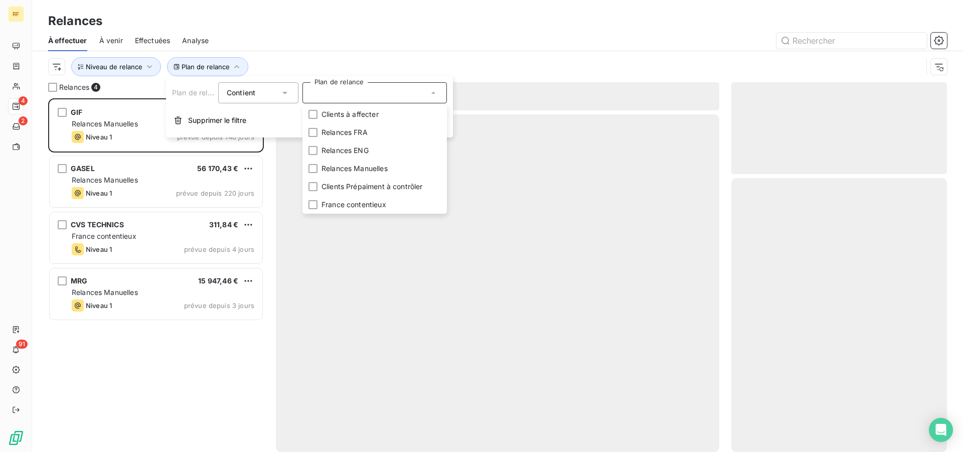
scroll to position [345, 207]
click at [308, 48] on div at bounding box center [584, 41] width 726 height 16
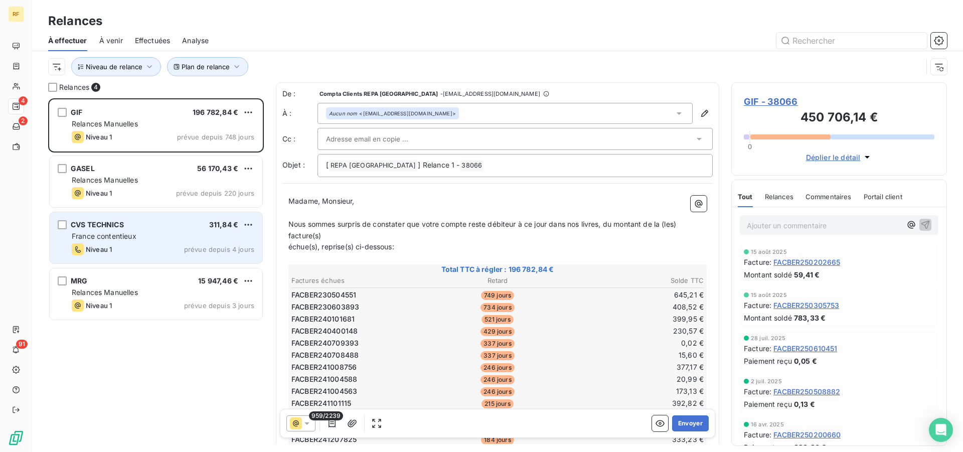
click at [111, 251] on span "Niveau 1" at bounding box center [99, 249] width 26 height 8
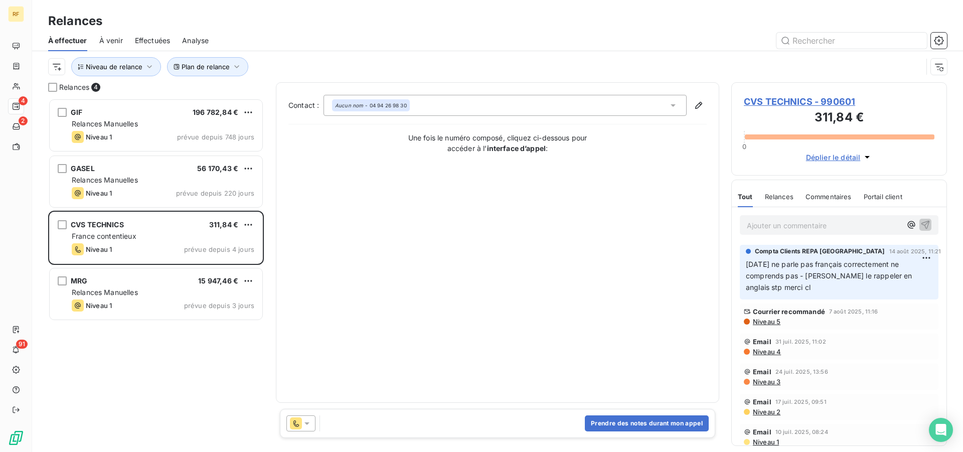
click at [785, 104] on span "CVS TECHNICS - 990601" at bounding box center [839, 102] width 191 height 14
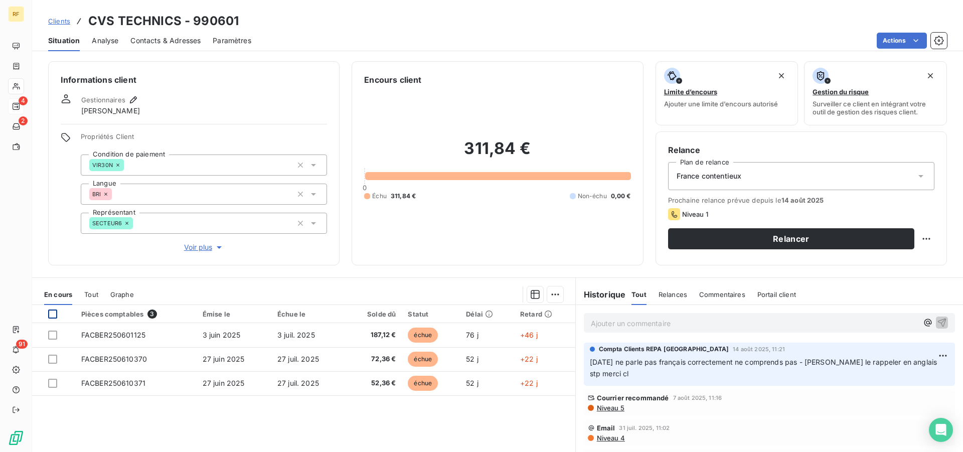
click at [54, 315] on div at bounding box center [52, 313] width 9 height 9
click at [556, 295] on html "RF 4 2 91 Clients CVS TECHNICS - 990601 Situation Analyse Contacts & Adresses P…" at bounding box center [481, 226] width 963 height 452
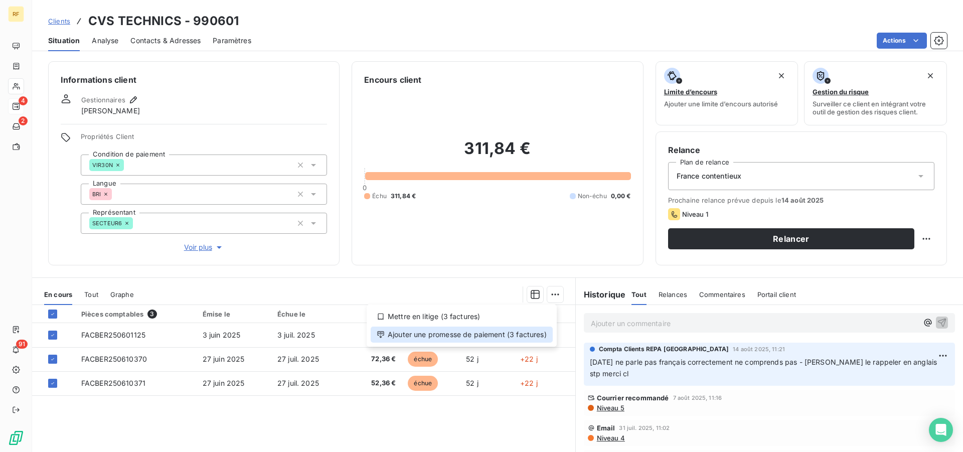
click at [476, 334] on div "Ajouter une promesse de paiement (3 factures)" at bounding box center [462, 334] width 182 height 16
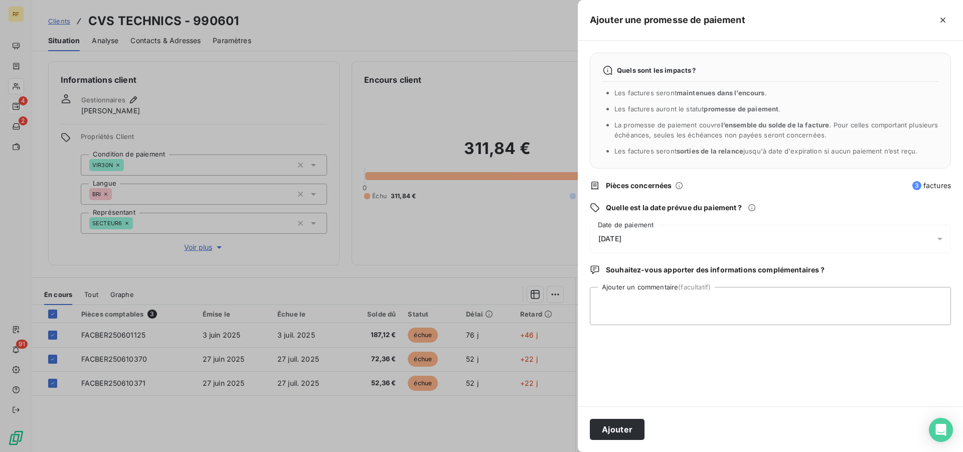
click at [621, 237] on span "[DATE]" at bounding box center [609, 239] width 23 height 8
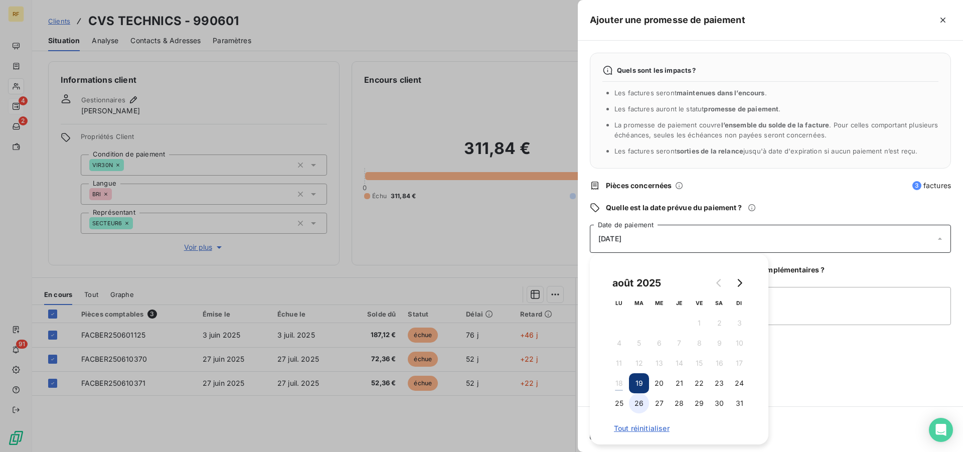
click at [642, 404] on button "26" at bounding box center [639, 403] width 20 height 20
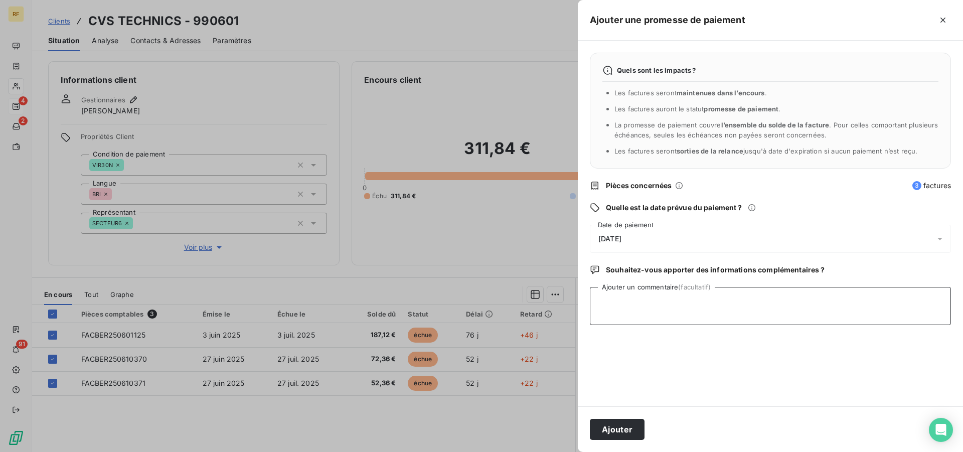
click at [854, 307] on textarea "Ajouter un commentaire (facultatif)" at bounding box center [770, 306] width 361 height 38
type textarea "Voir Julien cl"
click at [621, 423] on button "Ajouter" at bounding box center [617, 429] width 55 height 21
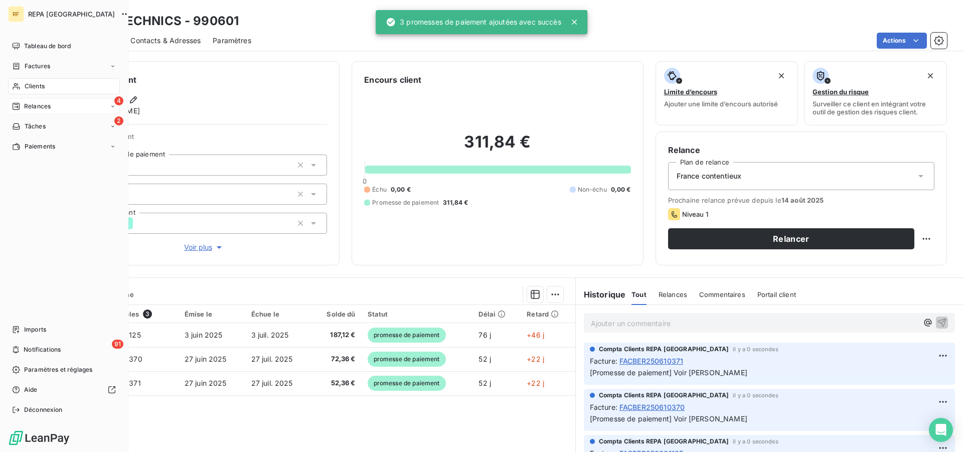
click at [30, 108] on span "Relances" at bounding box center [37, 106] width 27 height 9
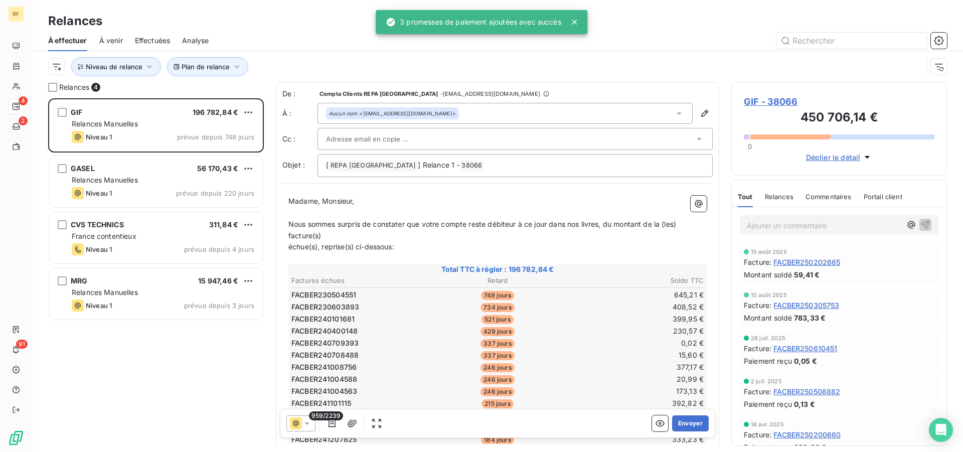
scroll to position [345, 207]
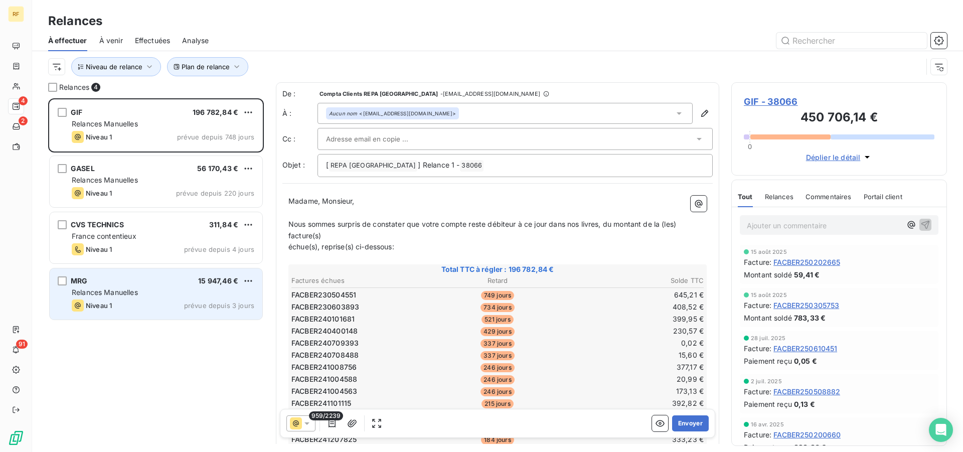
click at [144, 300] on div "Niveau 1 prévue depuis 3 jours" at bounding box center [163, 305] width 182 height 12
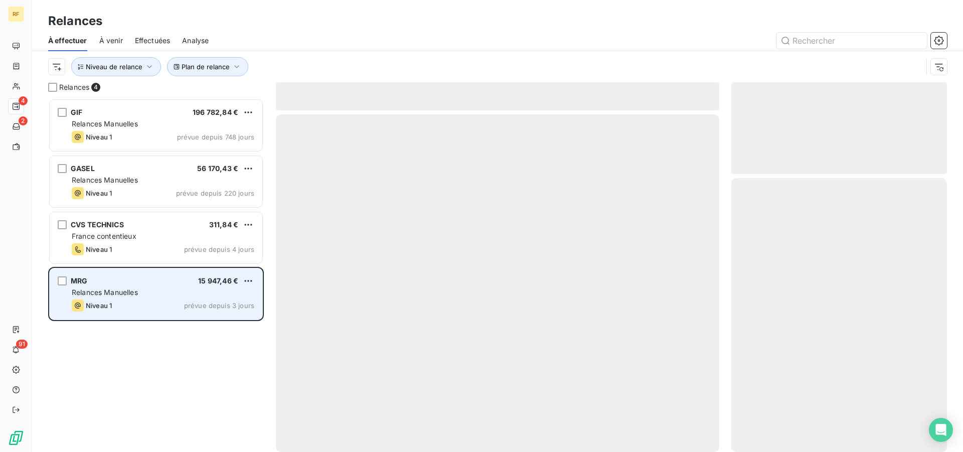
click at [143, 299] on div "Niveau 1 prévue depuis 3 jours" at bounding box center [163, 305] width 182 height 12
